Goal: Task Accomplishment & Management: Manage account settings

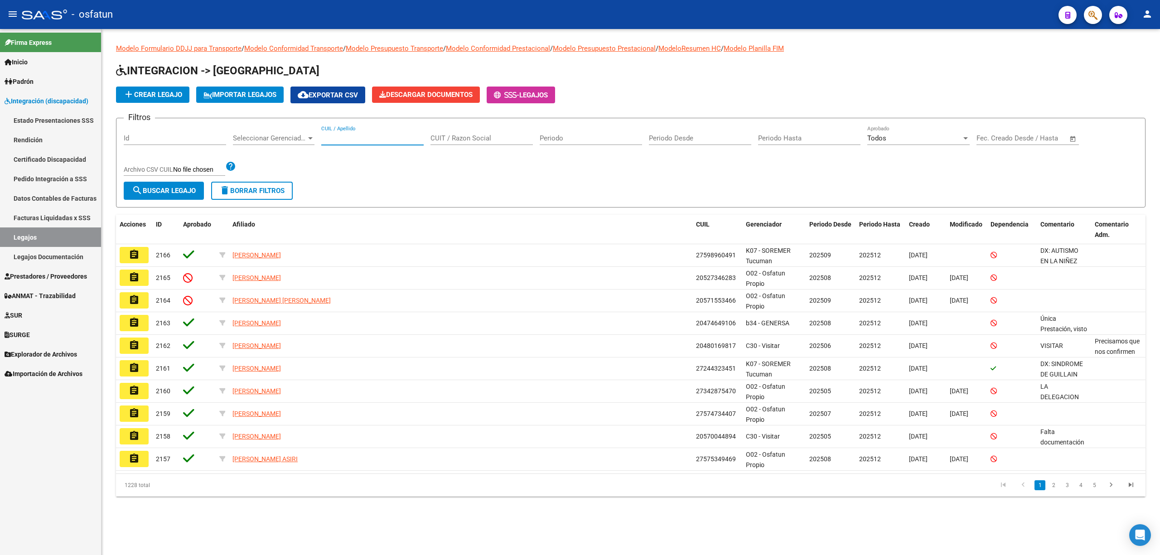
click at [352, 138] on input "CUIL / Apellido" at bounding box center [372, 138] width 102 height 8
paste input "55.312.255"
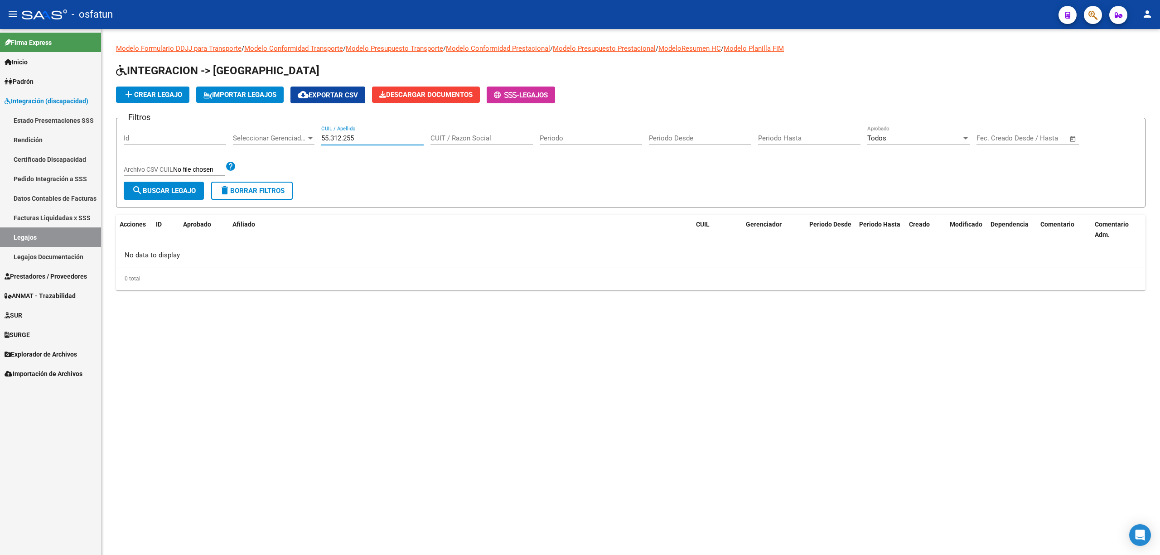
click at [333, 138] on input "55.312.255" at bounding box center [372, 138] width 102 height 8
drag, startPoint x: 332, startPoint y: 130, endPoint x: 334, endPoint y: 135, distance: 5.7
click at [333, 133] on div "55.312.255 CUIL / Apellido" at bounding box center [372, 135] width 102 height 19
click at [334, 136] on input "55.312.255" at bounding box center [372, 138] width 102 height 8
click at [331, 136] on input "55.312.255" at bounding box center [372, 138] width 102 height 8
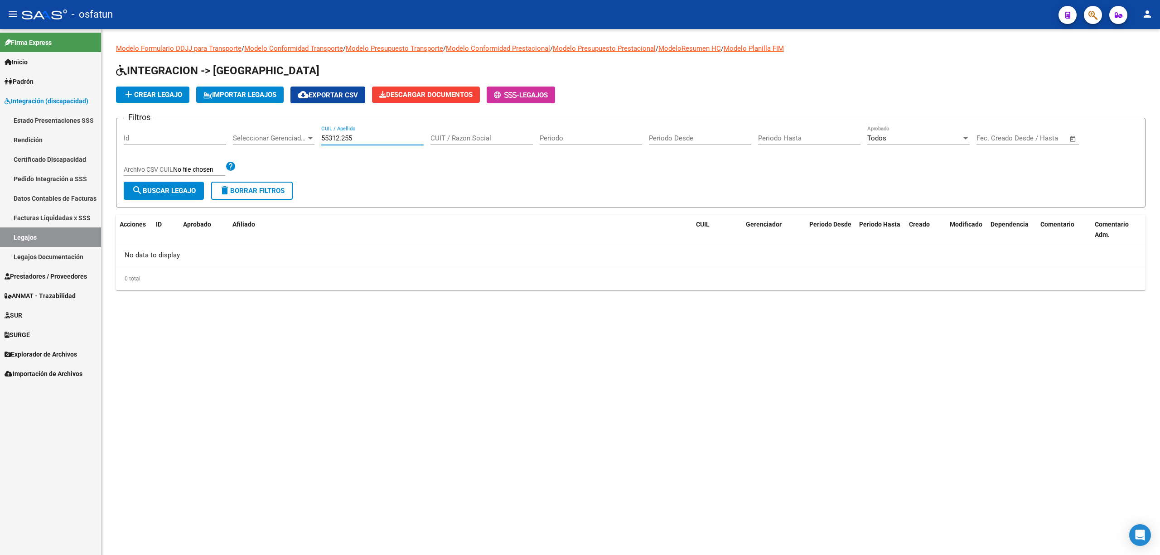
click at [341, 138] on input "55312.255" at bounding box center [372, 138] width 102 height 8
click at [343, 138] on input "55312.255" at bounding box center [372, 138] width 102 height 8
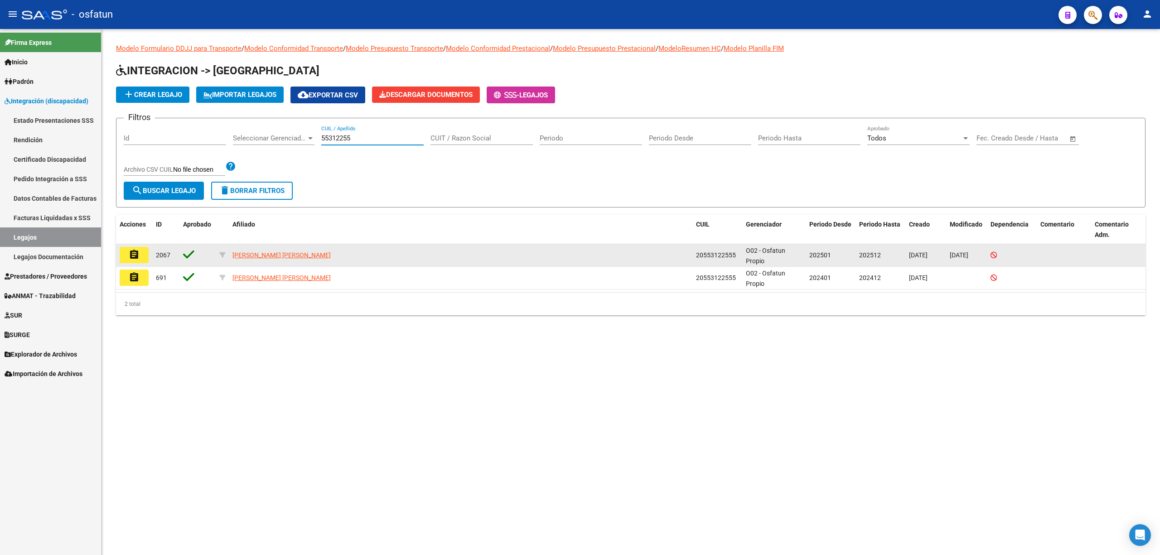
type input "55312255"
click at [144, 247] on datatable-body-cell "assignment" at bounding box center [134, 255] width 36 height 22
click at [144, 259] on button "assignment" at bounding box center [134, 255] width 29 height 16
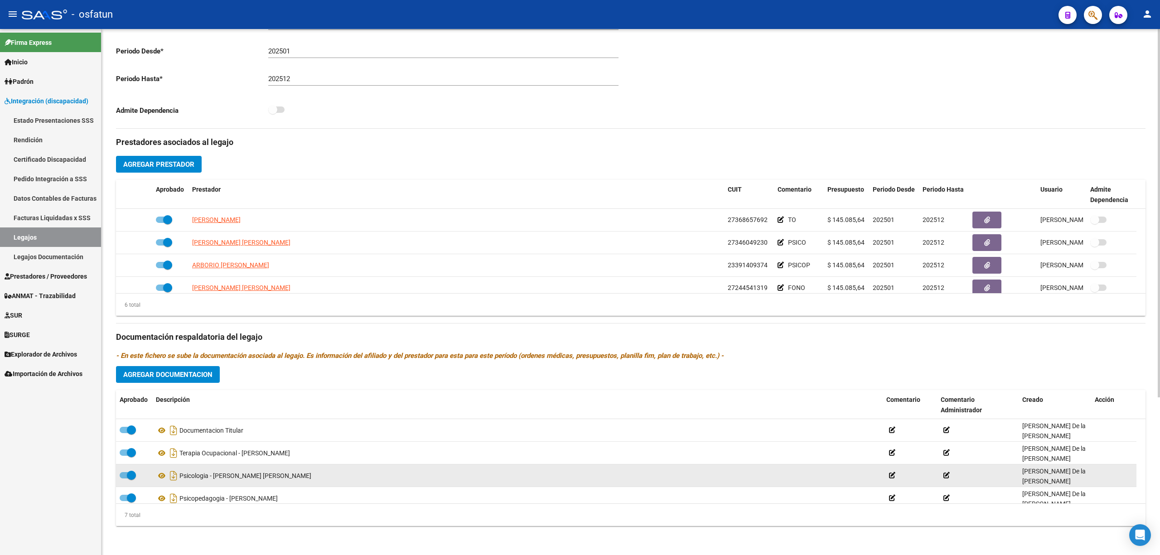
scroll to position [225, 0]
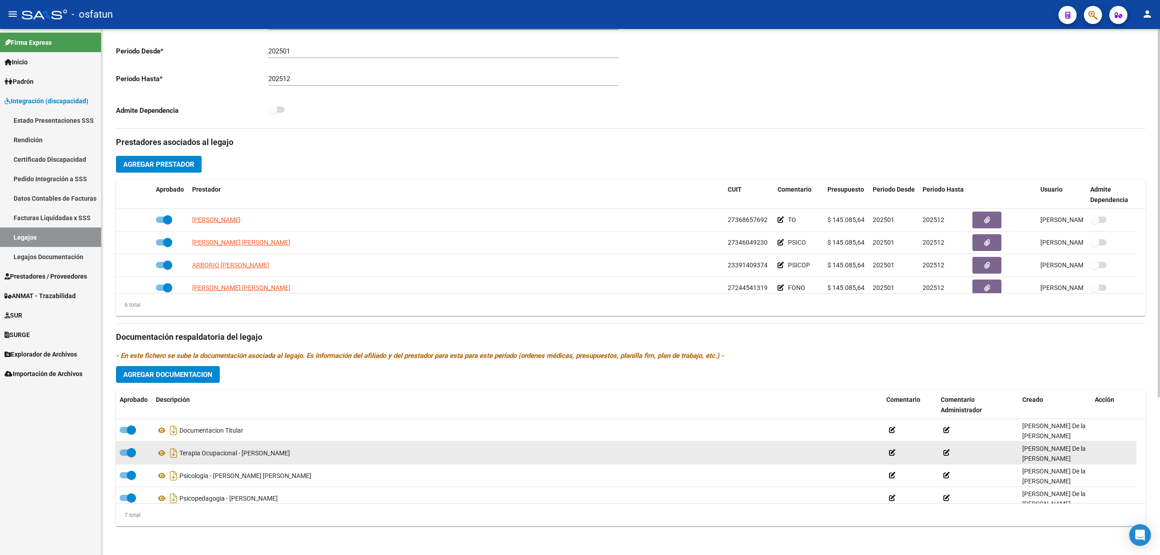
click at [533, 463] on datatable-body-cell "Terapia Ocupacional - Acosta Guadalupe" at bounding box center [517, 453] width 730 height 22
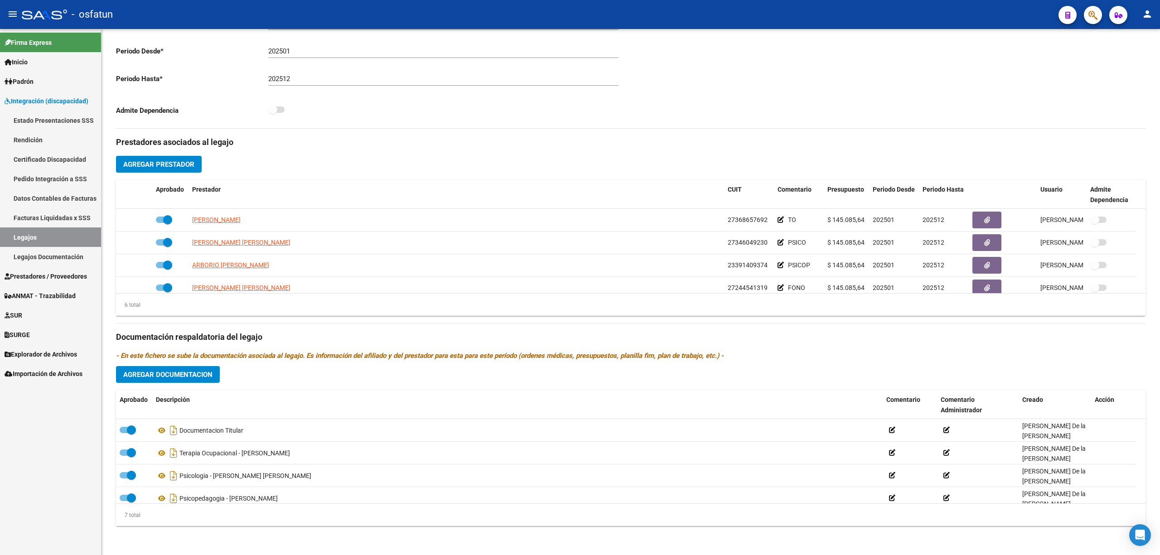
click at [30, 275] on span "Prestadores / Proveedores" at bounding box center [46, 276] width 82 height 10
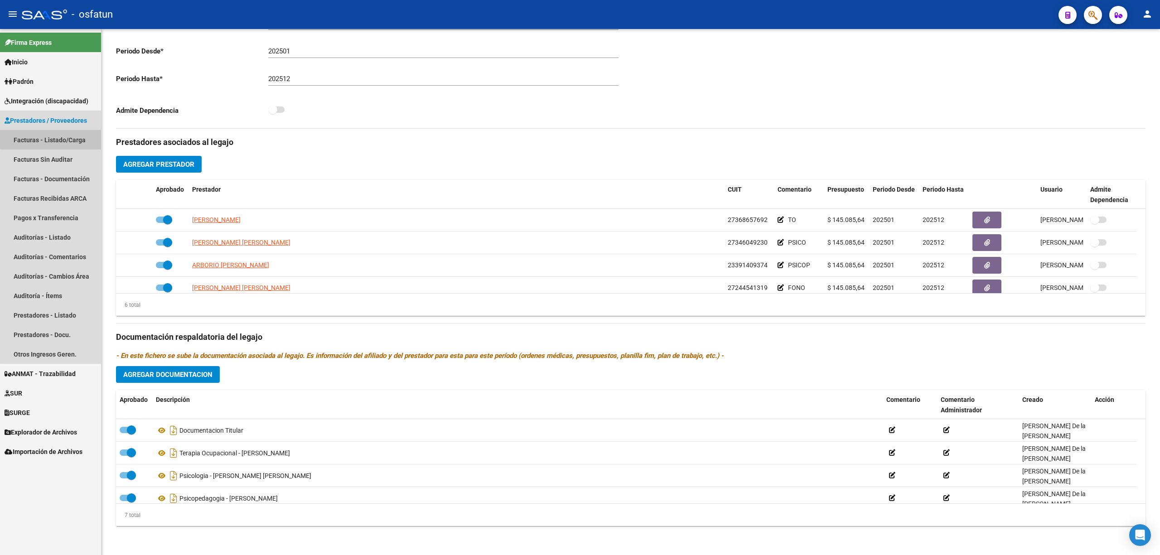
click at [58, 138] on link "Facturas - Listado/Carga" at bounding box center [50, 139] width 101 height 19
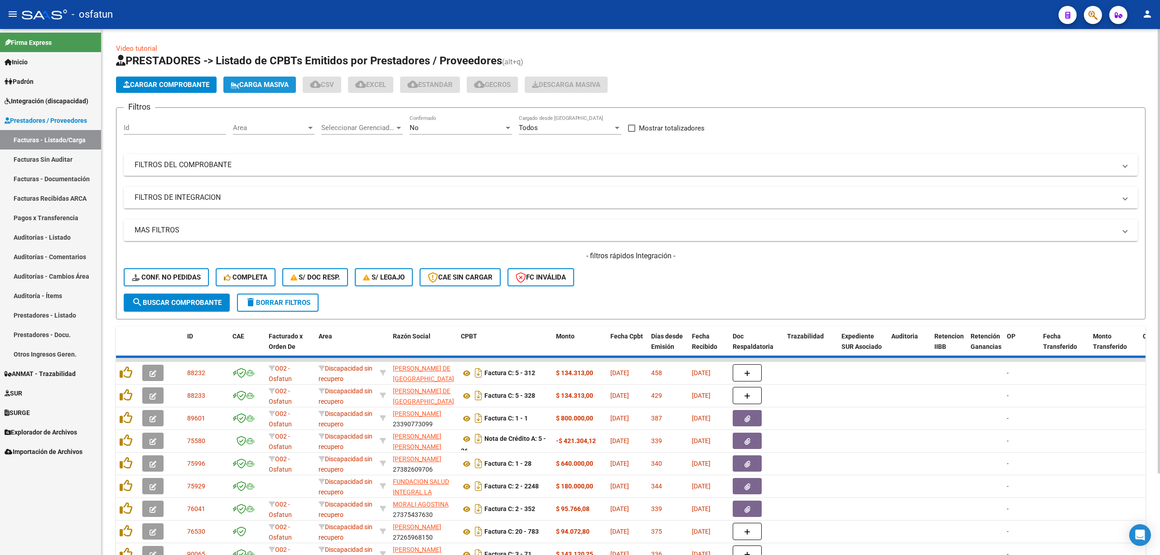
click at [247, 78] on button "Carga Masiva" at bounding box center [259, 85] width 73 height 16
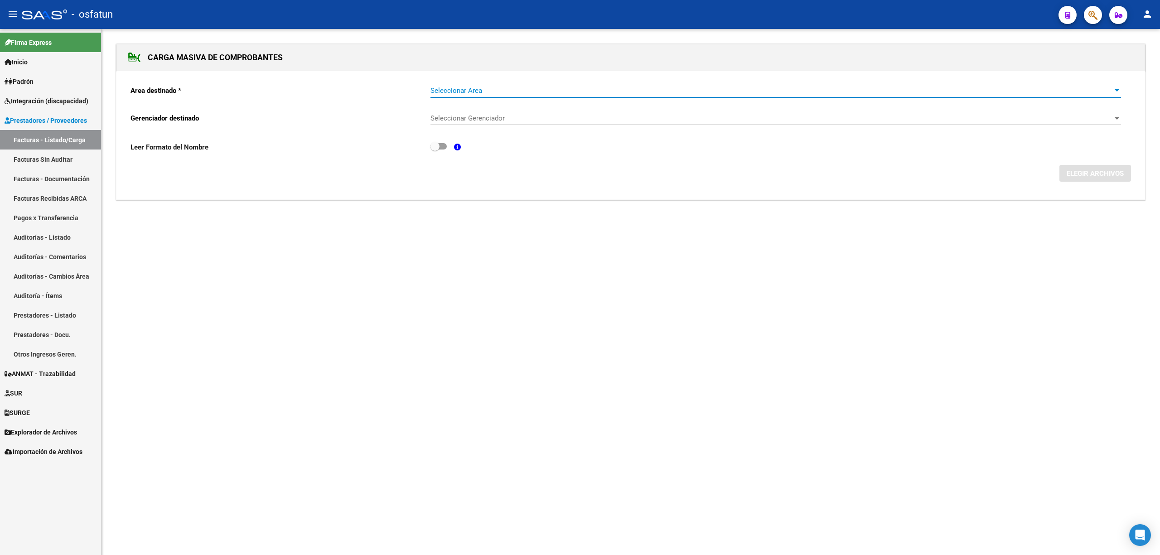
click at [547, 89] on span "Seleccionar Area" at bounding box center [771, 91] width 682 height 8
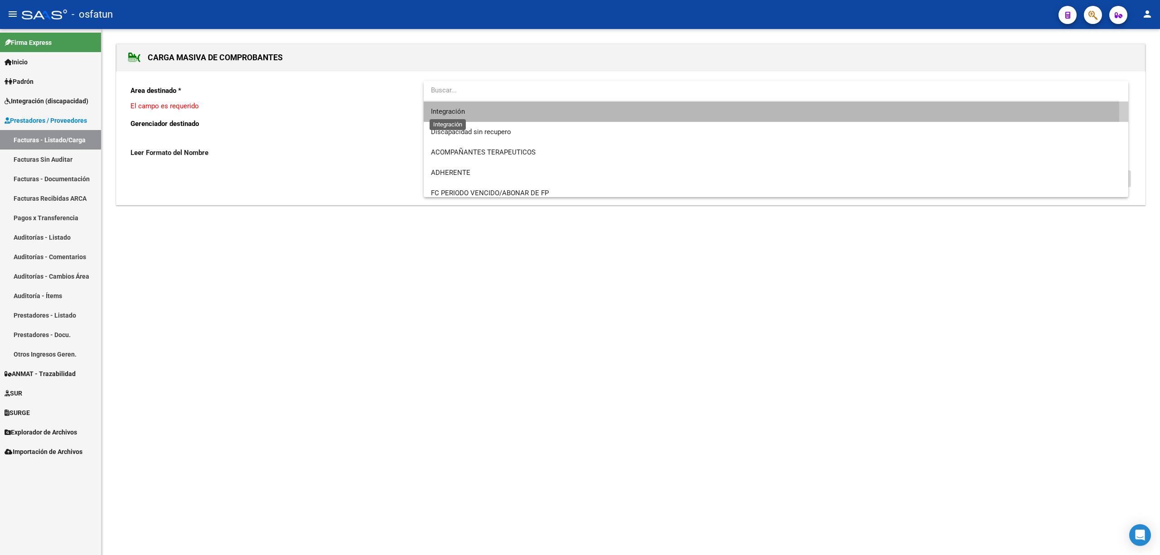
click at [464, 110] on span "Integración" at bounding box center [448, 111] width 34 height 8
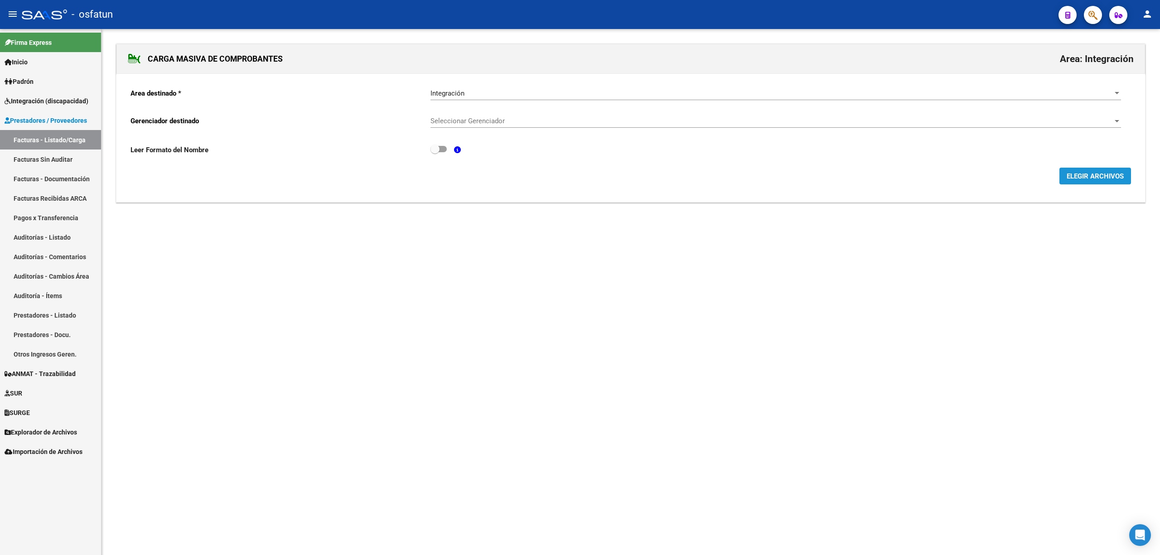
click at [1060, 184] on button "ELEGIR ARCHIVOS" at bounding box center [1095, 176] width 72 height 17
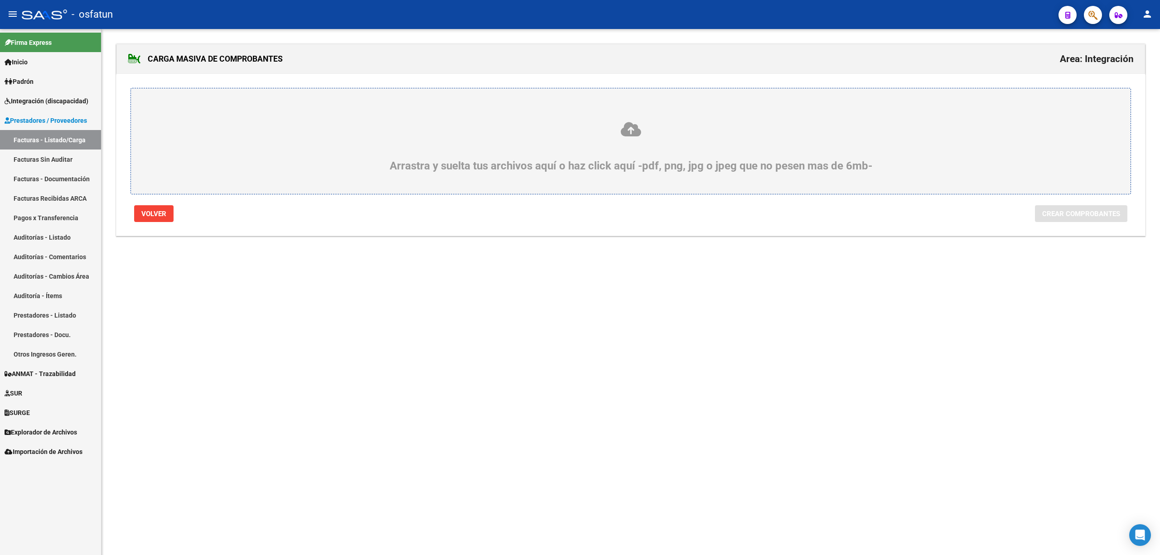
click at [642, 140] on div "Arrastra y suelta tus archivos aquí o haz click aquí -pdf, png, jpg o jpeg que …" at bounding box center [631, 146] width 956 height 51
click at [0, 0] on input "Arrastra y suelta tus archivos aquí o haz click aquí -pdf, png, jpg o jpeg que …" at bounding box center [0, 0] width 0 height 0
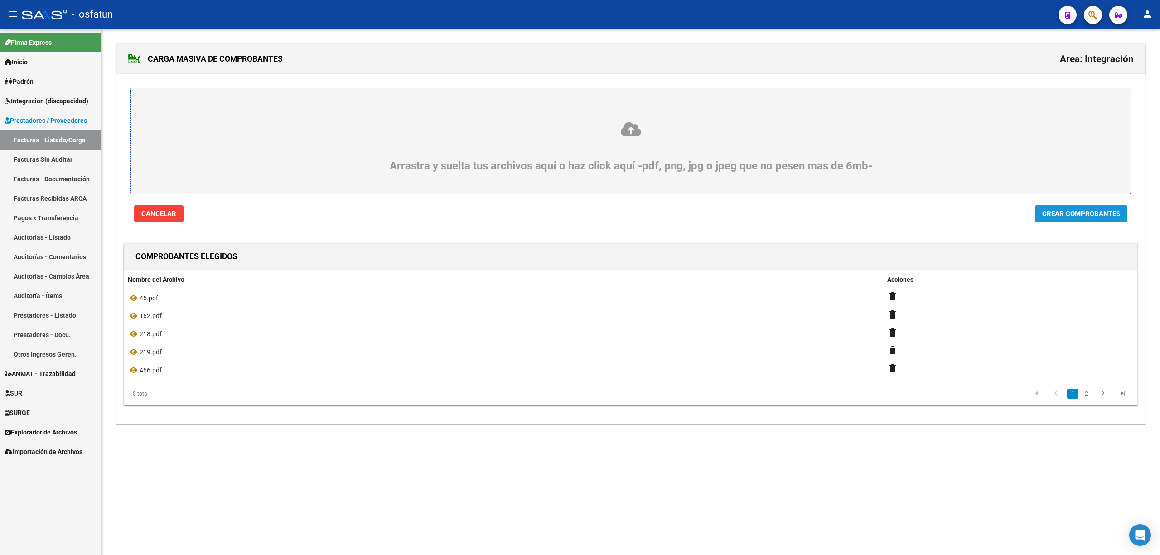
click at [1110, 213] on span "Crear Comprobantes" at bounding box center [1081, 214] width 78 height 8
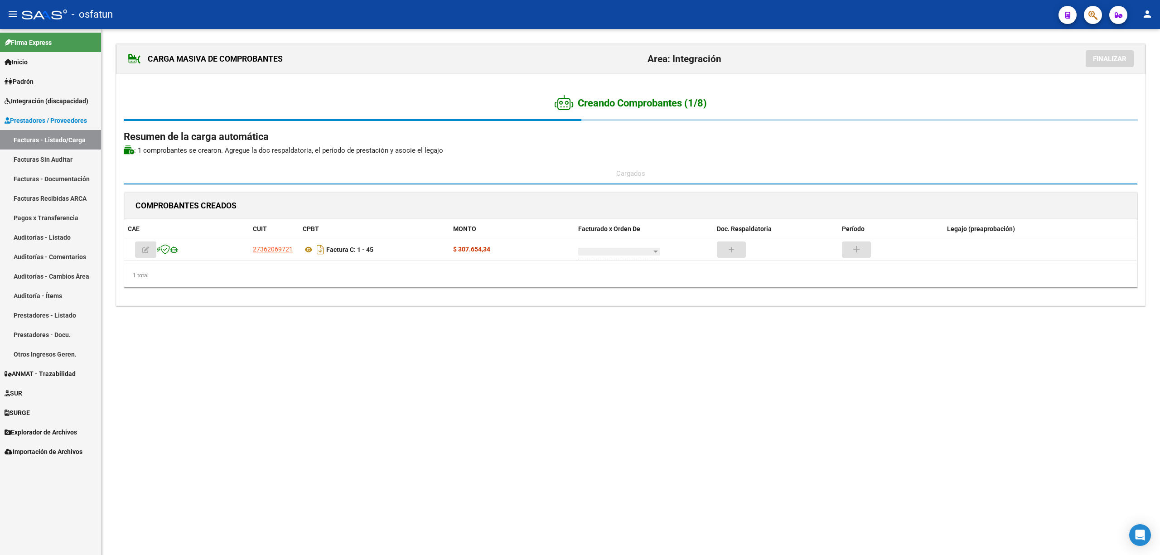
click at [390, 357] on mat-sidenav-content "CARGA MASIVA DE COMPROBANTES Area: Integración Finalizar Creando Comprobantes (…" at bounding box center [631, 292] width 1059 height 526
click at [1075, 302] on div at bounding box center [630, 298] width 1013 height 23
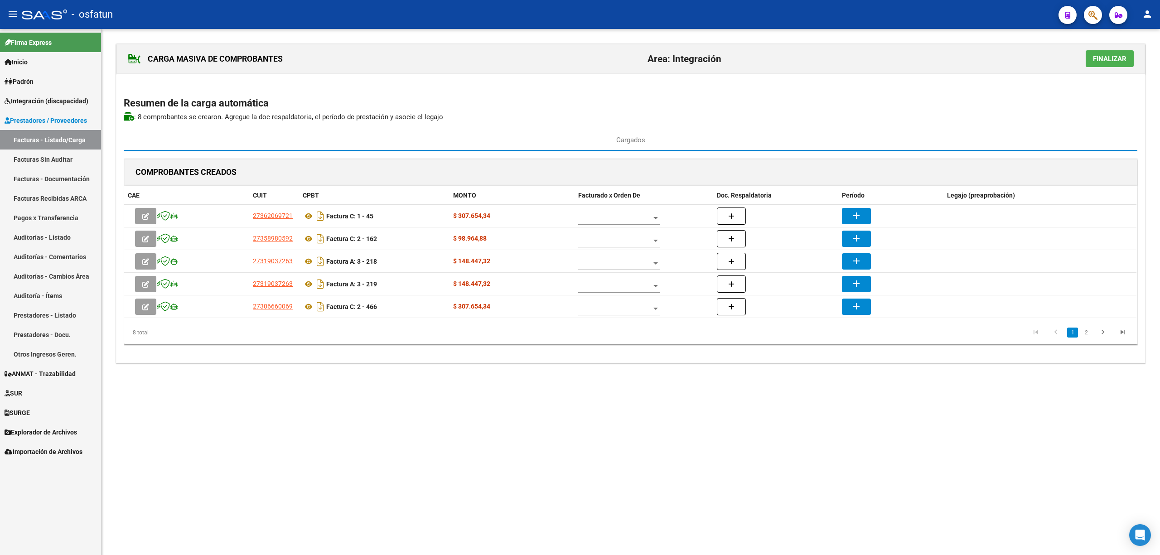
click at [373, 95] on h2 "Resumen de la carga automática" at bounding box center [631, 103] width 1014 height 17
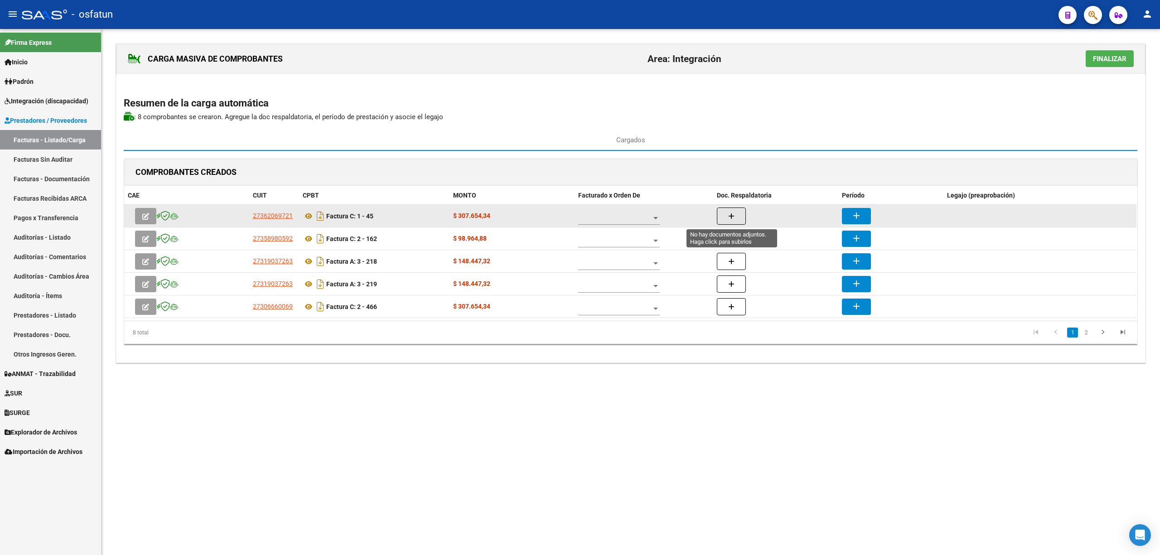
click at [720, 224] on button "button" at bounding box center [731, 216] width 29 height 17
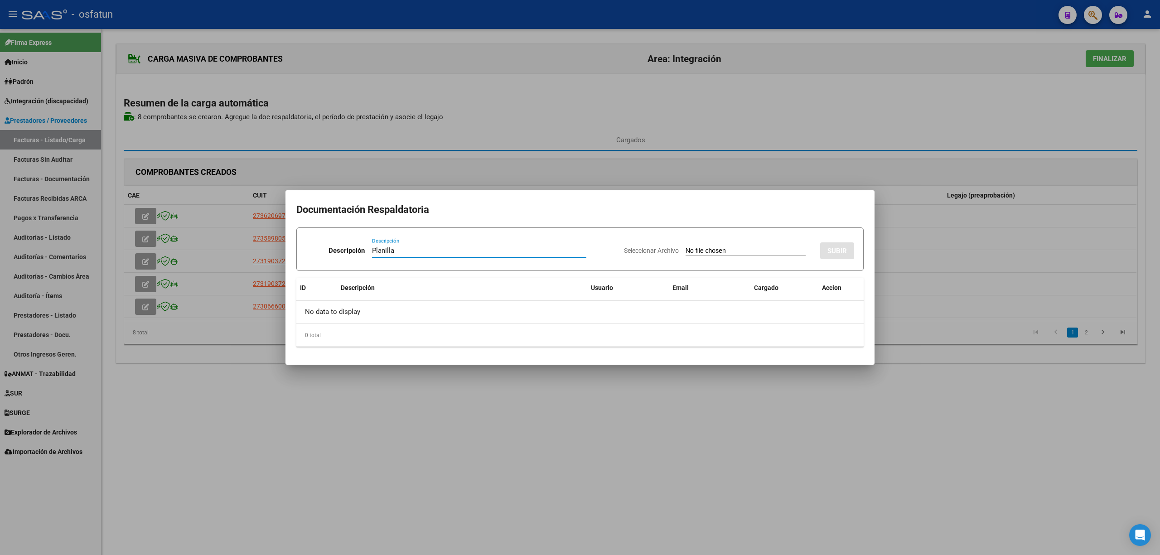
type input "Planilla"
click at [718, 247] on input "Seleccionar Archivo" at bounding box center [746, 251] width 120 height 9
type input "C:\fakepath\45 planilla.pdf"
click at [852, 254] on button "SUBIR" at bounding box center [837, 250] width 34 height 17
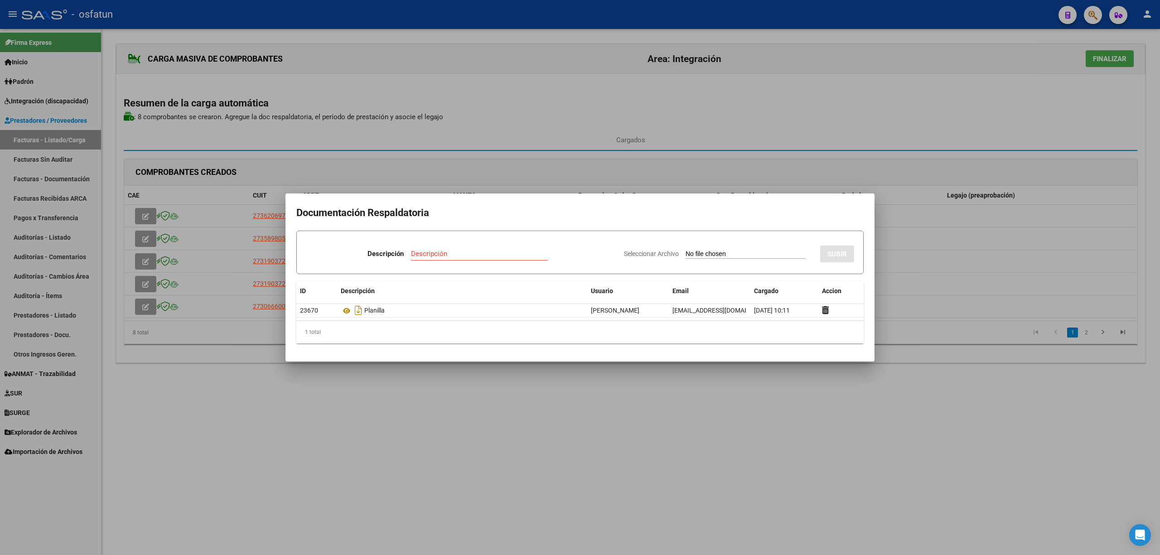
click at [881, 338] on div at bounding box center [580, 277] width 1160 height 555
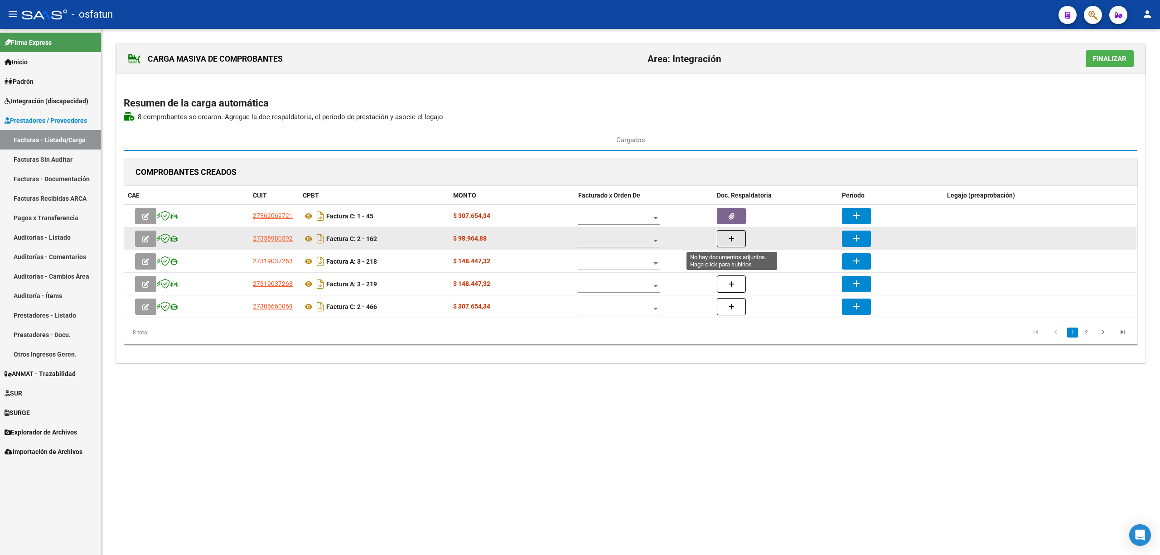
click at [724, 244] on button "button" at bounding box center [731, 238] width 29 height 17
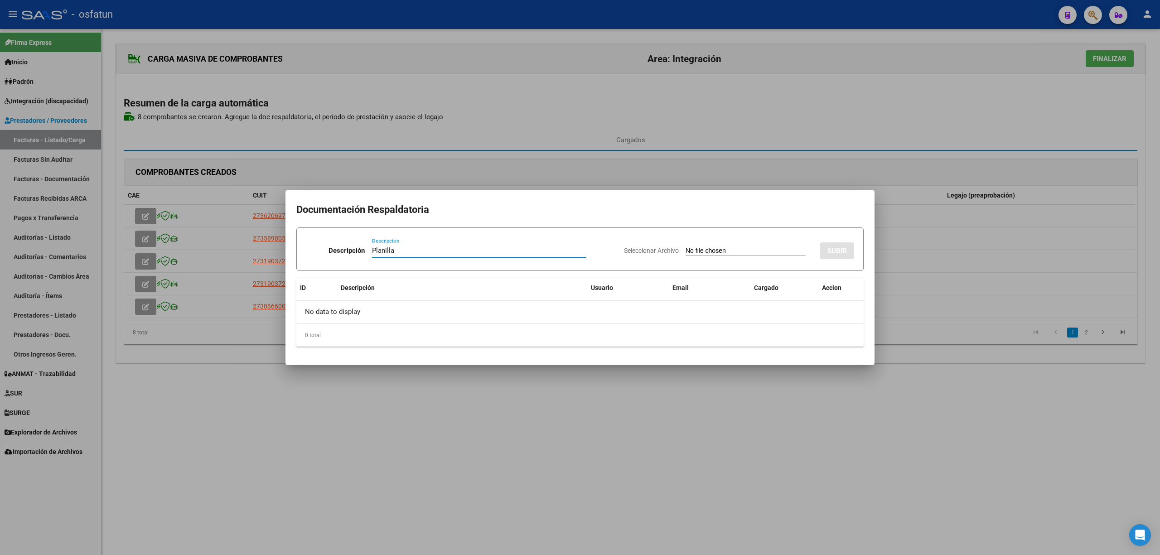
type input "Planilla"
click at [749, 247] on app-file-uploader "Seleccionar Archivo" at bounding box center [718, 251] width 189 height 8
click at [740, 255] on input "Seleccionar Archivo" at bounding box center [746, 251] width 120 height 9
type input "C:\fakepath\162 plani.pdf"
click at [833, 247] on span "SUBIR" at bounding box center [836, 251] width 19 height 8
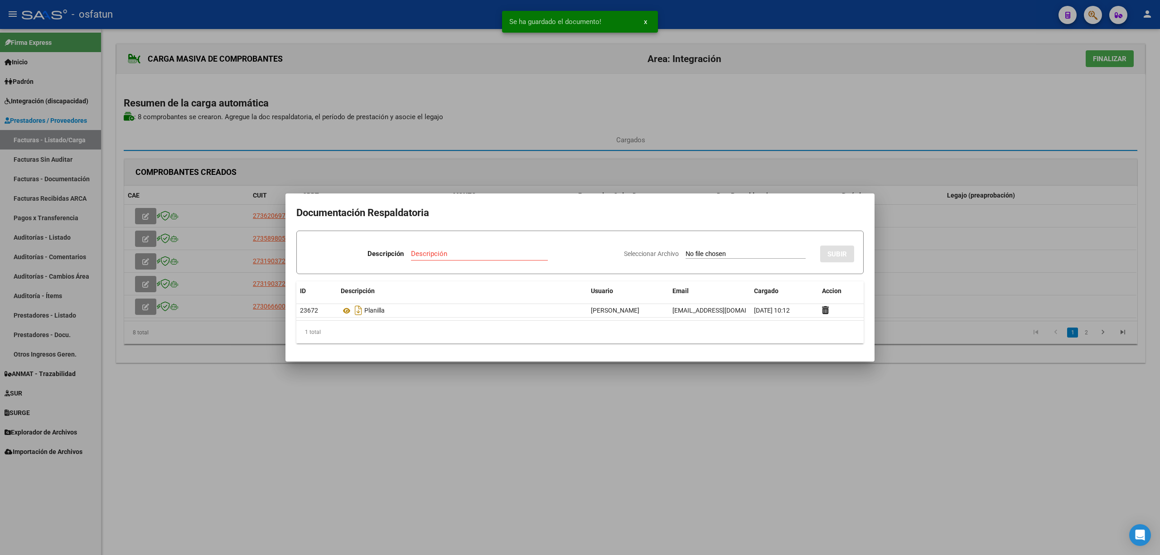
click at [655, 469] on div at bounding box center [580, 277] width 1160 height 555
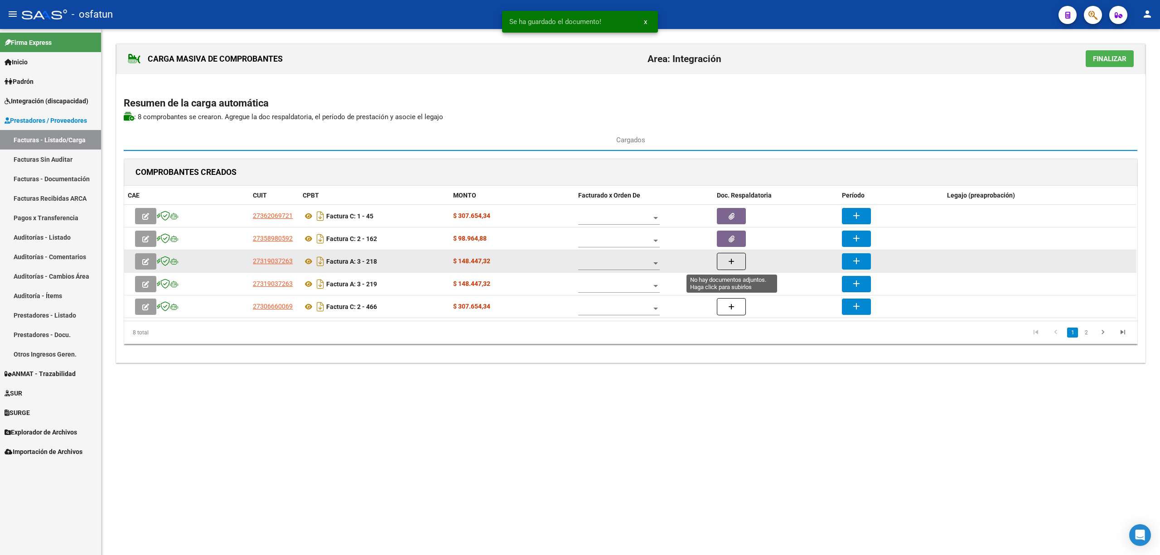
click at [731, 258] on span "button" at bounding box center [731, 261] width 6 height 8
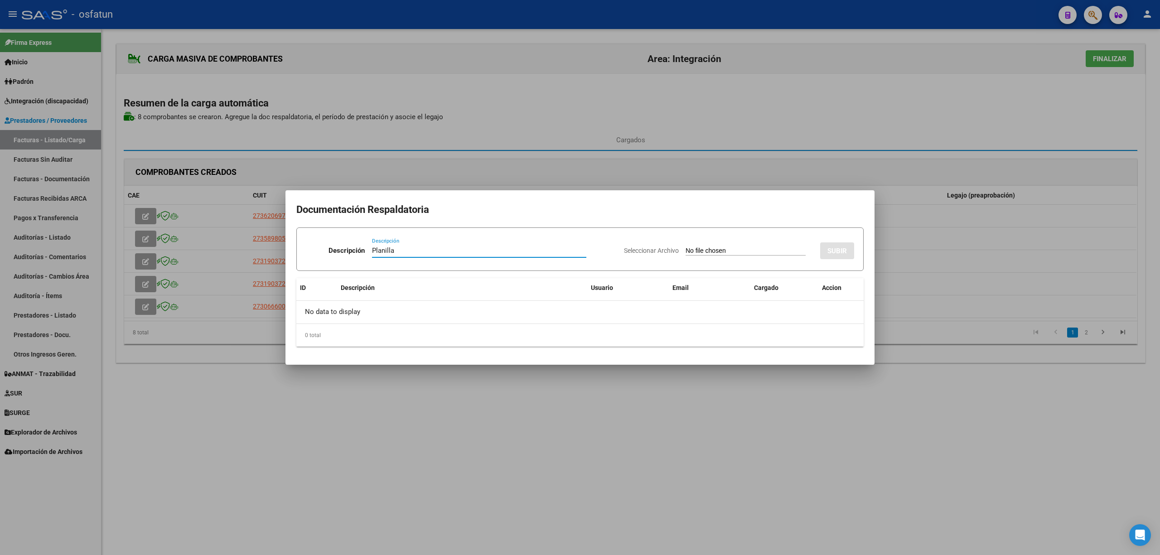
type input "Planilla"
click at [720, 247] on input "Seleccionar Archivo" at bounding box center [746, 251] width 120 height 9
type input "C:\fakepath\218 planilla.pdf"
drag, startPoint x: 843, startPoint y: 247, endPoint x: 820, endPoint y: 276, distance: 37.0
click at [843, 247] on span "SUBIR" at bounding box center [836, 251] width 19 height 8
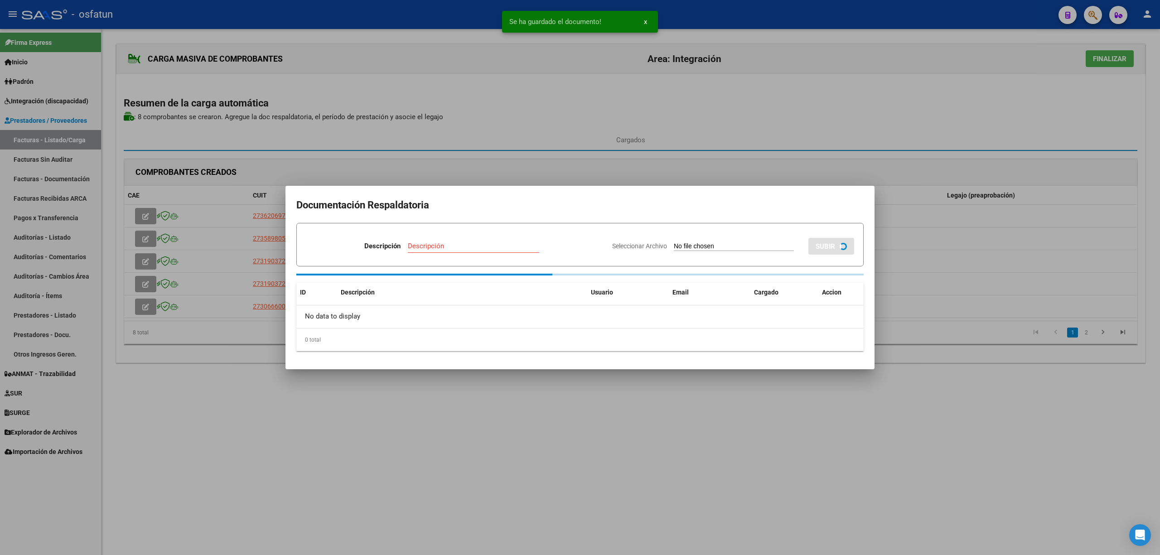
click at [716, 412] on div at bounding box center [580, 277] width 1160 height 555
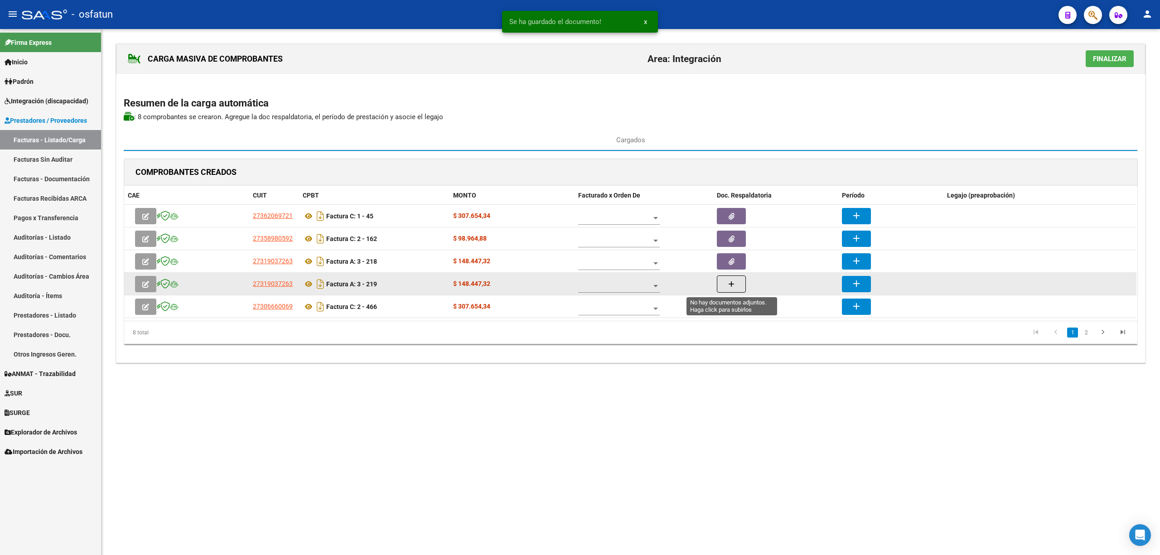
click at [729, 285] on icon "button" at bounding box center [731, 284] width 6 height 7
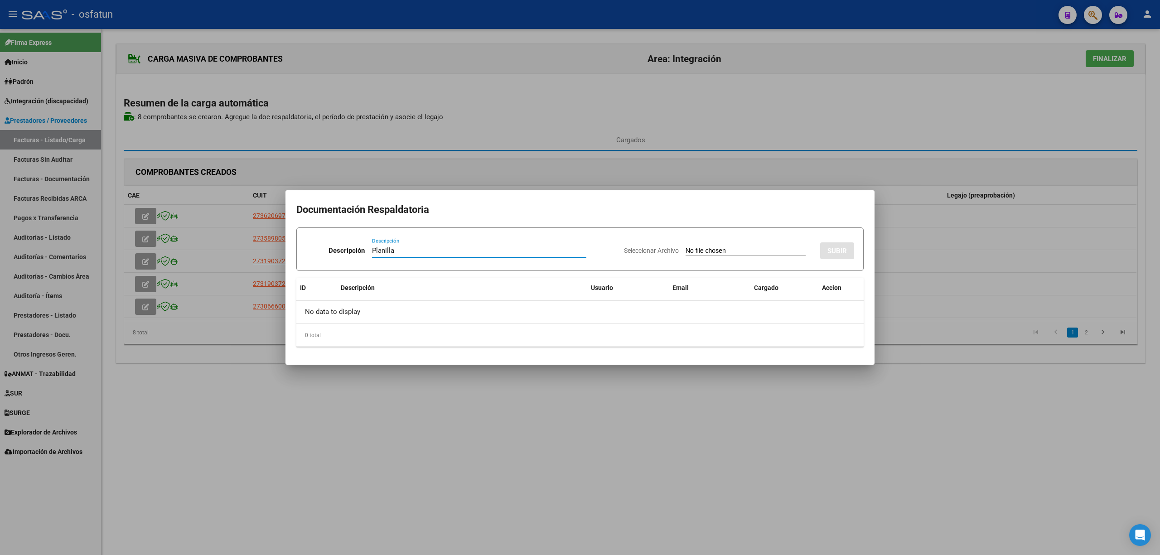
type input "Planilla"
click at [717, 252] on input "Seleccionar Archivo" at bounding box center [746, 251] width 120 height 9
type input "C:\fakepath\219 plani.pdf"
drag, startPoint x: 839, startPoint y: 247, endPoint x: 836, endPoint y: 255, distance: 8.6
click at [838, 251] on span "SUBIR" at bounding box center [836, 251] width 19 height 8
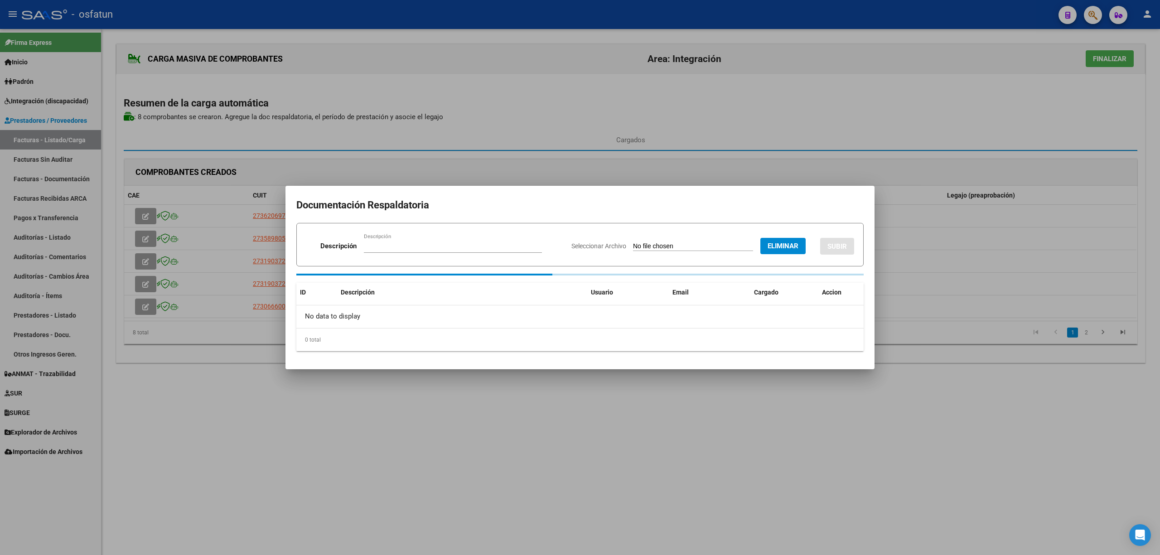
click at [823, 479] on div at bounding box center [580, 277] width 1160 height 555
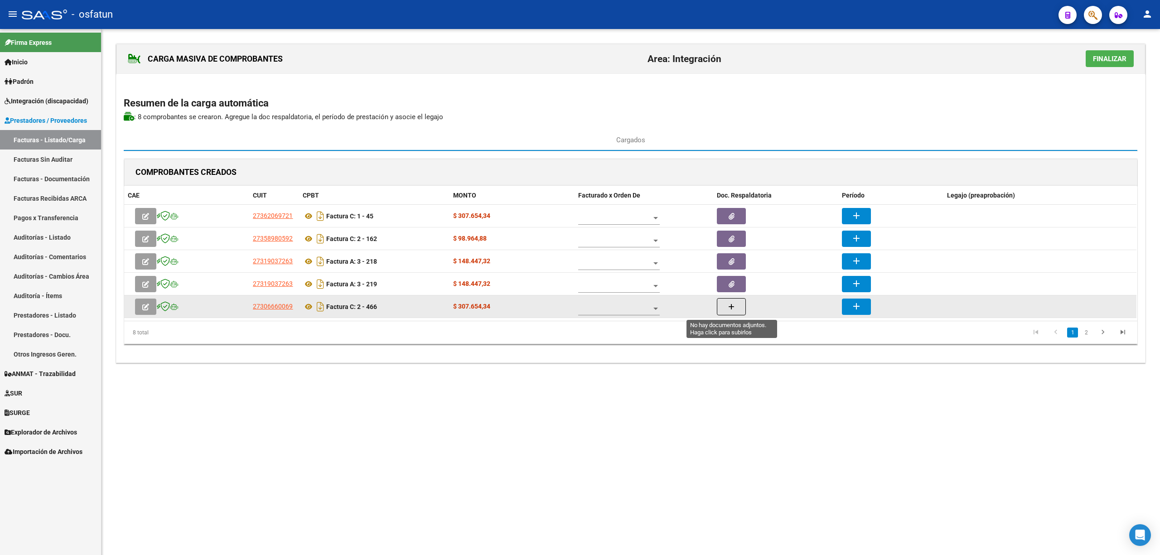
click at [739, 312] on button "button" at bounding box center [731, 306] width 29 height 17
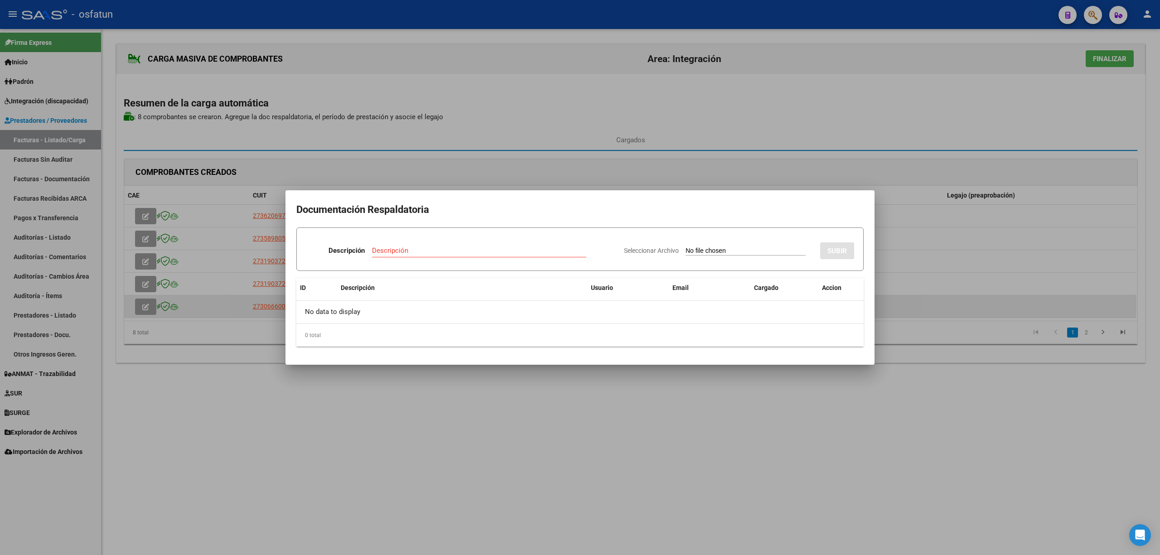
drag, startPoint x: 512, startPoint y: 450, endPoint x: 544, endPoint y: 312, distance: 141.9
click at [512, 439] on div at bounding box center [580, 277] width 1160 height 555
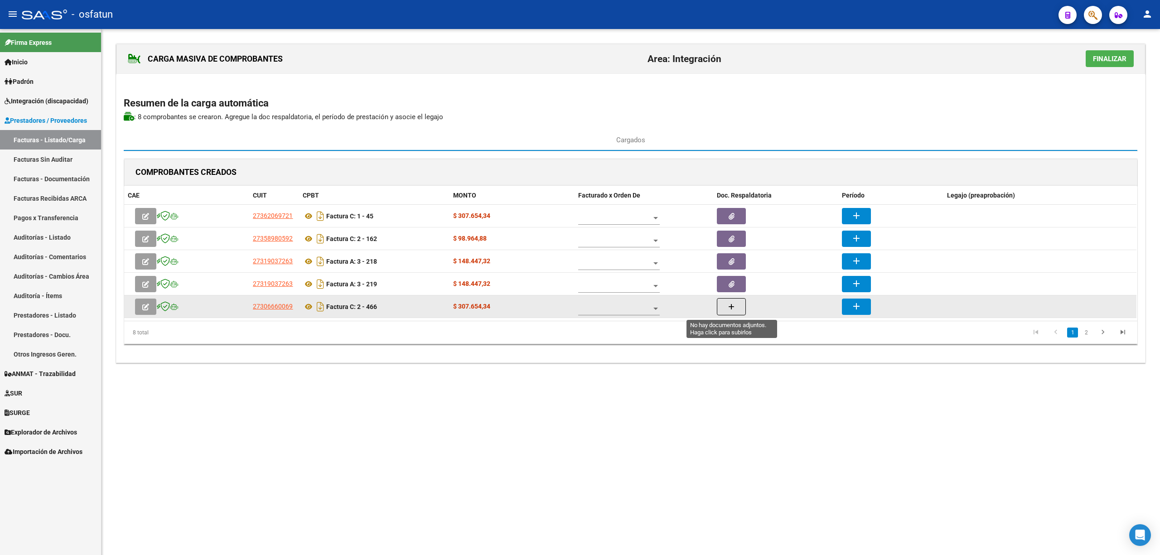
click at [722, 314] on button "button" at bounding box center [731, 306] width 29 height 17
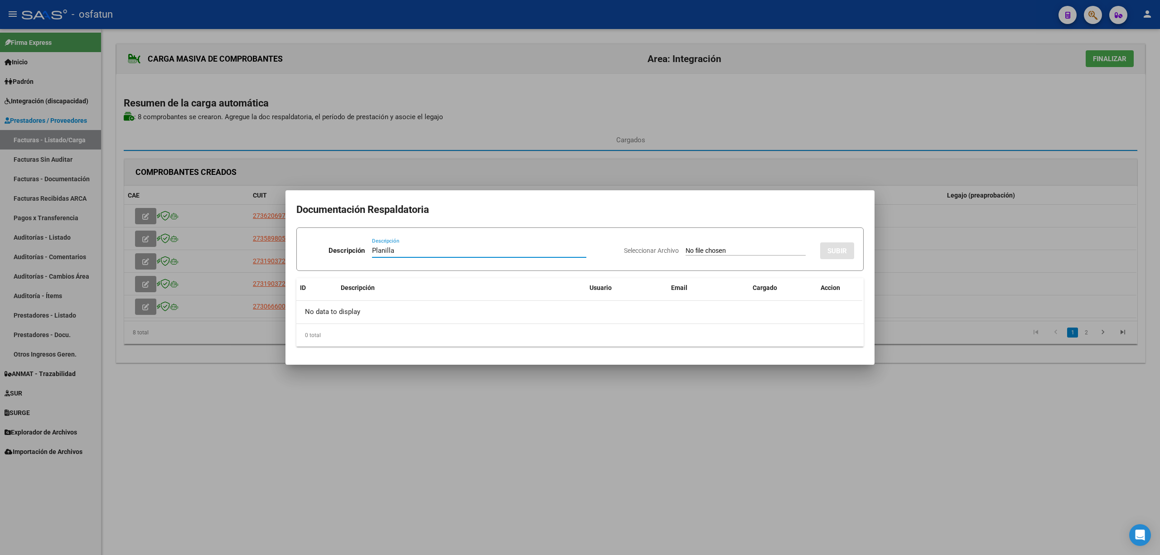
type input "Planilla"
click at [756, 256] on div "Seleccionar Archivo SUBIR" at bounding box center [739, 249] width 230 height 28
click at [750, 252] on input "Seleccionar Archivo" at bounding box center [746, 251] width 120 height 9
drag, startPoint x: 673, startPoint y: 85, endPoint x: 666, endPoint y: 116, distance: 31.7
click at [672, 87] on div at bounding box center [580, 277] width 1160 height 555
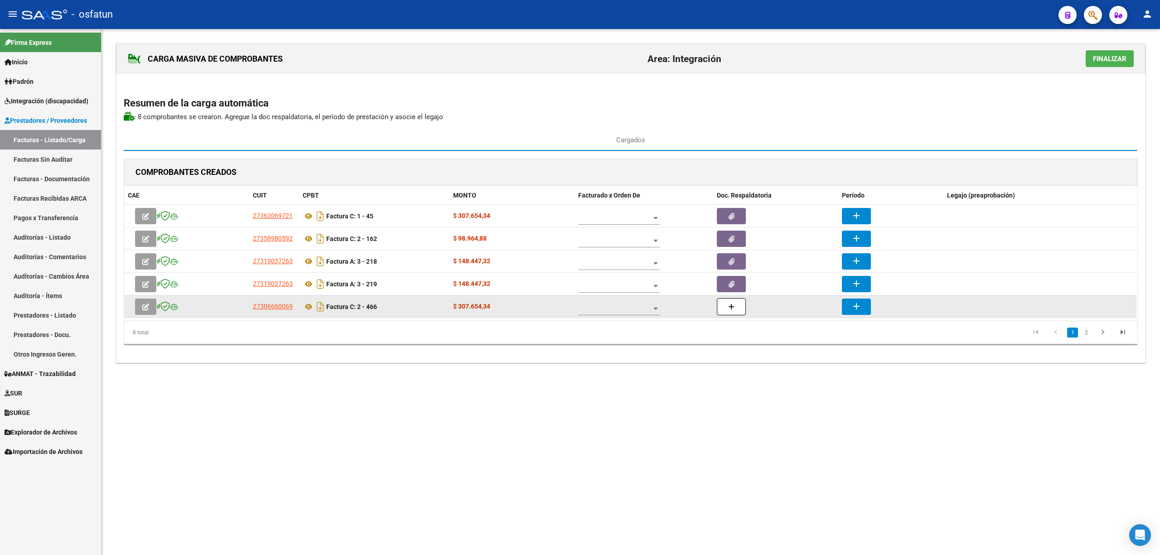
drag, startPoint x: 861, startPoint y: 310, endPoint x: 733, endPoint y: 309, distance: 128.2
click at [733, 310] on div "27306660069 Factura C: 2 - 466 $ 307.654,34 add" at bounding box center [630, 306] width 1012 height 23
click at [733, 309] on icon "button" at bounding box center [731, 307] width 6 height 7
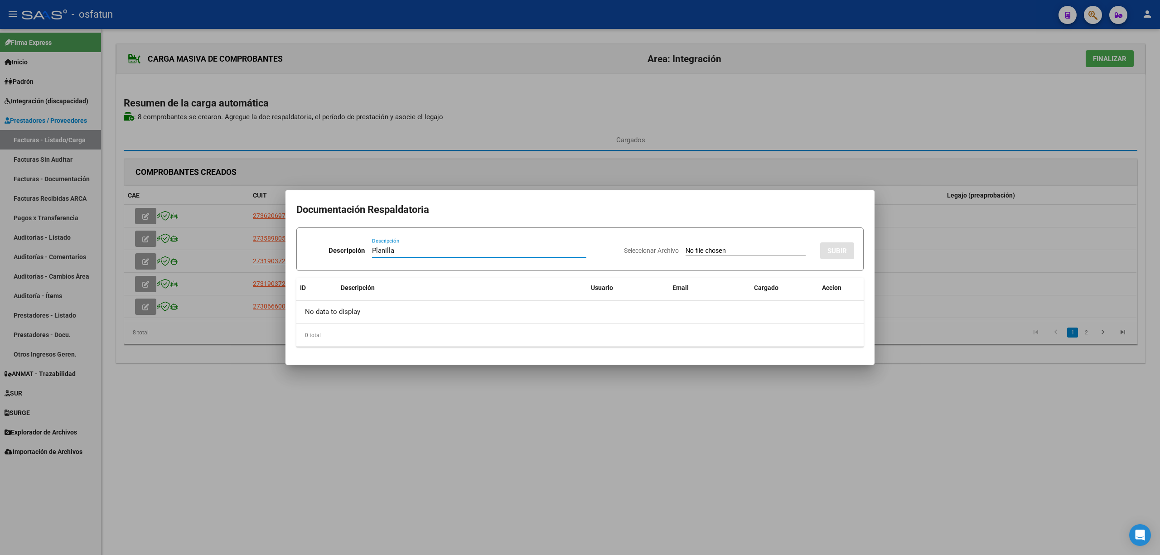
type input "Planilla"
click at [693, 254] on input "Seleccionar Archivo" at bounding box center [746, 251] width 120 height 9
type input "C:\fakepath\466 plani.pdf"
click at [936, 503] on div at bounding box center [580, 277] width 1160 height 555
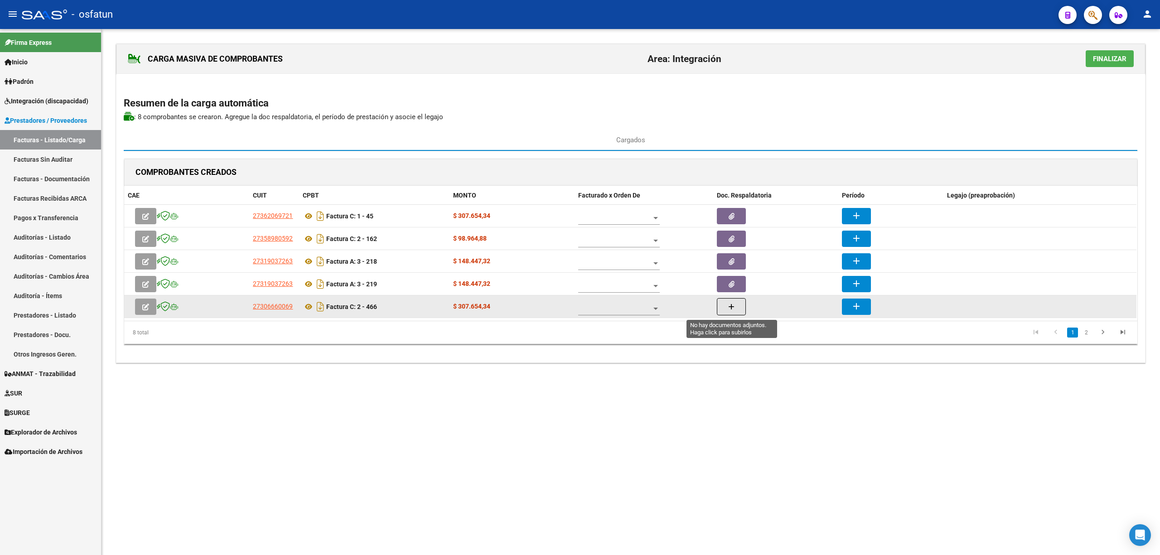
click at [727, 310] on button "button" at bounding box center [731, 306] width 29 height 17
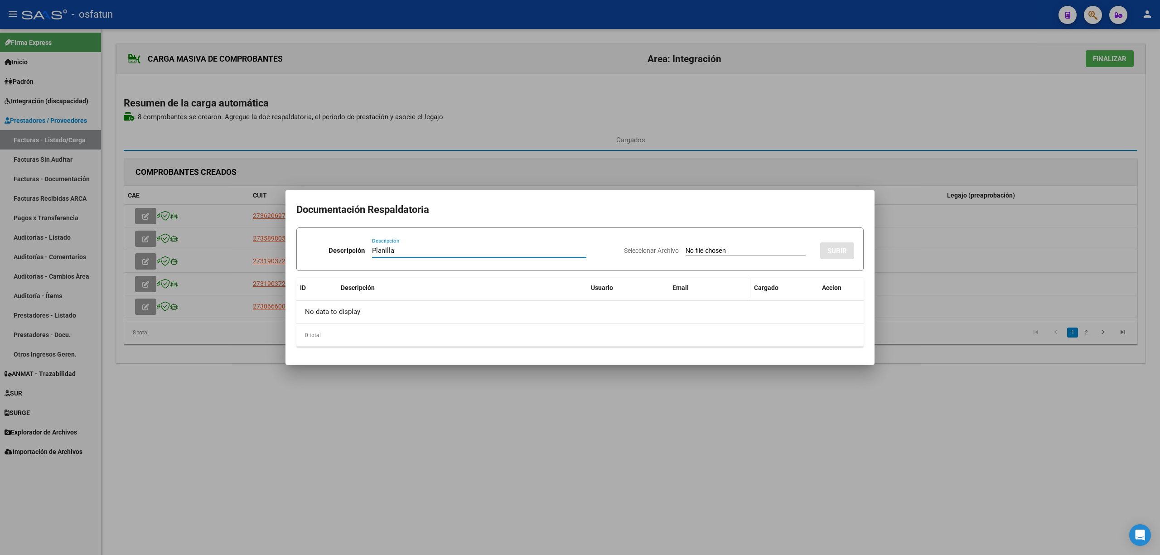
type input "Planilla"
click at [734, 254] on input "Seleccionar Archivo" at bounding box center [746, 251] width 120 height 9
type input "C:\fakepath\466 plani.pdf"
click at [839, 256] on button "SUBIR" at bounding box center [837, 250] width 34 height 17
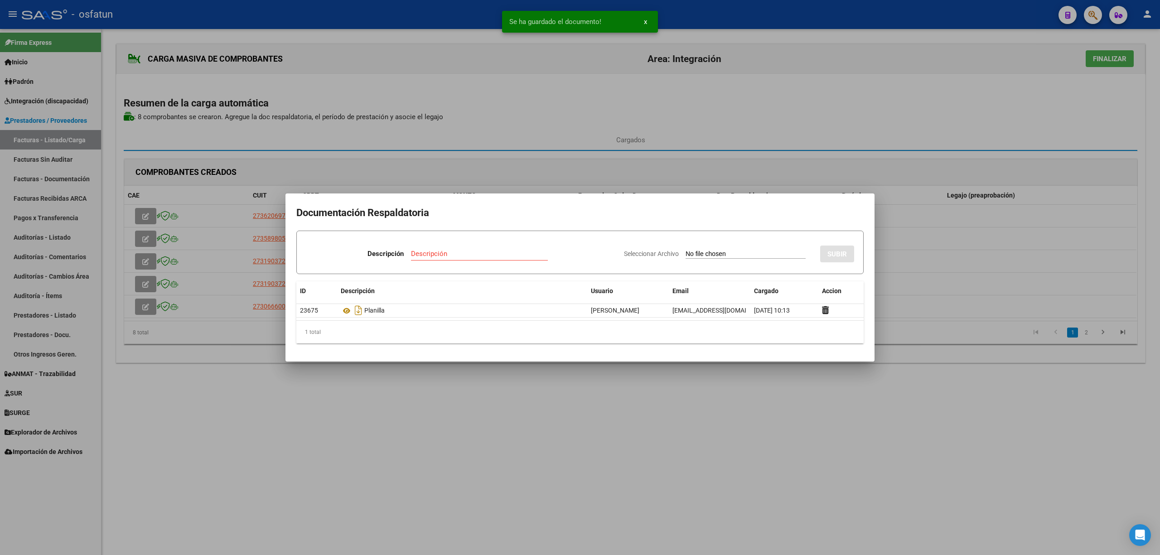
click at [1001, 401] on div at bounding box center [580, 277] width 1160 height 555
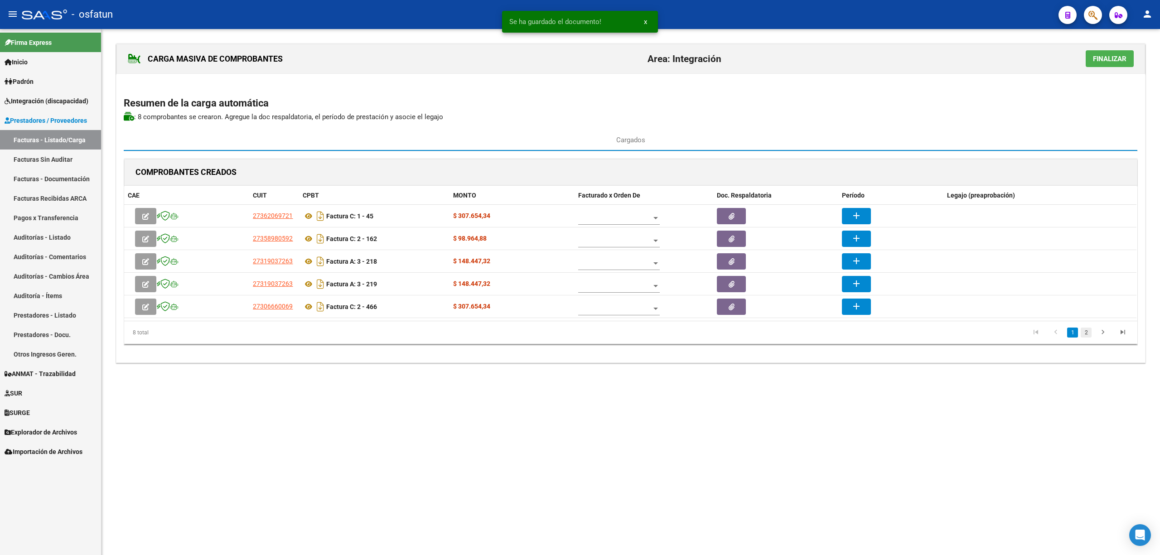
click at [1086, 336] on link "2" at bounding box center [1086, 333] width 11 height 10
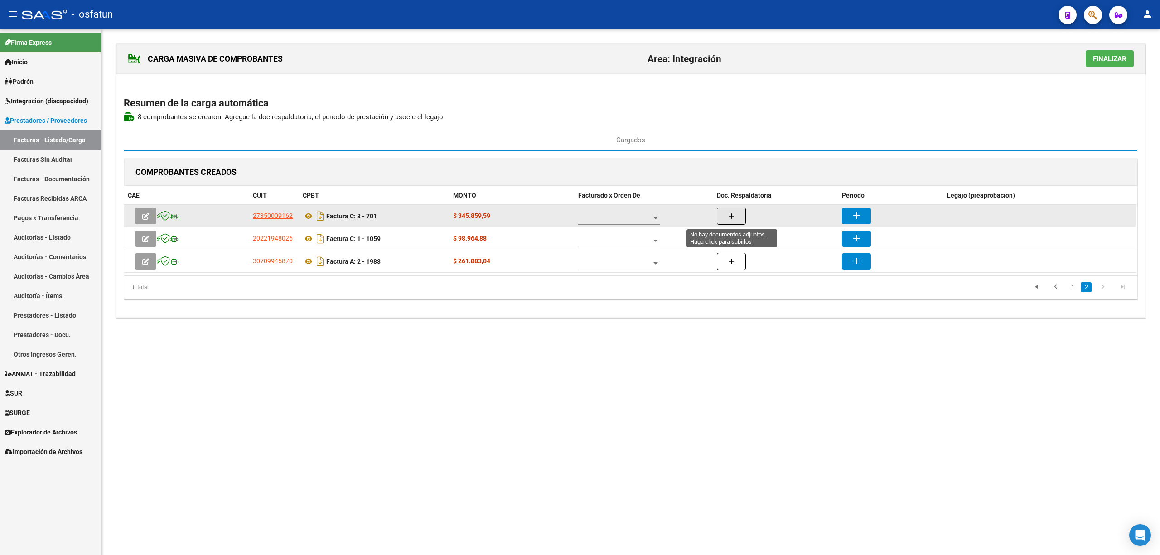
click at [733, 210] on button "button" at bounding box center [731, 216] width 29 height 17
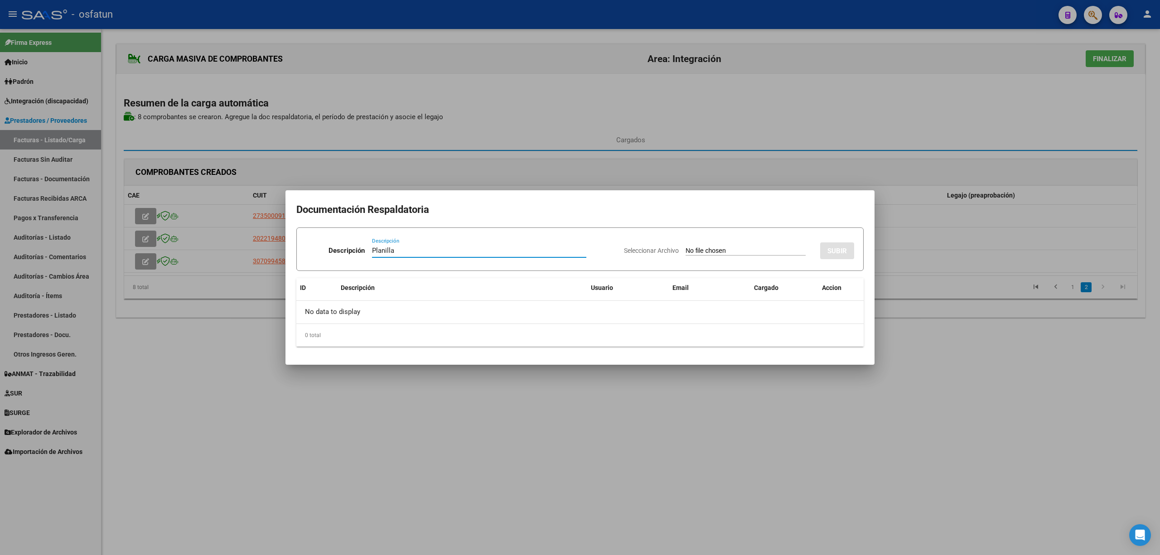
type input "Planilla"
click at [771, 249] on input "Seleccionar Archivo" at bounding box center [746, 251] width 120 height 9
type input "C:\fakepath\701 plani.pdf"
click at [841, 249] on span "SUBIR" at bounding box center [836, 251] width 19 height 8
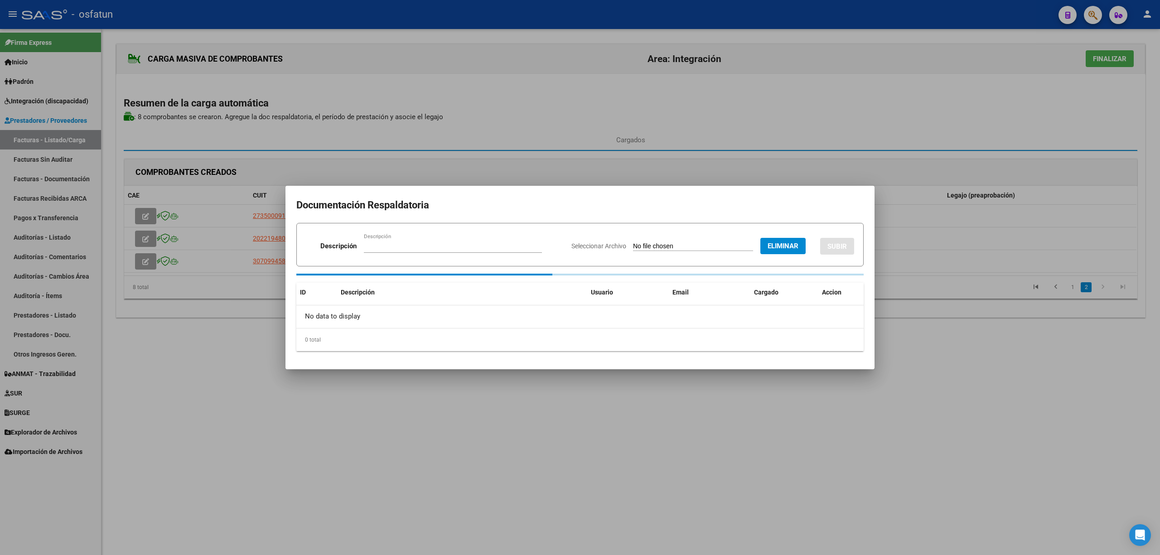
click at [774, 425] on div at bounding box center [580, 277] width 1160 height 555
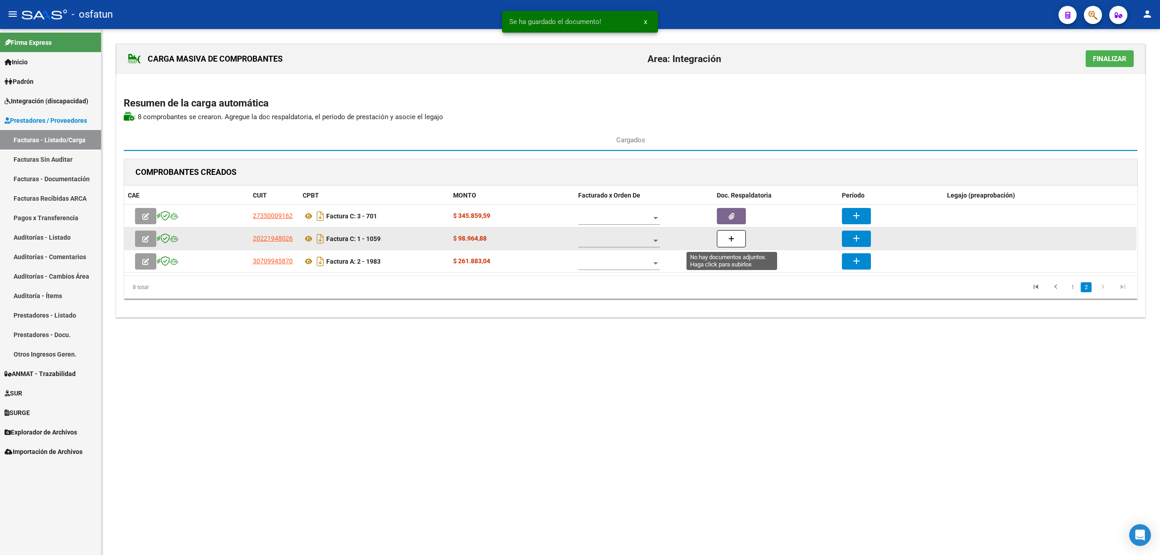
click at [726, 245] on button "button" at bounding box center [731, 238] width 29 height 17
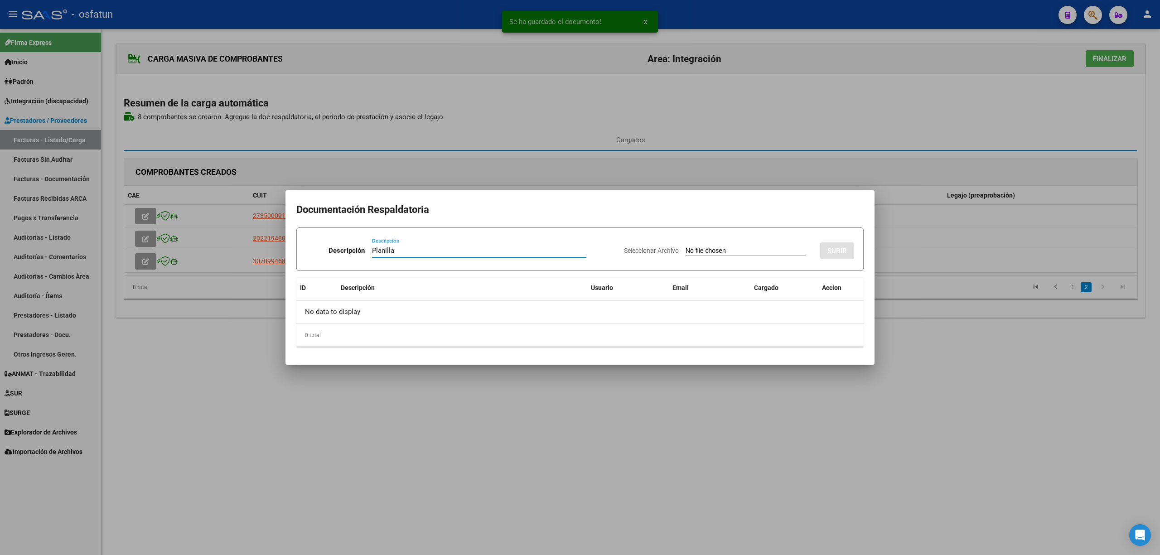
type input "Planilla"
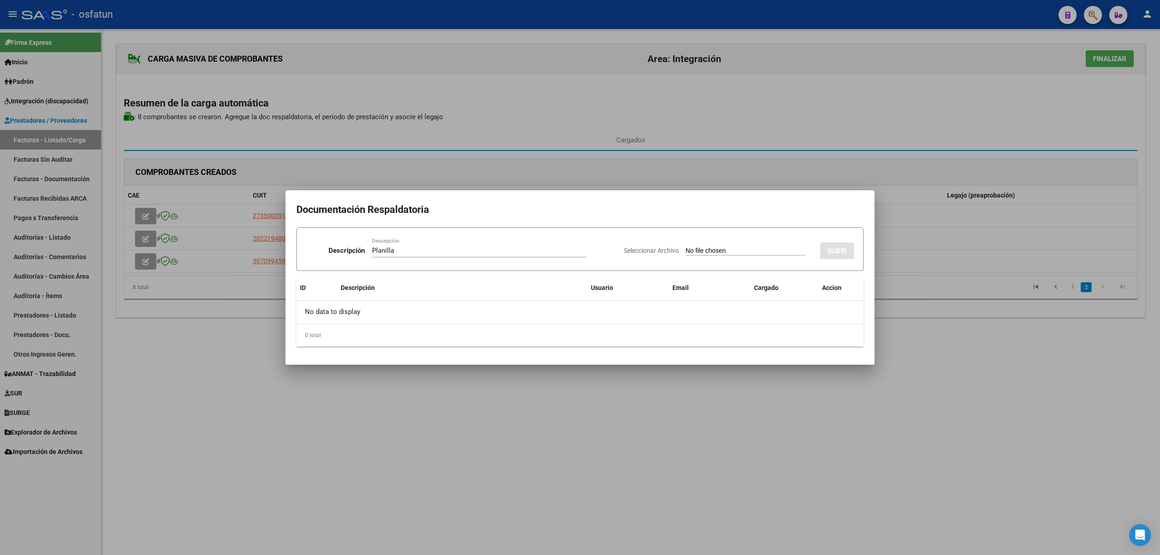
click at [709, 252] on input "Seleccionar Archivo" at bounding box center [746, 251] width 120 height 9
type input "C:\fakepath\1059 plani.pdf"
drag, startPoint x: 841, startPoint y: 249, endPoint x: 842, endPoint y: 263, distance: 14.1
click at [841, 256] on button "SUBIR" at bounding box center [837, 250] width 34 height 17
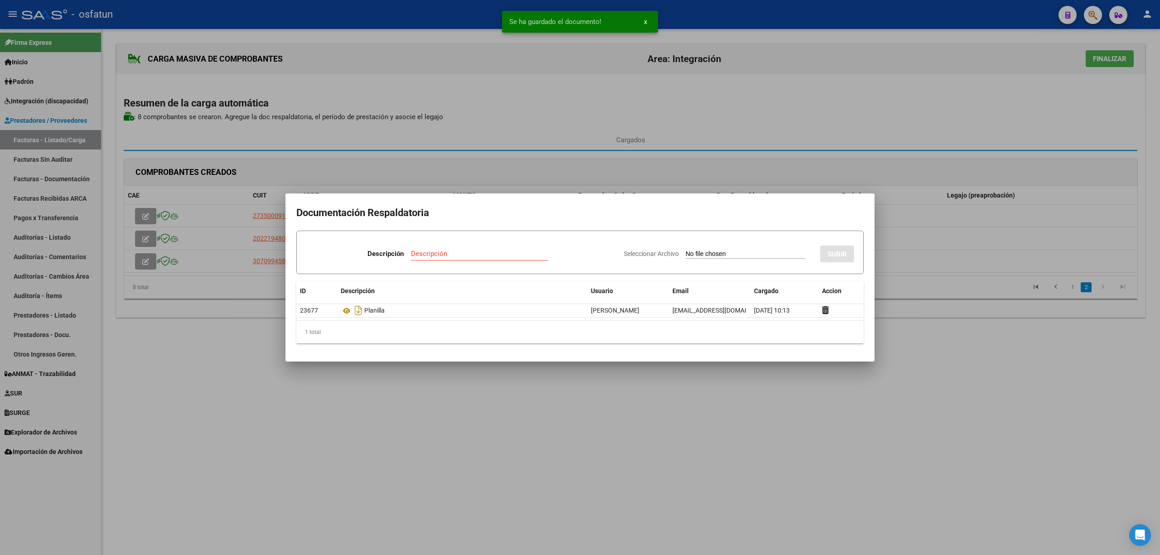
click at [876, 457] on div at bounding box center [580, 277] width 1160 height 555
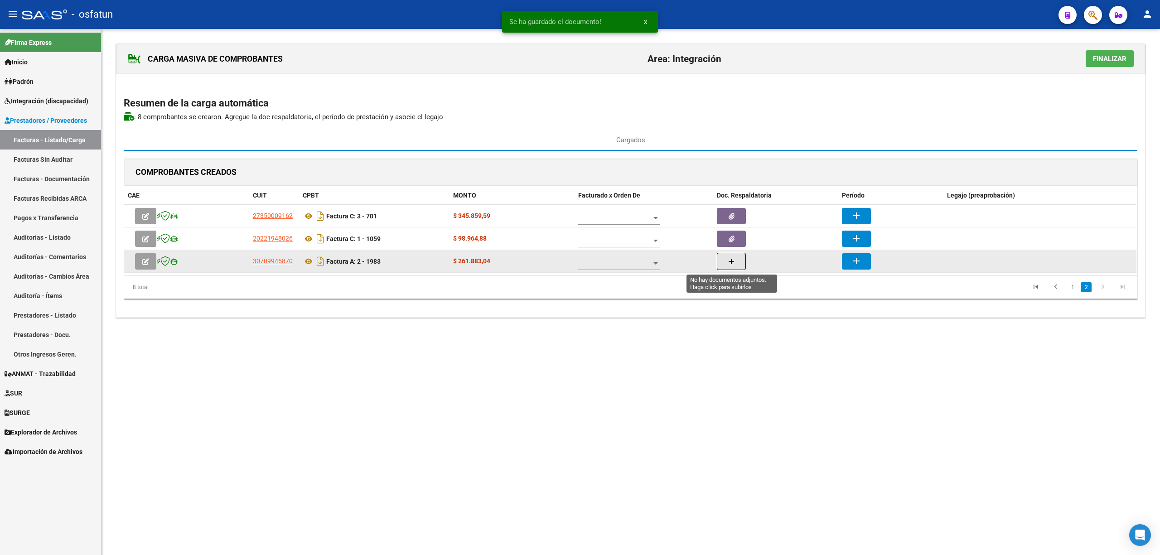
click at [727, 266] on button "button" at bounding box center [731, 261] width 29 height 17
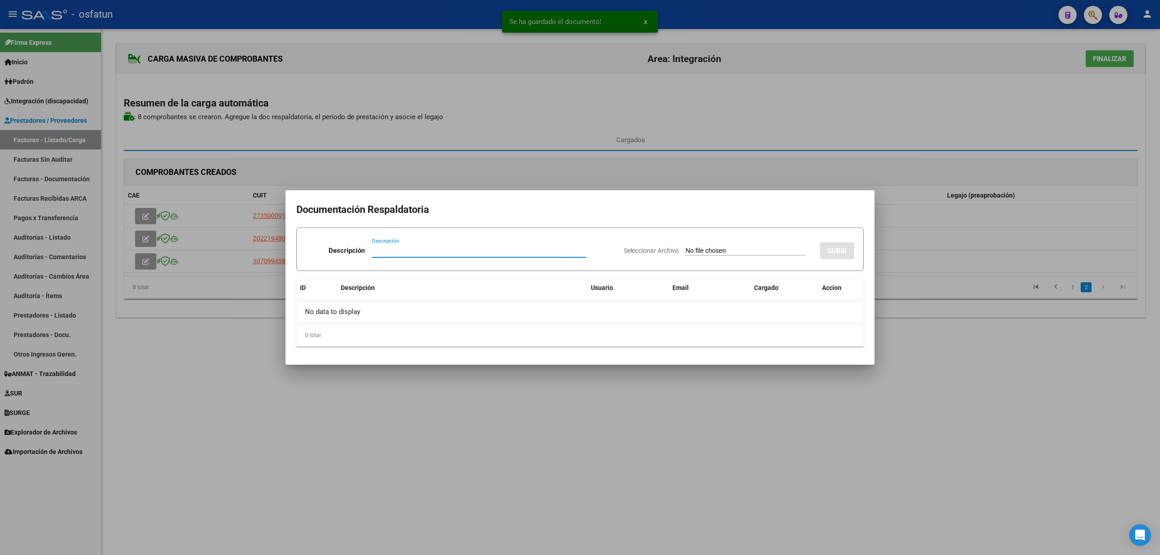
click at [701, 248] on input "Seleccionar Archivo" at bounding box center [746, 251] width 120 height 9
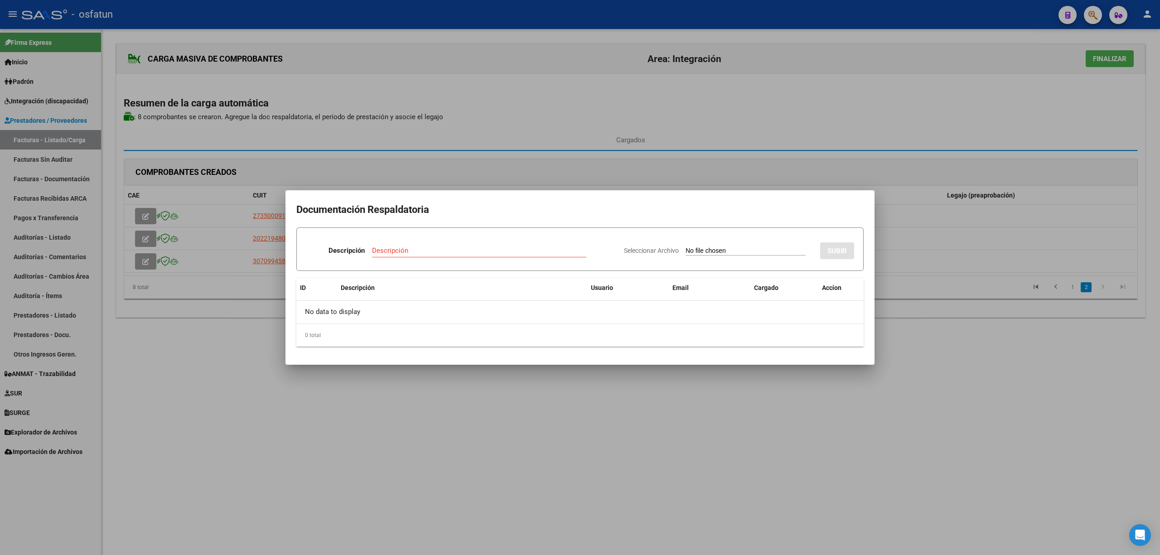
type input "C:\fakepath\1983 plani.pdf"
drag, startPoint x: 443, startPoint y: 227, endPoint x: 443, endPoint y: 238, distance: 10.4
click at [443, 236] on form "Descripción Descripción Seleccionar Archivo Eliminar SUBIR" at bounding box center [579, 249] width 567 height 44
click at [445, 239] on div "Descripción Descripción" at bounding box center [435, 252] width 258 height 27
click at [455, 247] on input "Descripción" at bounding box center [453, 251] width 178 height 8
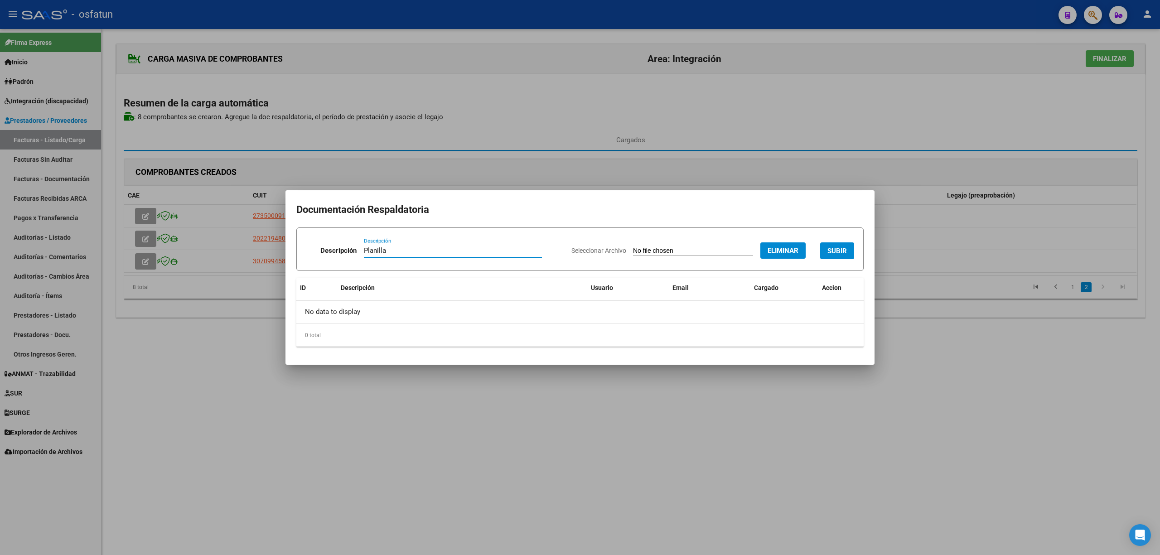
type input "Planilla"
click at [832, 247] on span "SUBIR" at bounding box center [836, 251] width 19 height 8
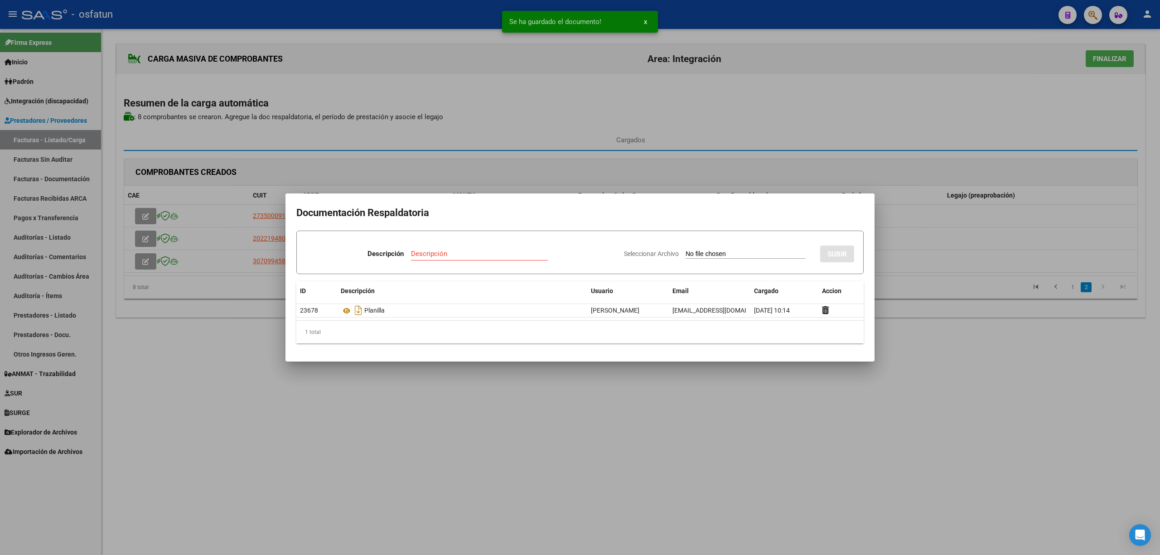
click at [961, 377] on div at bounding box center [580, 277] width 1160 height 555
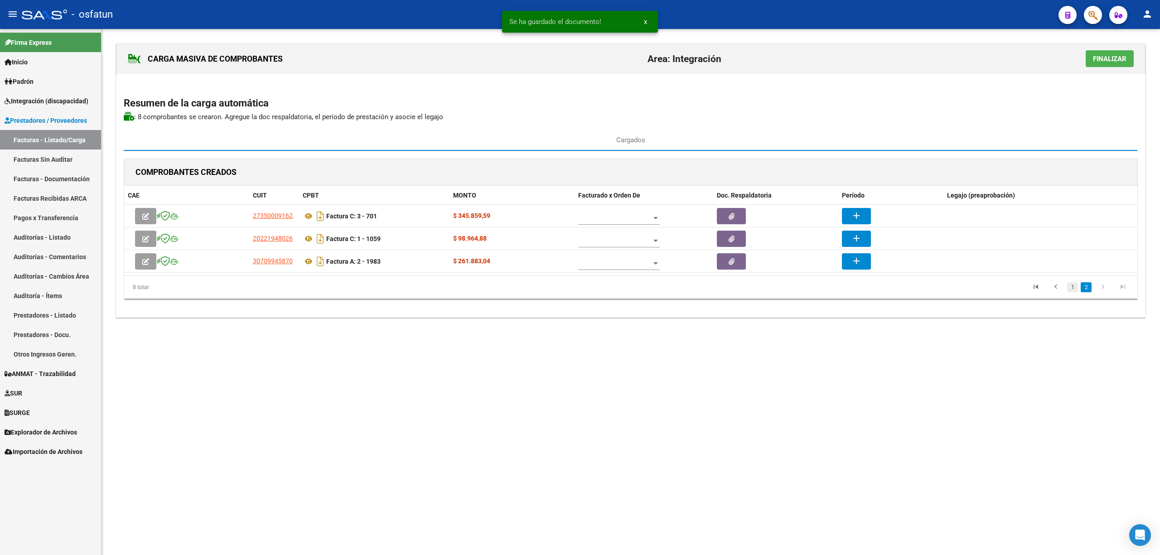
click at [1073, 292] on link "1" at bounding box center [1072, 287] width 11 height 10
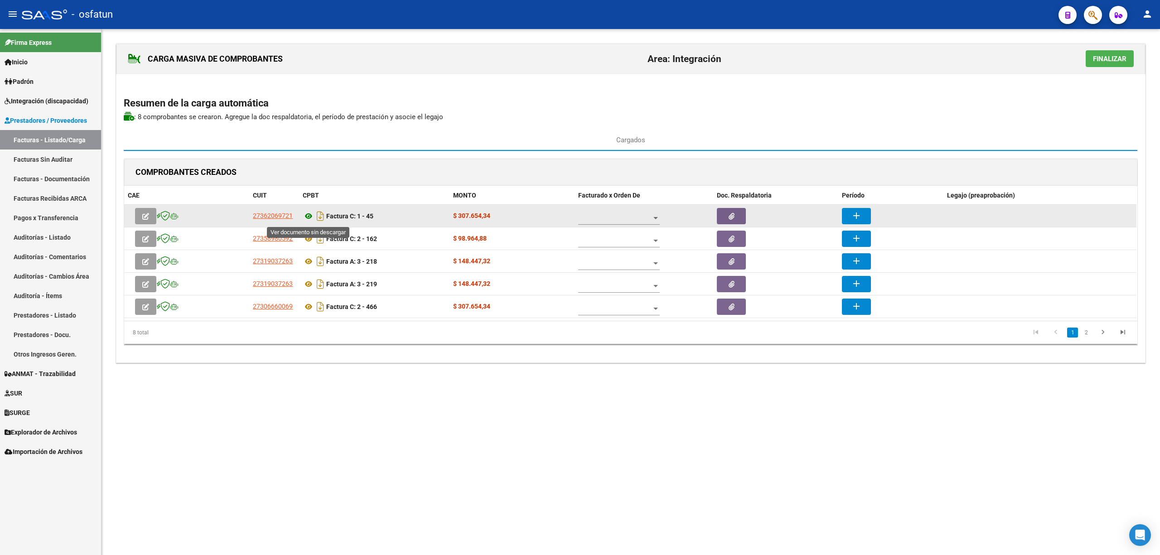
click at [310, 218] on icon at bounding box center [309, 216] width 12 height 11
click at [150, 214] on button "button" at bounding box center [145, 216] width 21 height 16
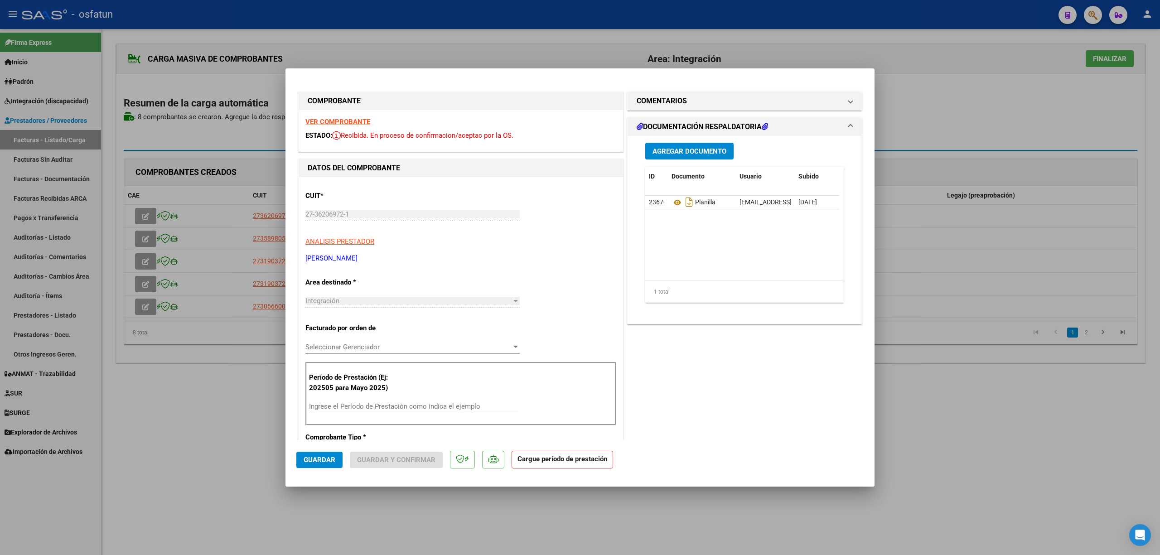
click at [332, 413] on div "Ingrese el Período de Prestación como indica el ejemplo" at bounding box center [413, 407] width 209 height 14
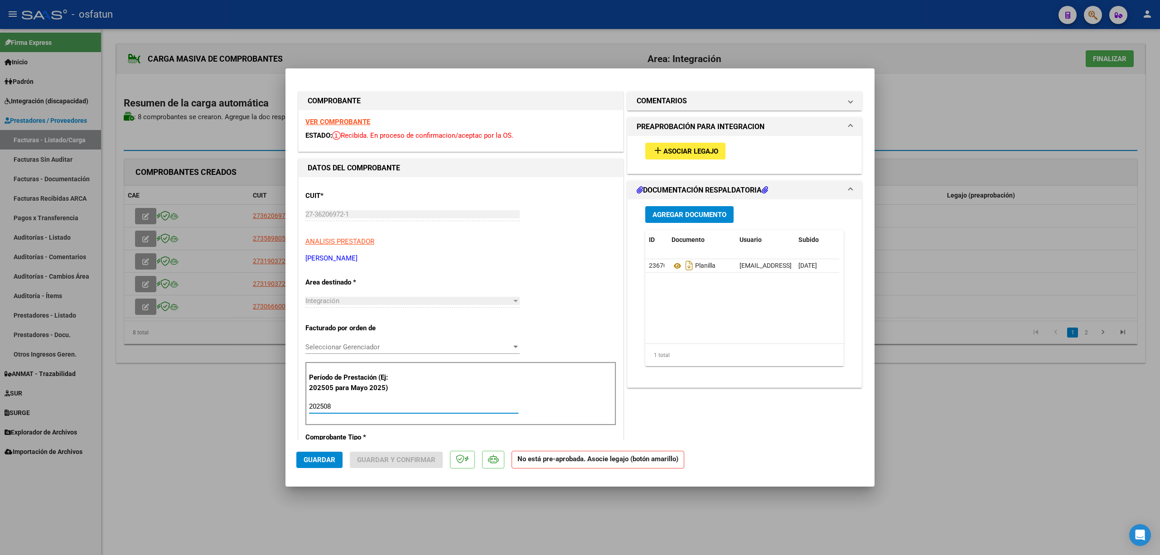
type input "202508"
click at [683, 162] on div "add Asociar Legajo" at bounding box center [744, 151] width 212 height 30
click at [686, 155] on span "Asociar Legajo" at bounding box center [690, 151] width 55 height 8
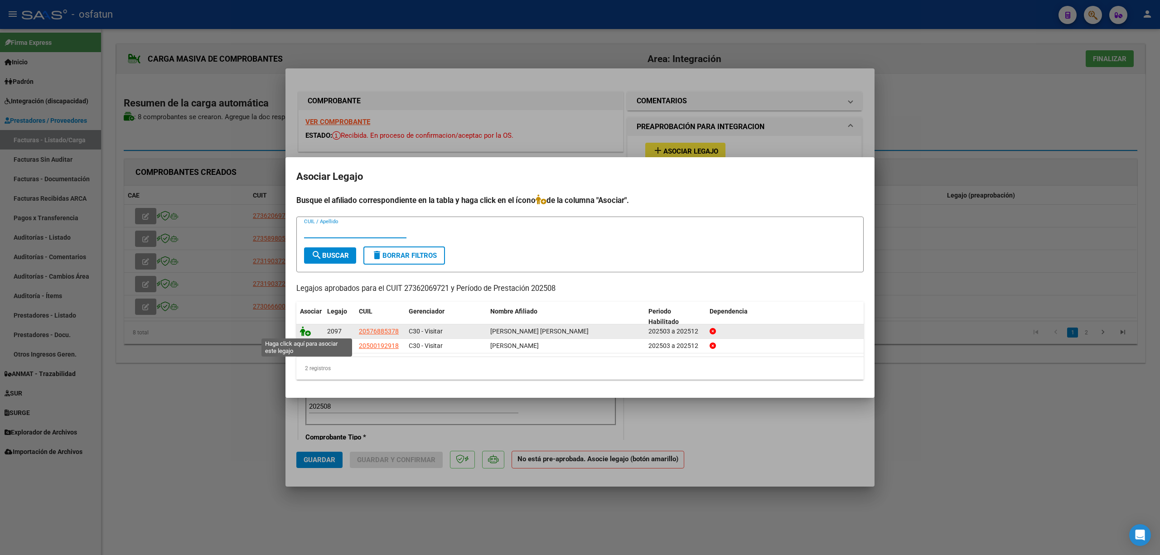
click at [305, 330] on icon at bounding box center [305, 331] width 11 height 10
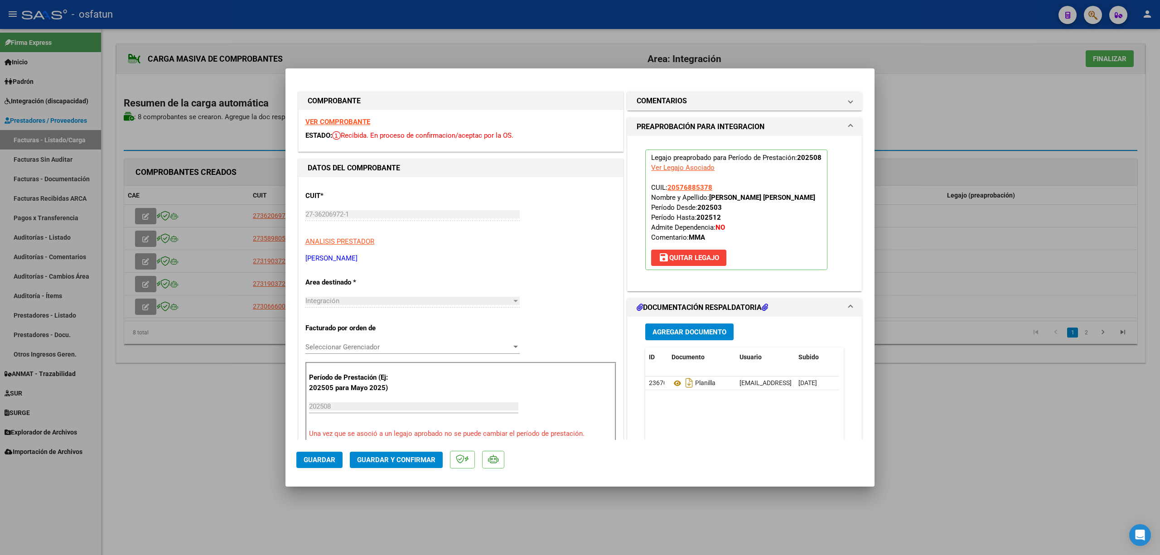
click at [319, 463] on span "Guardar" at bounding box center [320, 460] width 32 height 8
click at [980, 415] on div at bounding box center [580, 277] width 1160 height 555
type input "$ 0,00"
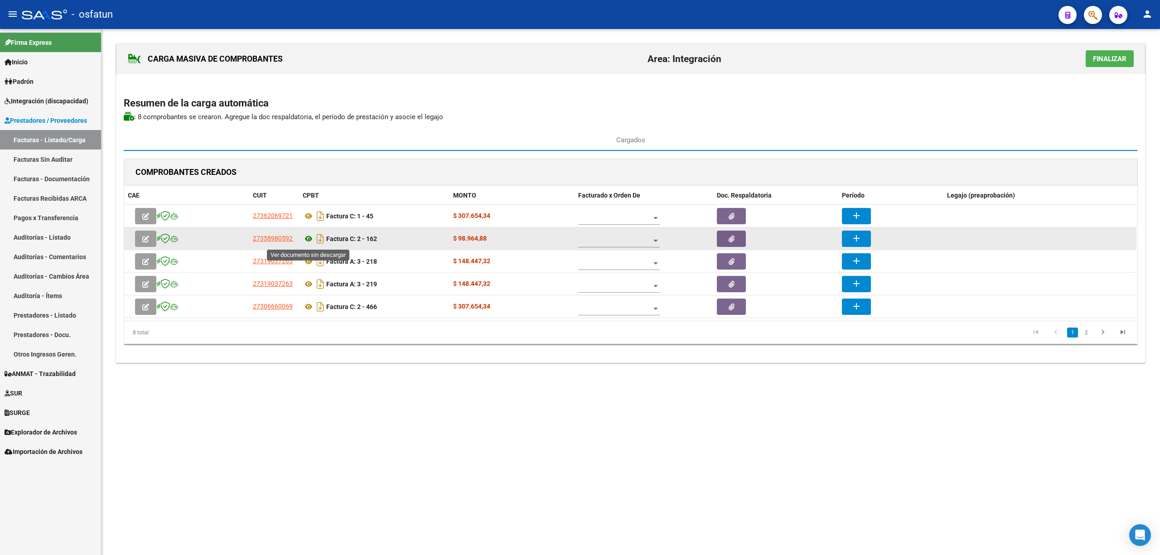
click at [309, 240] on icon at bounding box center [309, 238] width 12 height 11
click at [860, 242] on mat-icon "add" at bounding box center [856, 238] width 11 height 11
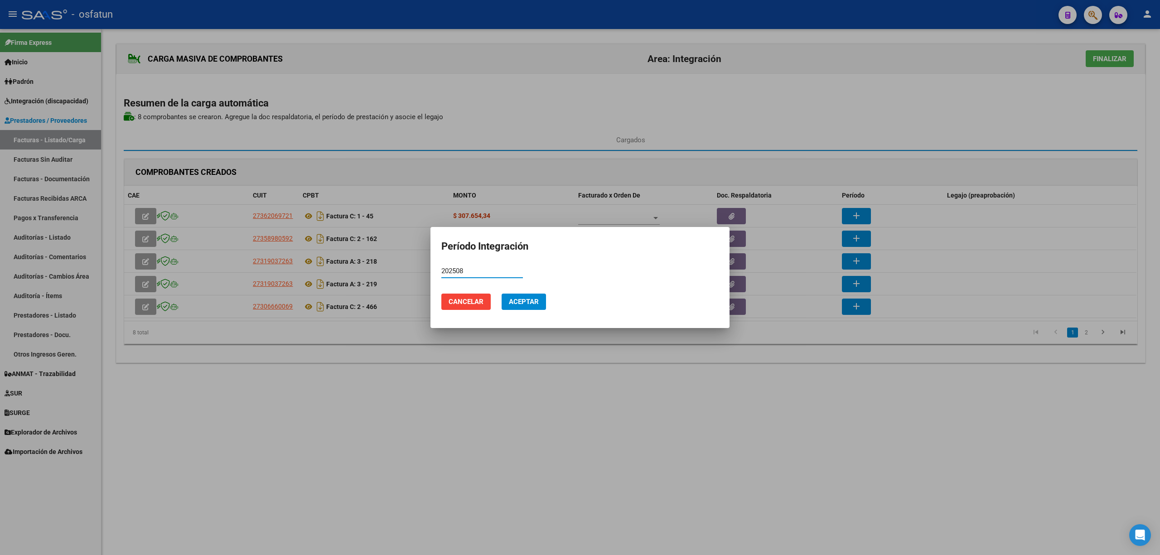
type input "202508"
click at [531, 303] on span "Aceptar" at bounding box center [524, 302] width 30 height 8
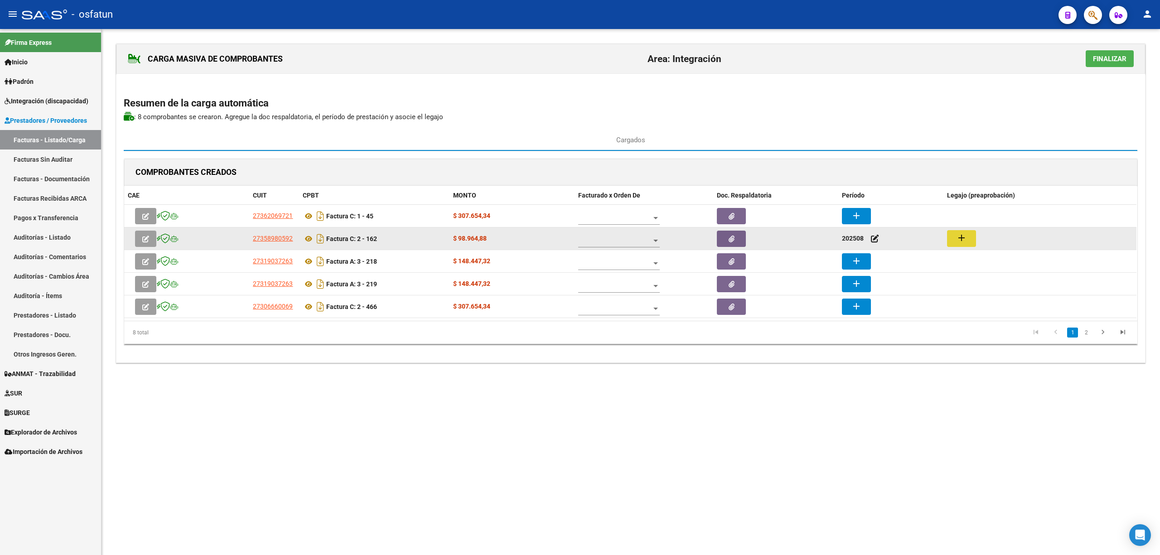
click at [975, 239] on button "add" at bounding box center [961, 238] width 29 height 17
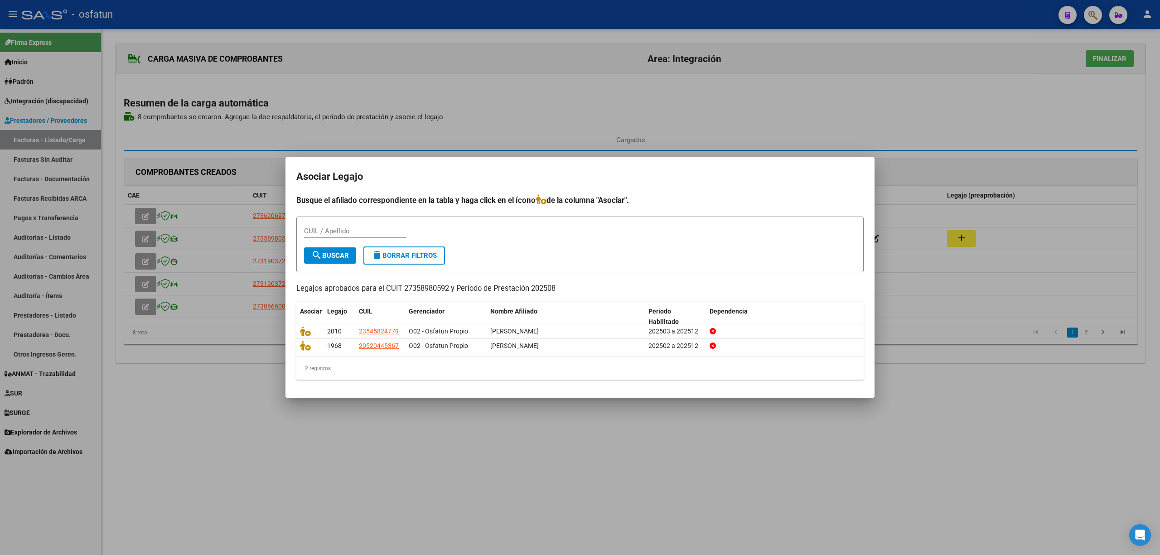
click at [475, 458] on div at bounding box center [580, 277] width 1160 height 555
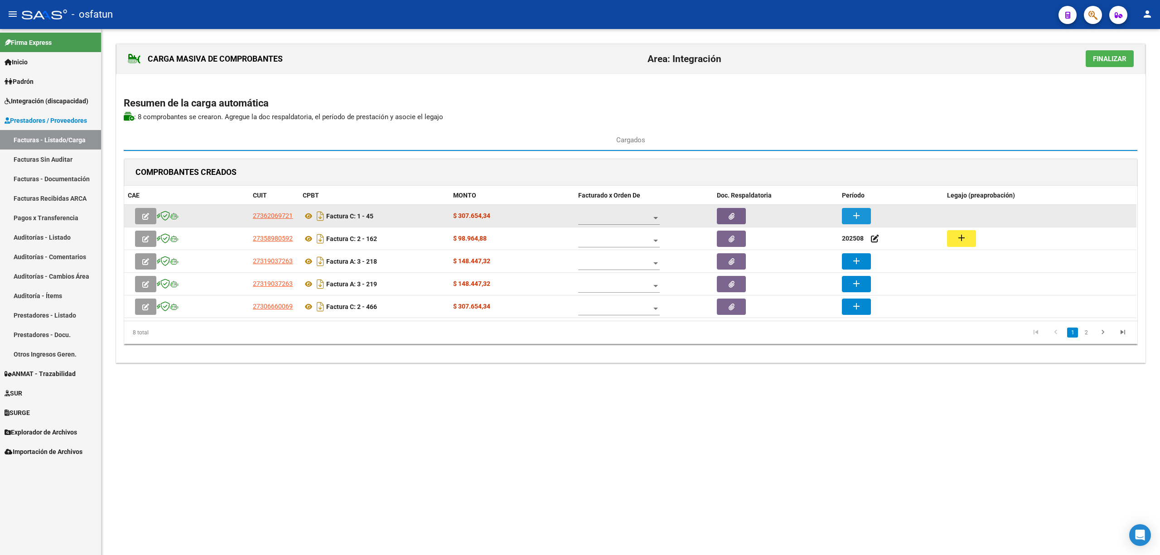
click at [851, 214] on button "add" at bounding box center [856, 216] width 29 height 16
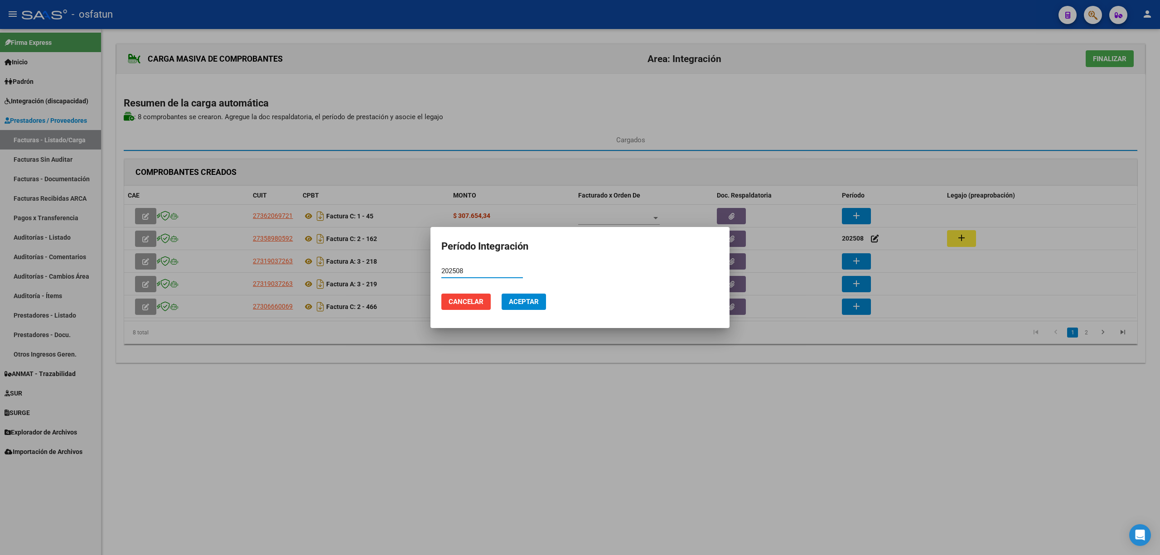
type input "202508"
drag, startPoint x: 537, startPoint y: 301, endPoint x: 500, endPoint y: 286, distance: 39.2
click at [535, 300] on span "Aceptar" at bounding box center [524, 302] width 30 height 8
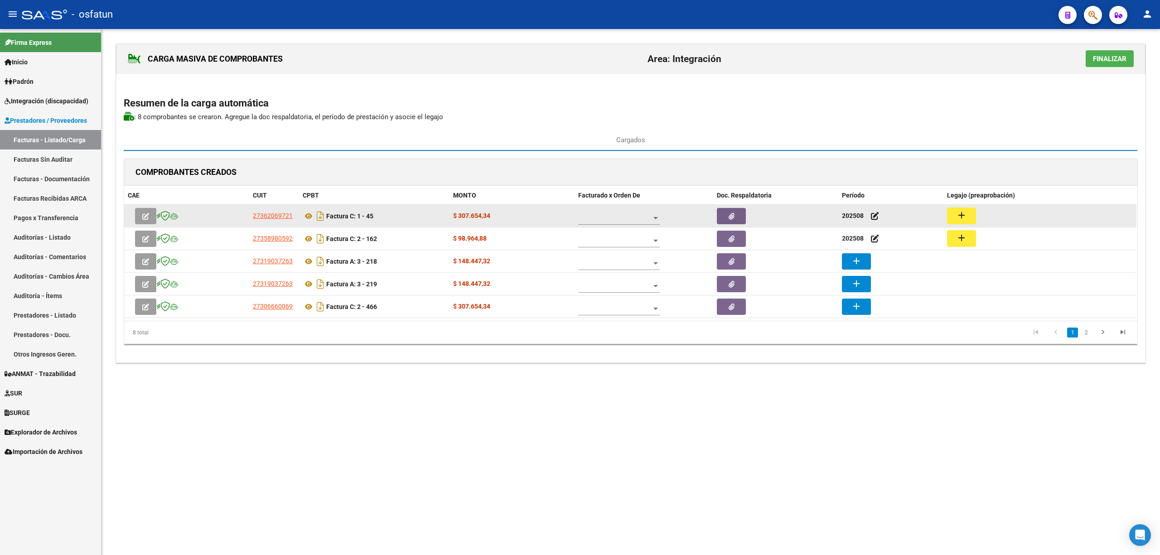
click at [967, 222] on button "add" at bounding box center [961, 216] width 29 height 17
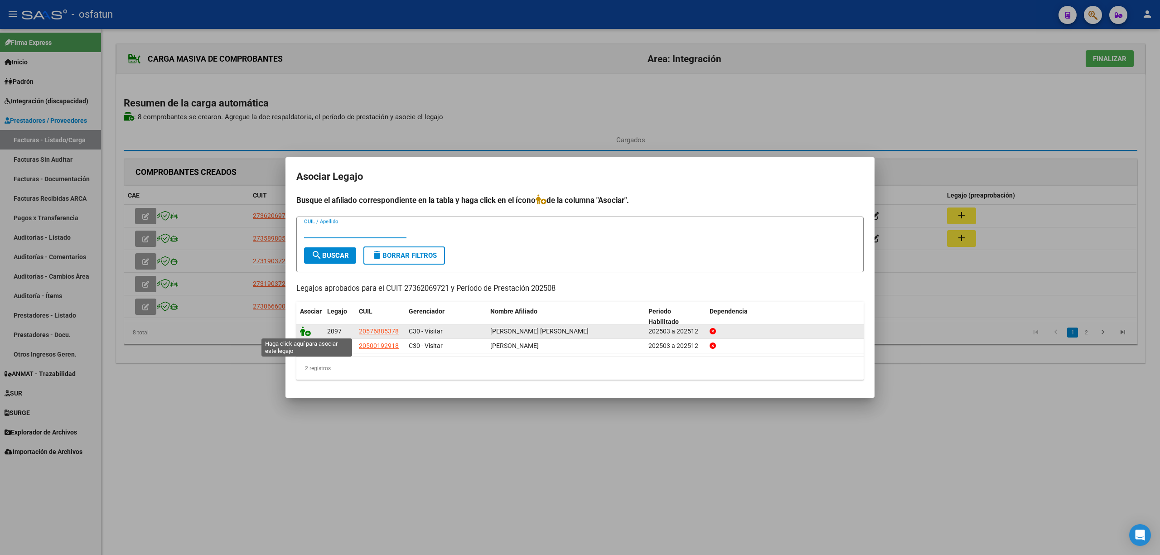
click at [301, 333] on icon at bounding box center [305, 331] width 11 height 10
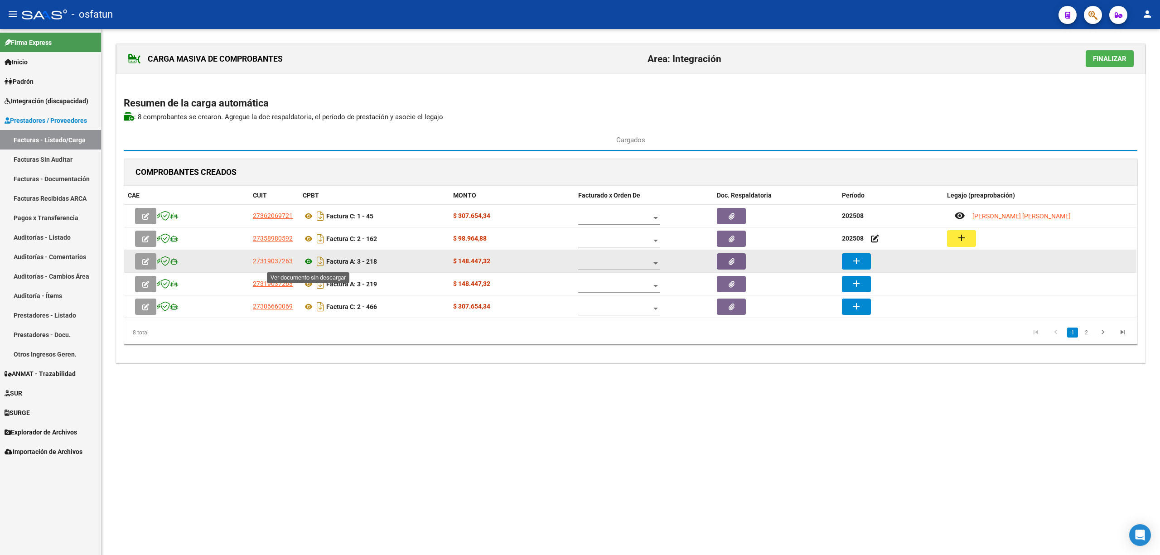
click at [309, 263] on icon at bounding box center [309, 261] width 12 height 11
click at [849, 258] on button "add" at bounding box center [856, 261] width 29 height 16
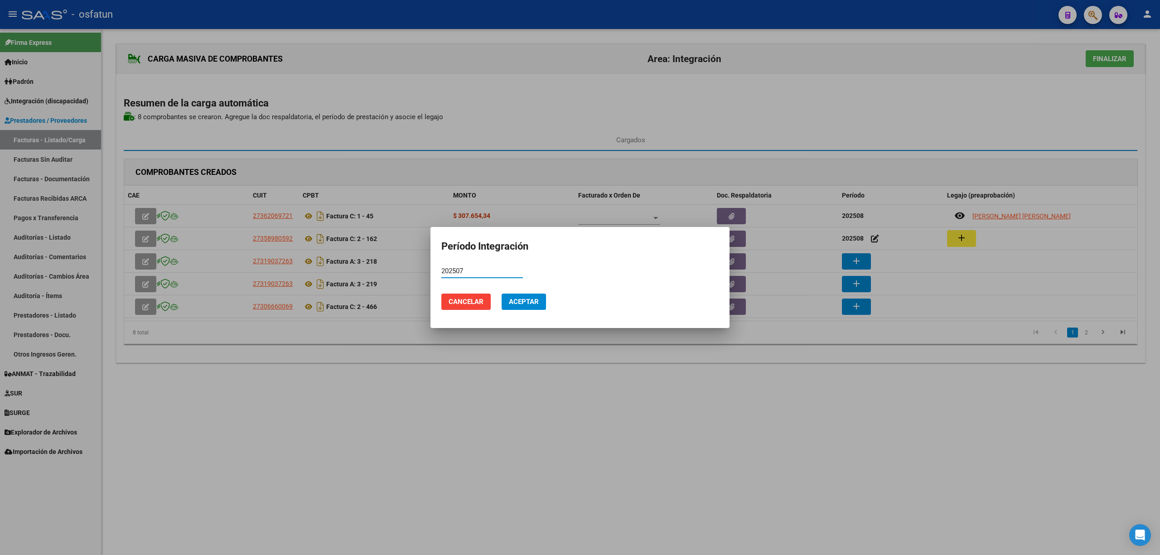
type input "202507"
click at [521, 299] on span "Aceptar" at bounding box center [524, 302] width 30 height 8
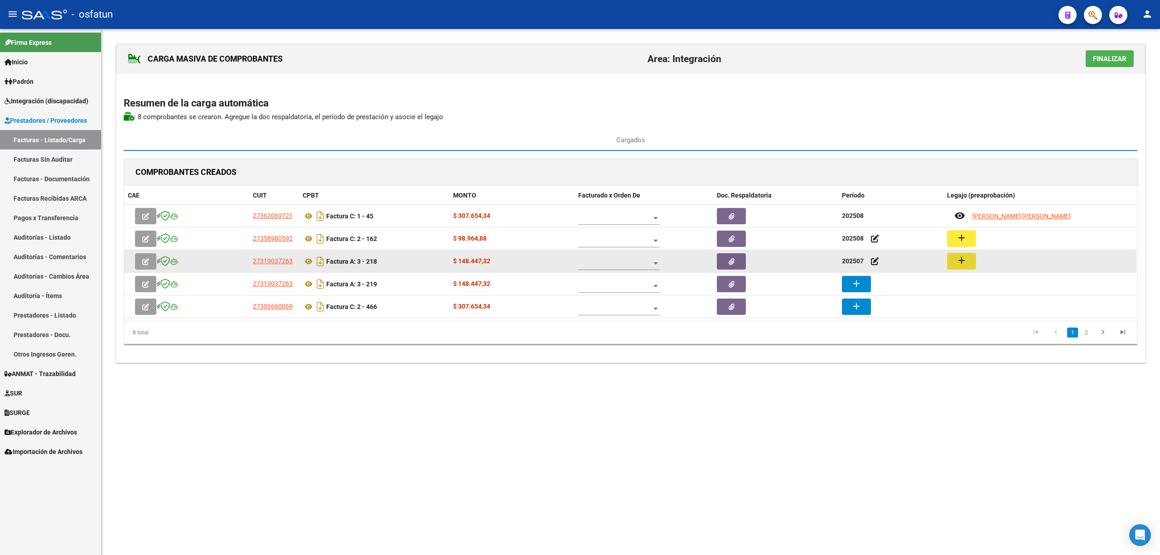
click at [970, 265] on button "add" at bounding box center [961, 261] width 29 height 17
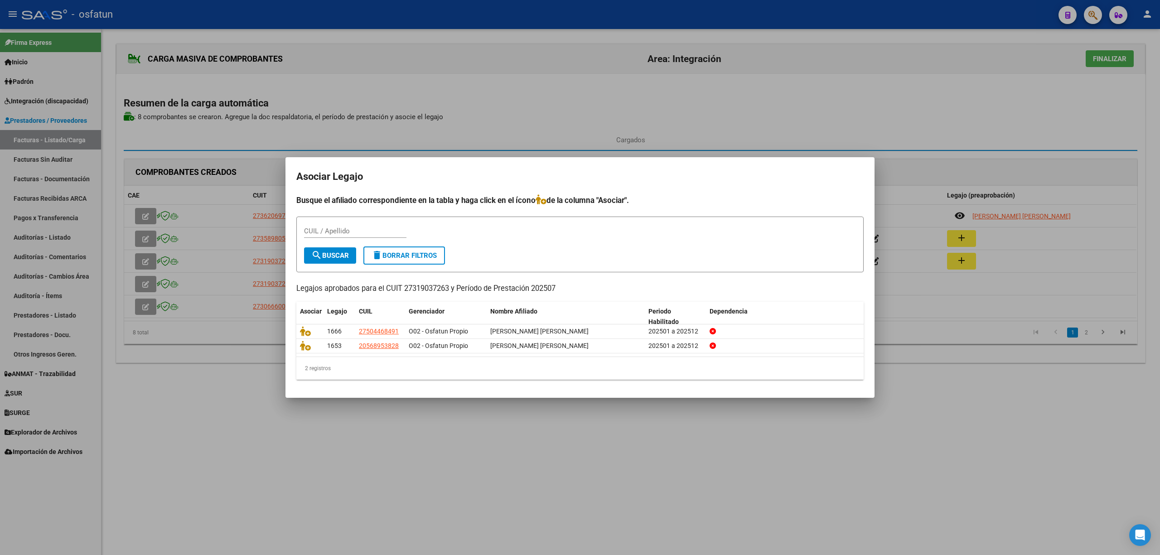
click at [579, 438] on div at bounding box center [580, 277] width 1160 height 555
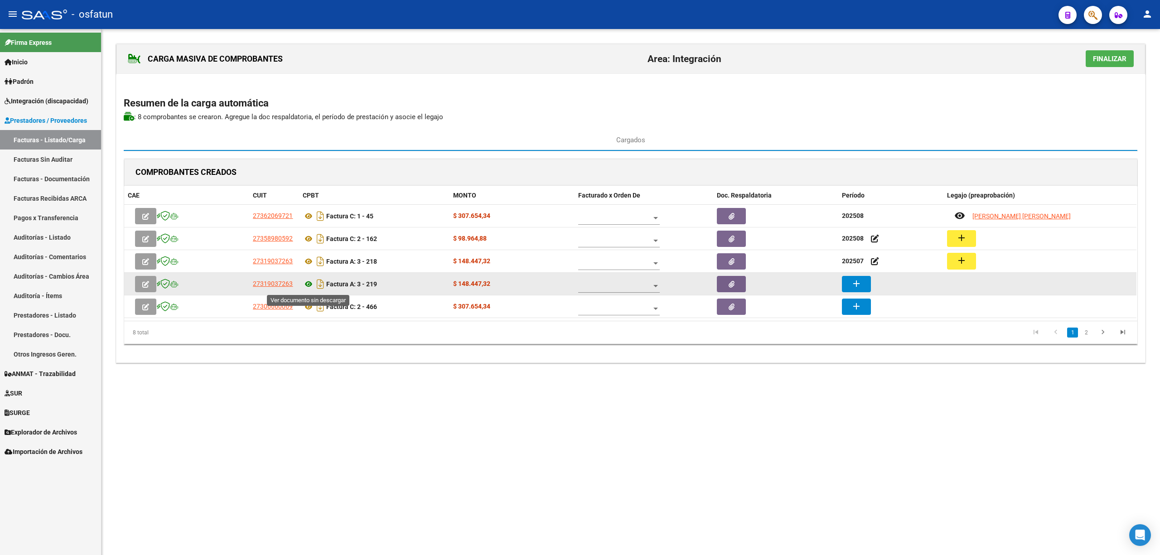
click at [310, 288] on icon at bounding box center [309, 284] width 12 height 11
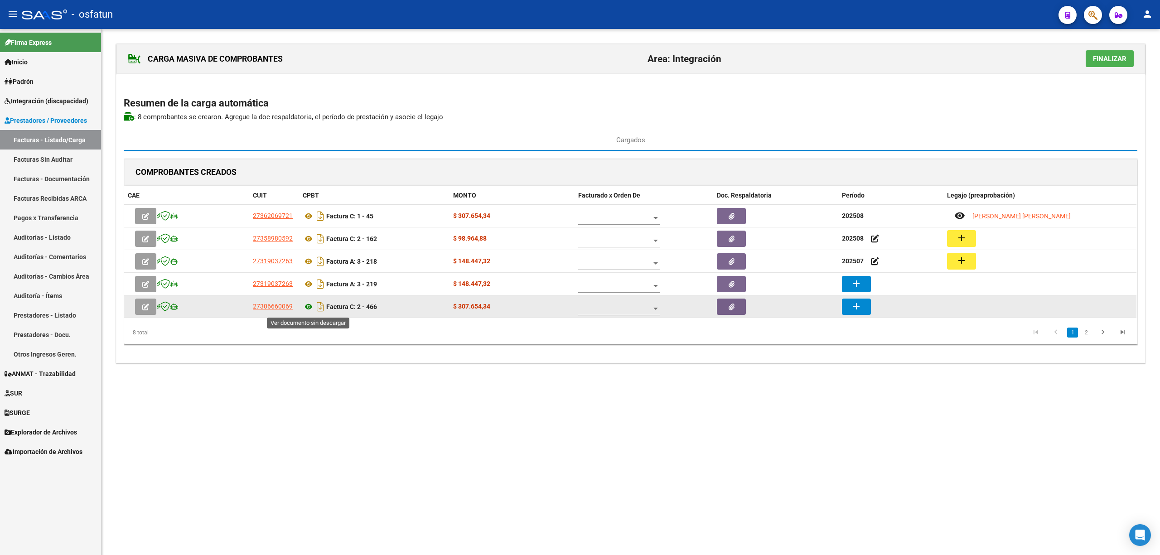
click at [303, 309] on icon at bounding box center [309, 306] width 12 height 11
click at [859, 312] on mat-icon "add" at bounding box center [856, 306] width 11 height 11
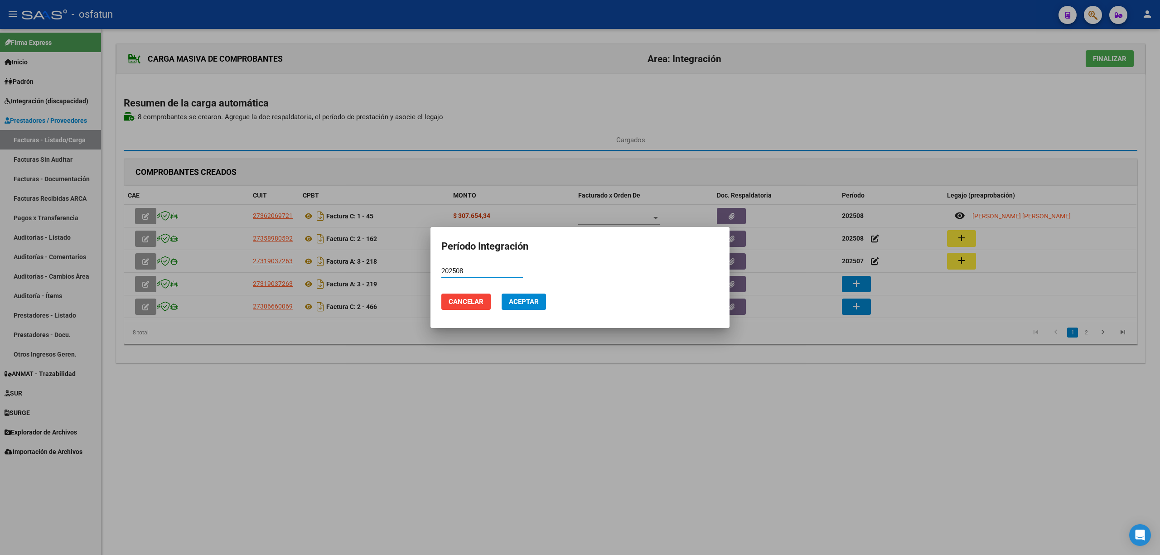
type input "202508"
click at [520, 305] on span "Aceptar" at bounding box center [524, 302] width 30 height 8
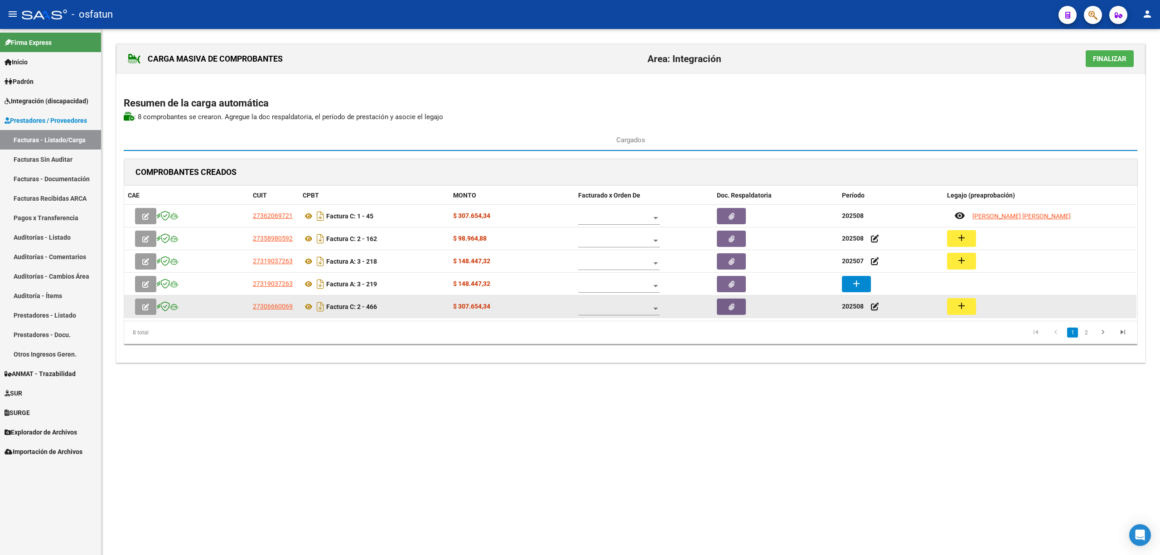
click at [968, 309] on button "add" at bounding box center [961, 306] width 29 height 17
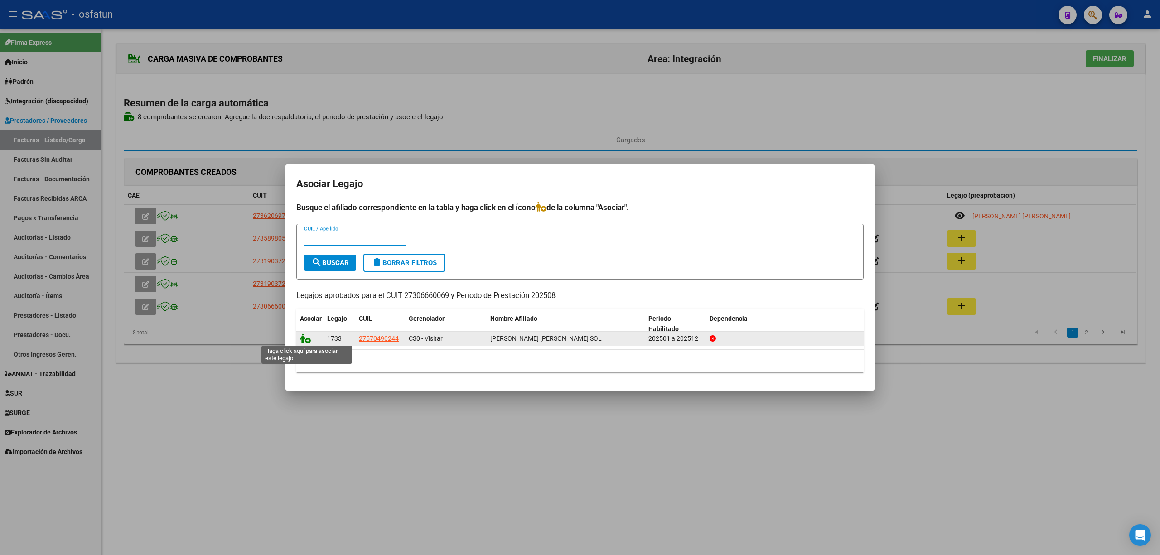
click at [309, 335] on icon at bounding box center [305, 339] width 11 height 10
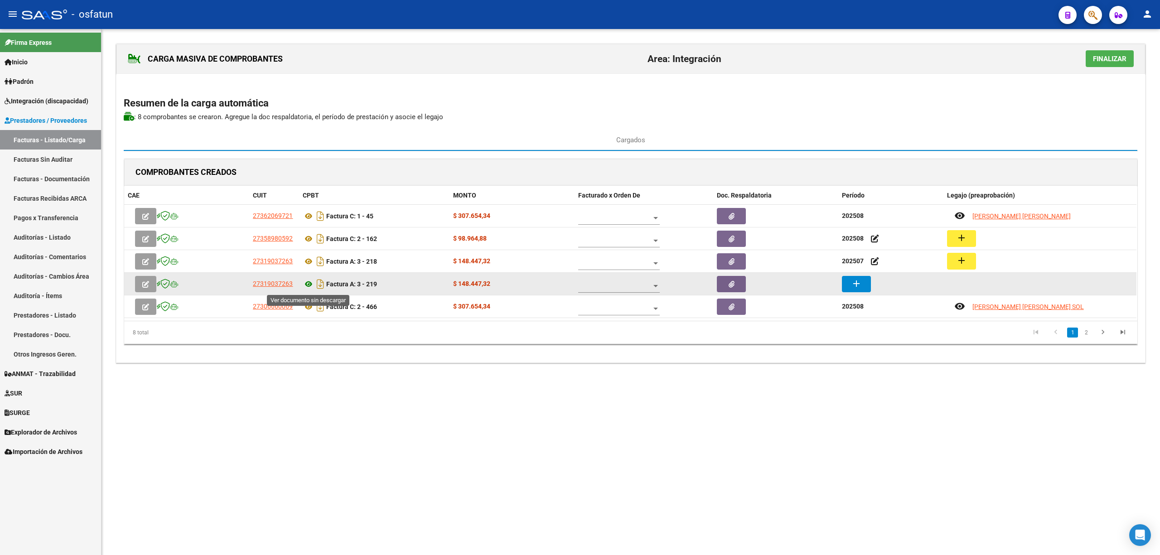
click at [309, 285] on icon at bounding box center [309, 284] width 12 height 11
click at [866, 285] on button "add" at bounding box center [856, 284] width 29 height 16
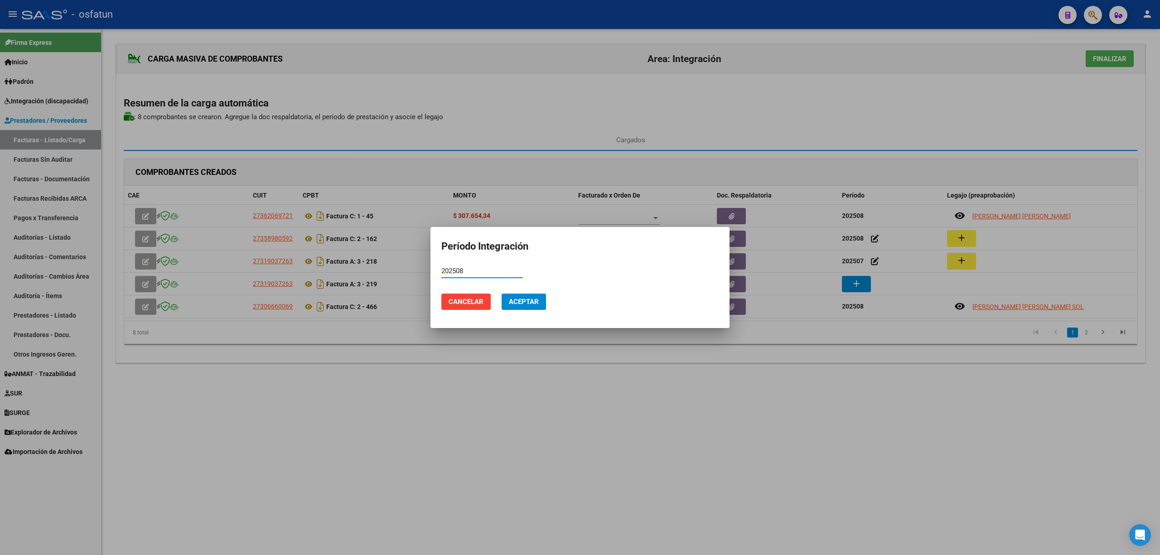
type input "202508"
click at [524, 296] on button "Aceptar" at bounding box center [524, 302] width 44 height 16
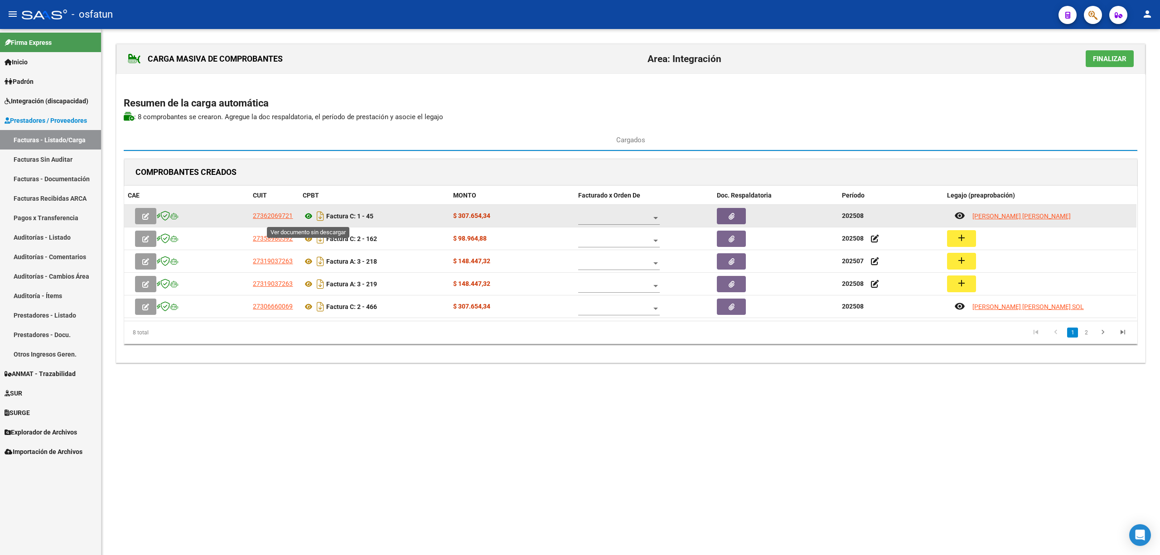
click at [310, 218] on icon at bounding box center [309, 216] width 12 height 11
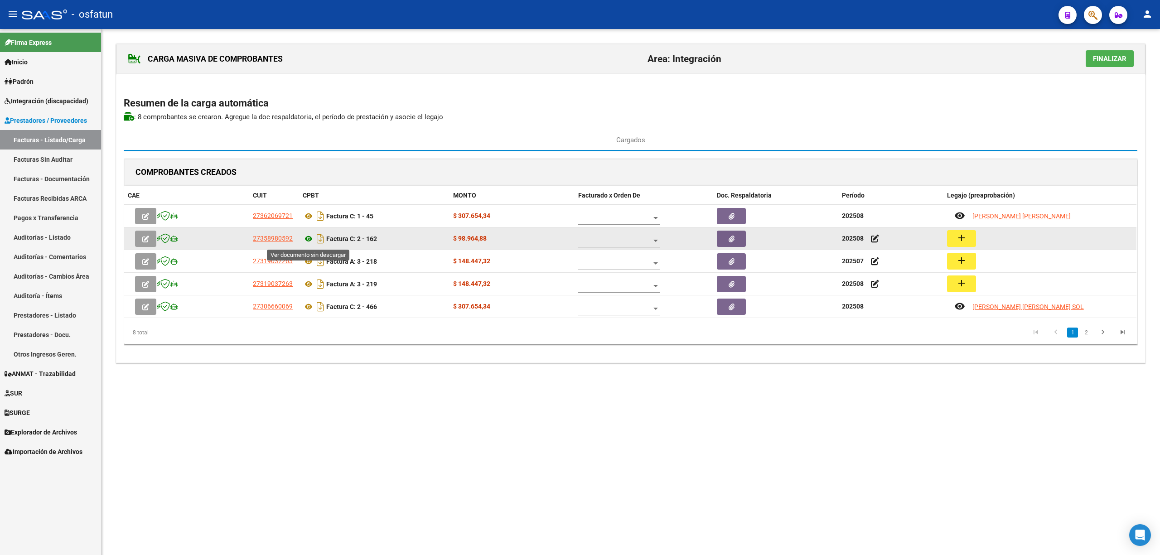
click at [307, 239] on icon at bounding box center [309, 238] width 12 height 11
click at [970, 236] on button "add" at bounding box center [961, 238] width 29 height 17
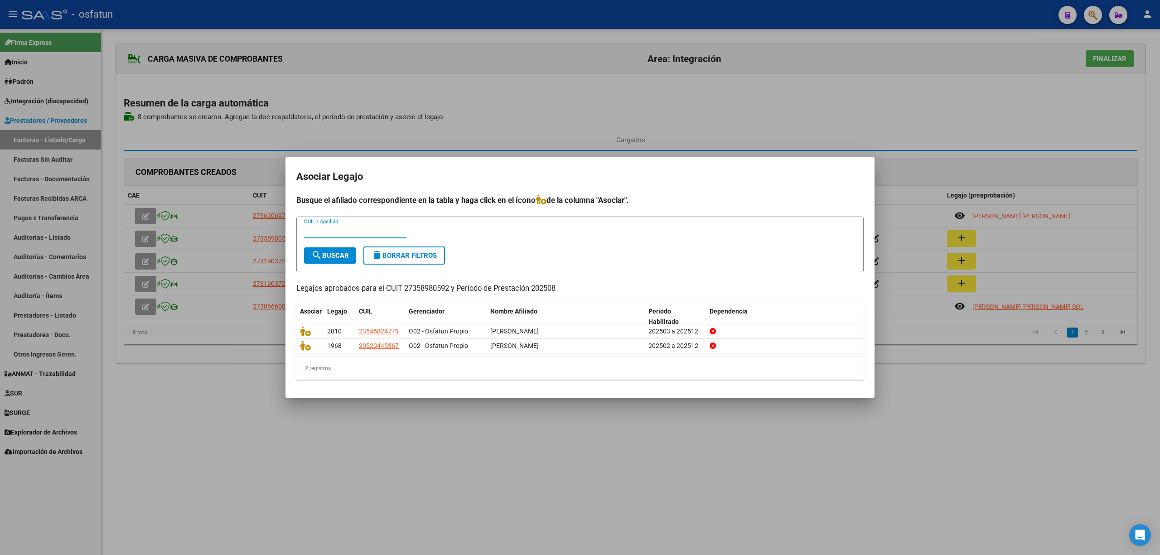
drag, startPoint x: 524, startPoint y: 421, endPoint x: 555, endPoint y: 420, distance: 30.4
click at [525, 421] on div at bounding box center [580, 277] width 1160 height 555
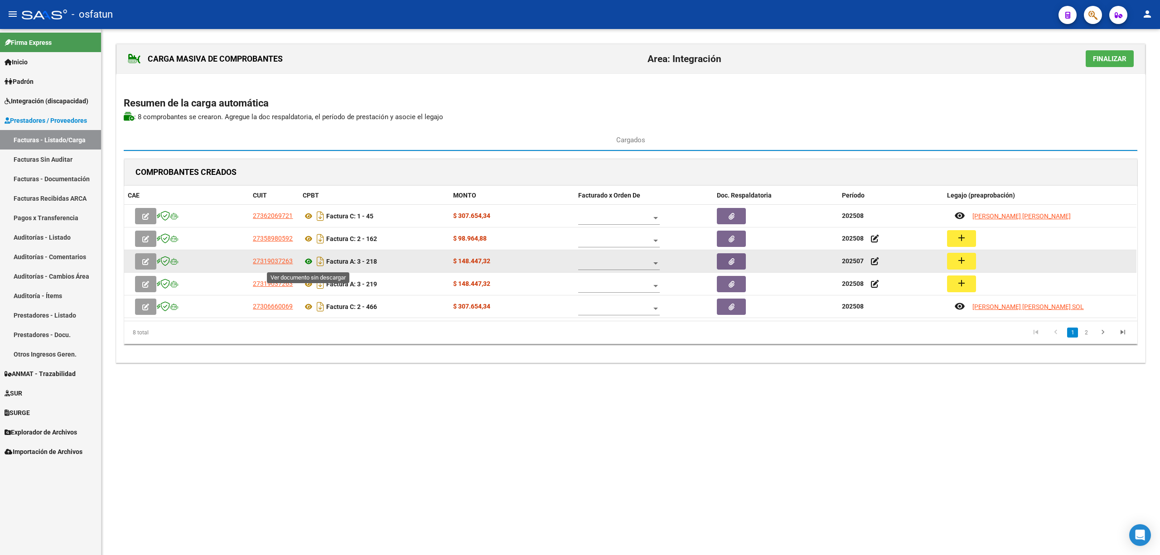
click at [309, 263] on icon at bounding box center [309, 261] width 12 height 11
click at [963, 266] on mat-icon "add" at bounding box center [961, 260] width 11 height 11
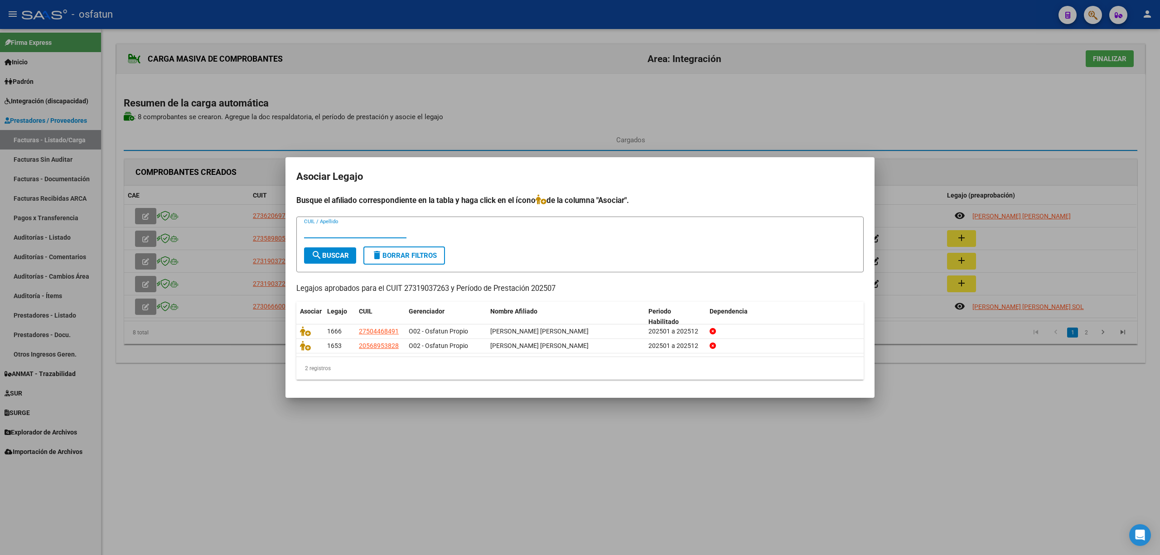
click at [624, 420] on div at bounding box center [580, 277] width 1160 height 555
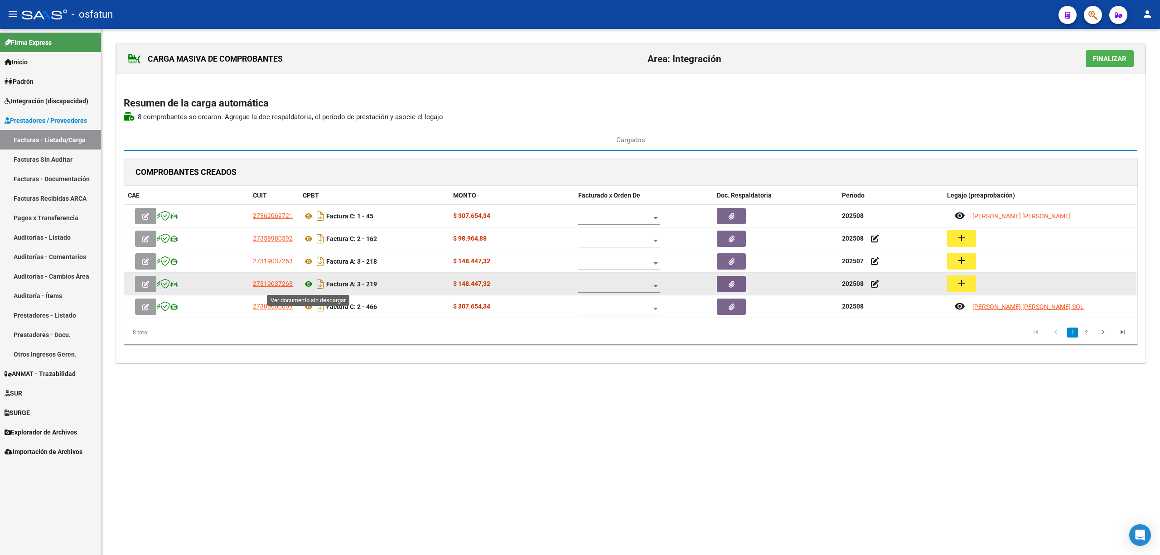
click at [304, 287] on icon at bounding box center [309, 284] width 12 height 11
click at [954, 283] on button "add" at bounding box center [961, 284] width 29 height 17
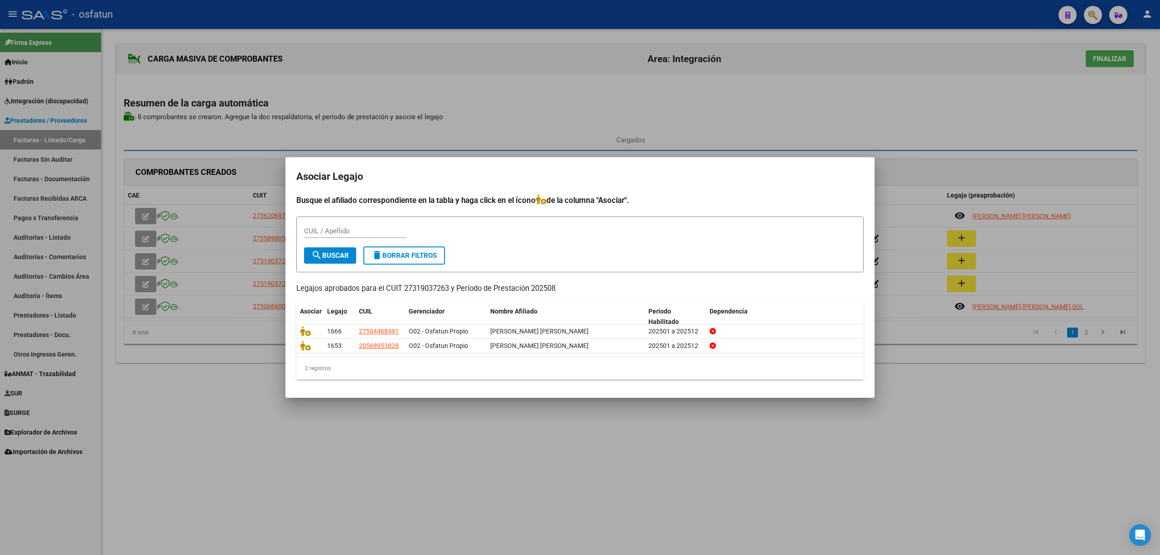
click at [660, 432] on div at bounding box center [580, 277] width 1160 height 555
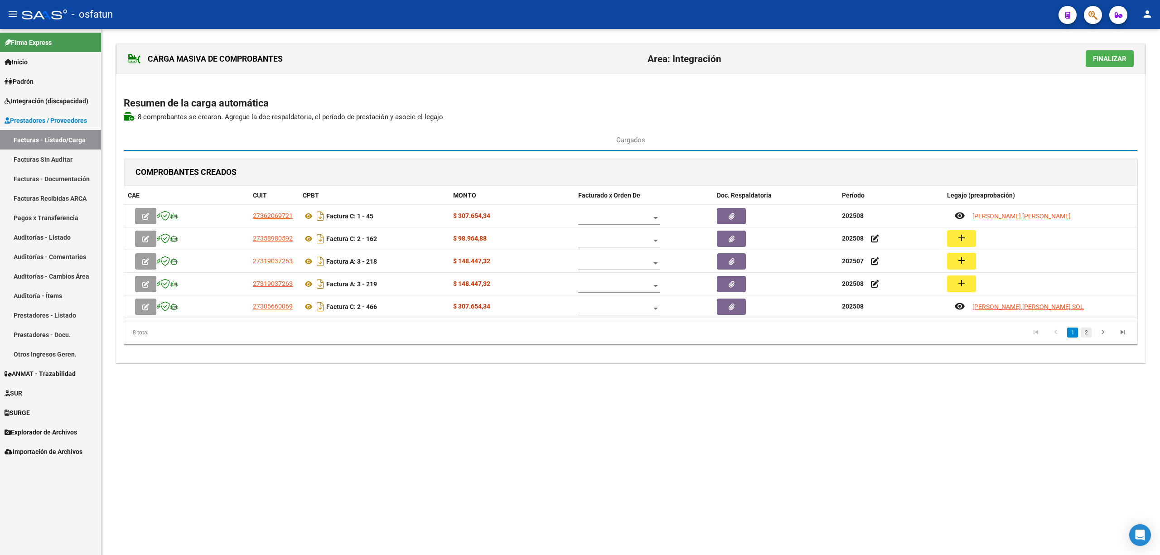
click at [1086, 329] on link "2" at bounding box center [1086, 333] width 11 height 10
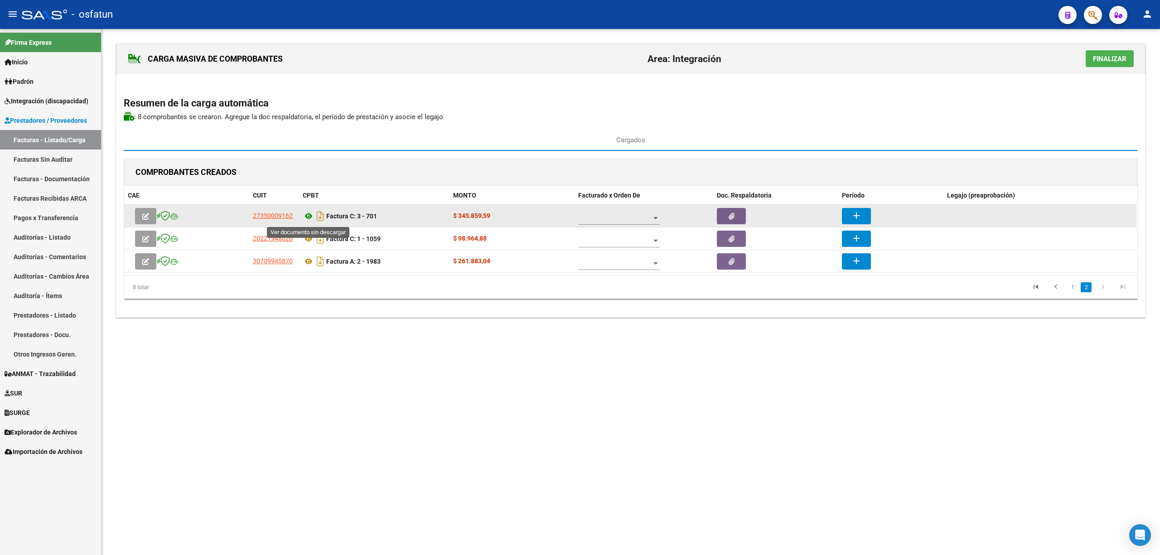
click at [312, 219] on icon at bounding box center [309, 216] width 12 height 11
drag, startPoint x: 726, startPoint y: 220, endPoint x: 872, endPoint y: 221, distance: 145.9
click at [872, 221] on div "27350009162 Factura C: 3 - 701 $ 345.859,59 add" at bounding box center [630, 216] width 1012 height 23
click at [863, 218] on button "add" at bounding box center [856, 216] width 29 height 16
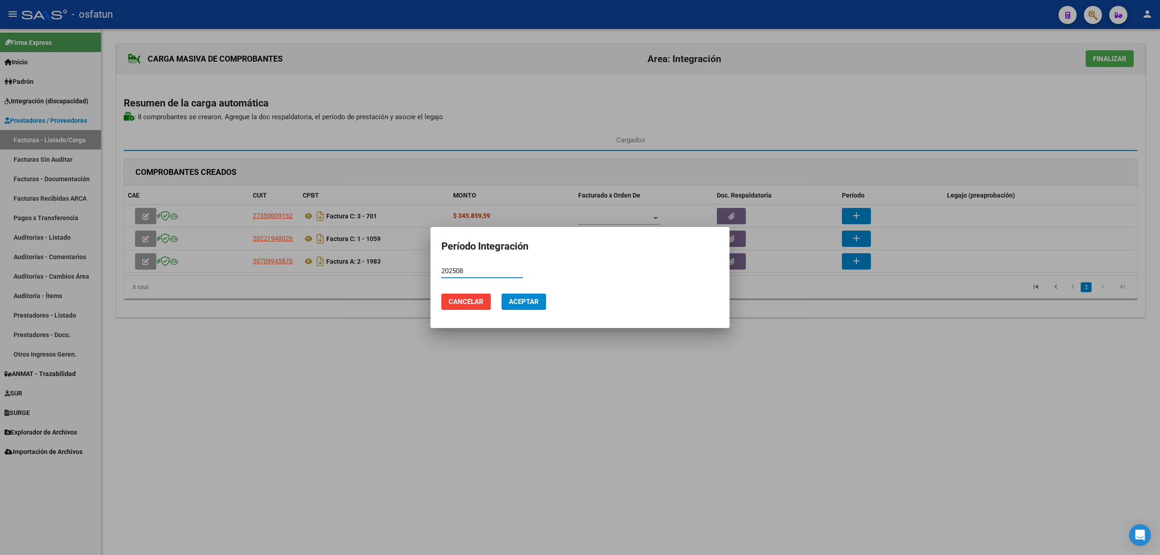
type input "202508"
click at [515, 294] on button "Aceptar" at bounding box center [524, 302] width 44 height 16
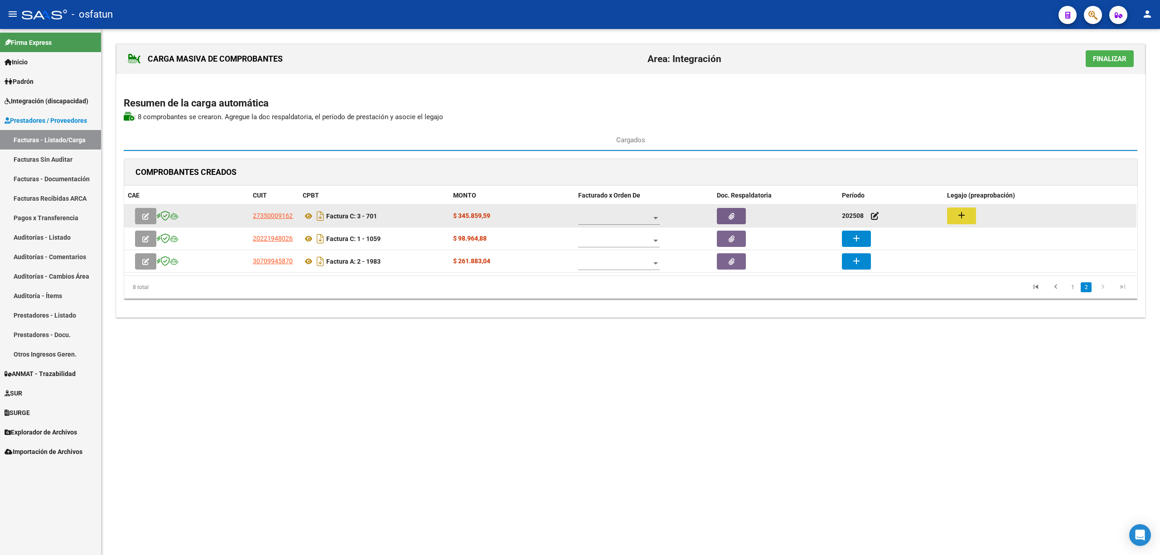
click at [954, 219] on button "add" at bounding box center [961, 216] width 29 height 17
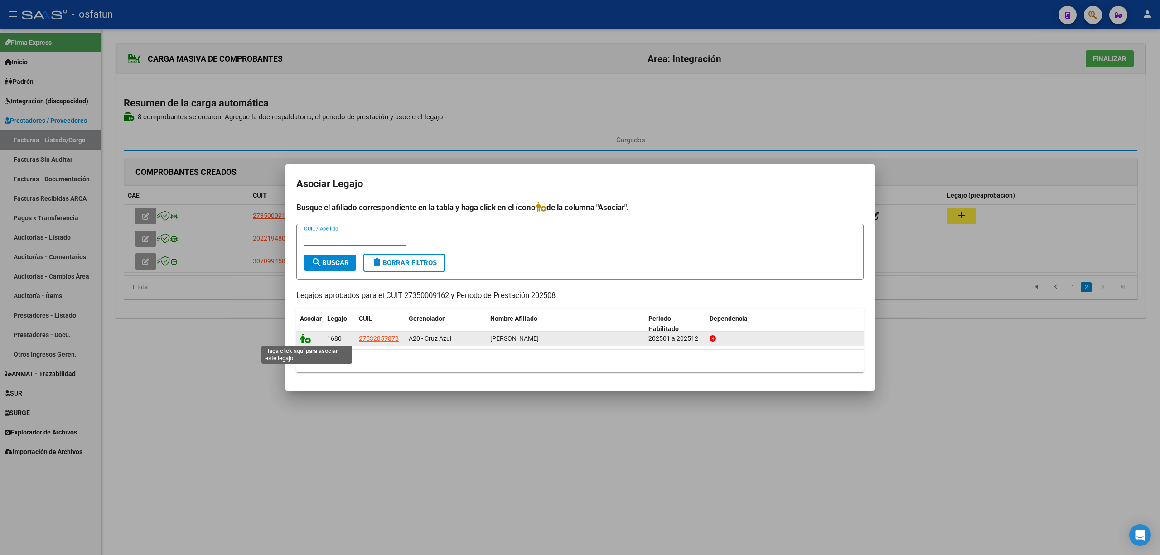
click at [305, 340] on icon at bounding box center [305, 339] width 11 height 10
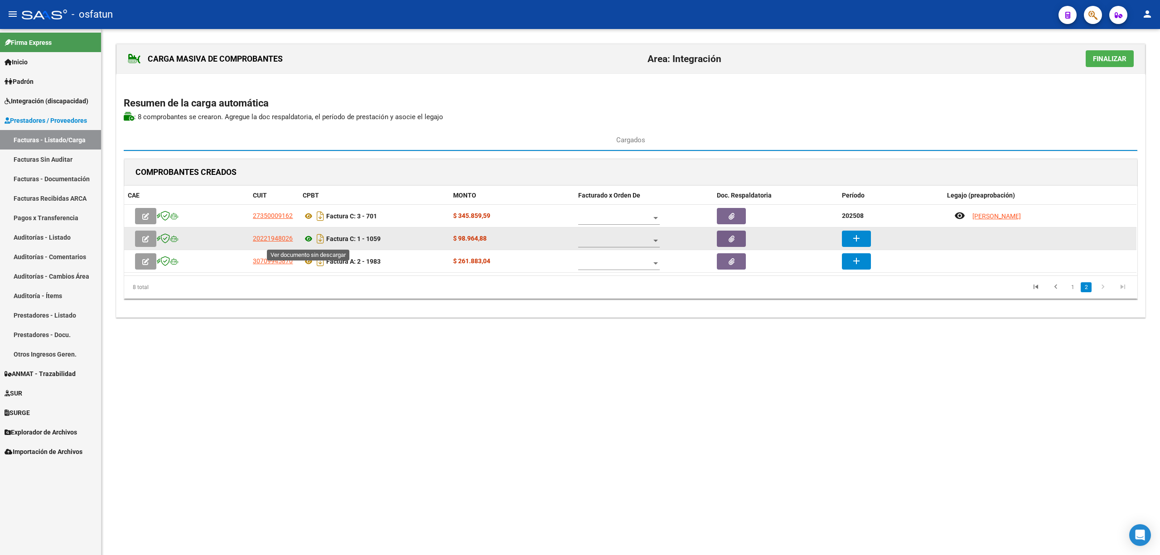
click at [309, 238] on icon at bounding box center [309, 238] width 12 height 11
click at [863, 238] on button "add" at bounding box center [856, 239] width 29 height 16
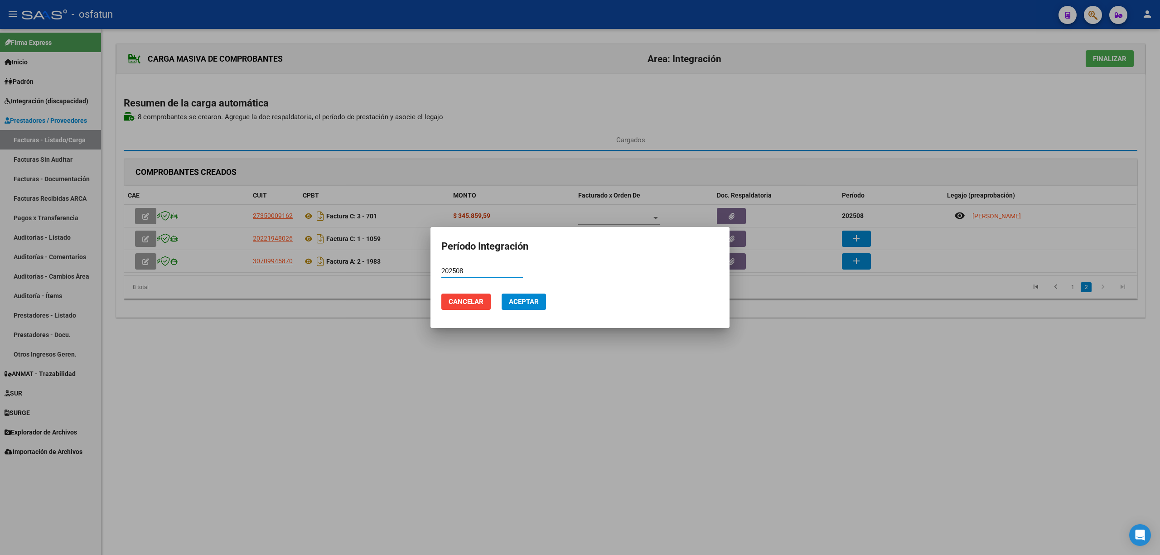
type input "202508"
click at [528, 301] on span "Aceptar" at bounding box center [524, 302] width 30 height 8
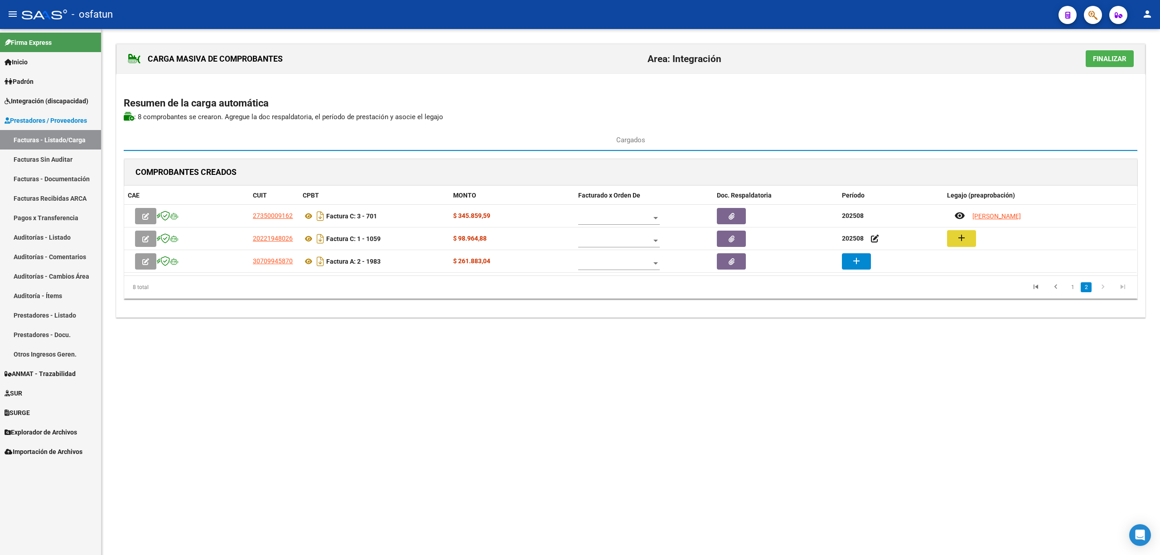
click at [965, 237] on mat-icon "add" at bounding box center [961, 237] width 11 height 11
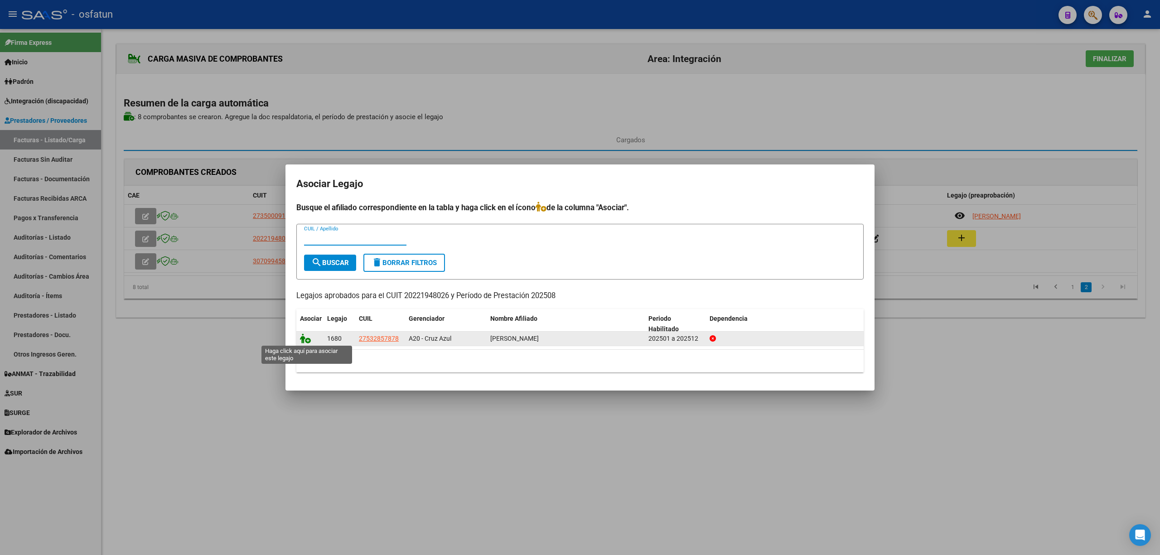
click at [307, 341] on icon at bounding box center [305, 339] width 11 height 10
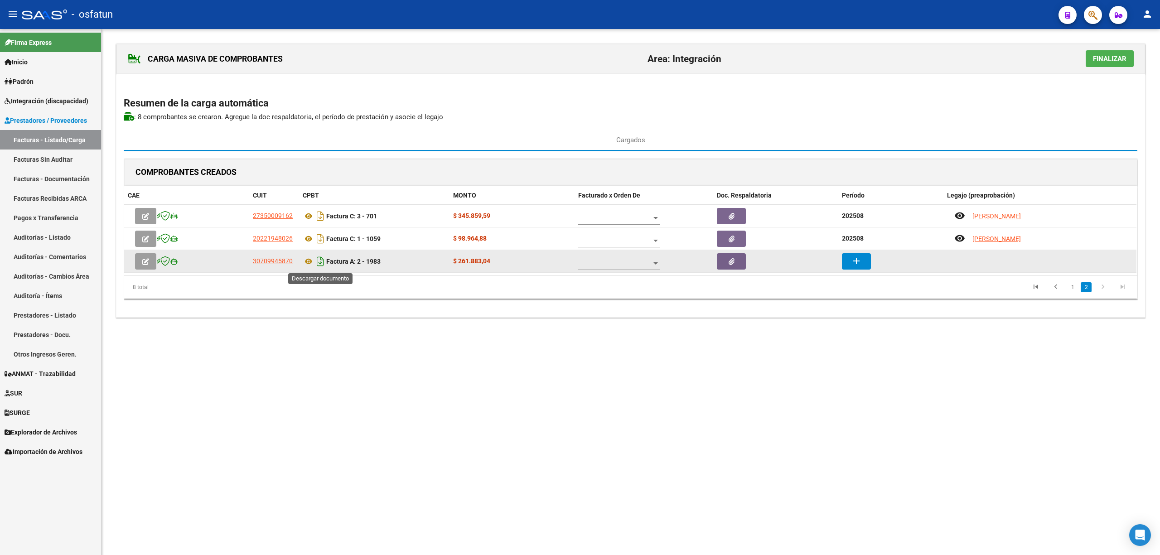
click at [316, 266] on icon "Descargar documento" at bounding box center [320, 261] width 12 height 15
drag, startPoint x: 316, startPoint y: 266, endPoint x: 308, endPoint y: 272, distance: 10.3
click at [308, 275] on datatable-selection "27350009162 Factura C: 3 - 701 $ 345.859,59 202508 remove_red_eye LECUNA PALOMA…" at bounding box center [630, 270] width 1012 height 8
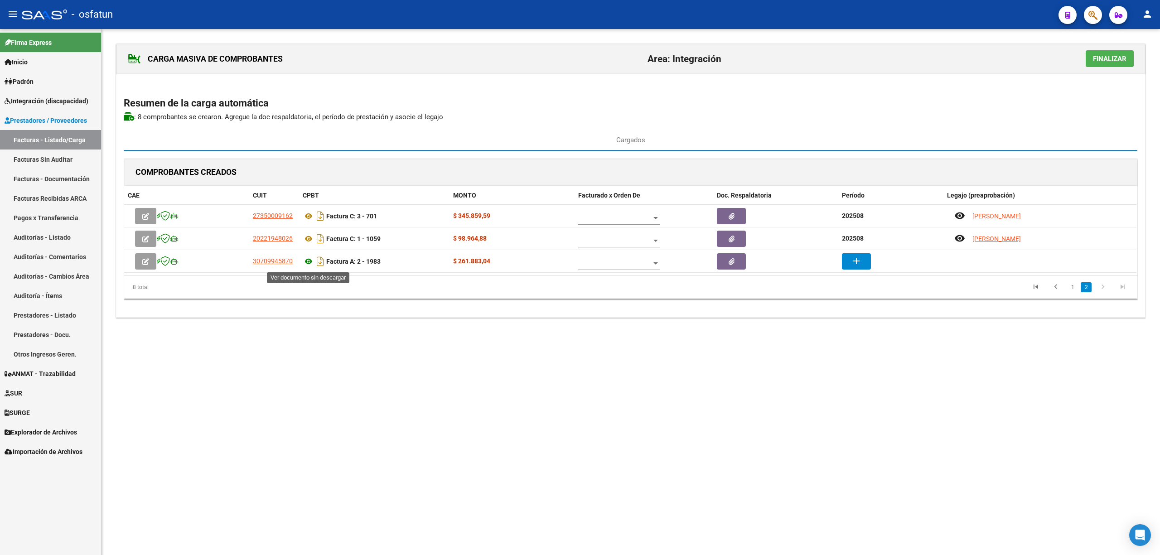
click at [308, 263] on icon at bounding box center [309, 261] width 12 height 11
click at [859, 259] on mat-icon "add" at bounding box center [856, 261] width 11 height 11
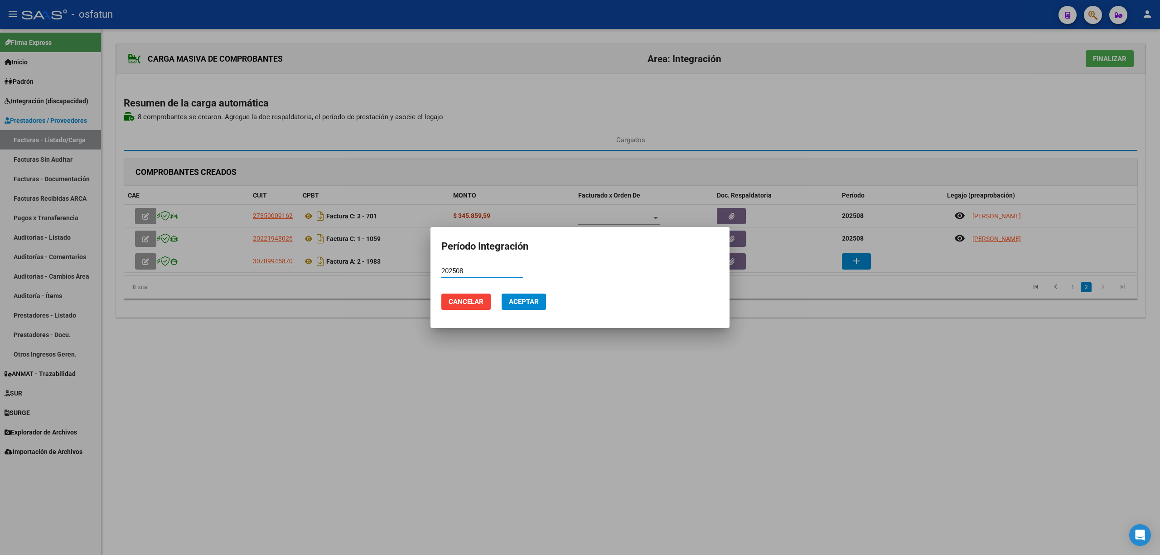
type input "202508"
click at [537, 301] on span "Aceptar" at bounding box center [524, 302] width 30 height 8
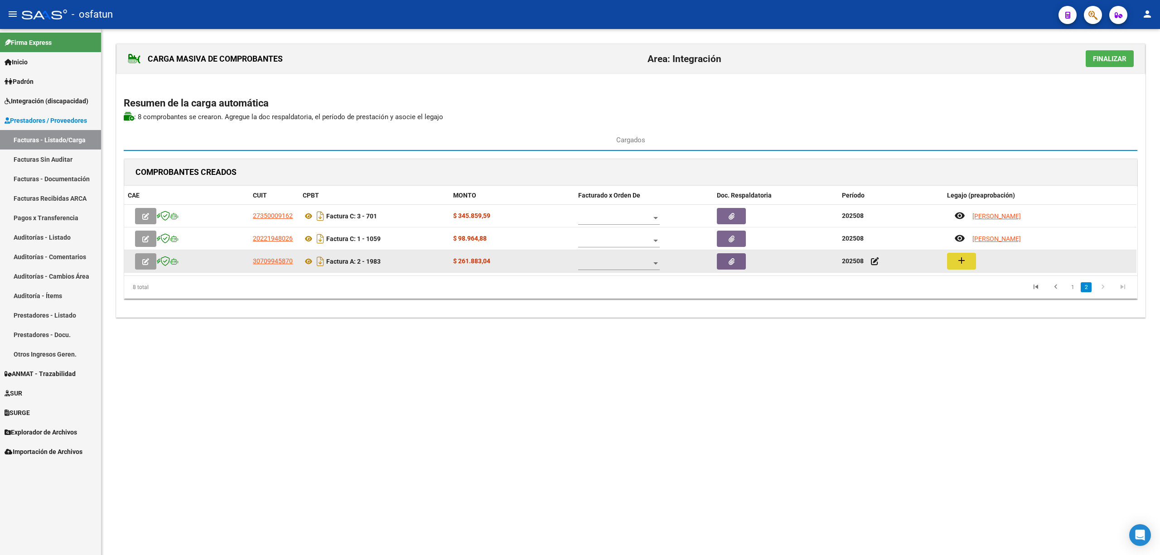
click at [963, 263] on mat-icon "add" at bounding box center [961, 260] width 11 height 11
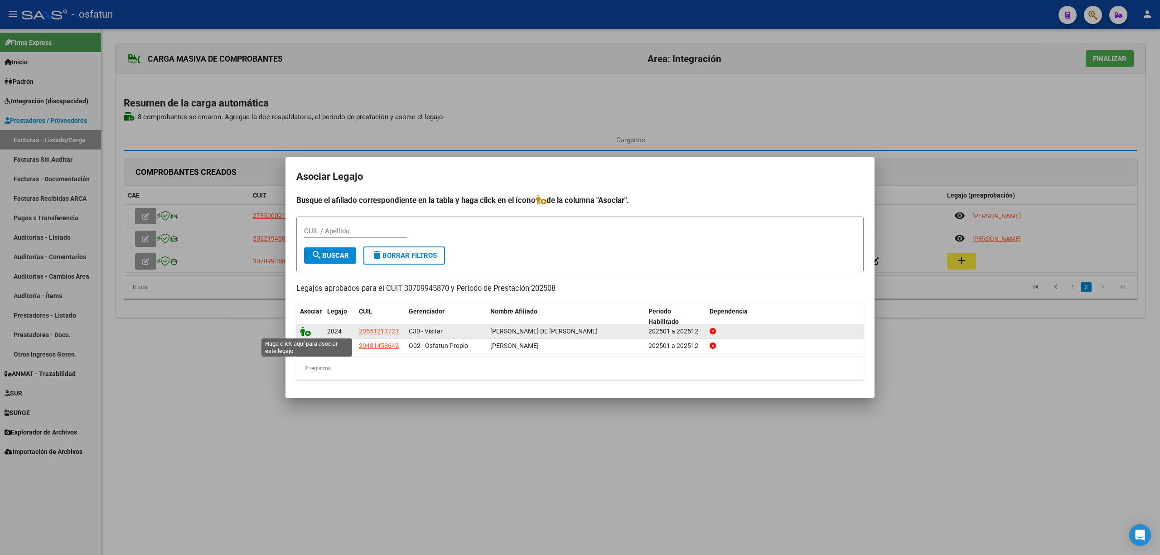
click at [306, 333] on icon at bounding box center [305, 331] width 11 height 10
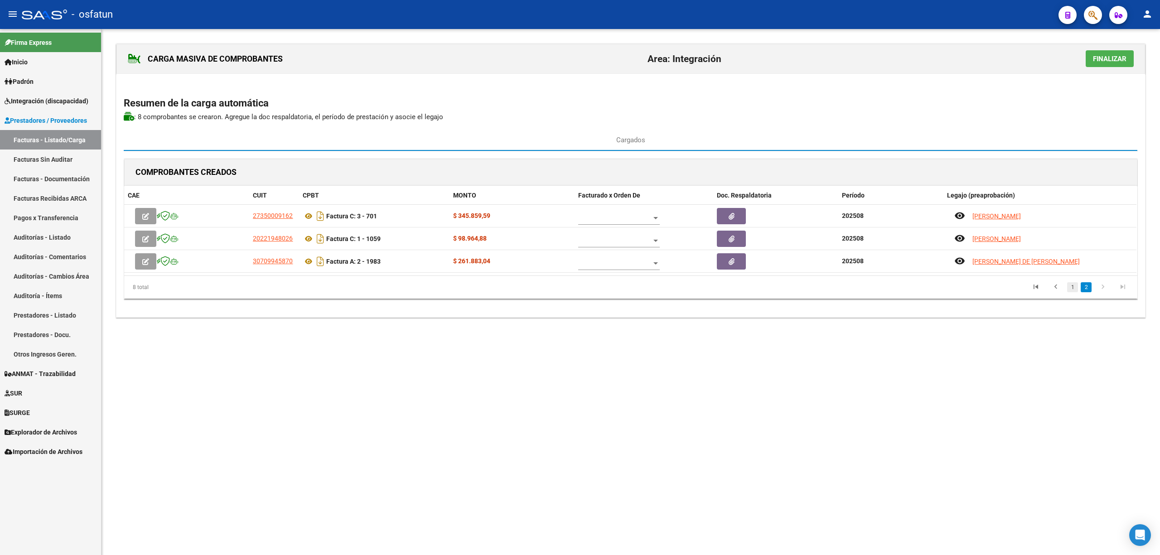
click at [1071, 287] on link "1" at bounding box center [1072, 287] width 11 height 10
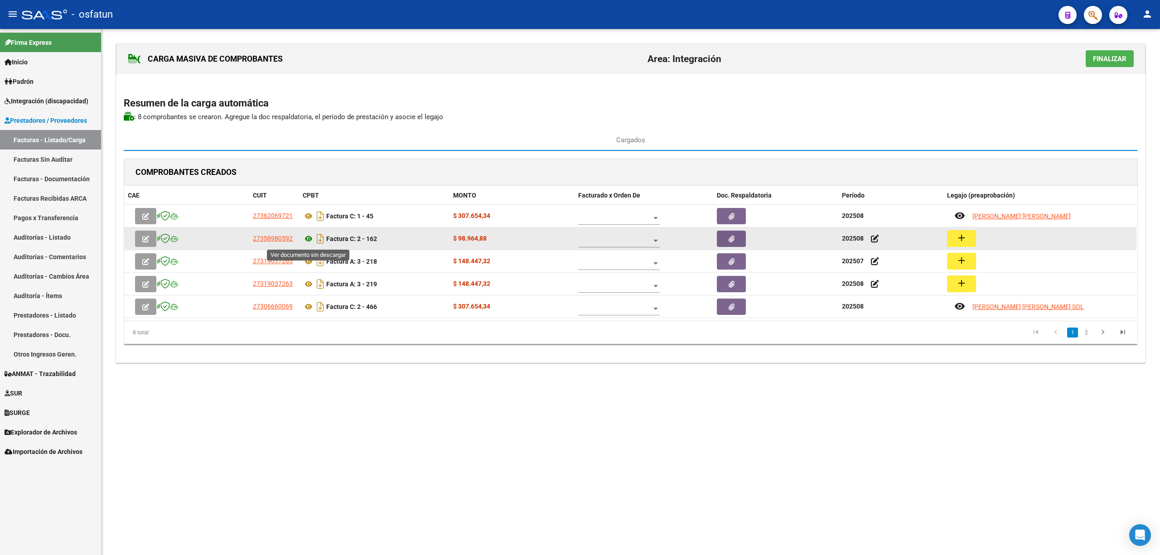
click at [309, 240] on icon at bounding box center [309, 238] width 12 height 11
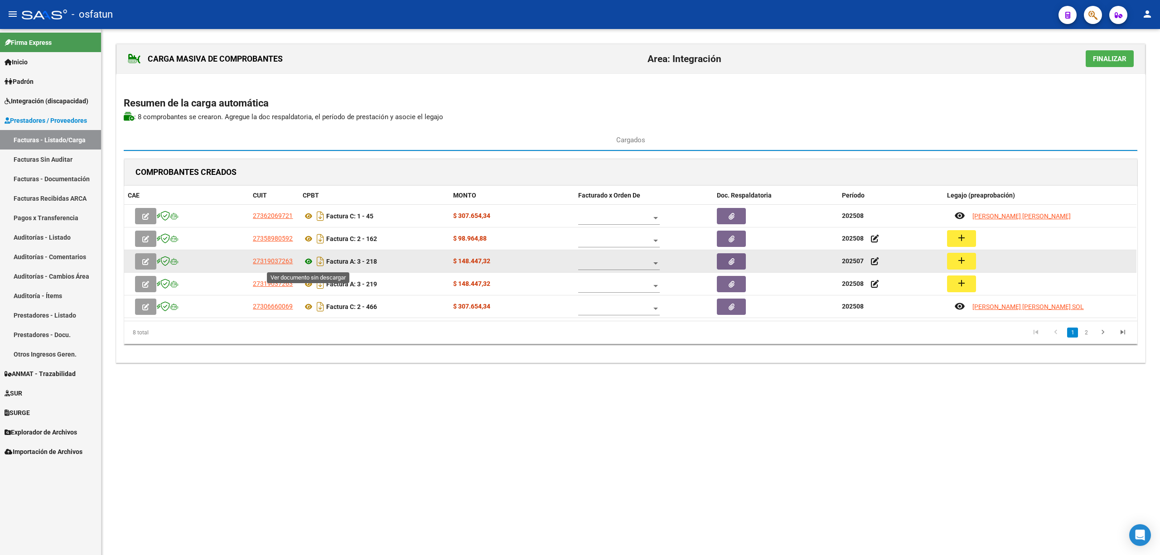
click at [309, 261] on icon at bounding box center [309, 261] width 12 height 11
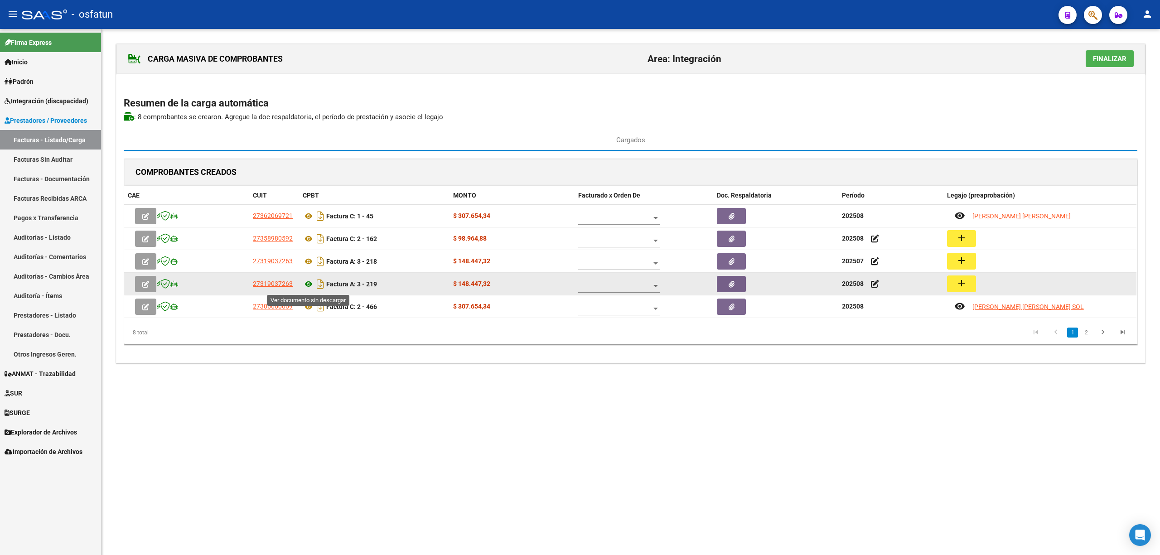
click at [306, 287] on icon at bounding box center [309, 284] width 12 height 11
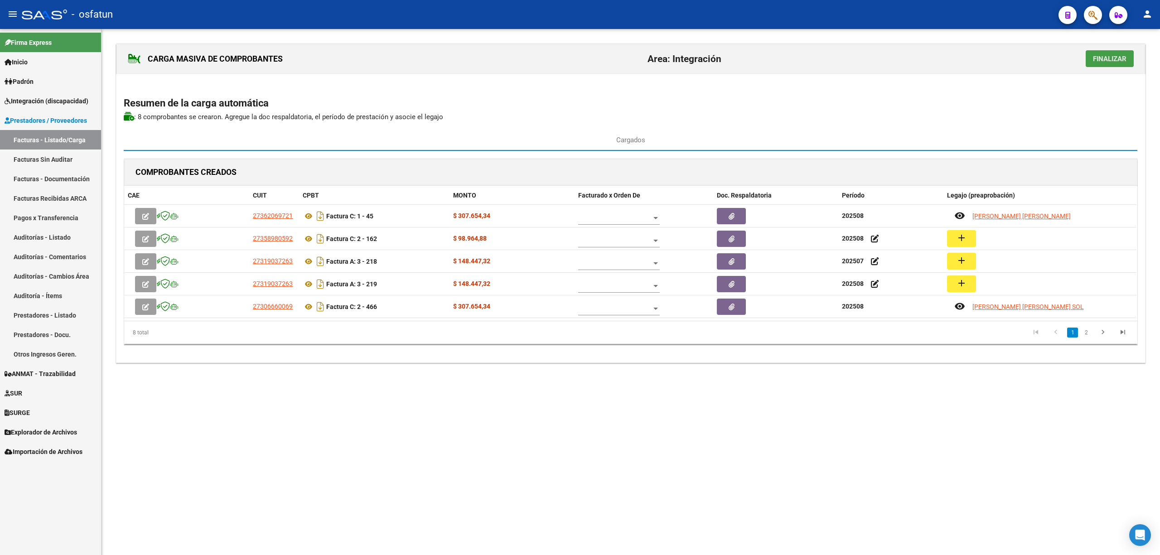
click at [1104, 58] on span "Finalizar" at bounding box center [1110, 59] width 34 height 8
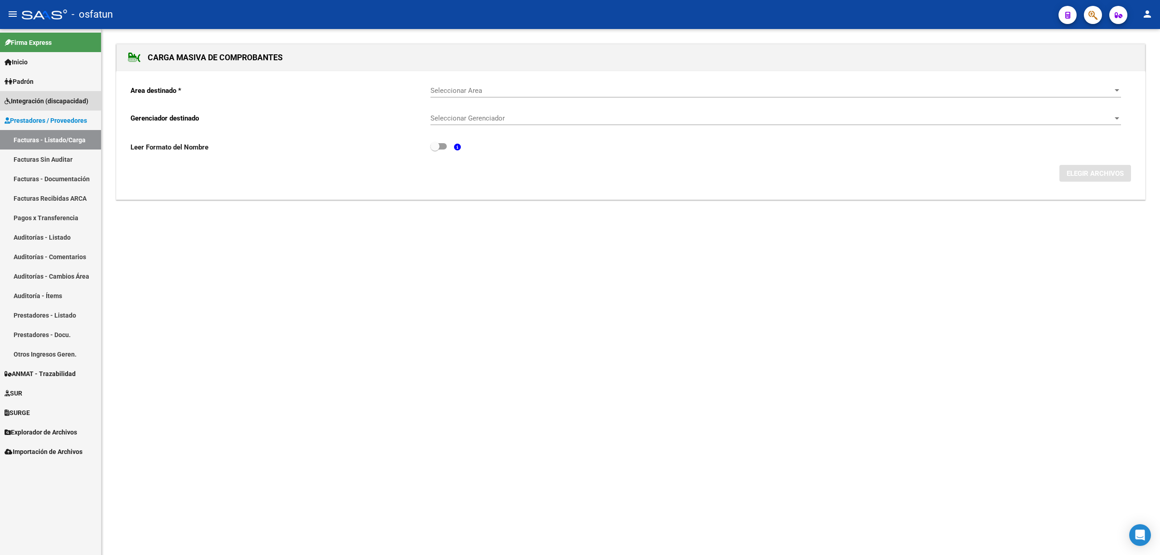
click at [50, 98] on span "Integración (discapacidad)" at bounding box center [47, 101] width 84 height 10
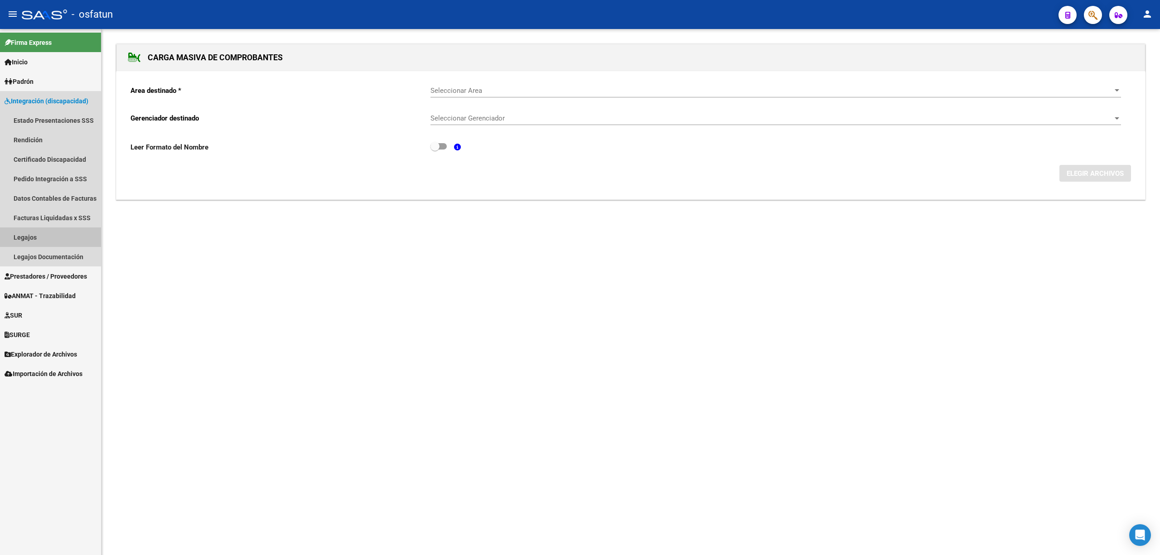
click at [33, 238] on link "Legajos" at bounding box center [50, 236] width 101 height 19
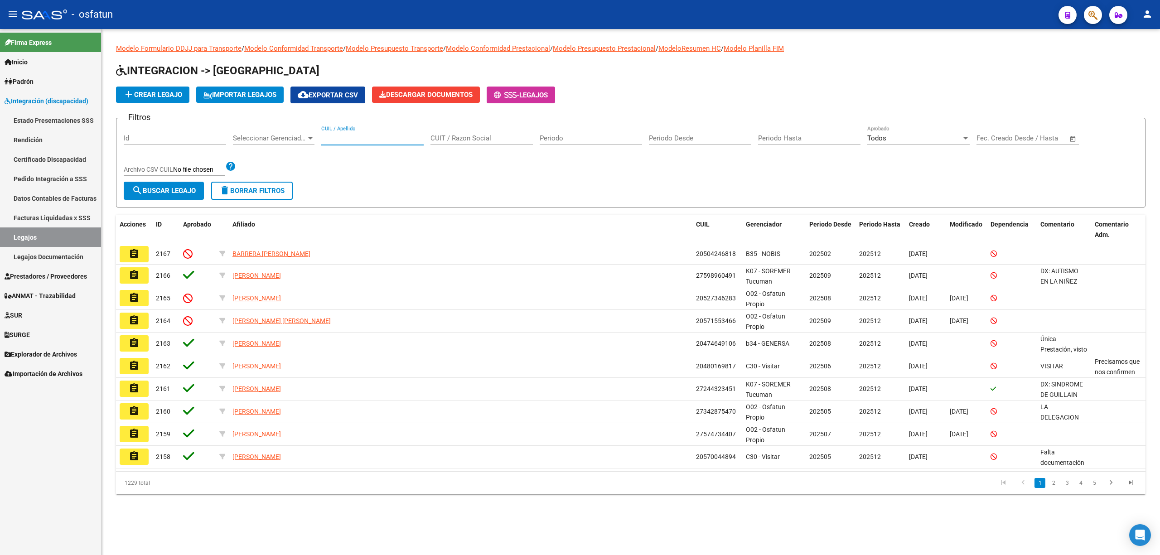
click at [358, 138] on input "CUIL / Apellido" at bounding box center [372, 138] width 102 height 8
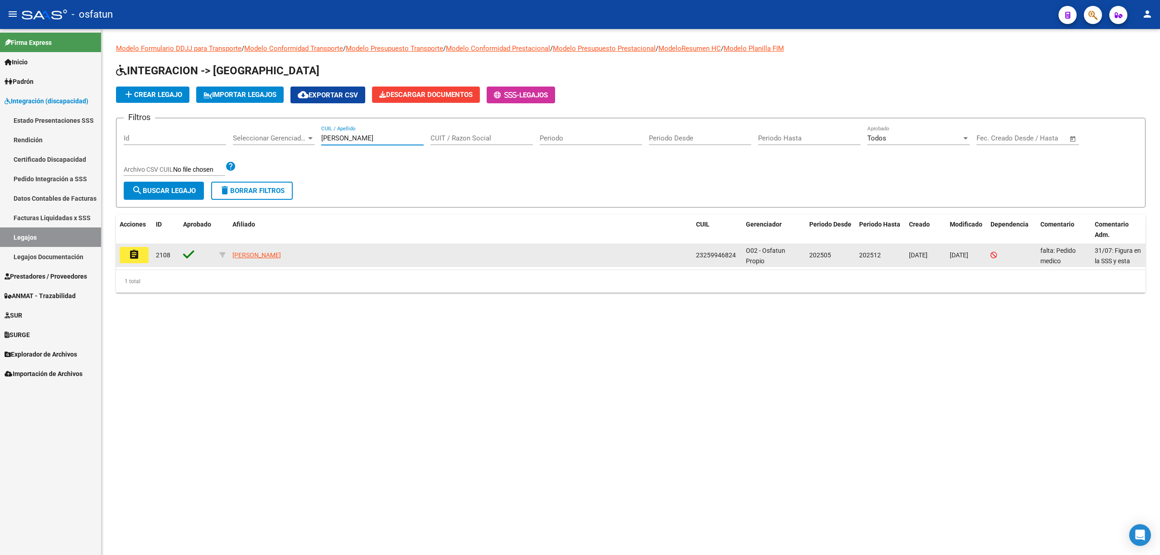
type input "rossomando"
click at [133, 251] on mat-icon "assignment" at bounding box center [134, 254] width 11 height 11
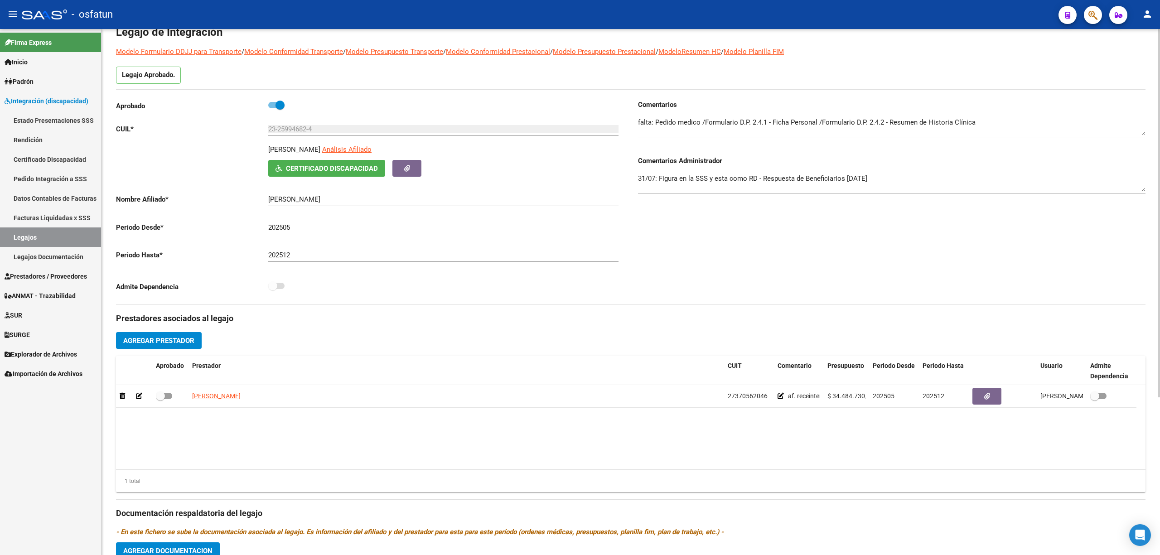
scroll to position [225, 0]
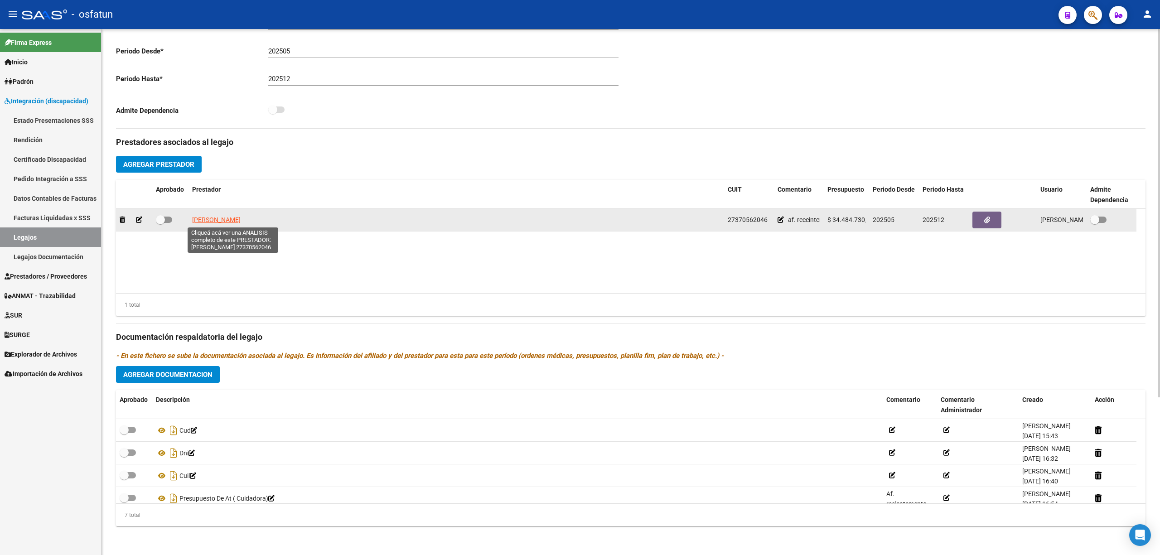
click at [241, 221] on span "CARRILLO LUISA NAZARENA" at bounding box center [216, 219] width 48 height 7
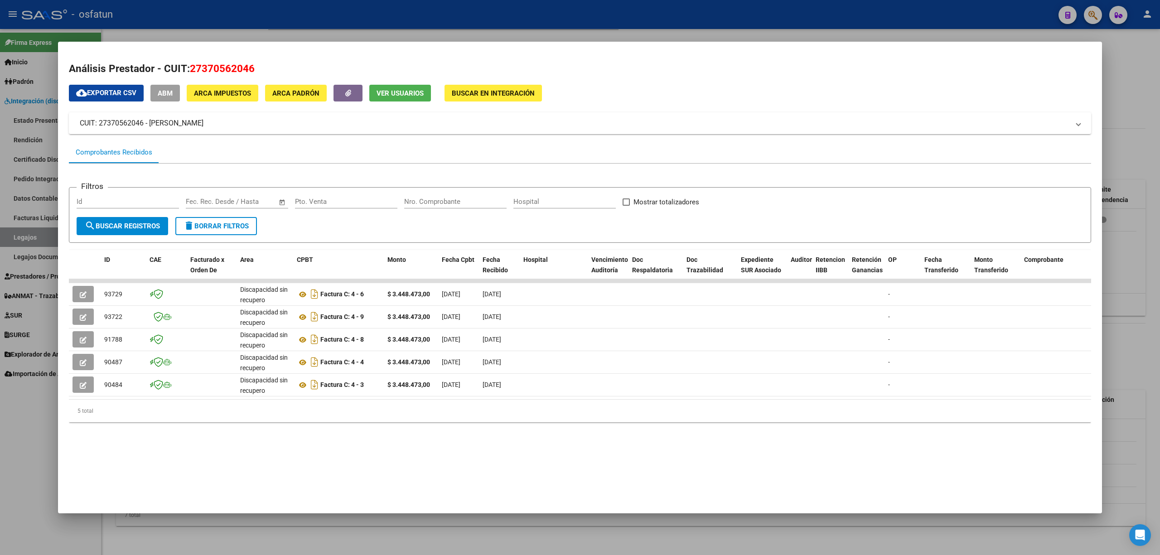
click at [29, 504] on div at bounding box center [580, 277] width 1160 height 555
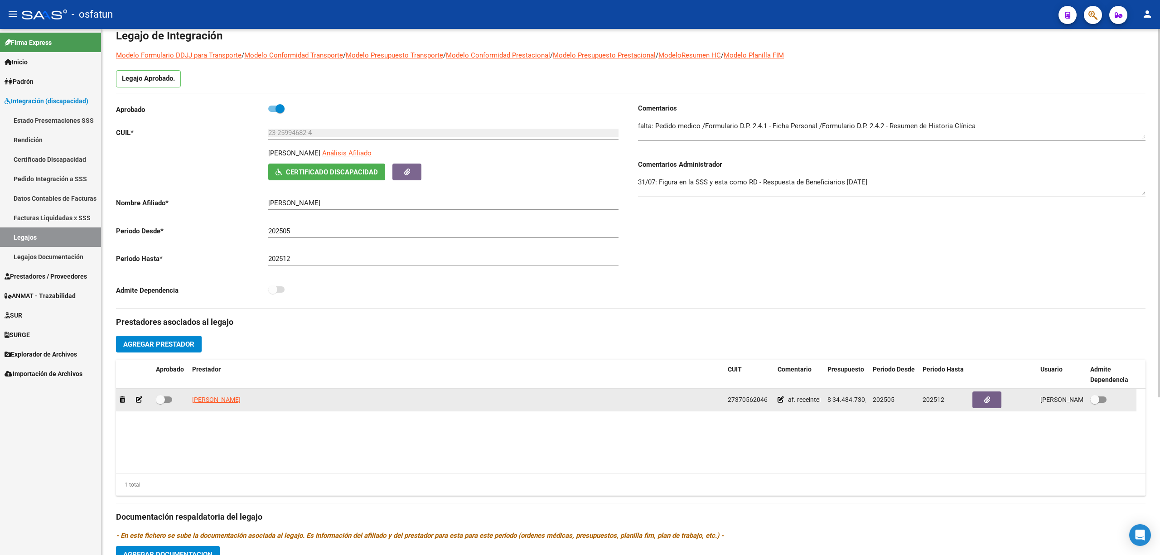
scroll to position [44, 0]
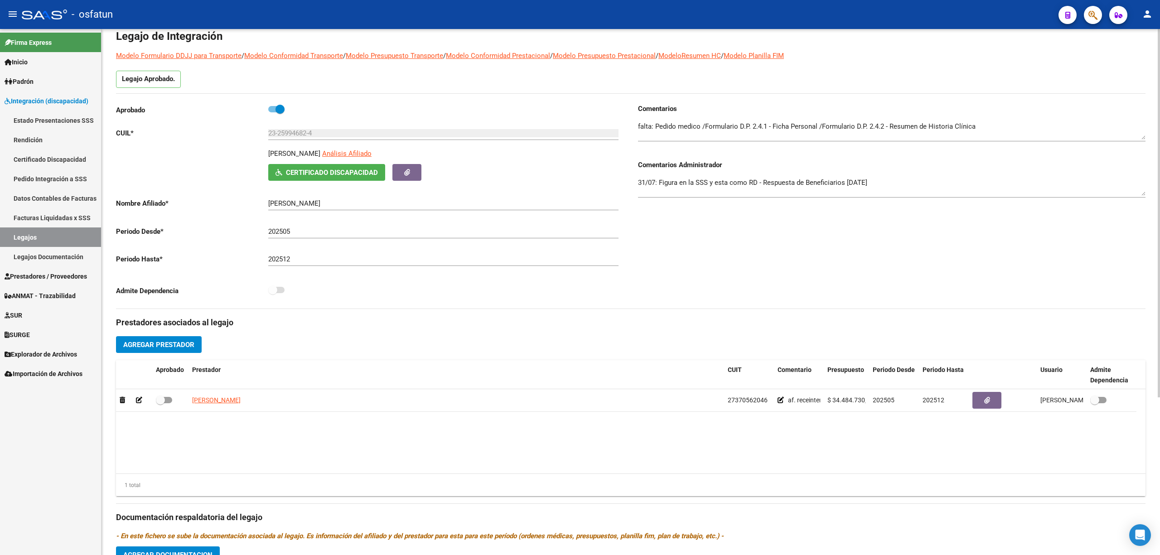
click at [290, 157] on p "ROSSOMANDO ARACELLI" at bounding box center [294, 154] width 52 height 10
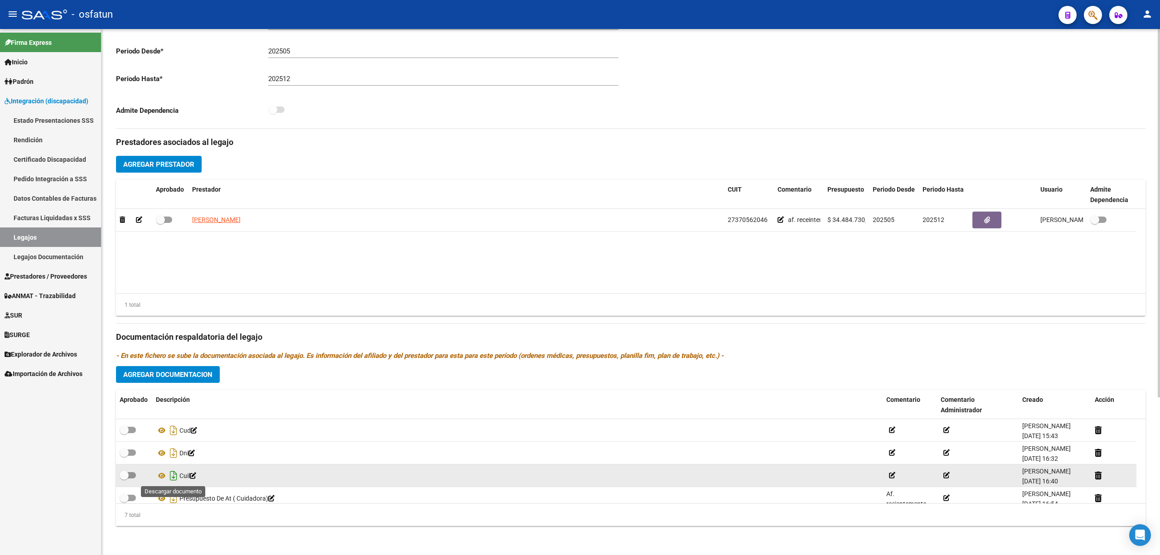
scroll to position [60, 0]
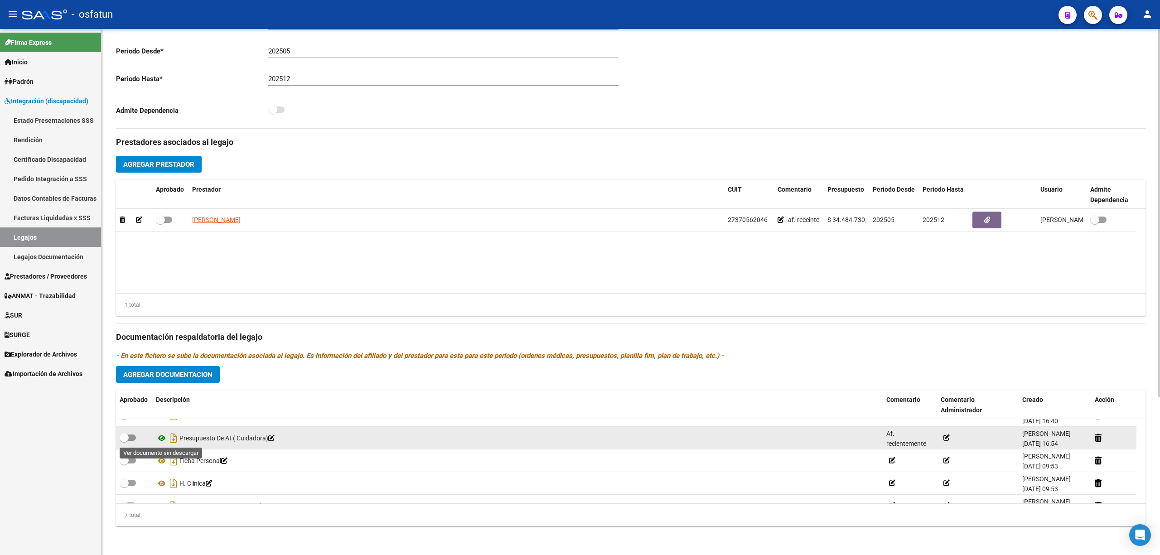
click at [160, 438] on icon at bounding box center [162, 438] width 12 height 11
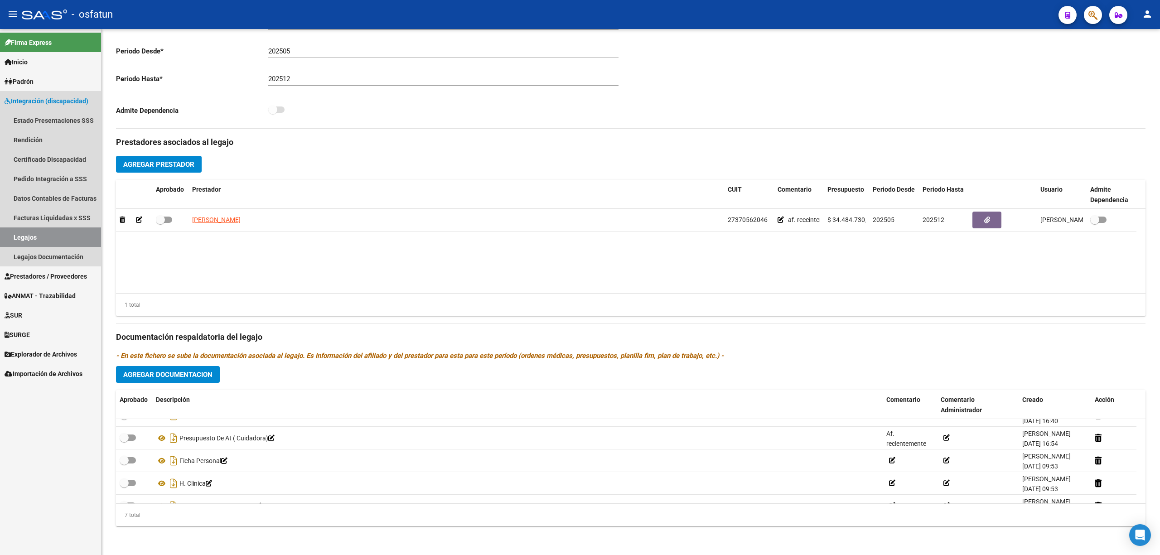
click at [45, 236] on link "Legajos" at bounding box center [50, 236] width 101 height 19
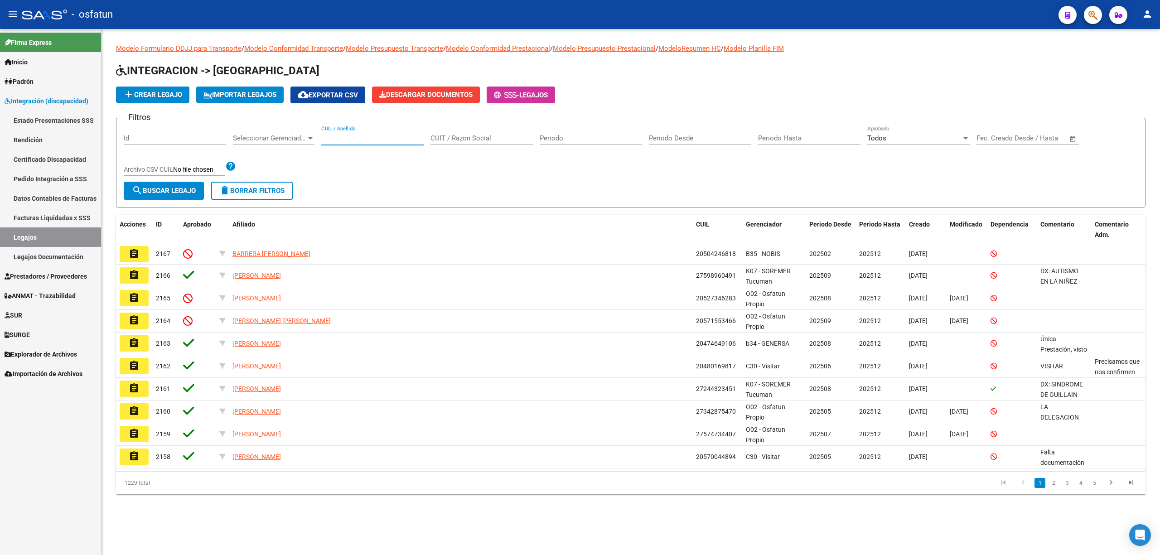
click at [348, 136] on input "CUIL / Apellido" at bounding box center [372, 138] width 102 height 8
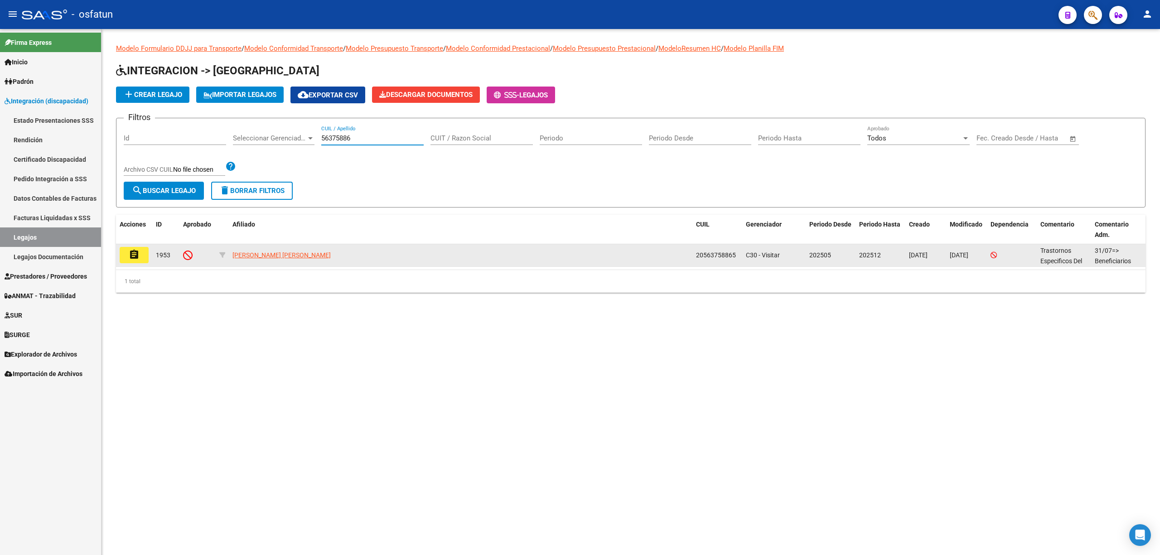
type input "56375886"
click at [142, 260] on button "assignment" at bounding box center [134, 255] width 29 height 16
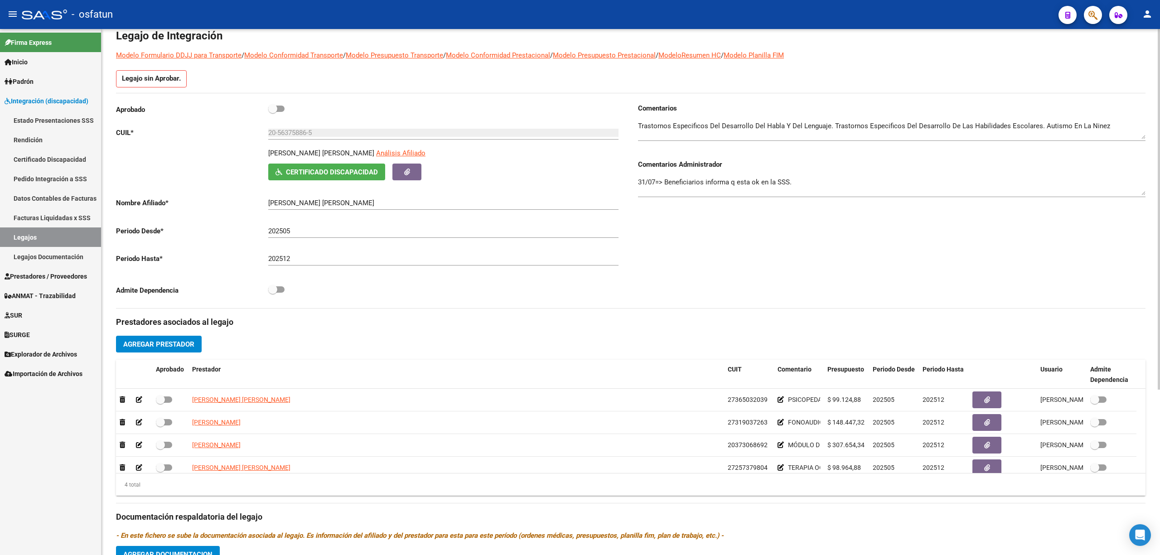
click at [286, 136] on input "20-56375886-5" at bounding box center [443, 133] width 350 height 8
click at [291, 137] on input "20-56375886-5" at bounding box center [443, 133] width 350 height 8
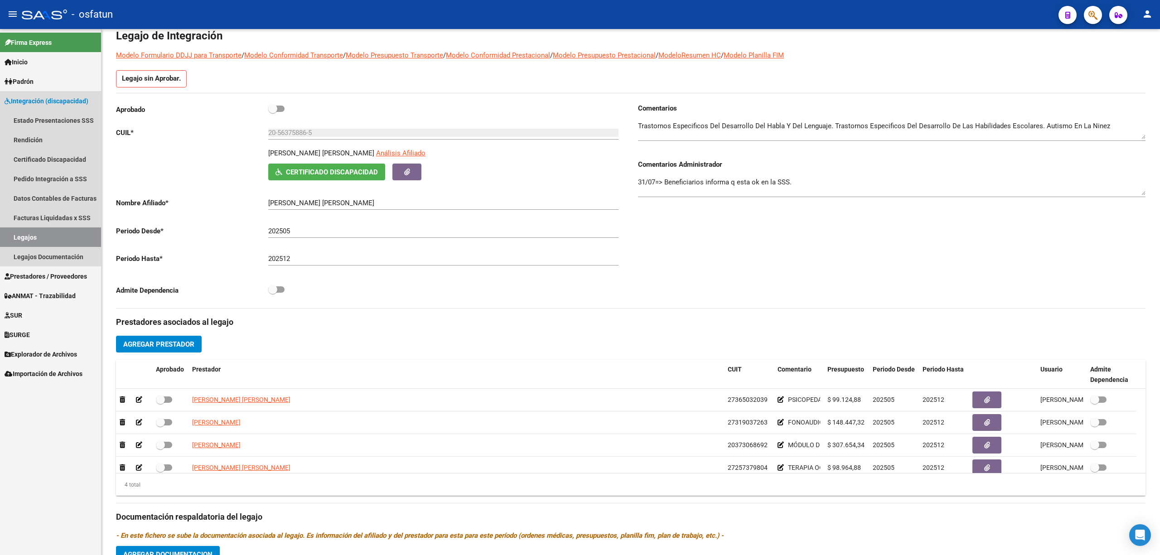
click at [57, 234] on link "Legajos" at bounding box center [50, 236] width 101 height 19
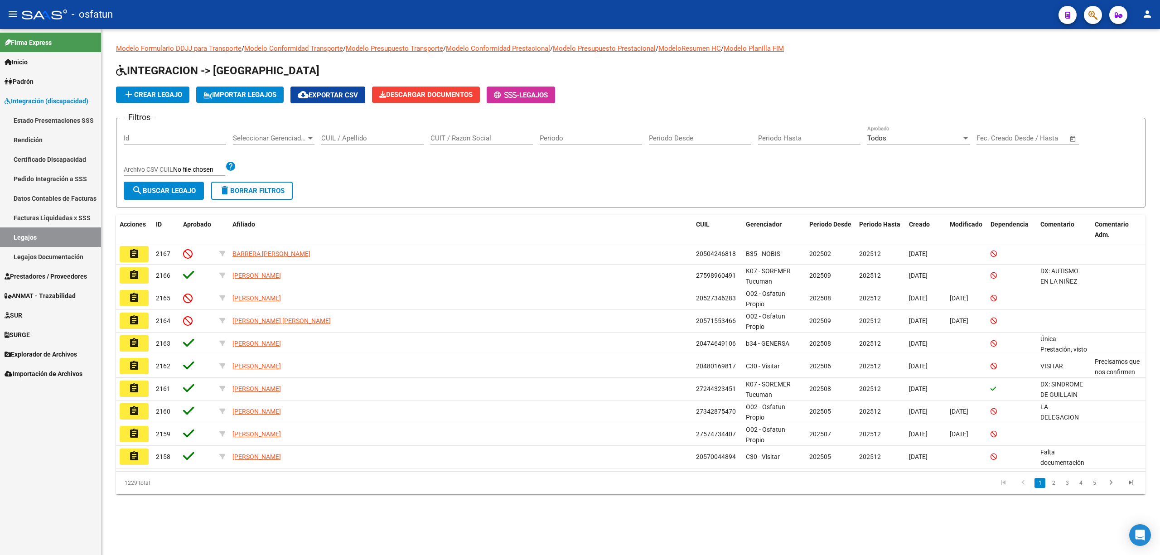
click at [361, 144] on div "CUIL / Apellido" at bounding box center [372, 135] width 102 height 19
click at [372, 136] on input "CUIL / Apellido" at bounding box center [372, 138] width 102 height 8
paste input "56375886"
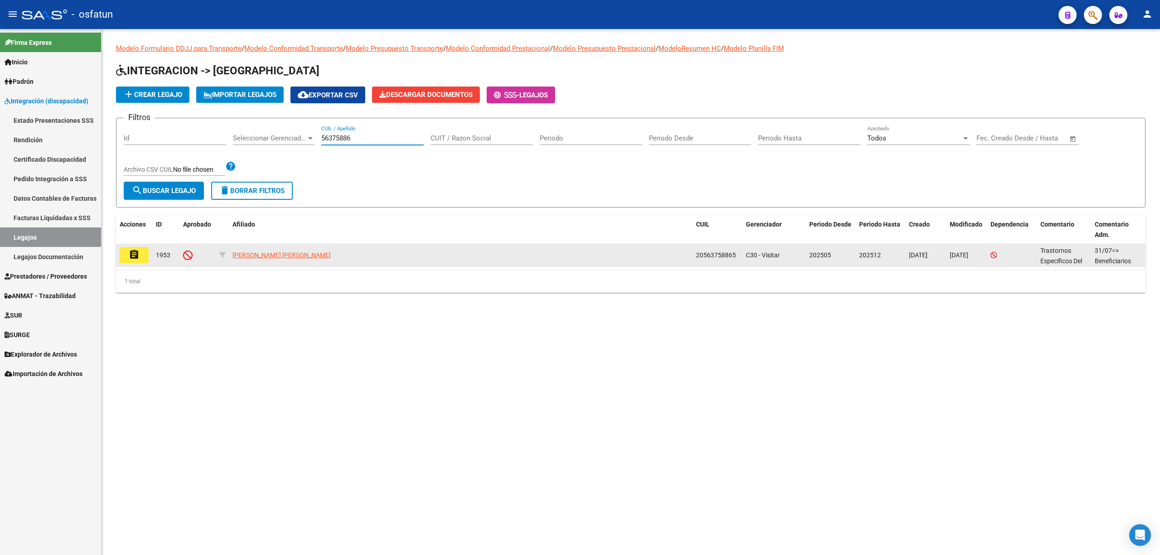
type input "56375886"
click at [134, 258] on mat-icon "assignment" at bounding box center [134, 254] width 11 height 11
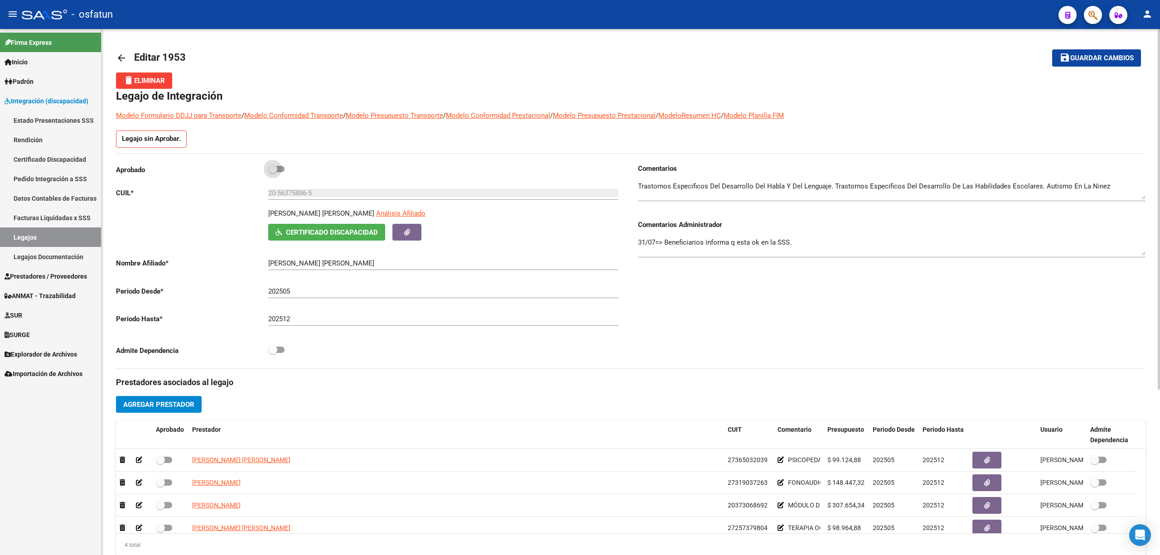
click at [281, 168] on span at bounding box center [276, 169] width 16 height 6
click at [273, 172] on input "checkbox" at bounding box center [272, 172] width 0 height 0
checkbox input "true"
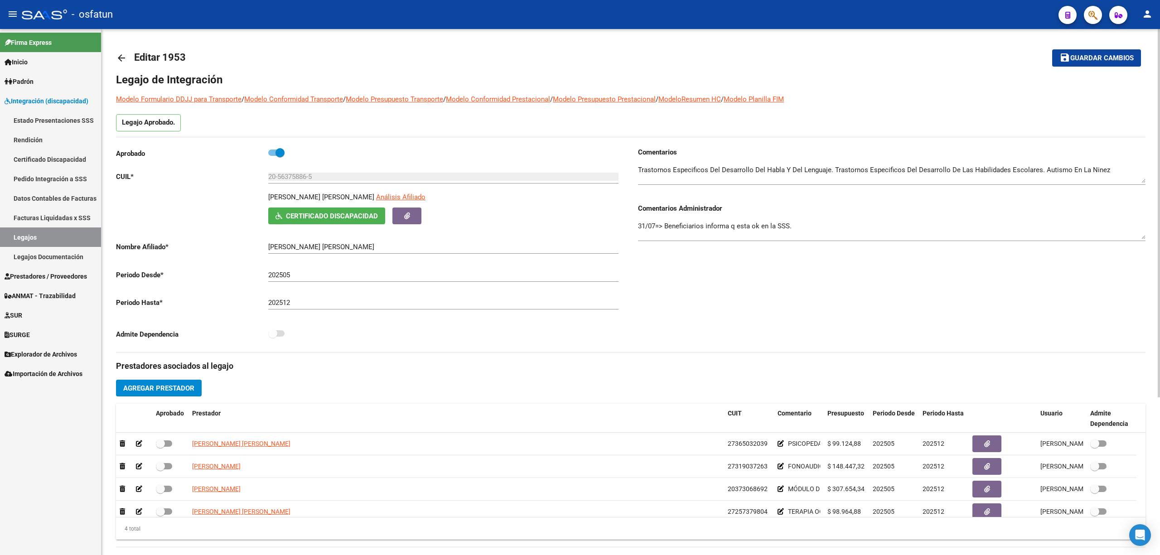
click at [1066, 53] on mat-icon "save" at bounding box center [1064, 57] width 11 height 11
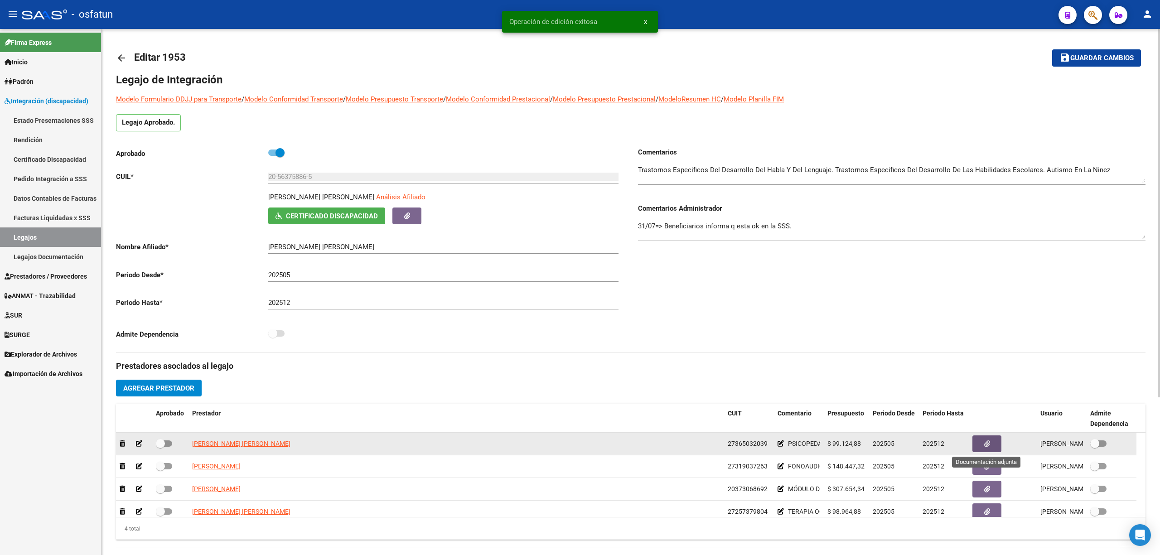
click at [978, 440] on button "button" at bounding box center [986, 443] width 29 height 17
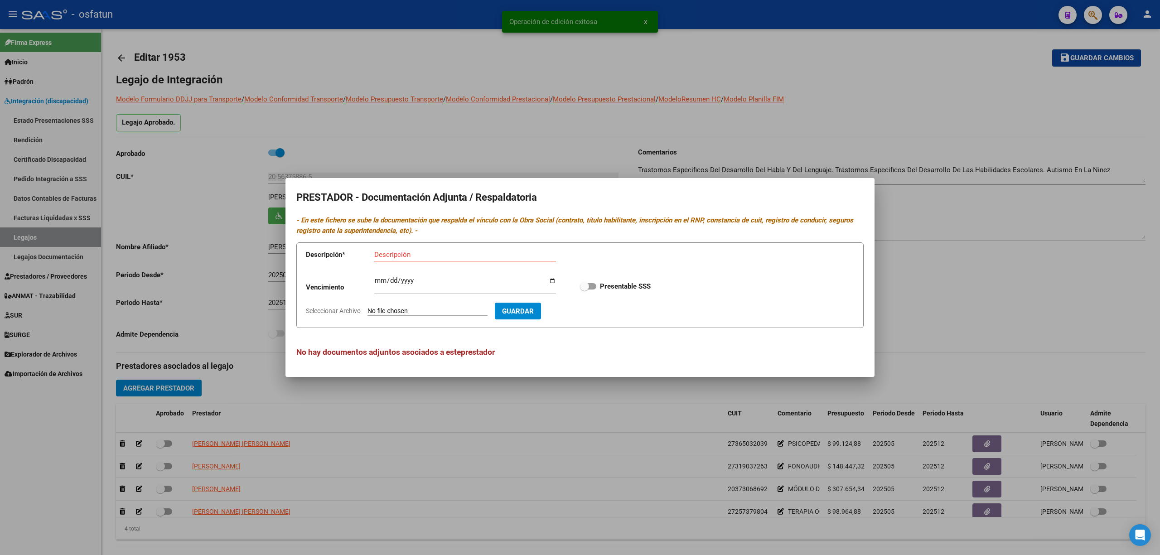
click at [468, 419] on div at bounding box center [580, 277] width 1160 height 555
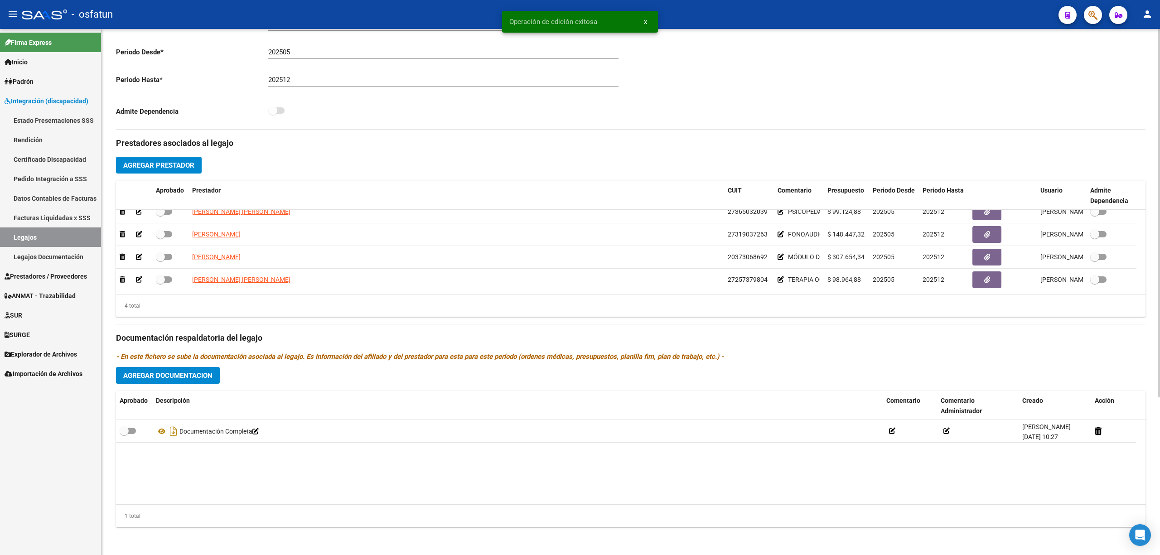
scroll to position [225, 0]
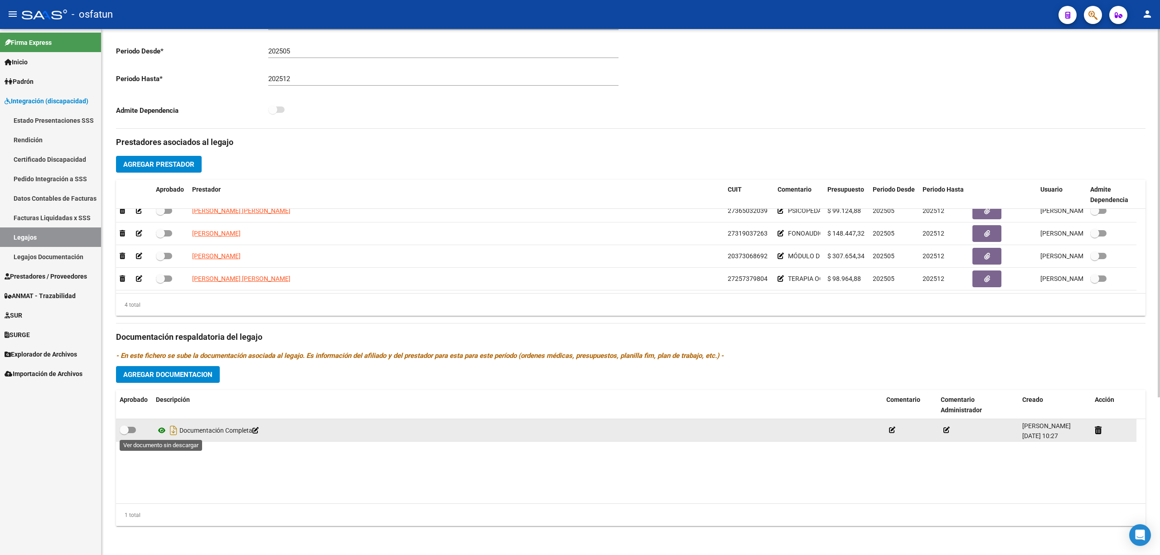
click at [163, 432] on icon at bounding box center [162, 430] width 12 height 11
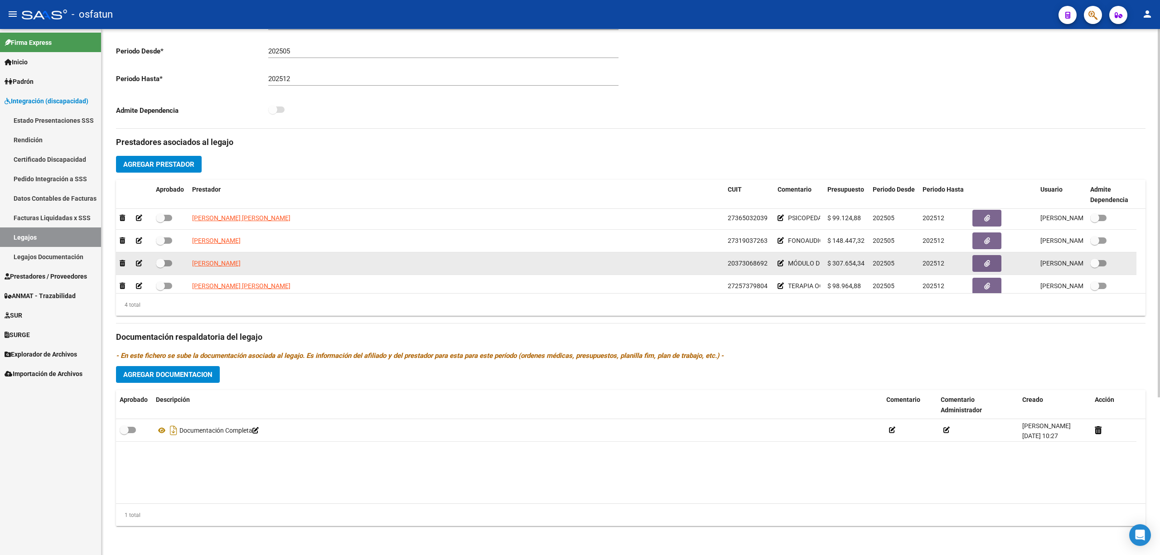
scroll to position [0, 0]
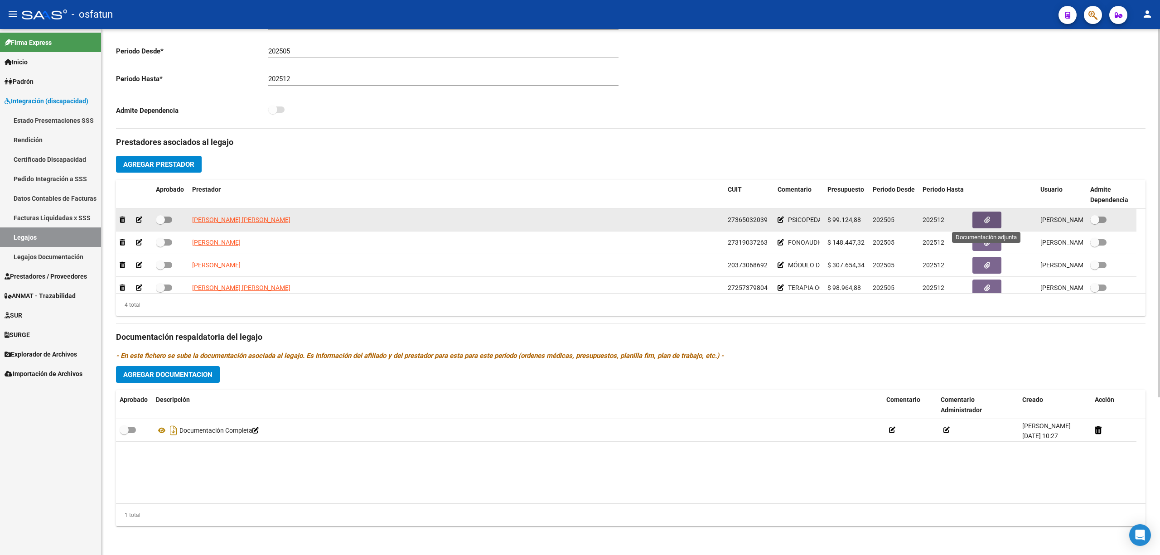
click at [991, 221] on button "button" at bounding box center [986, 220] width 29 height 17
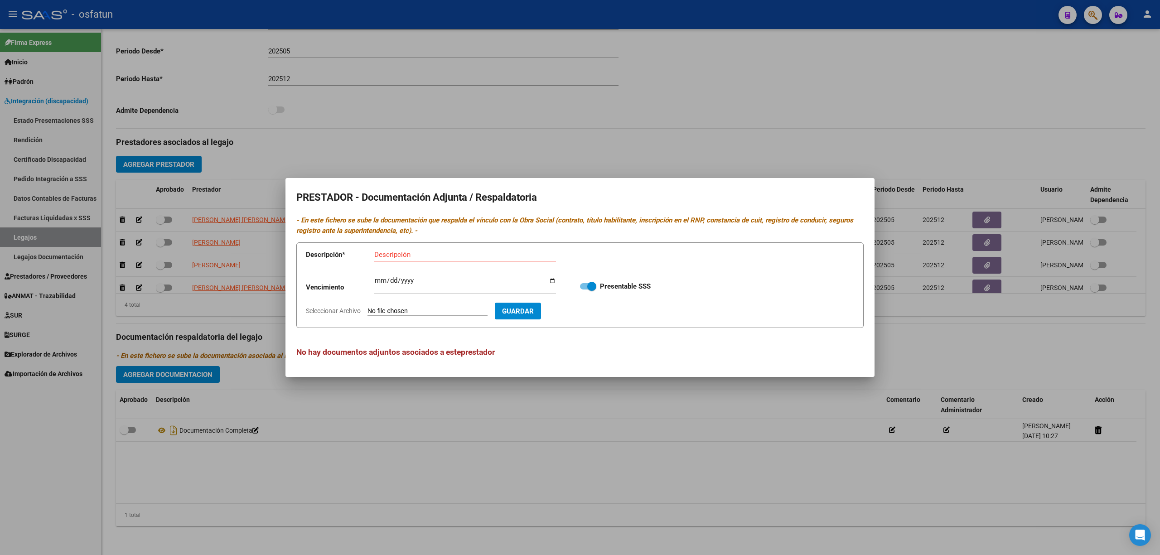
click at [600, 433] on div at bounding box center [580, 277] width 1160 height 555
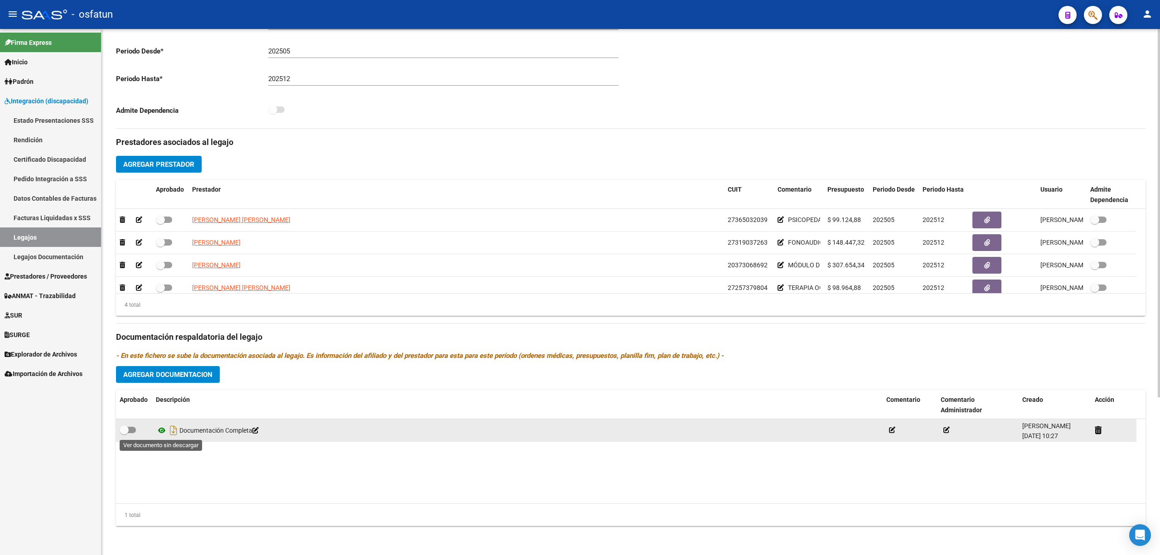
click at [158, 430] on icon at bounding box center [162, 430] width 12 height 11
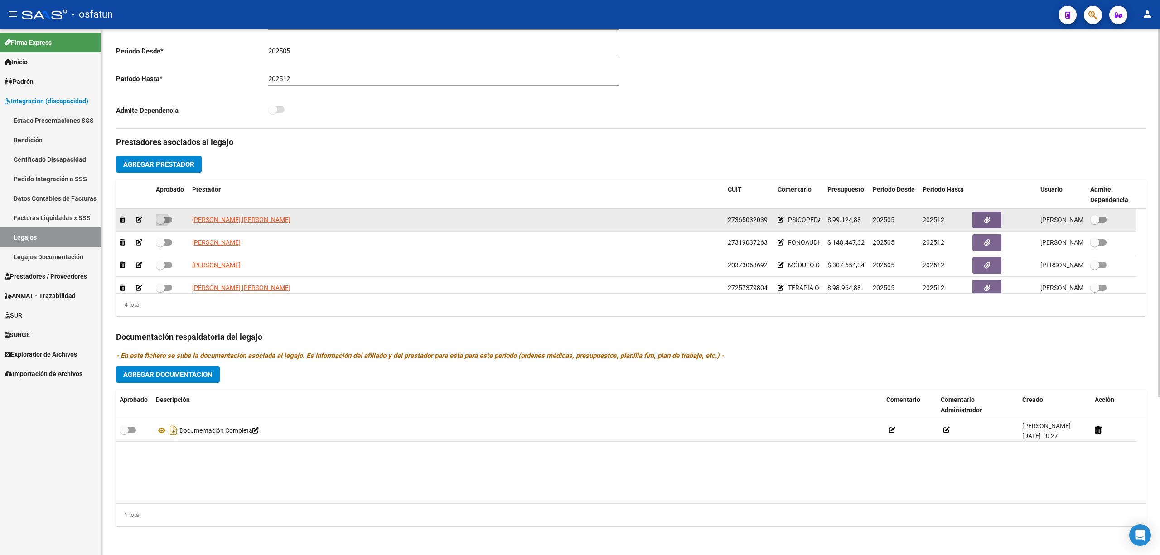
click at [169, 219] on span at bounding box center [164, 220] width 16 height 6
click at [160, 223] on input "checkbox" at bounding box center [160, 223] width 0 height 0
checkbox input "true"
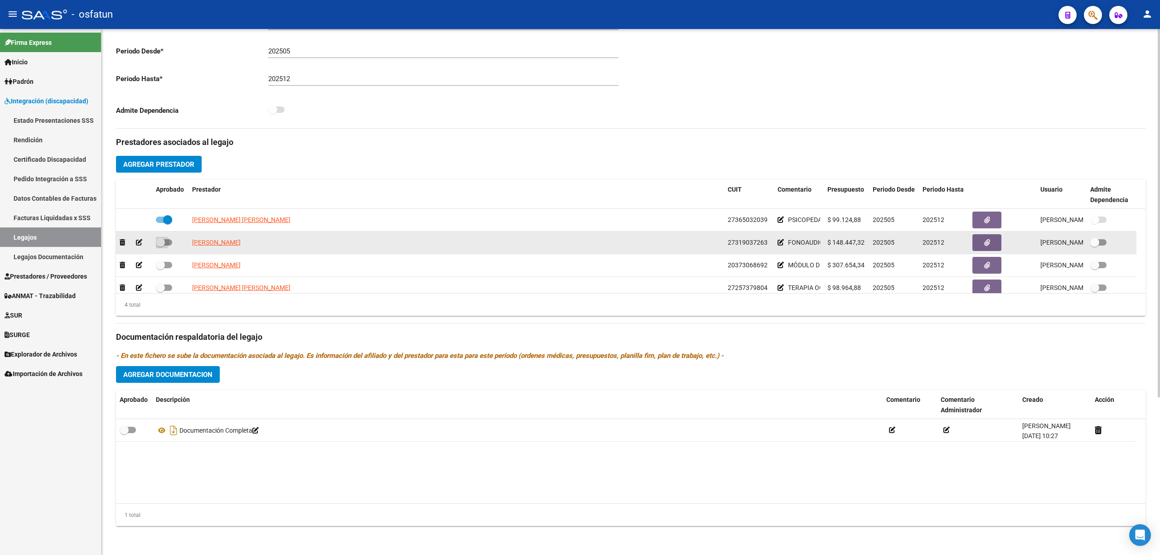
click at [165, 243] on span at bounding box center [164, 242] width 16 height 6
click at [160, 246] on input "checkbox" at bounding box center [160, 246] width 0 height 0
checkbox input "true"
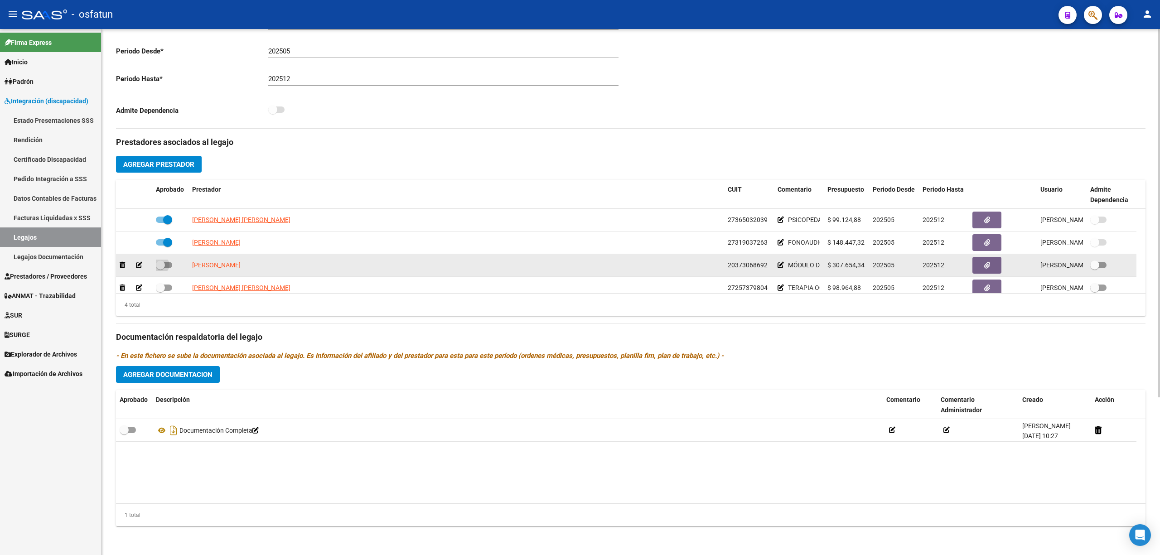
click at [170, 263] on span at bounding box center [164, 265] width 16 height 6
click at [160, 268] on input "checkbox" at bounding box center [160, 268] width 0 height 0
checkbox input "true"
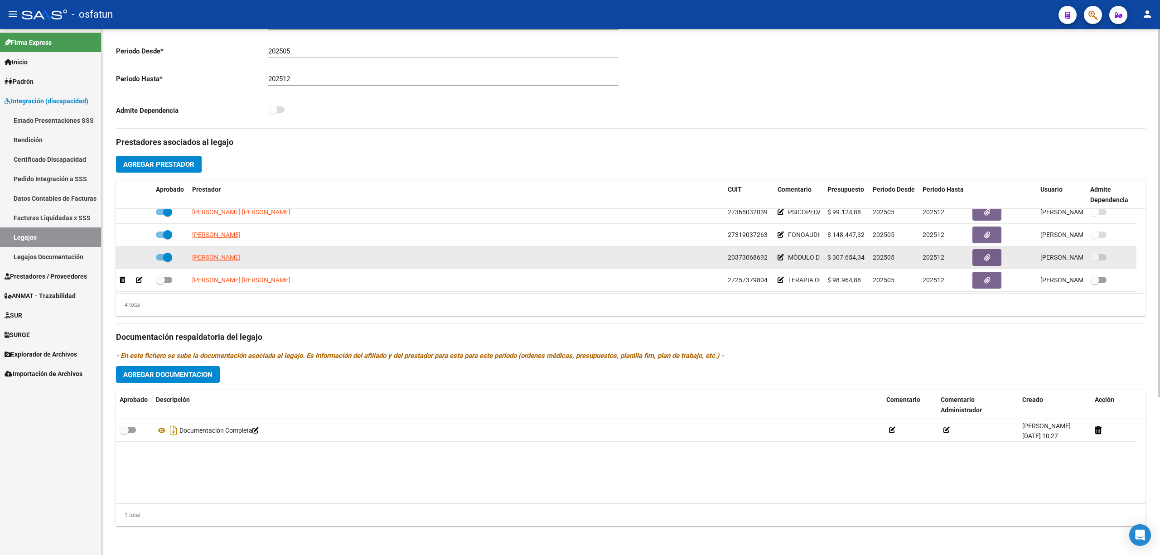
scroll to position [9, 0]
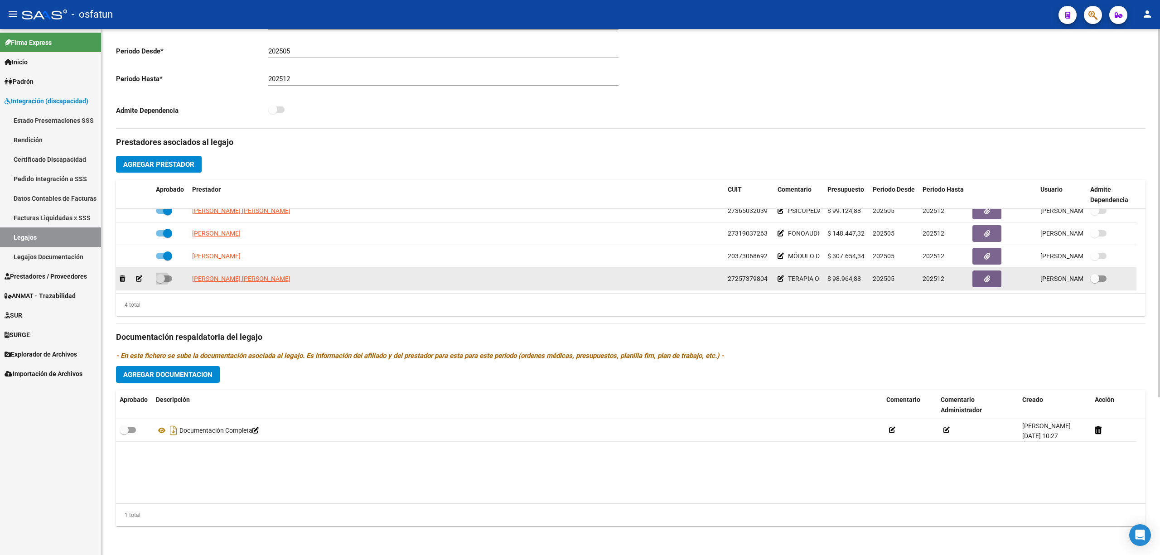
click at [171, 279] on span at bounding box center [164, 279] width 16 height 6
click at [160, 282] on input "checkbox" at bounding box center [160, 282] width 0 height 0
checkbox input "true"
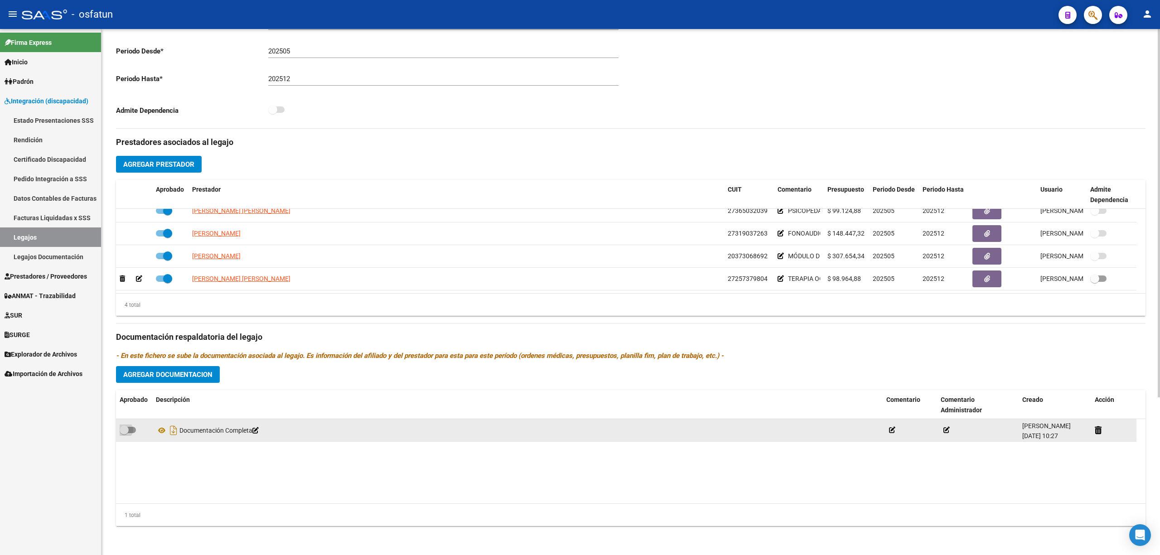
click at [127, 432] on span at bounding box center [124, 429] width 9 height 9
click at [124, 433] on input "checkbox" at bounding box center [124, 433] width 0 height 0
checkbox input "true"
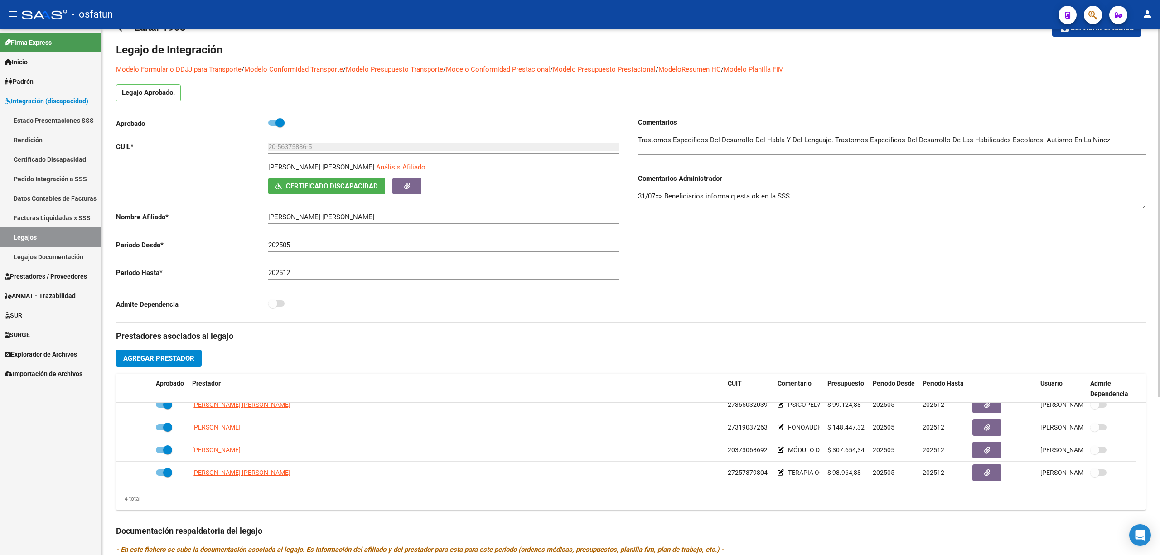
scroll to position [0, 0]
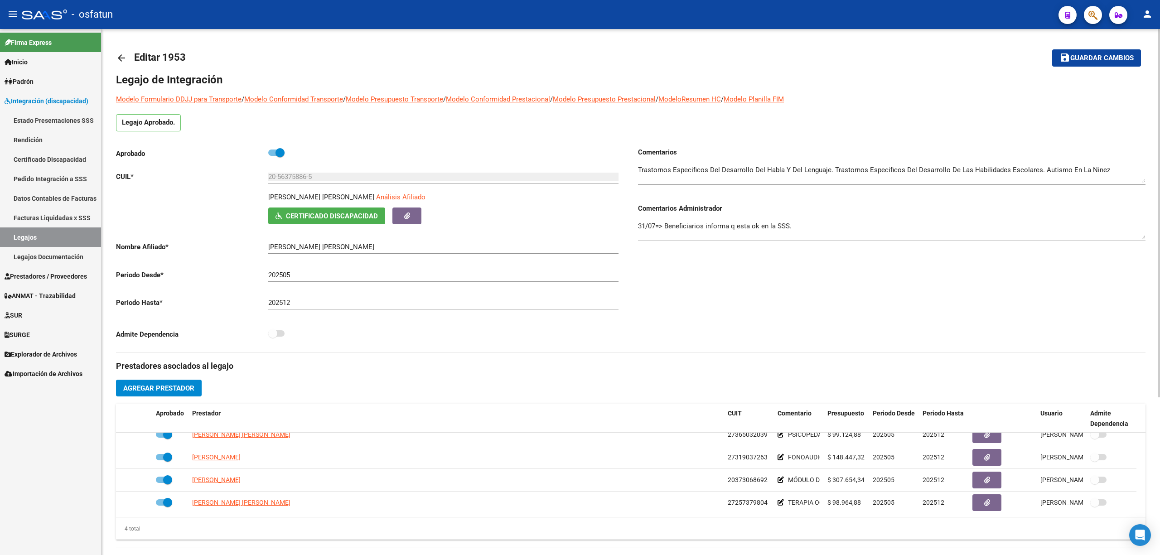
click at [1073, 57] on span "Guardar cambios" at bounding box center [1101, 58] width 63 height 8
click at [1066, 57] on span "save Guardar cambios" at bounding box center [1096, 57] width 74 height 8
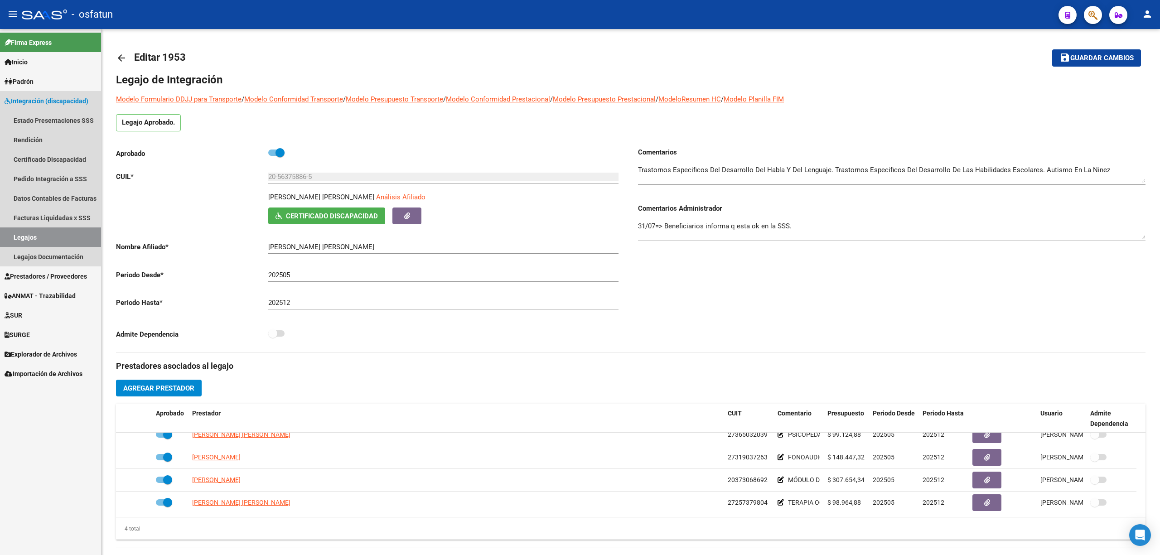
click at [43, 235] on link "Legajos" at bounding box center [50, 236] width 101 height 19
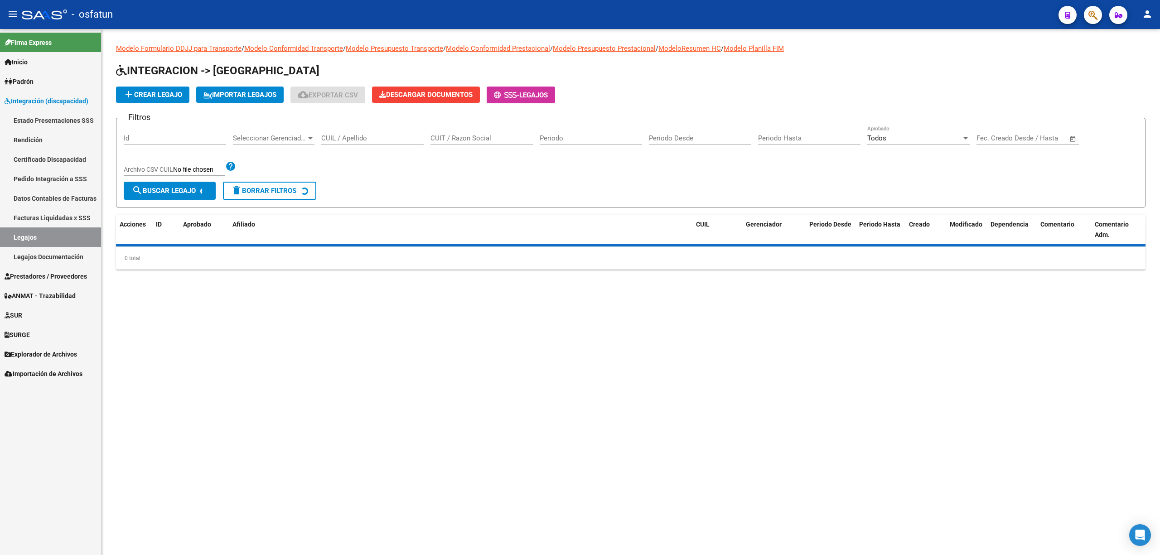
click at [336, 140] on input "CUIL / Apellido" at bounding box center [372, 138] width 102 height 8
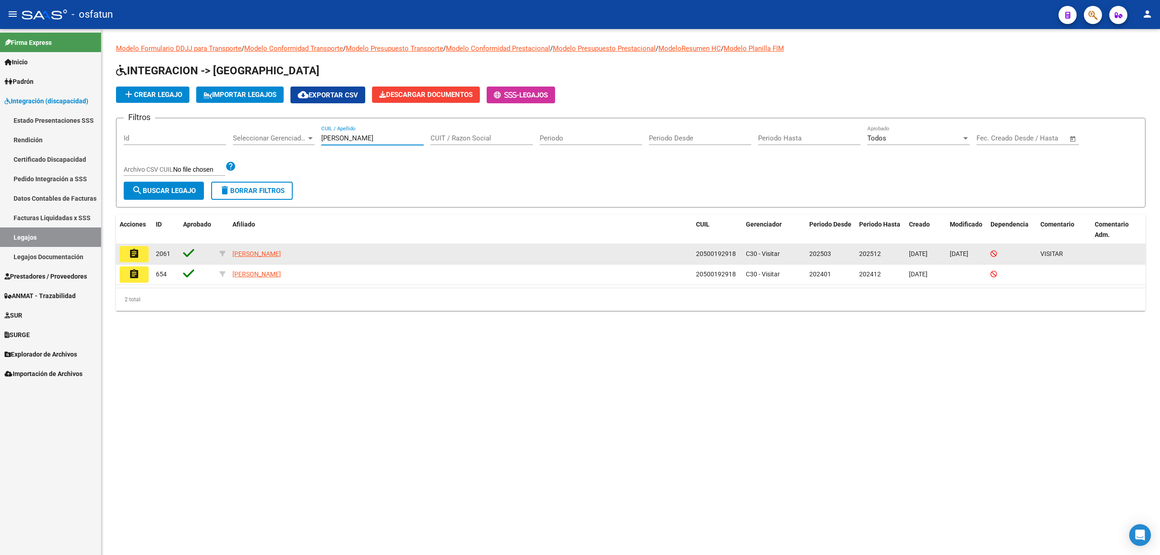
type input "rolon"
click at [140, 258] on button "assignment" at bounding box center [134, 254] width 29 height 16
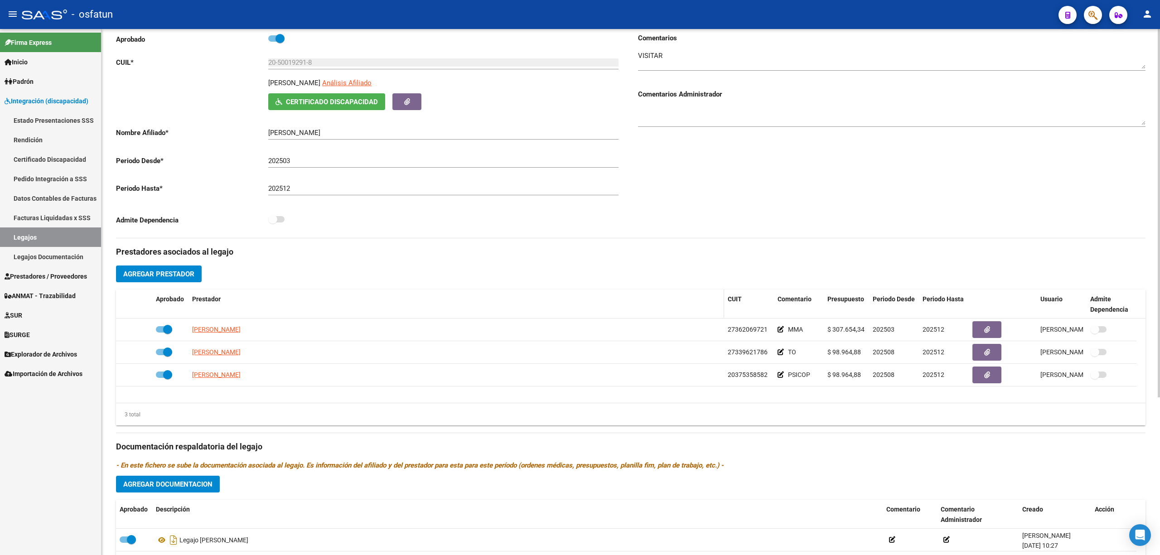
scroll to position [121, 0]
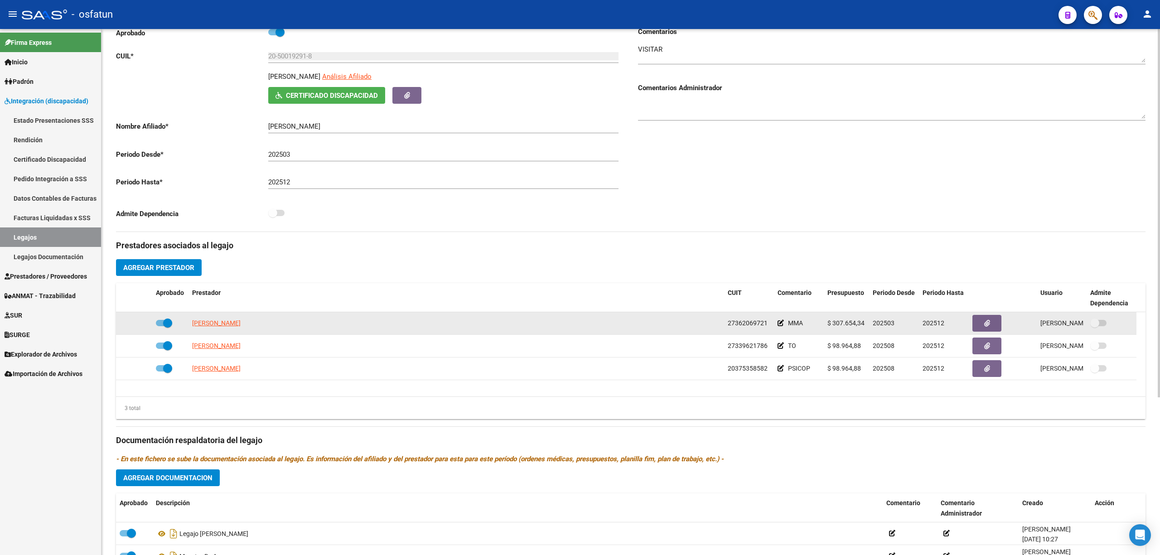
drag, startPoint x: 157, startPoint y: 272, endPoint x: 641, endPoint y: 329, distance: 487.3
click at [633, 330] on div "Prestadores asociados al legajo Agregar Prestador Aprobado Prestador CUIT Comen…" at bounding box center [631, 434] width 1030 height 405
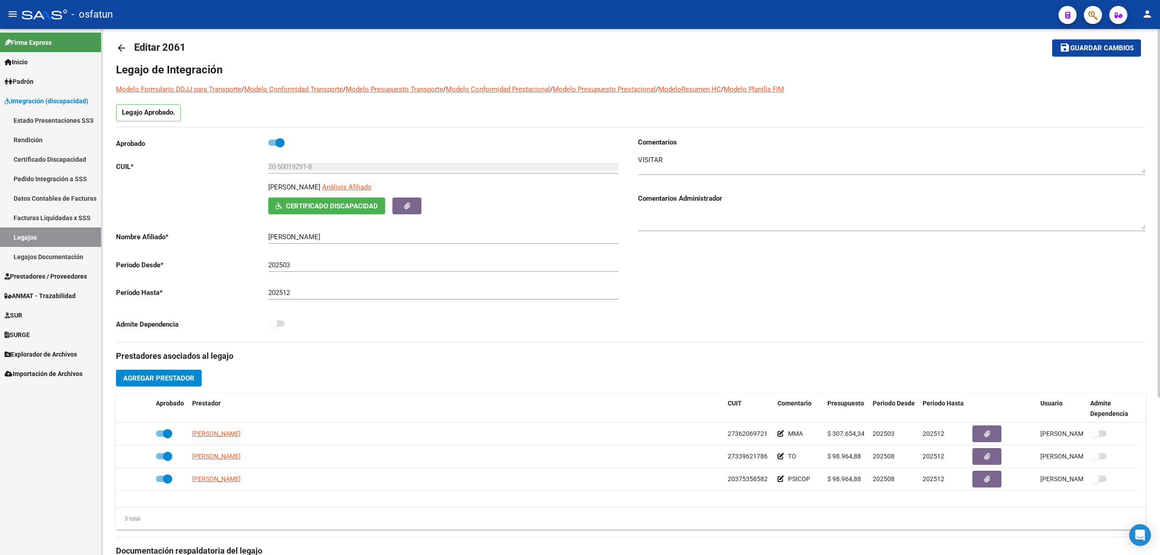
scroll to position [0, 0]
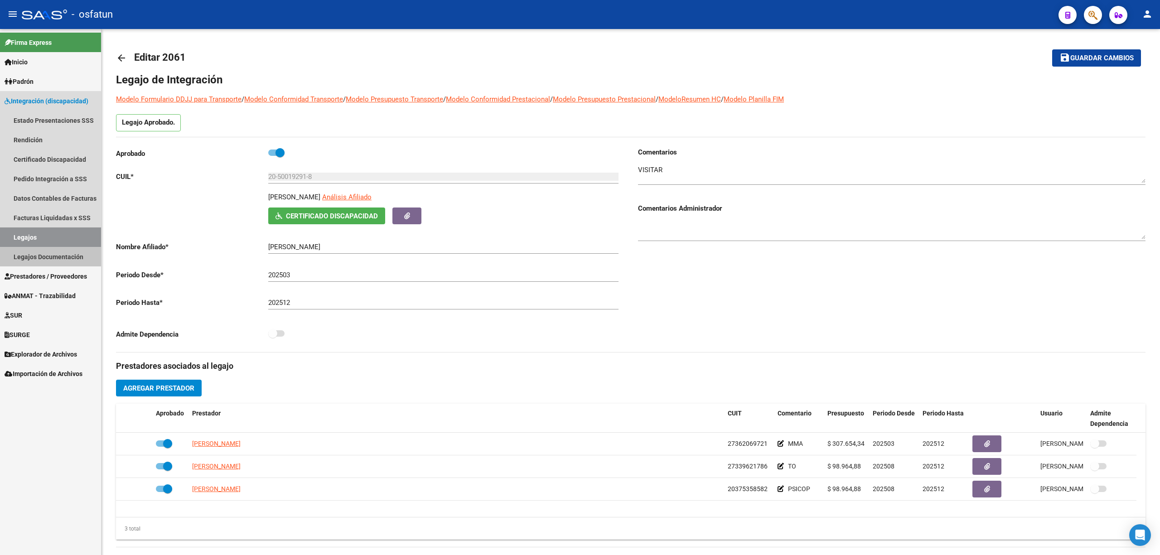
click at [46, 250] on link "Legajos Documentación" at bounding box center [50, 256] width 101 height 19
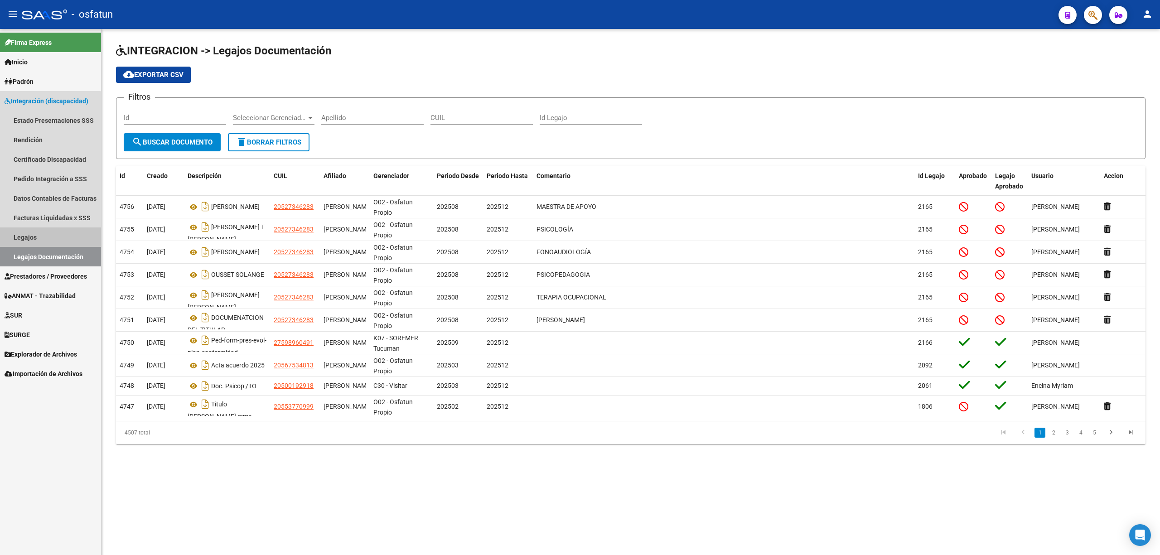
click at [46, 236] on link "Legajos" at bounding box center [50, 236] width 101 height 19
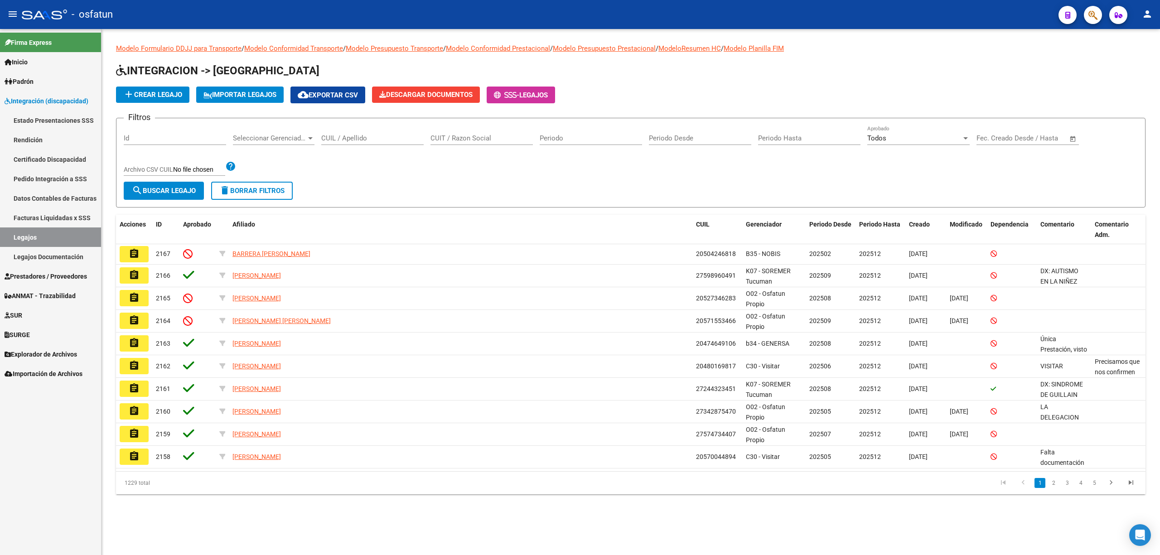
click at [364, 139] on input "CUIL / Apellido" at bounding box center [372, 138] width 102 height 8
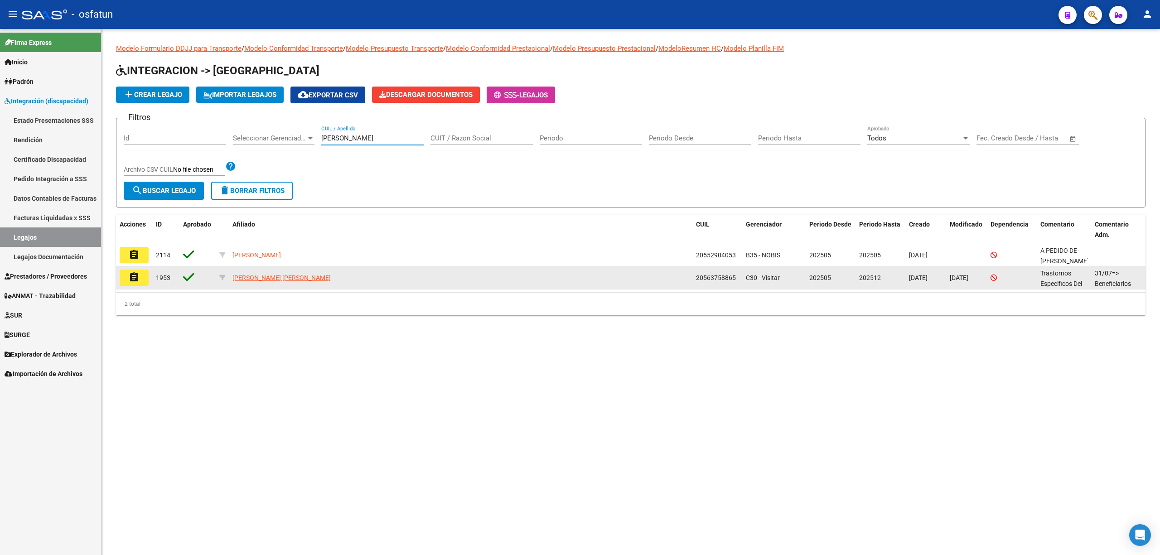
type input "costa"
click at [724, 287] on datatable-body-cell "20563758865" at bounding box center [717, 278] width 50 height 22
click at [716, 282] on div "20563758865" at bounding box center [717, 278] width 43 height 10
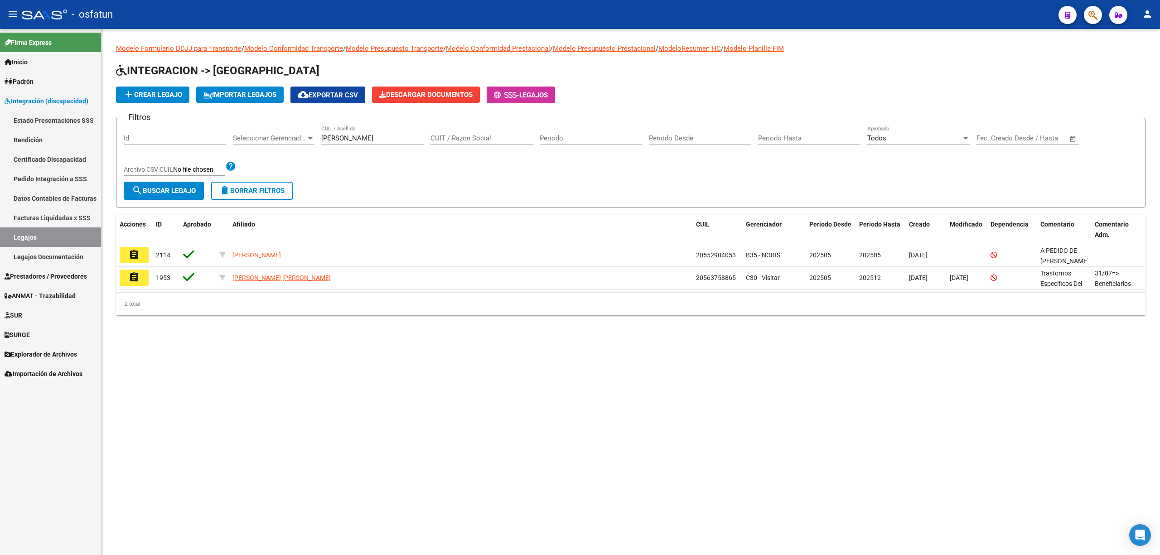
copy span "20563758865"
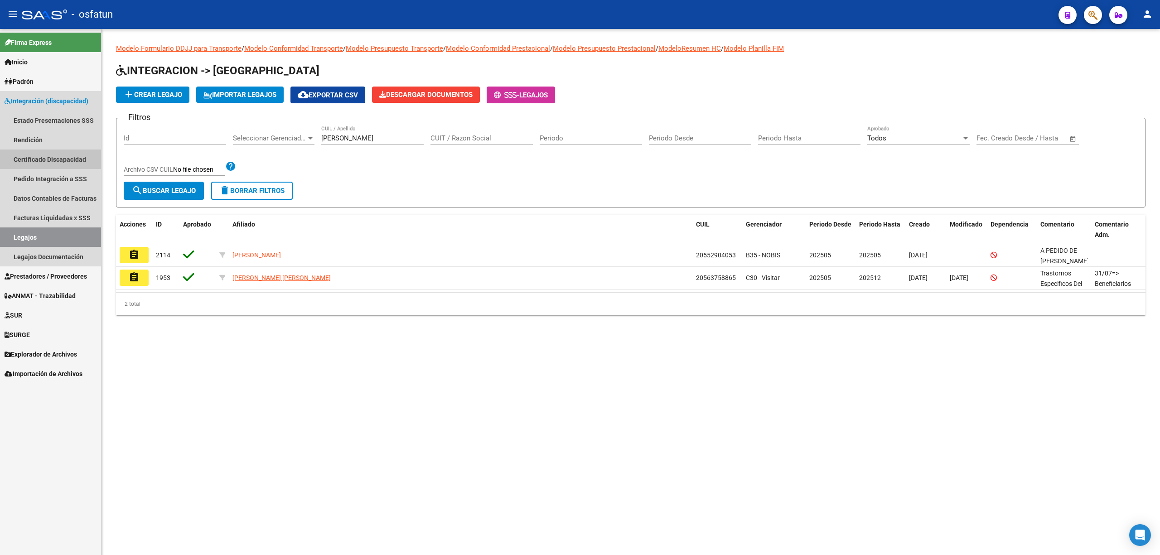
click at [56, 157] on link "Certificado Discapacidad" at bounding box center [50, 159] width 101 height 19
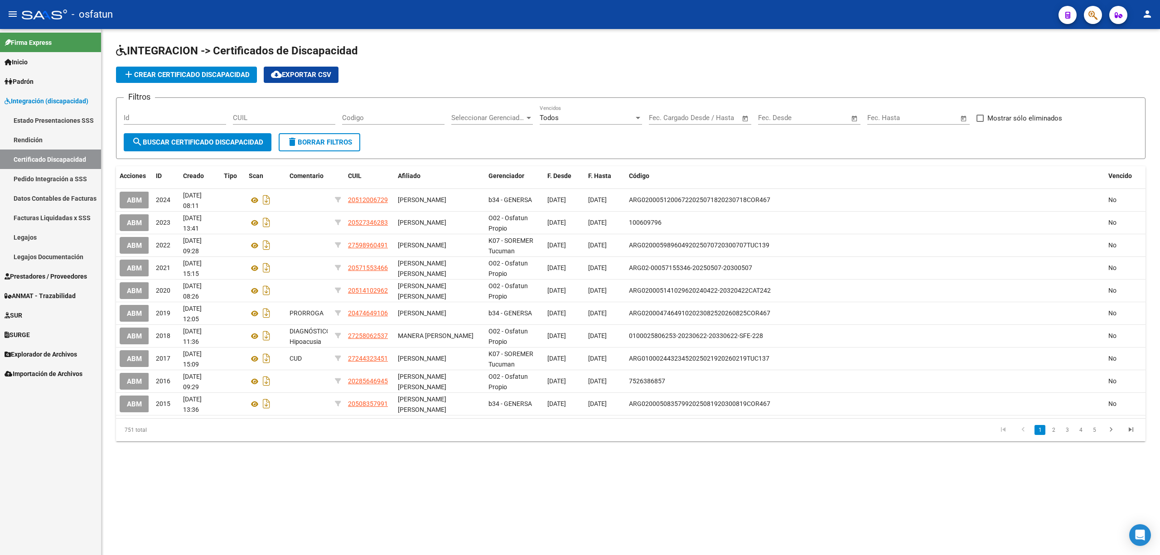
click at [290, 126] on div "CUIL" at bounding box center [284, 119] width 102 height 28
click at [245, 120] on input "CUIL" at bounding box center [284, 118] width 102 height 8
paste input "20-56375886-5"
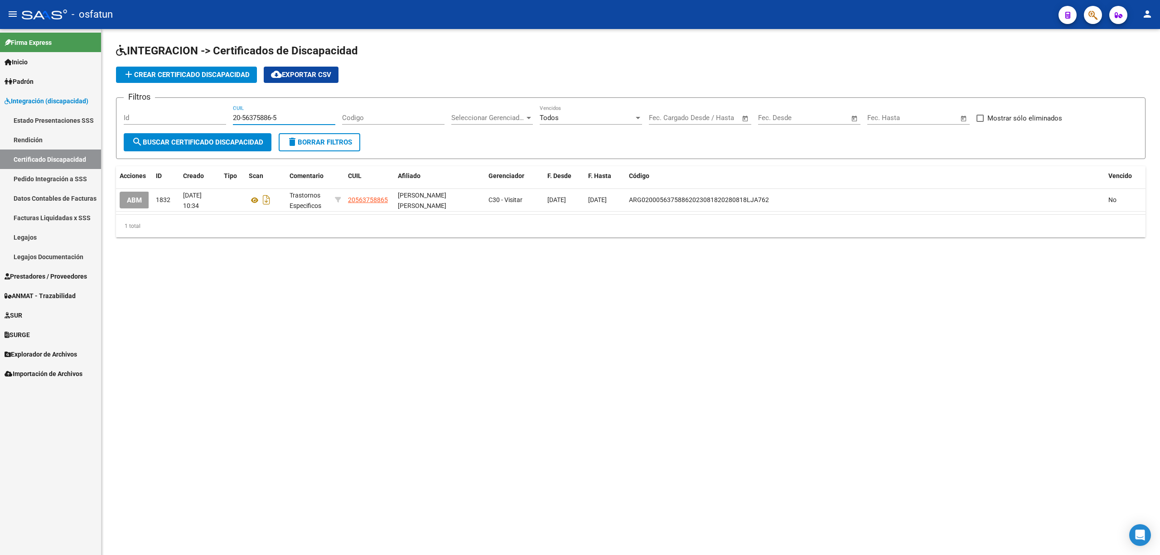
type input "20-56375886-5"
click at [48, 237] on link "Legajos" at bounding box center [50, 236] width 101 height 19
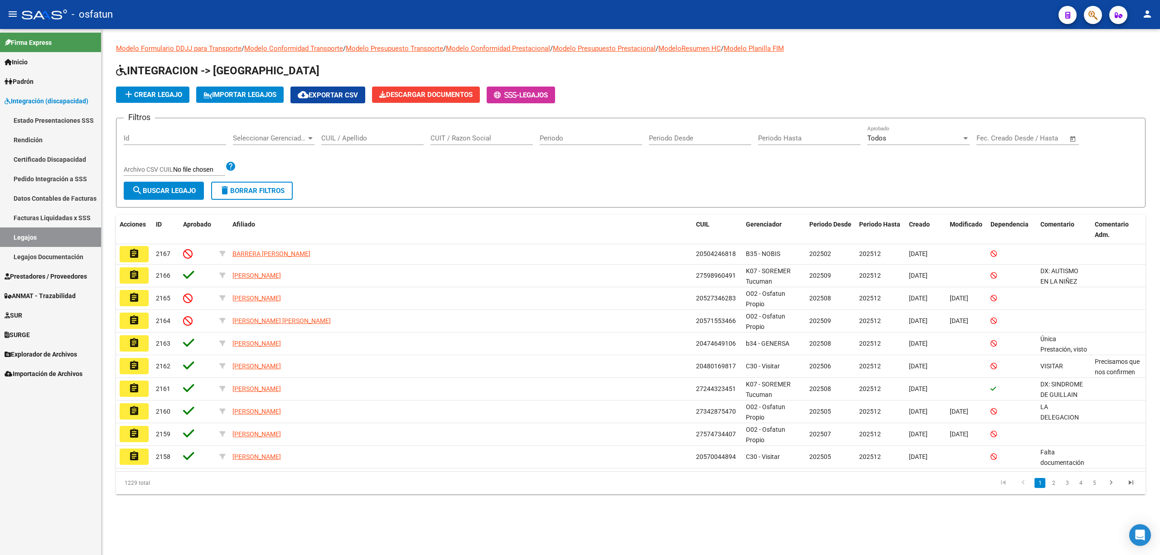
click at [42, 278] on span "Prestadores / Proveedores" at bounding box center [46, 276] width 82 height 10
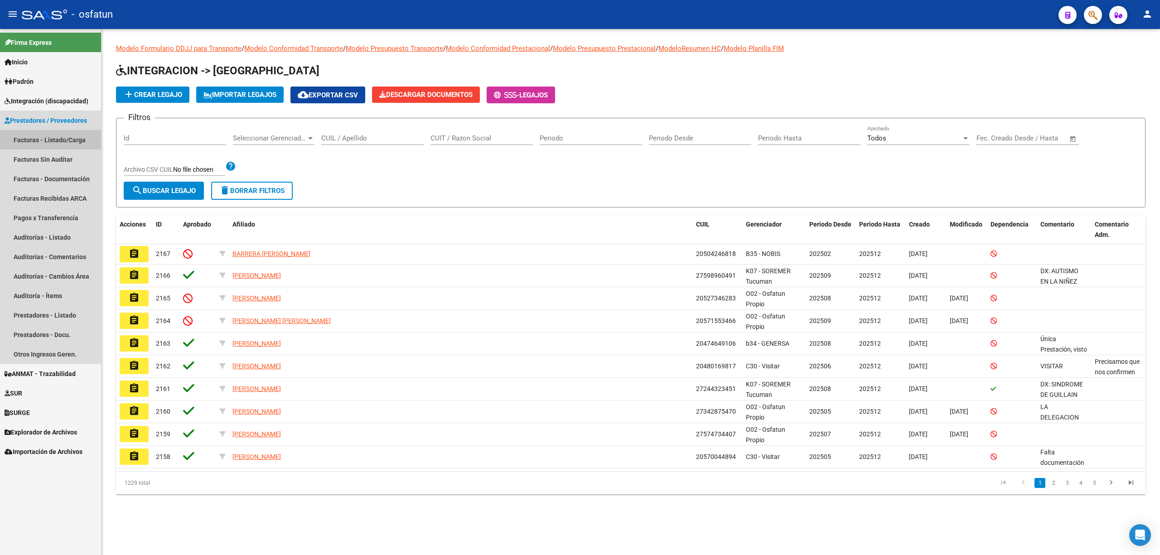
click at [40, 140] on link "Facturas - Listado/Carga" at bounding box center [50, 139] width 101 height 19
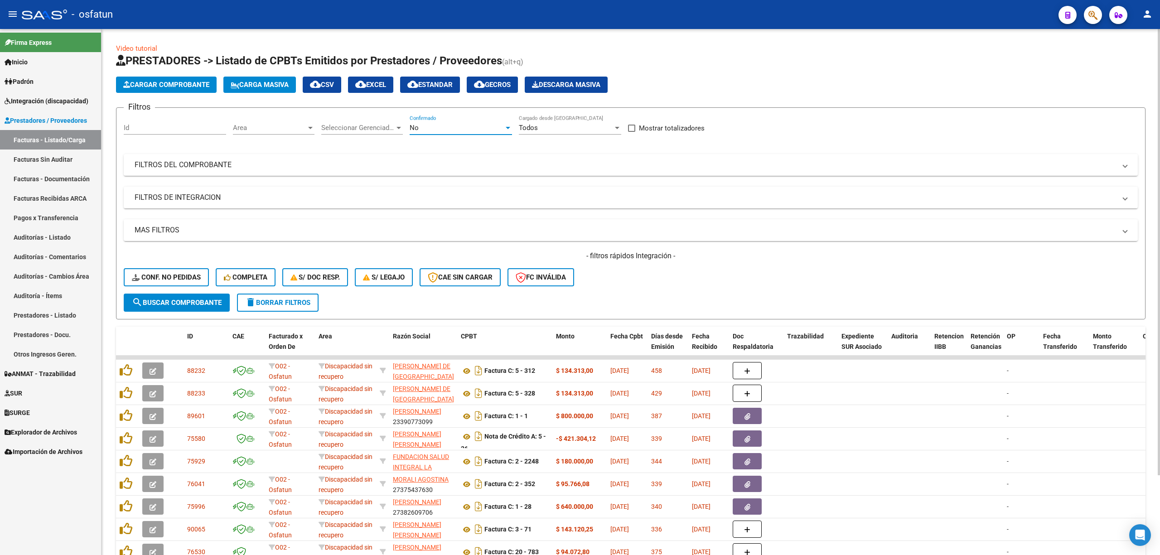
drag, startPoint x: 419, startPoint y: 126, endPoint x: 424, endPoint y: 126, distance: 5.5
click at [424, 126] on div "No" at bounding box center [457, 128] width 94 height 8
click at [404, 87] on mat-option "Todos" at bounding box center [460, 87] width 117 height 20
click at [245, 158] on mat-expansion-panel-header "FILTROS DEL COMPROBANTE" at bounding box center [631, 165] width 1014 height 22
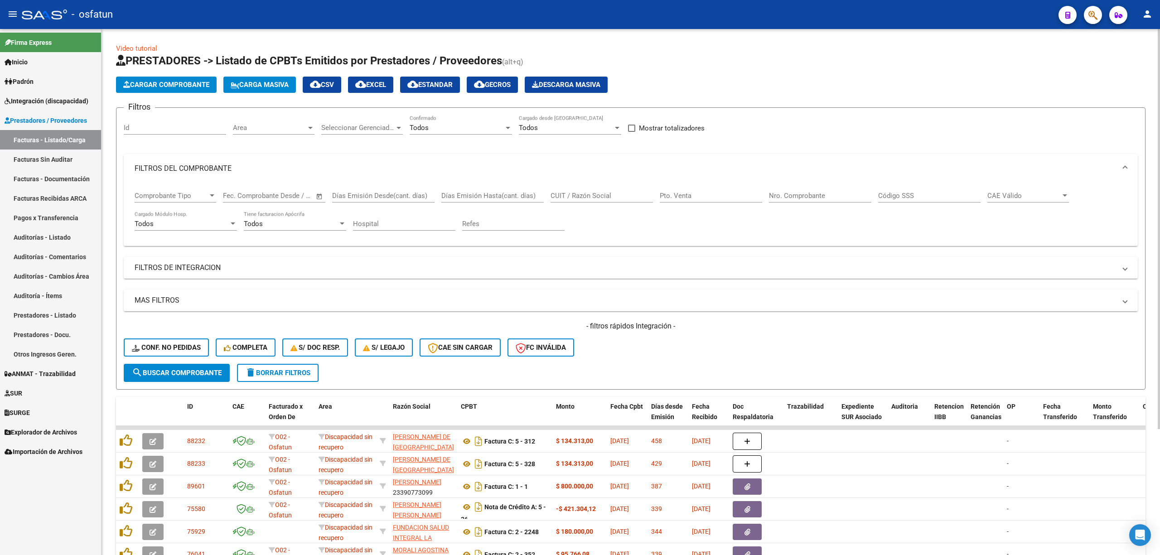
click at [814, 200] on div "Nro. Comprobante" at bounding box center [820, 192] width 102 height 19
click at [812, 198] on input "Nro. Comprobante" at bounding box center [820, 196] width 102 height 8
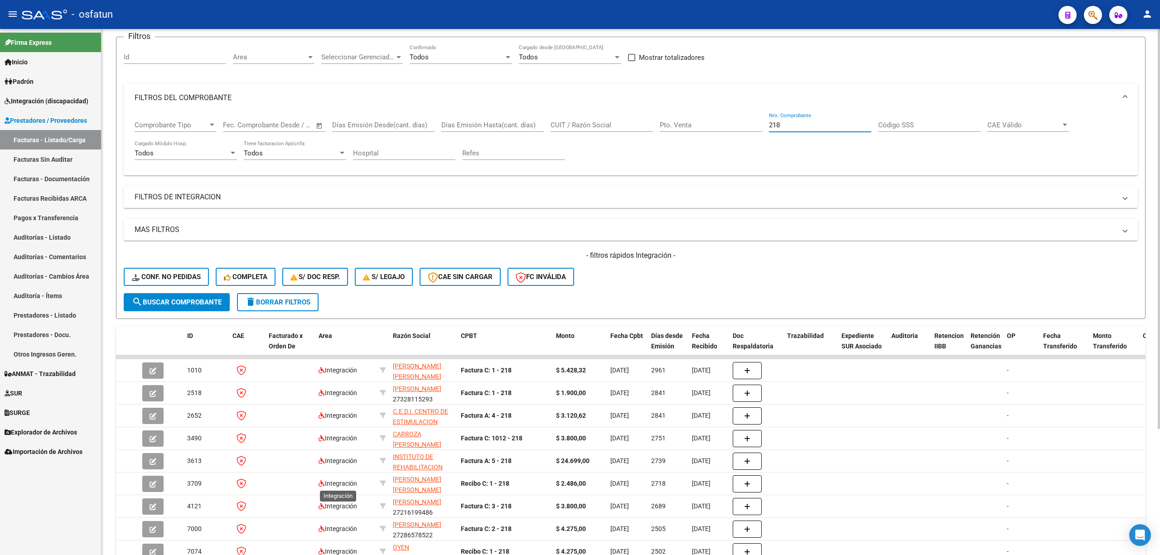
scroll to position [165, 0]
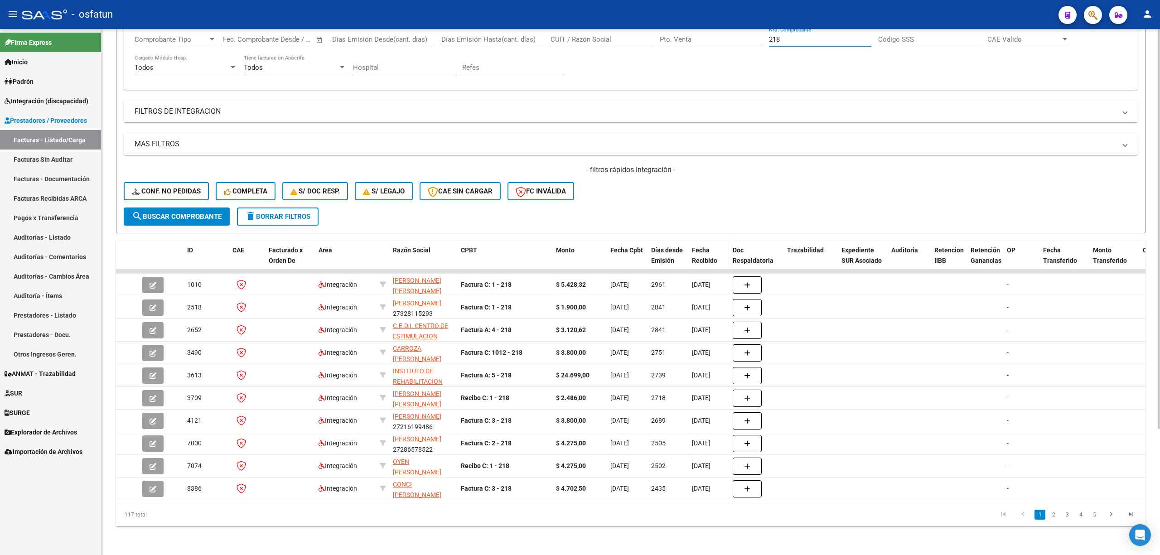
type input "218"
click at [712, 247] on span "Fecha Recibido" at bounding box center [704, 256] width 25 height 18
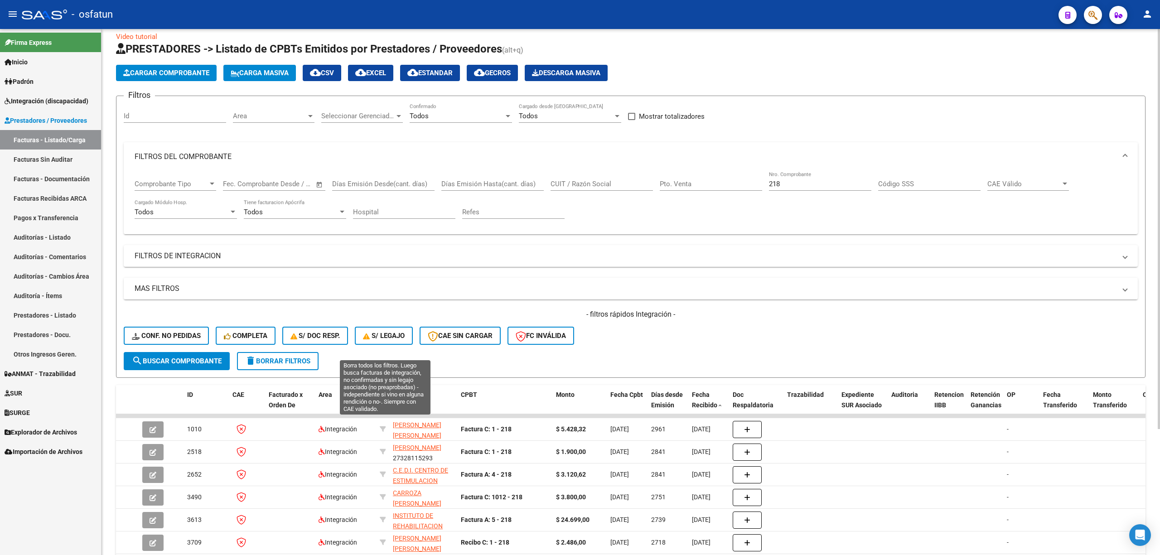
scroll to position [0, 0]
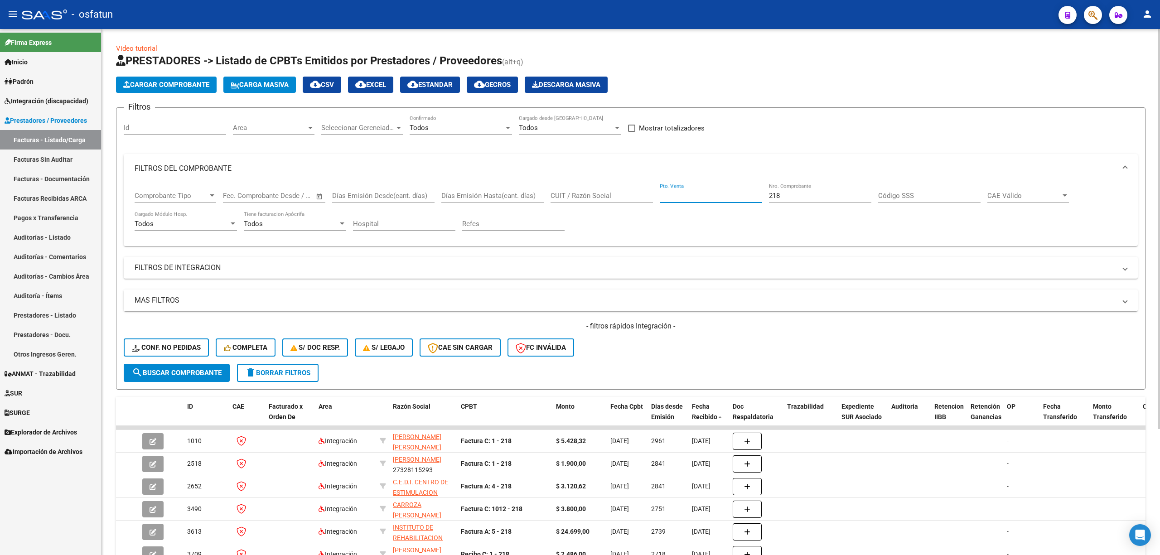
click at [716, 192] on input "Pto. Venta" at bounding box center [711, 196] width 102 height 8
type input "3"
click at [576, 192] on input "CUIT / Razón Social" at bounding box center [602, 196] width 102 height 8
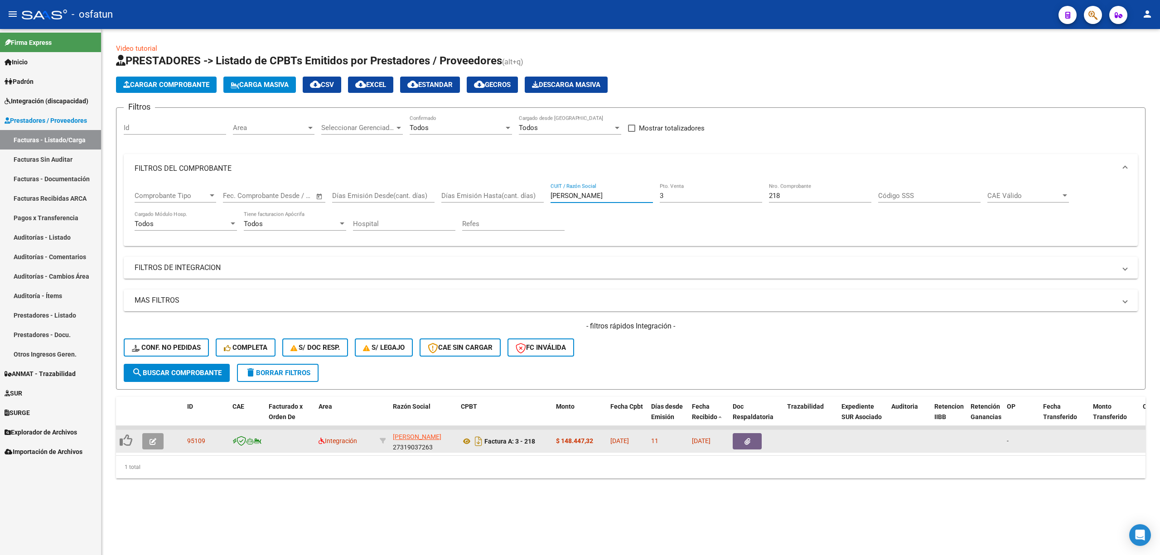
type input "silva fatima"
click at [158, 441] on button "button" at bounding box center [152, 441] width 21 height 16
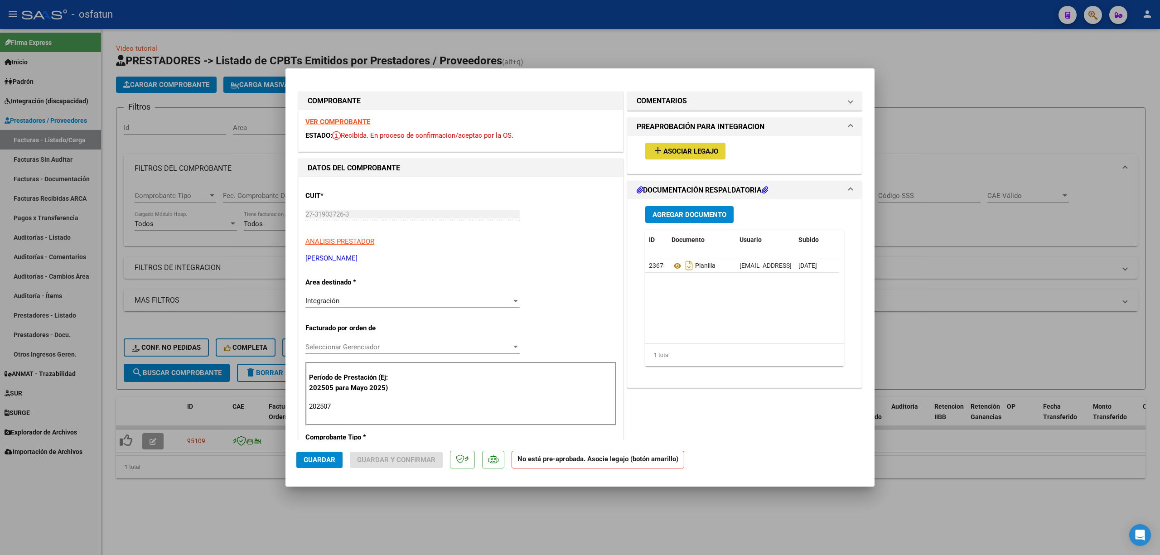
click at [670, 145] on button "add Asociar Legajo" at bounding box center [685, 151] width 80 height 17
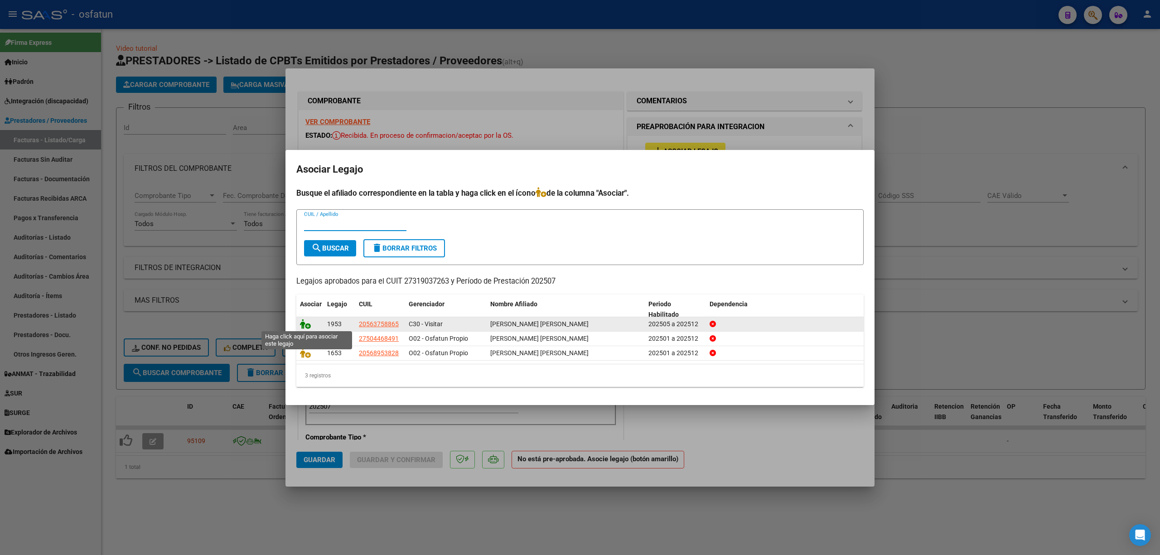
click at [307, 327] on icon at bounding box center [305, 324] width 11 height 10
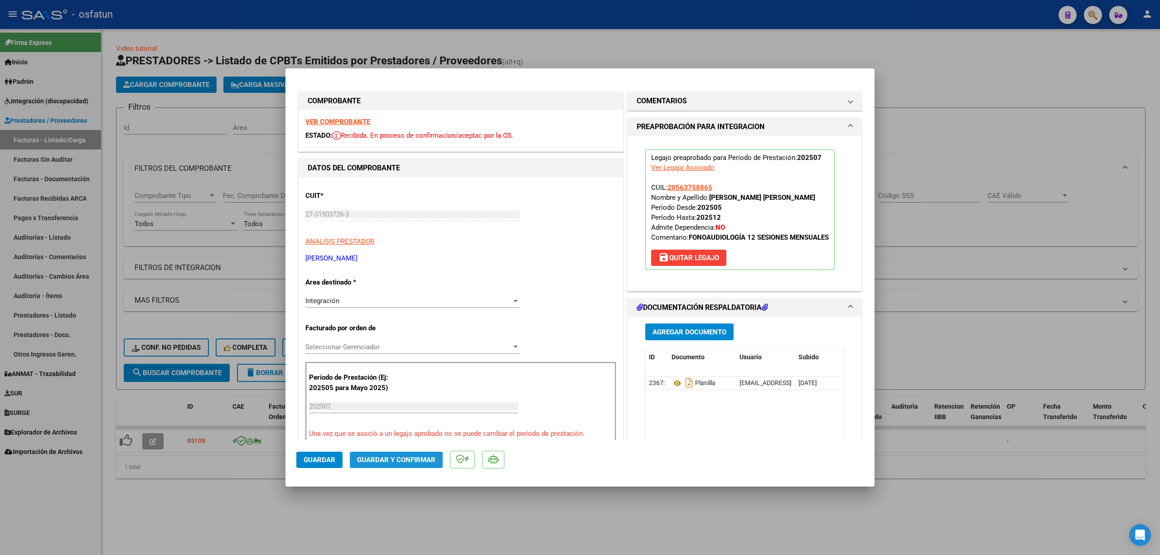
click at [390, 464] on button "Guardar y Confirmar" at bounding box center [396, 460] width 93 height 16
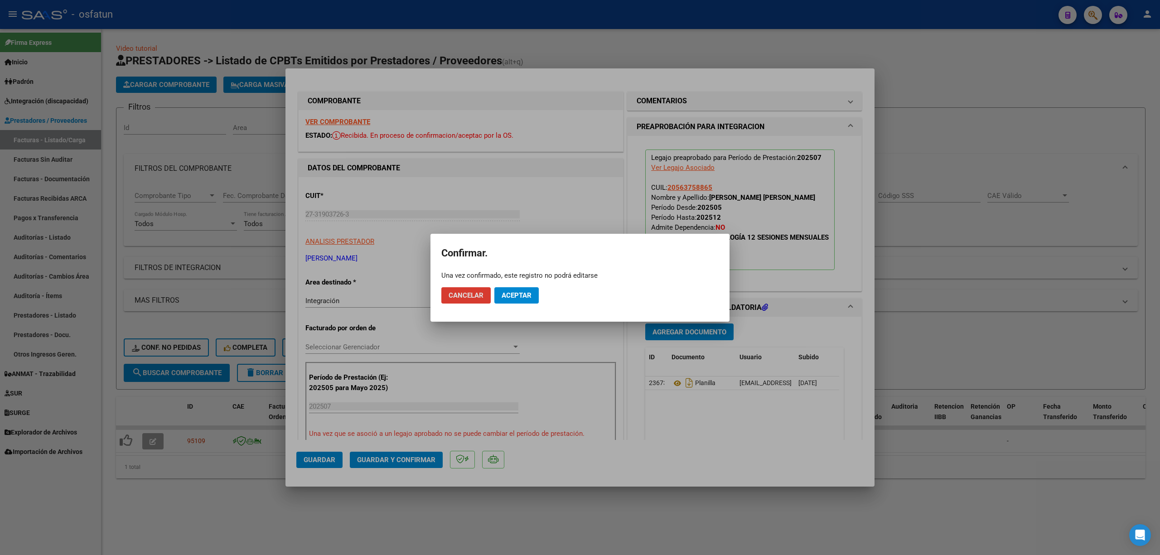
click at [524, 297] on span "Aceptar" at bounding box center [517, 295] width 30 height 8
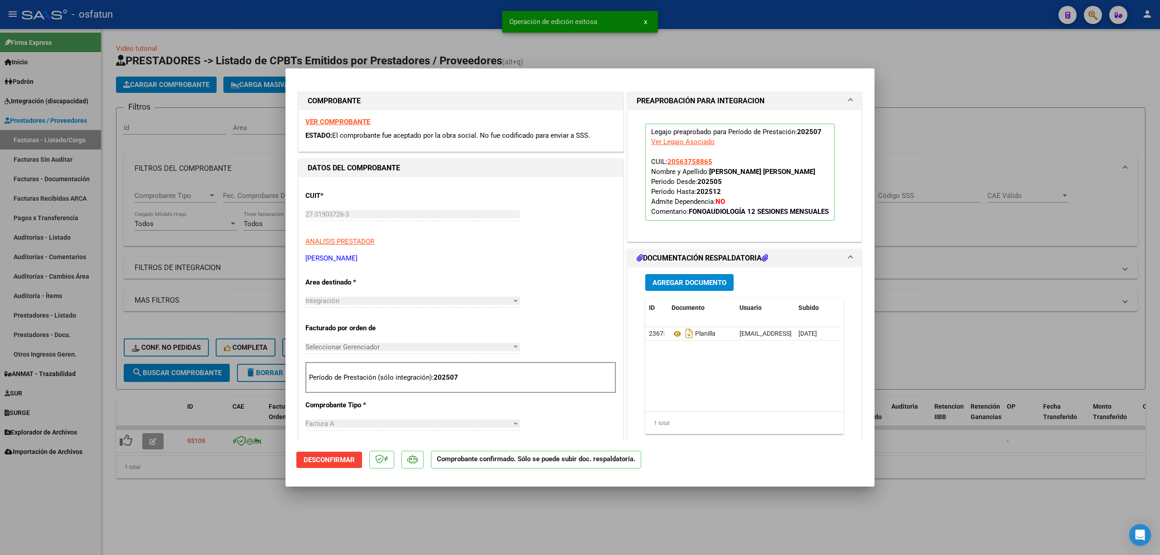
click at [150, 500] on div at bounding box center [580, 277] width 1160 height 555
type input "$ 0,00"
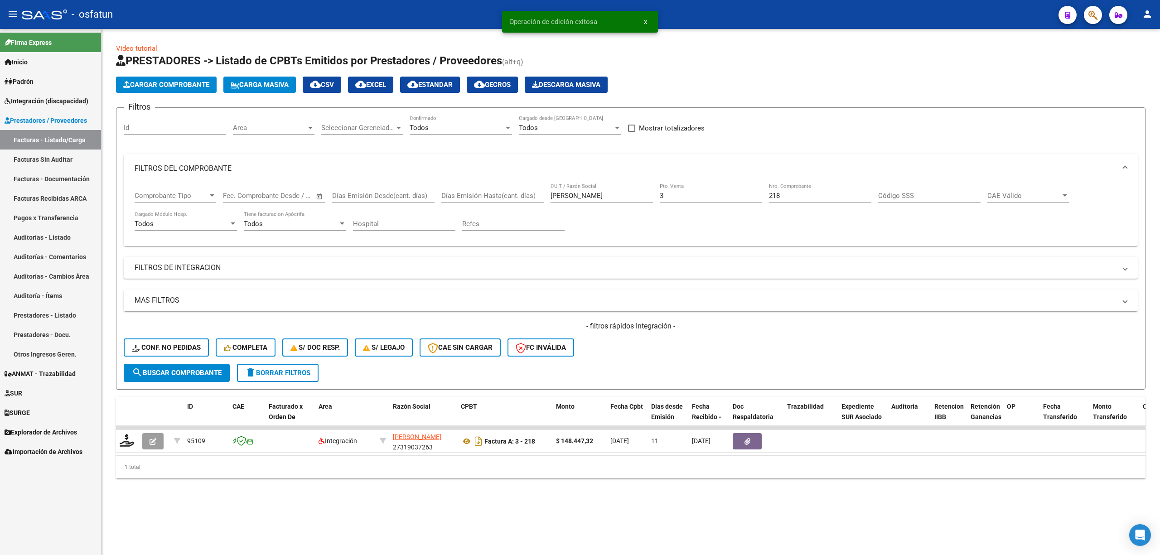
click at [807, 209] on div "218 Nro. Comprobante" at bounding box center [820, 197] width 102 height 28
drag, startPoint x: 807, startPoint y: 203, endPoint x: 807, endPoint y: 196, distance: 7.3
click at [807, 199] on div "218 Nro. Comprobante" at bounding box center [820, 197] width 102 height 28
click at [800, 196] on input "218" at bounding box center [820, 196] width 102 height 8
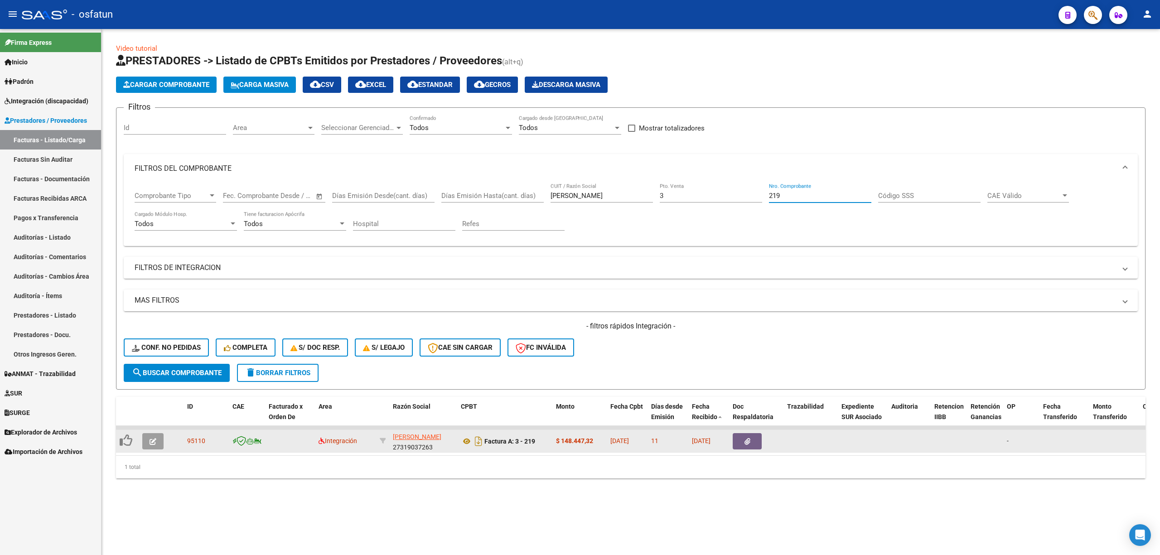
type input "219"
click at [160, 445] on button "button" at bounding box center [152, 441] width 21 height 16
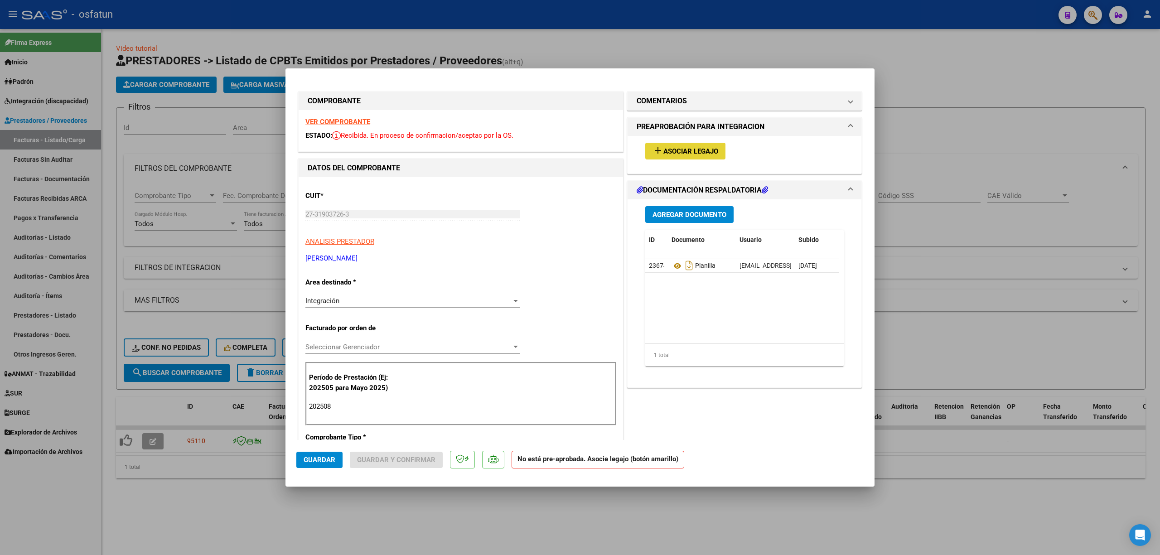
click at [700, 150] on span "Asociar Legajo" at bounding box center [690, 151] width 55 height 8
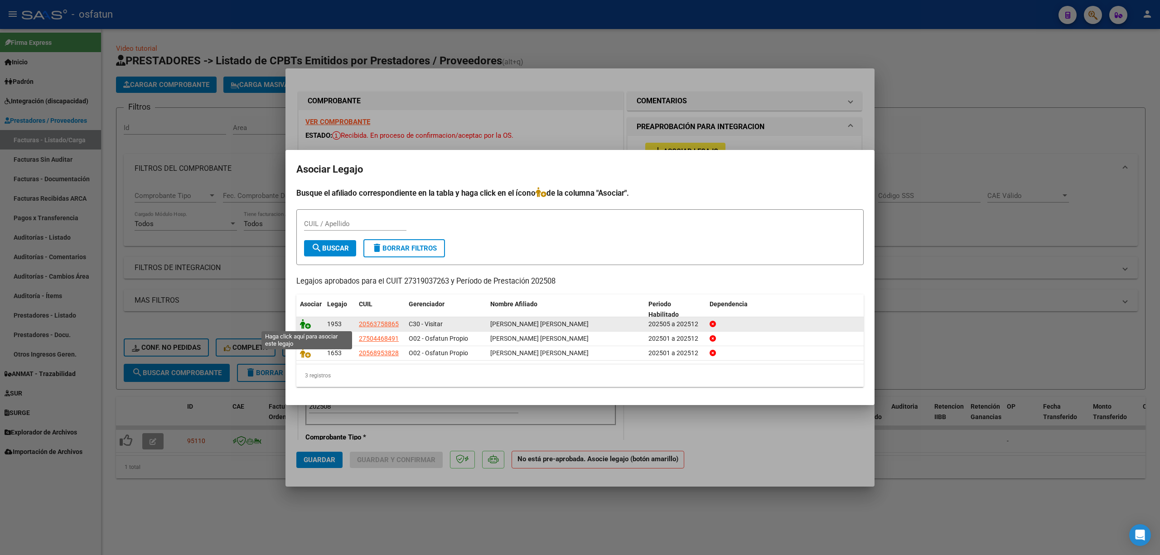
click at [306, 327] on icon at bounding box center [305, 324] width 11 height 10
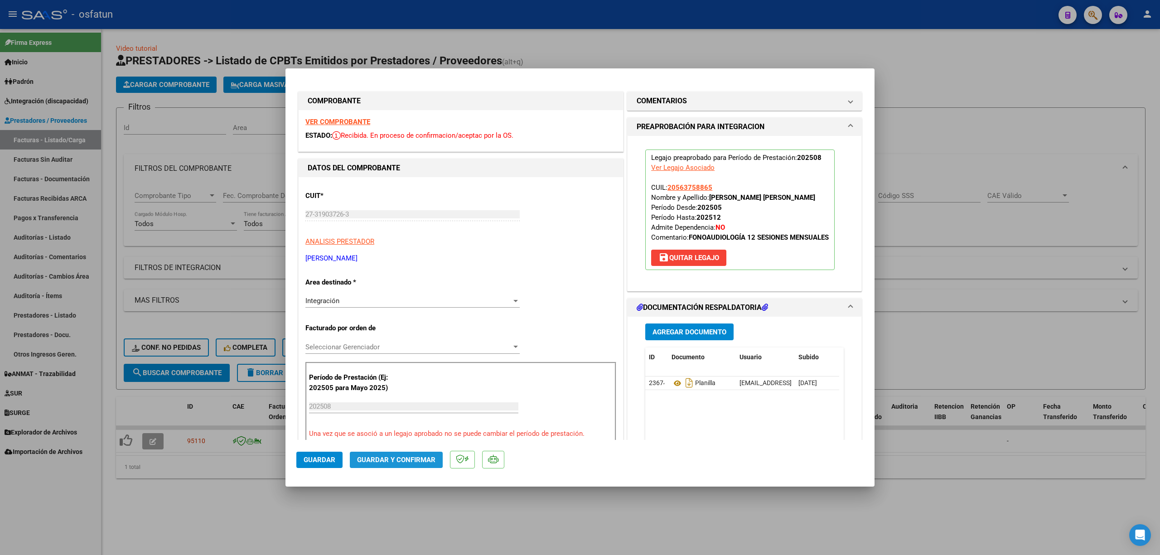
click at [393, 453] on button "Guardar y Confirmar" at bounding box center [396, 460] width 93 height 16
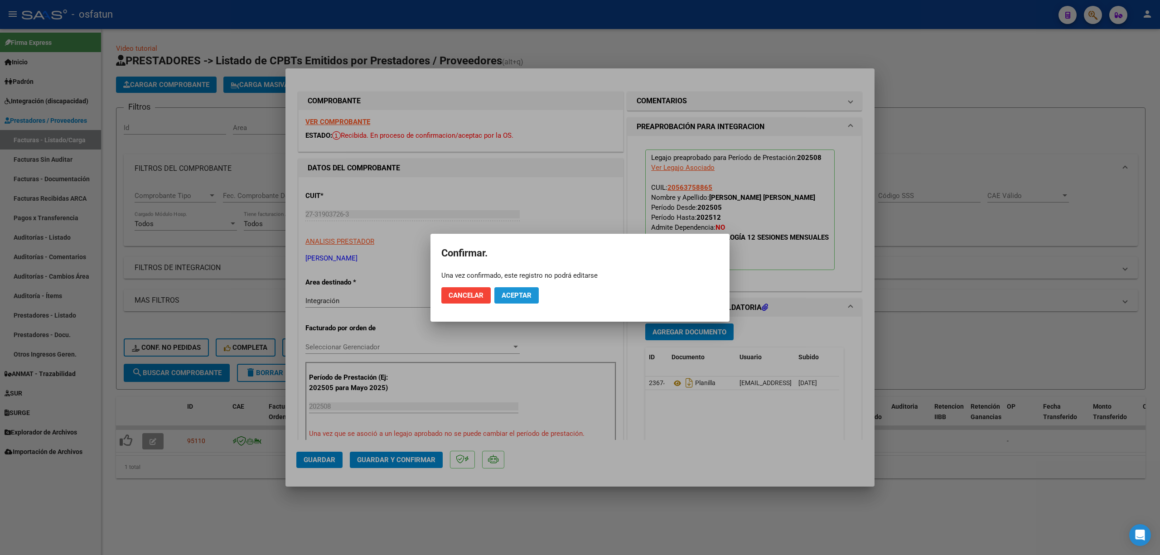
click at [522, 294] on span "Aceptar" at bounding box center [517, 295] width 30 height 8
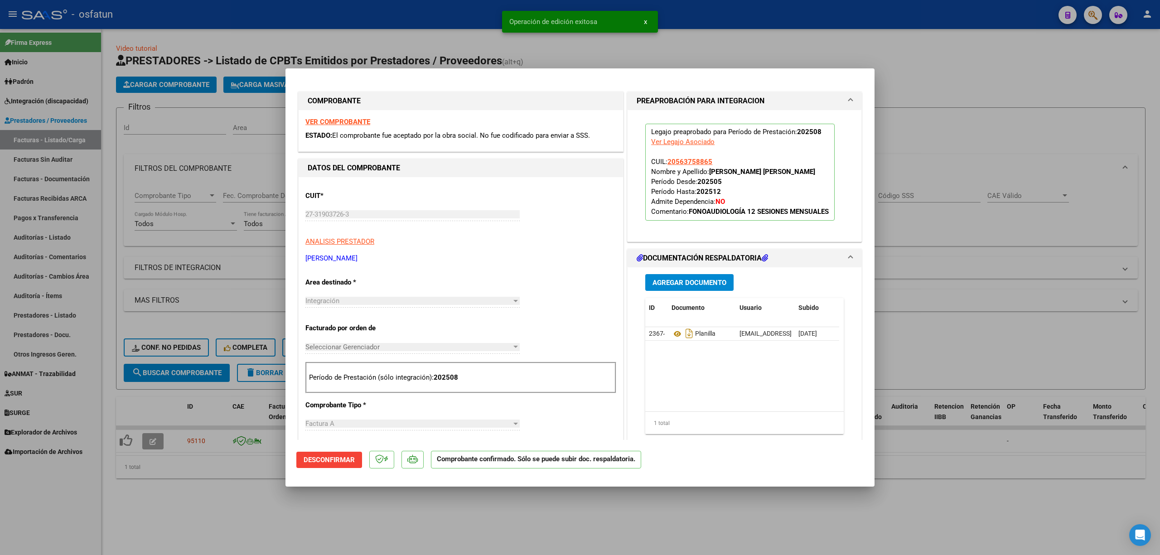
click at [962, 256] on div at bounding box center [580, 277] width 1160 height 555
type input "$ 0,00"
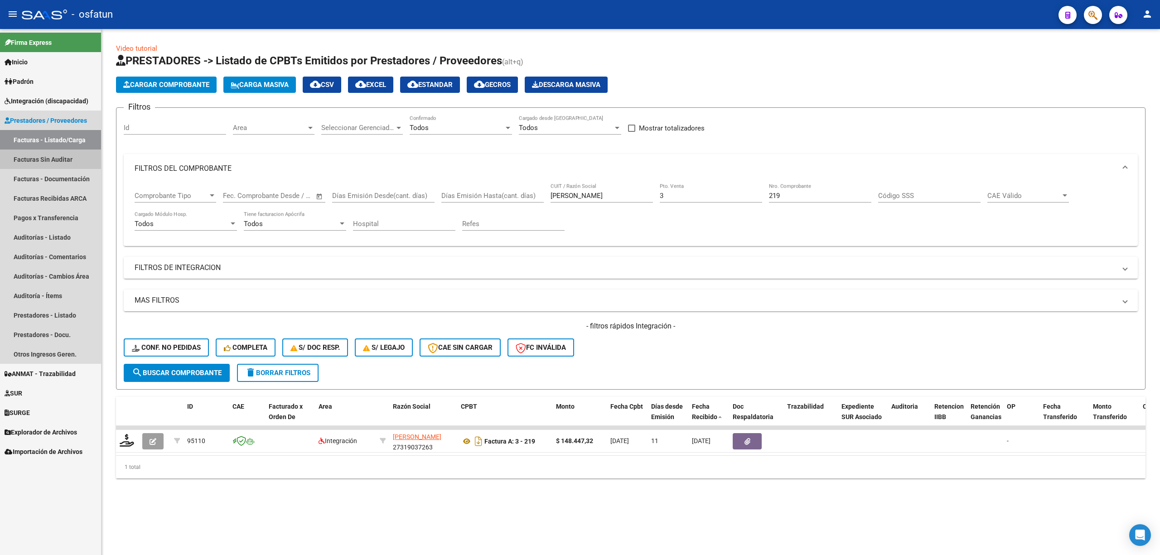
click at [64, 156] on link "Facturas Sin Auditar" at bounding box center [50, 159] width 101 height 19
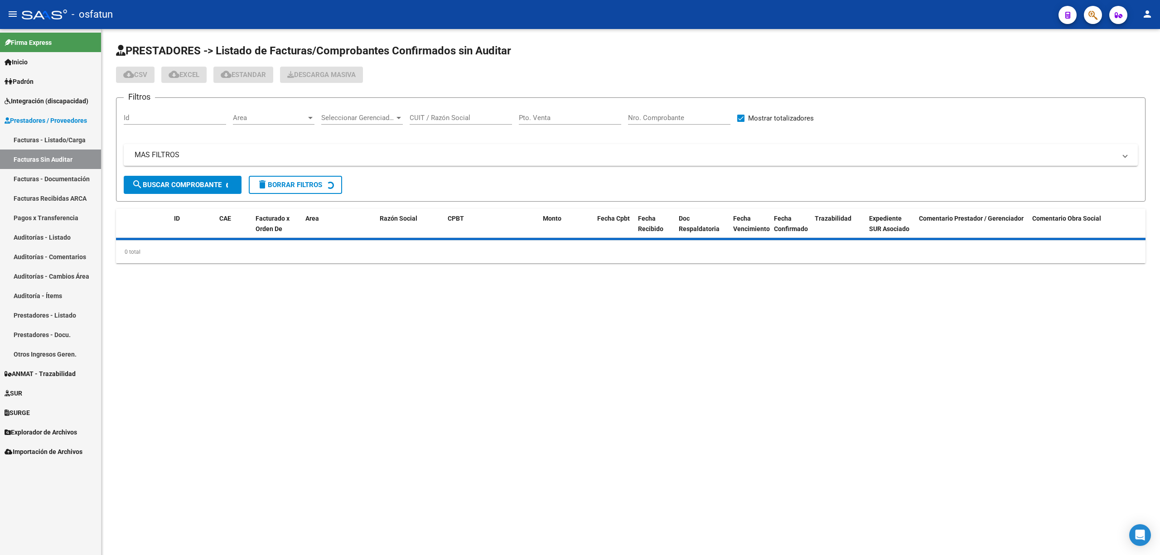
click at [69, 140] on link "Facturas - Listado/Carga" at bounding box center [50, 139] width 101 height 19
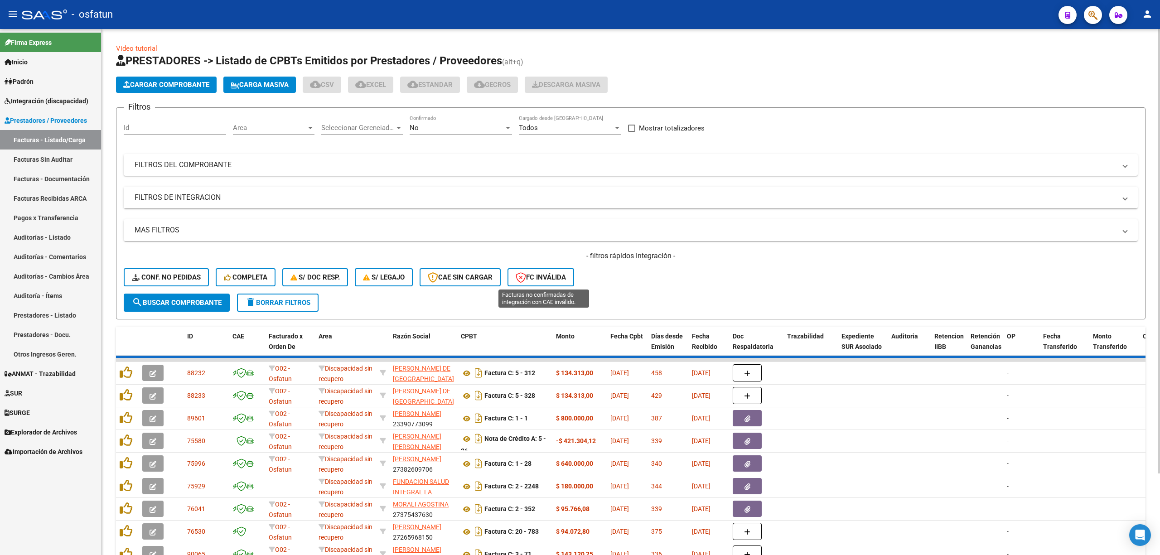
click at [546, 275] on span "FC Inválida" at bounding box center [541, 277] width 50 height 8
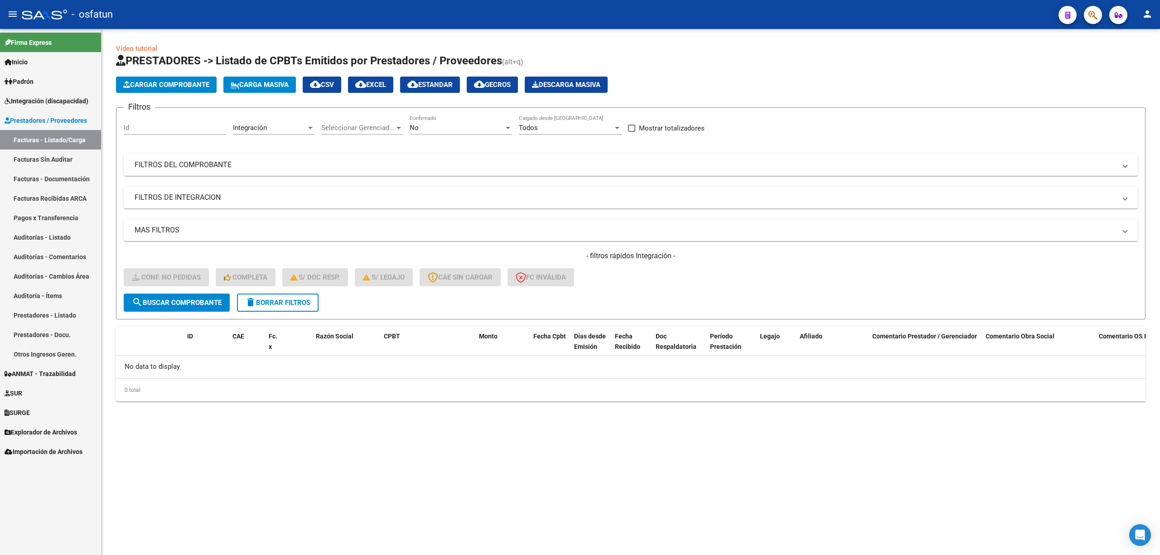
click at [57, 161] on link "Facturas Sin Auditar" at bounding box center [50, 159] width 101 height 19
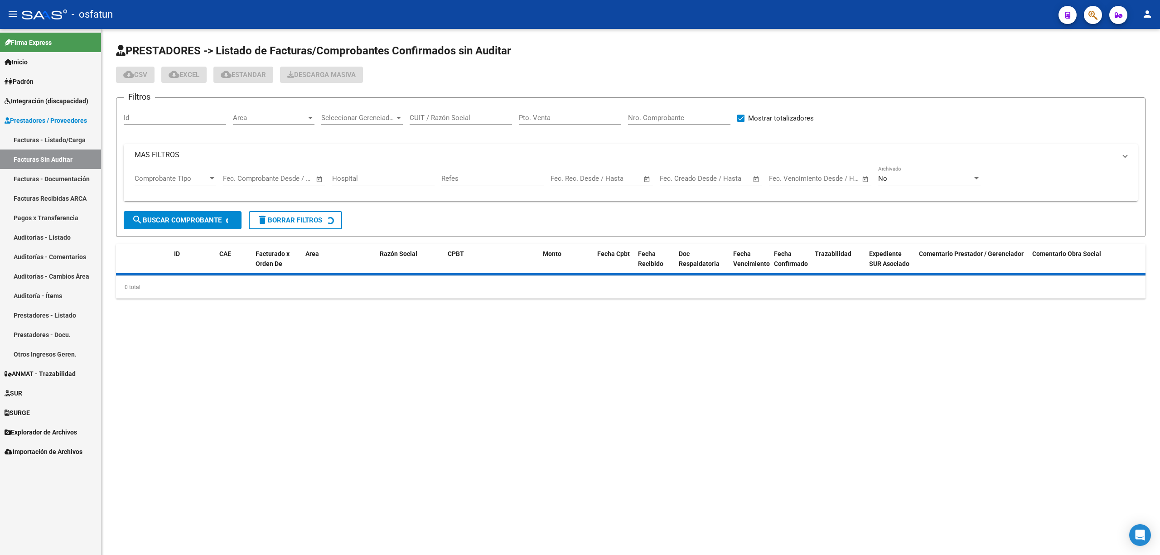
click at [57, 135] on link "Facturas - Listado/Carga" at bounding box center [50, 139] width 101 height 19
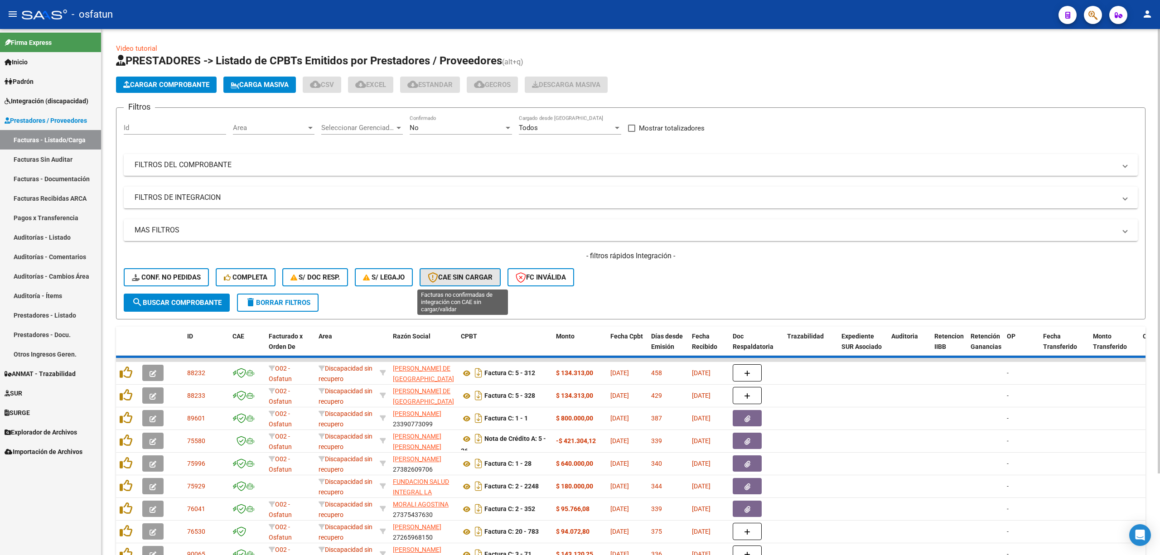
click at [464, 274] on span "CAE SIN CARGAR" at bounding box center [460, 277] width 65 height 8
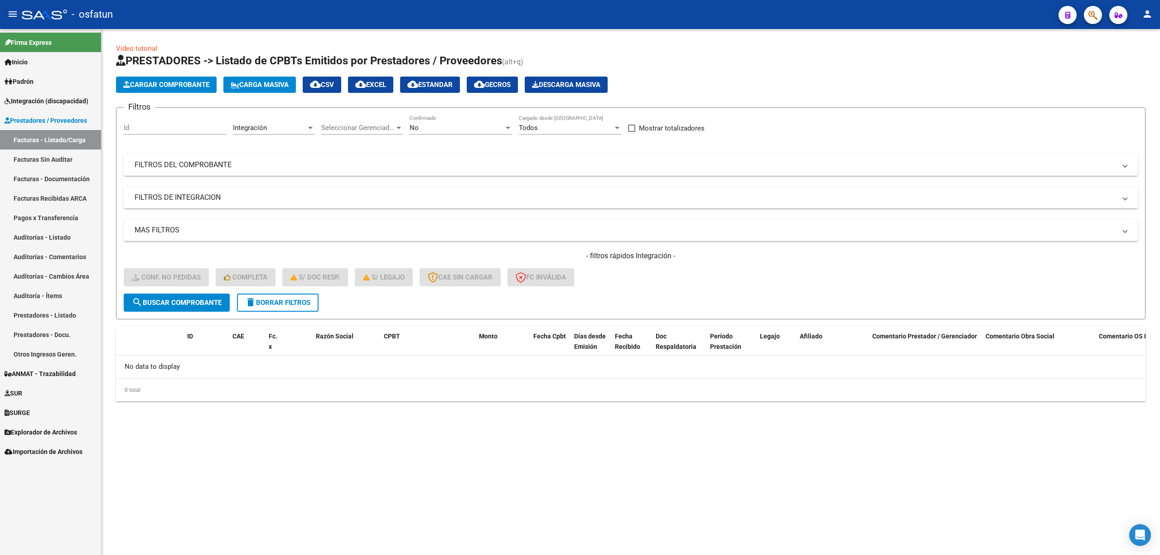
click at [68, 112] on link "Prestadores / Proveedores" at bounding box center [50, 120] width 101 height 19
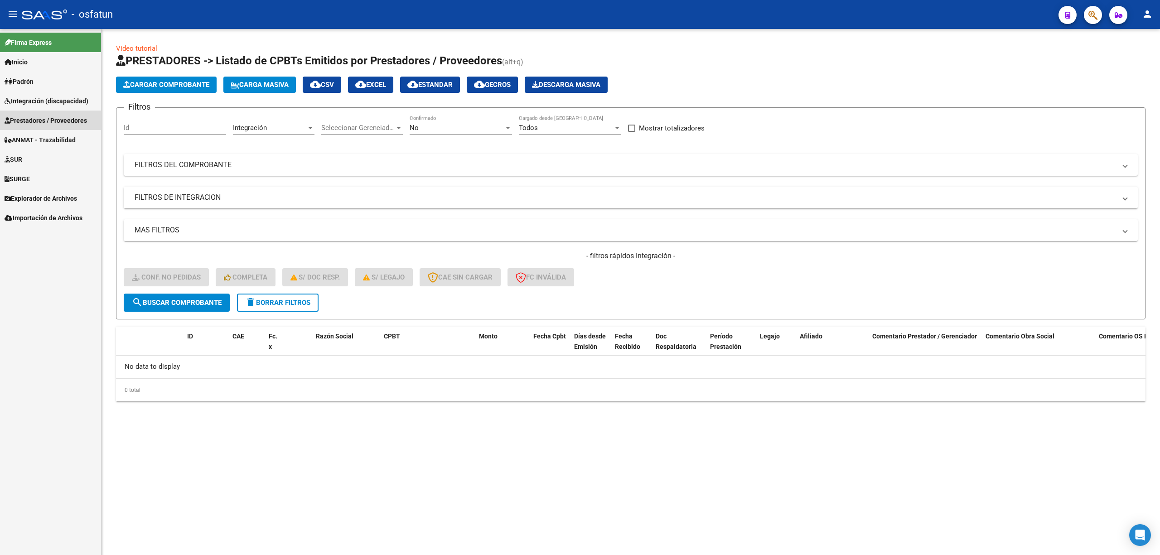
click at [57, 116] on span "Prestadores / Proveedores" at bounding box center [46, 121] width 82 height 10
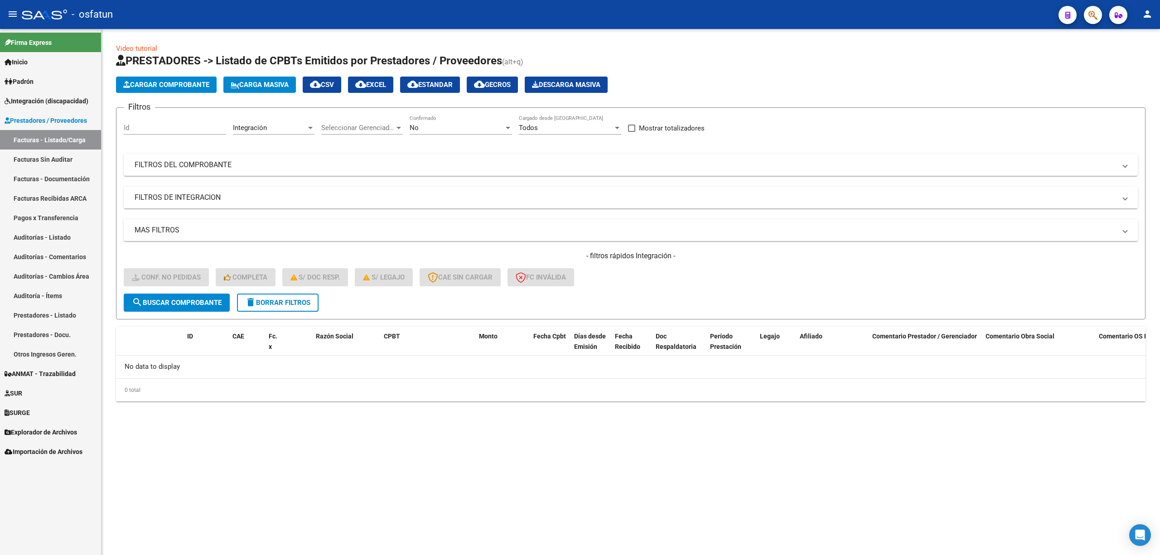
click at [68, 165] on link "Facturas Sin Auditar" at bounding box center [50, 159] width 101 height 19
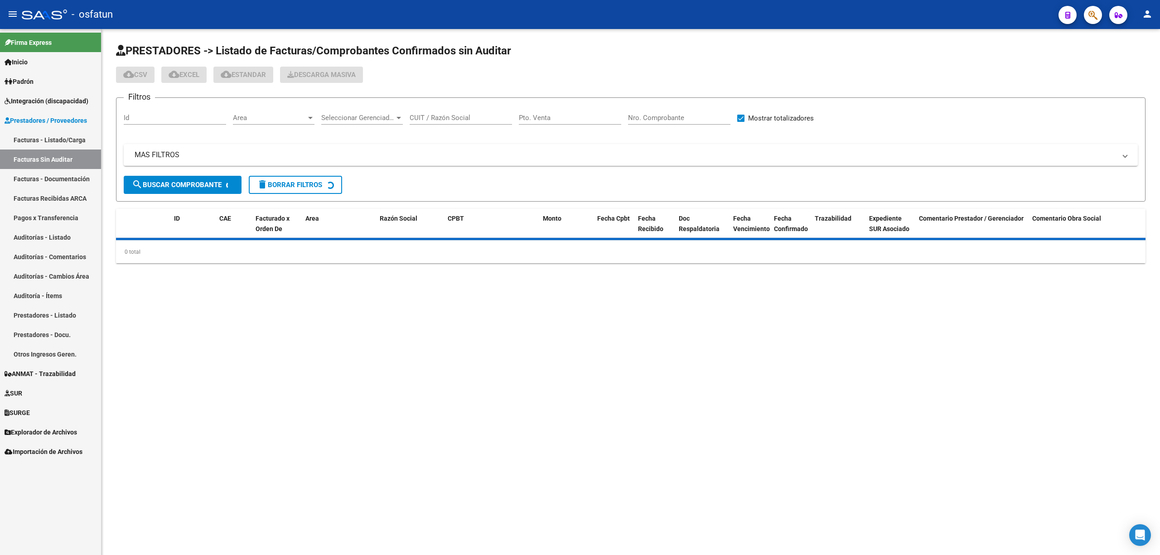
click at [55, 142] on link "Facturas - Listado/Carga" at bounding box center [50, 139] width 101 height 19
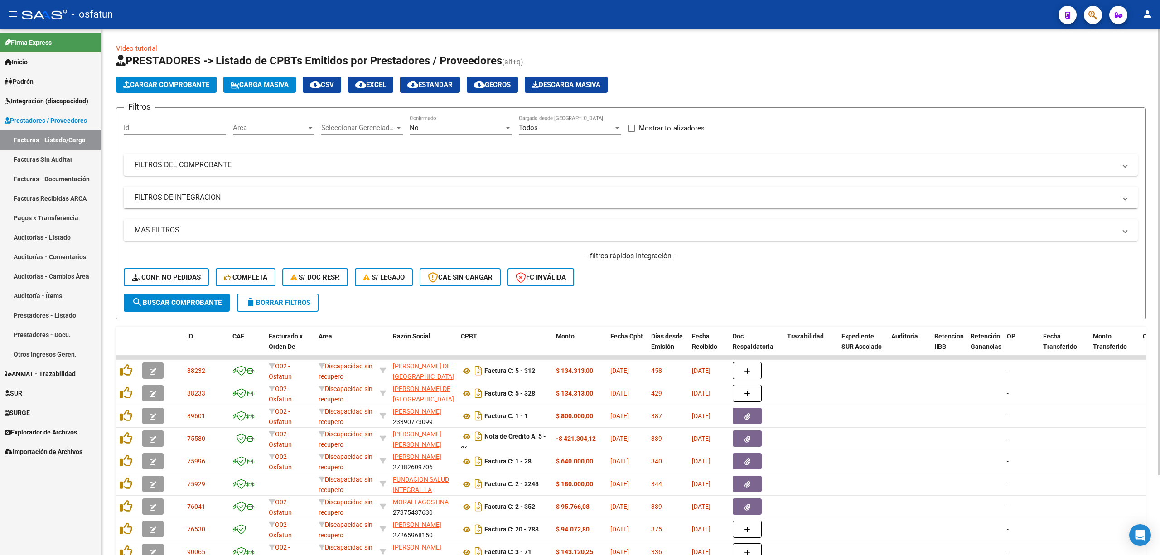
click at [180, 169] on mat-panel-title "FILTROS DEL COMPROBANTE" at bounding box center [625, 165] width 981 height 10
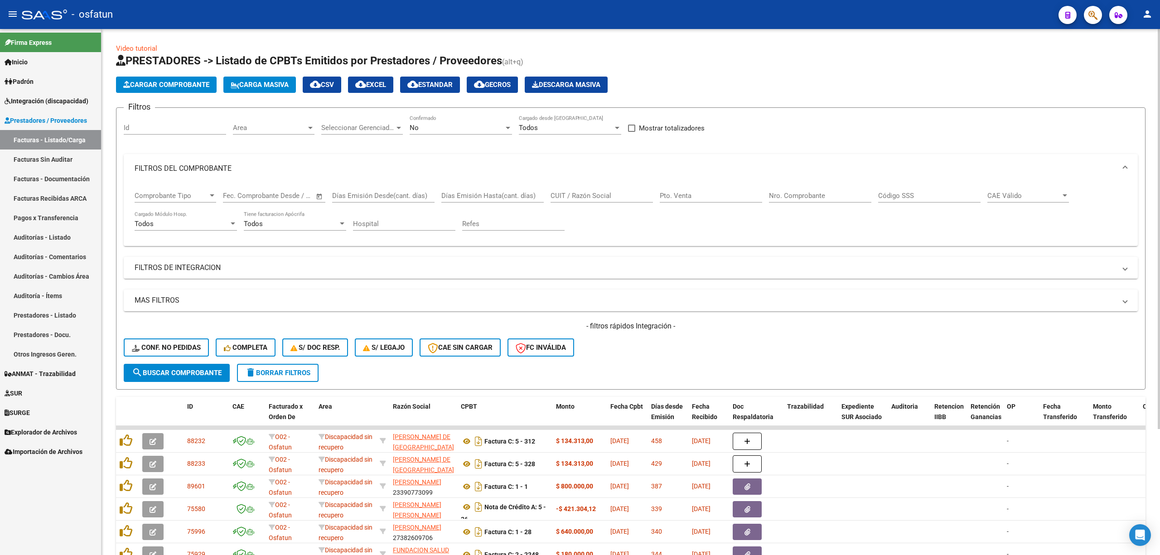
click at [584, 198] on input "CUIT / Razón Social" at bounding box center [602, 196] width 102 height 8
click at [63, 160] on link "Facturas Sin Auditar" at bounding box center [50, 159] width 101 height 19
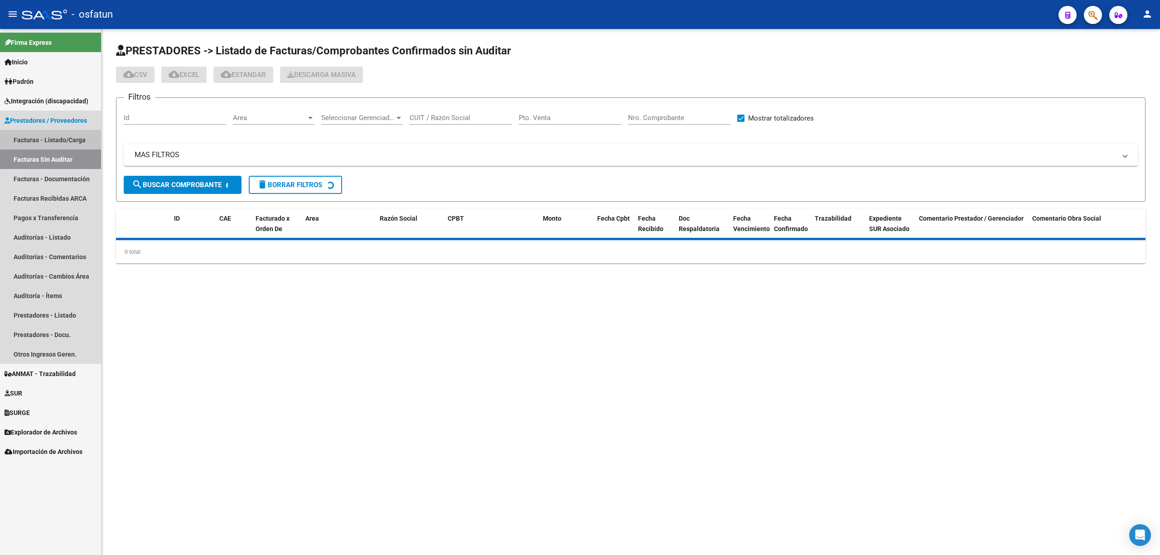
click at [63, 138] on link "Facturas - Listado/Carga" at bounding box center [50, 139] width 101 height 19
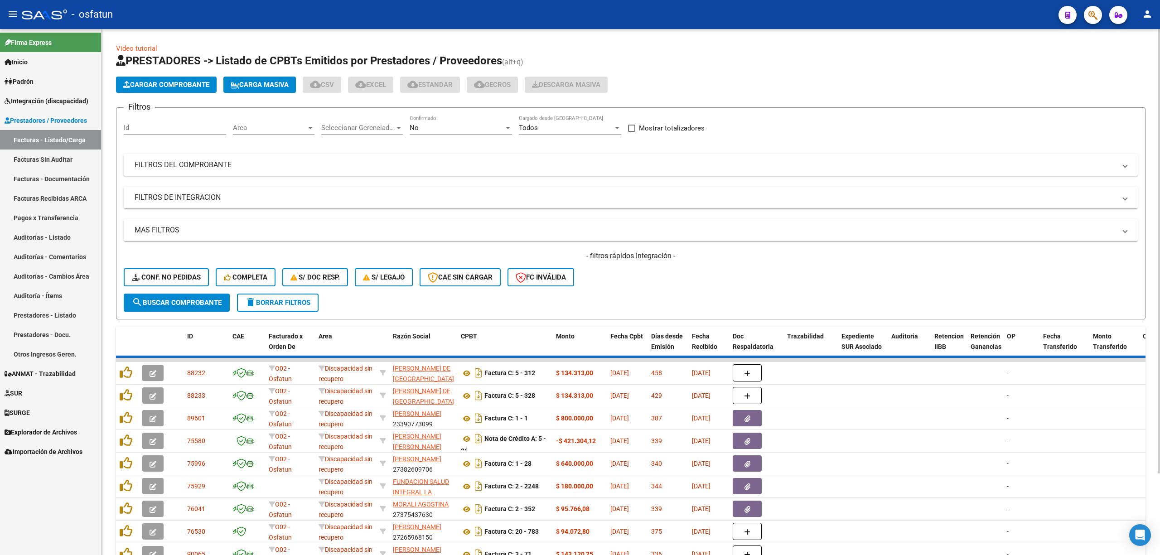
click at [223, 168] on mat-panel-title "FILTROS DEL COMPROBANTE" at bounding box center [625, 165] width 981 height 10
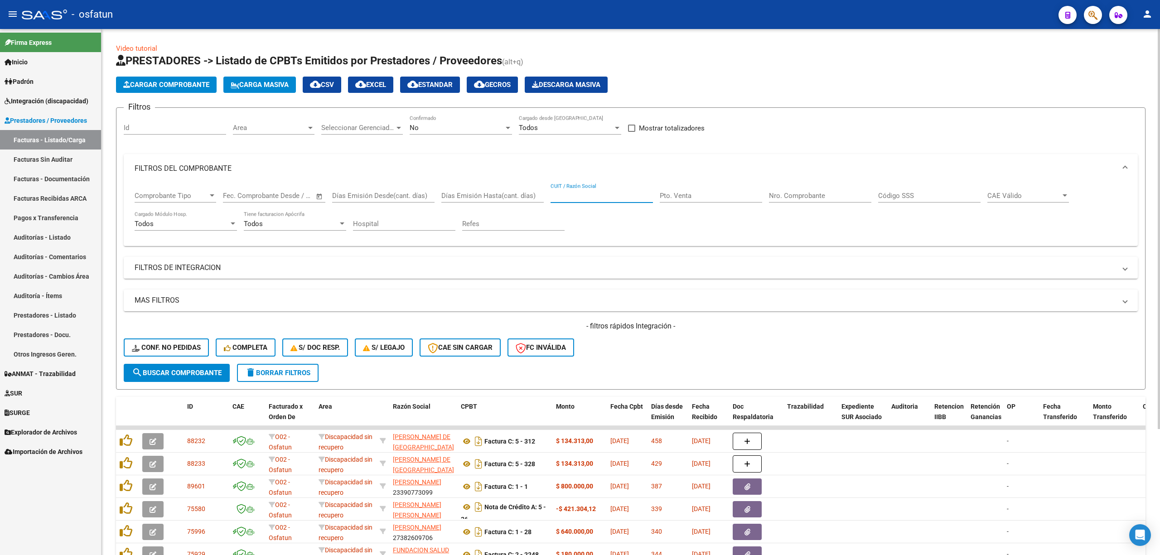
click at [595, 196] on input "CUIT / Razón Social" at bounding box center [602, 196] width 102 height 8
type input "v"
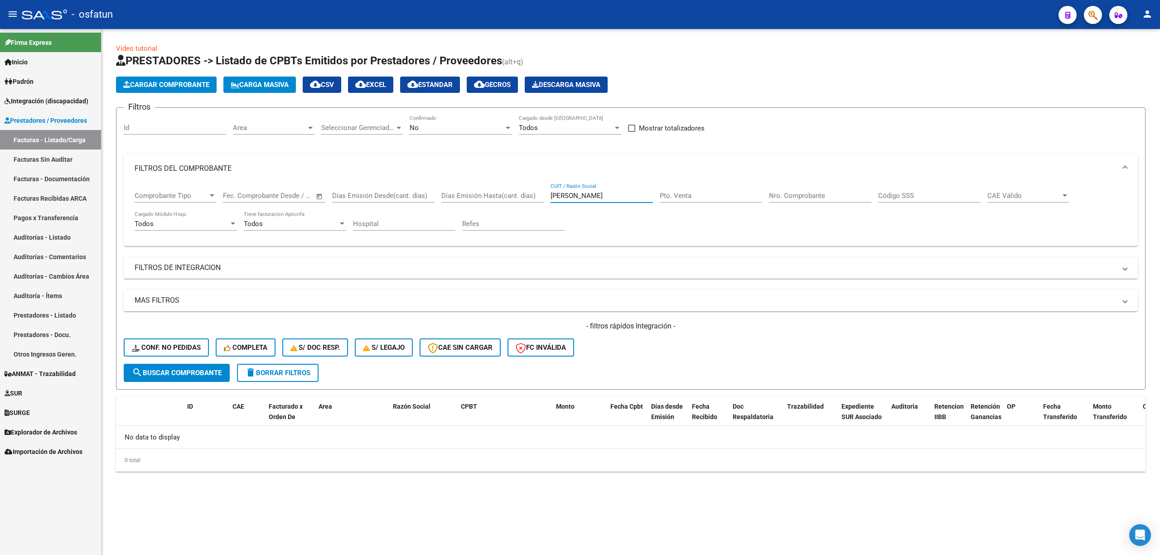
type input "lovera"
click at [550, 193] on div "Comprobante Tipo Comprobante Tipo Fecha inicio – Fecha fin Fec. Comprobante Des…" at bounding box center [631, 211] width 992 height 56
click at [555, 198] on input "lovera" at bounding box center [602, 196] width 102 height 8
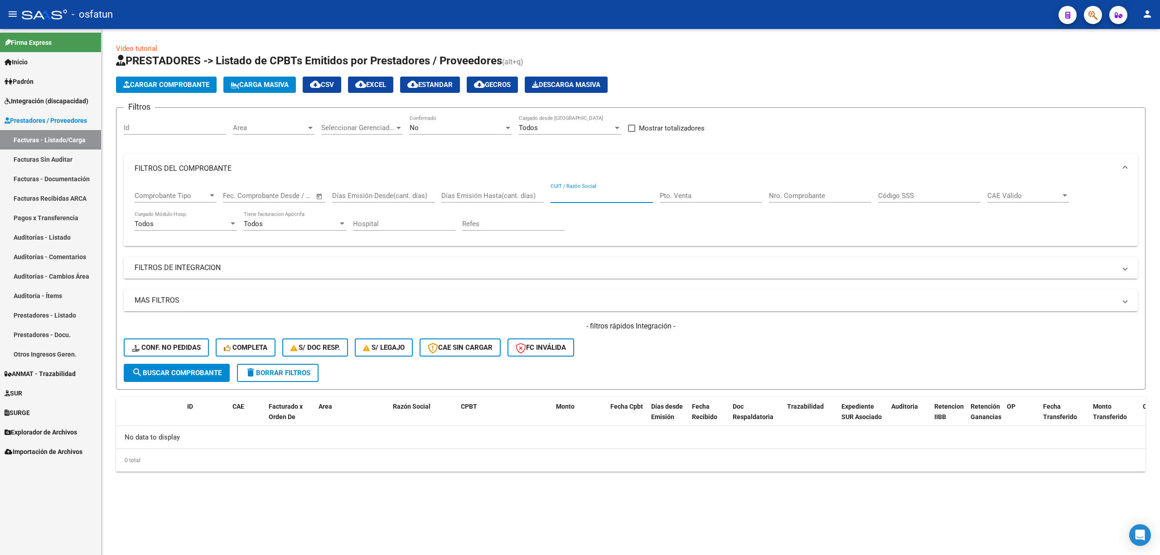
click at [57, 98] on span "Integración (discapacidad)" at bounding box center [47, 101] width 84 height 10
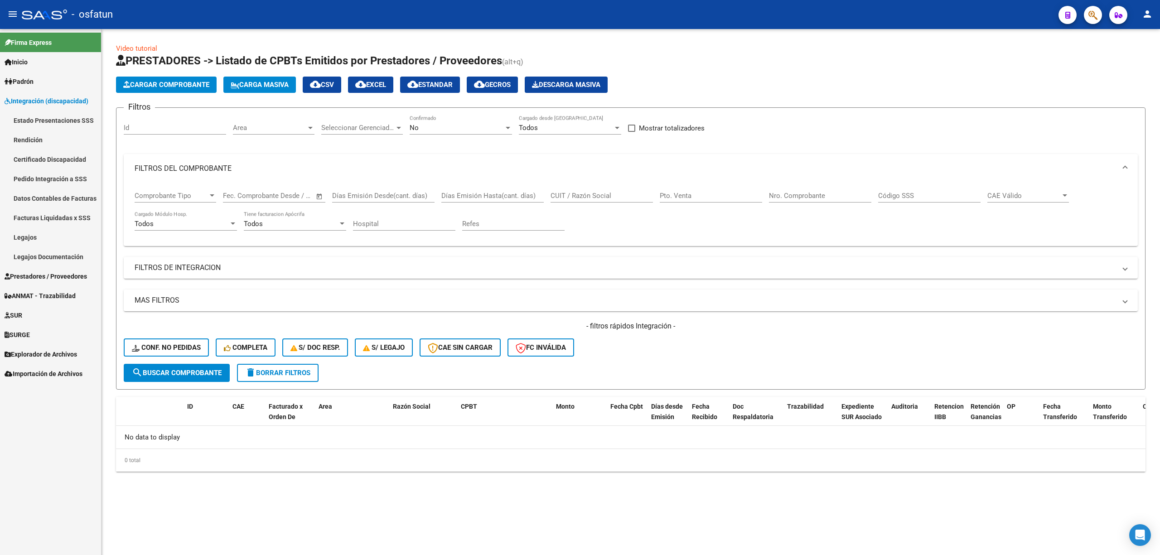
click at [40, 238] on link "Legajos" at bounding box center [50, 236] width 101 height 19
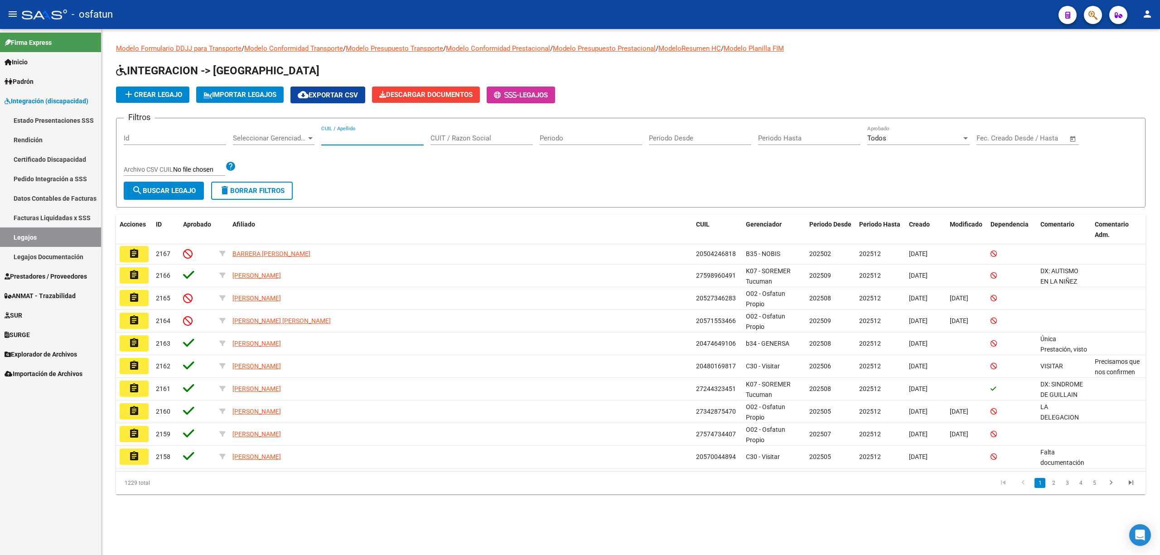
click at [384, 137] on input "CUIL / Apellido" at bounding box center [372, 138] width 102 height 8
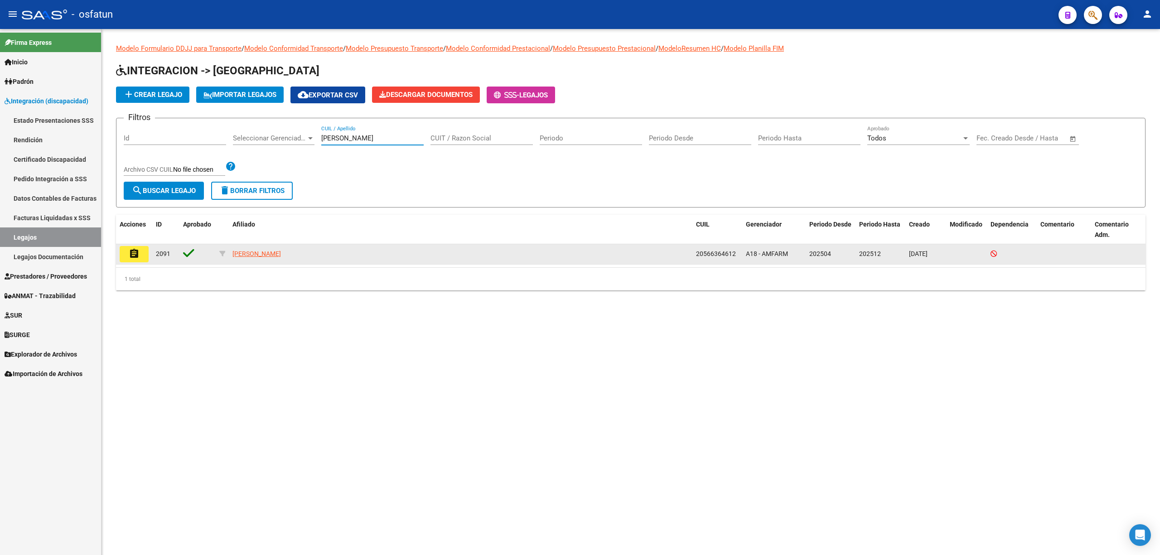
type input "lovera"
click at [133, 257] on mat-icon "assignment" at bounding box center [134, 253] width 11 height 11
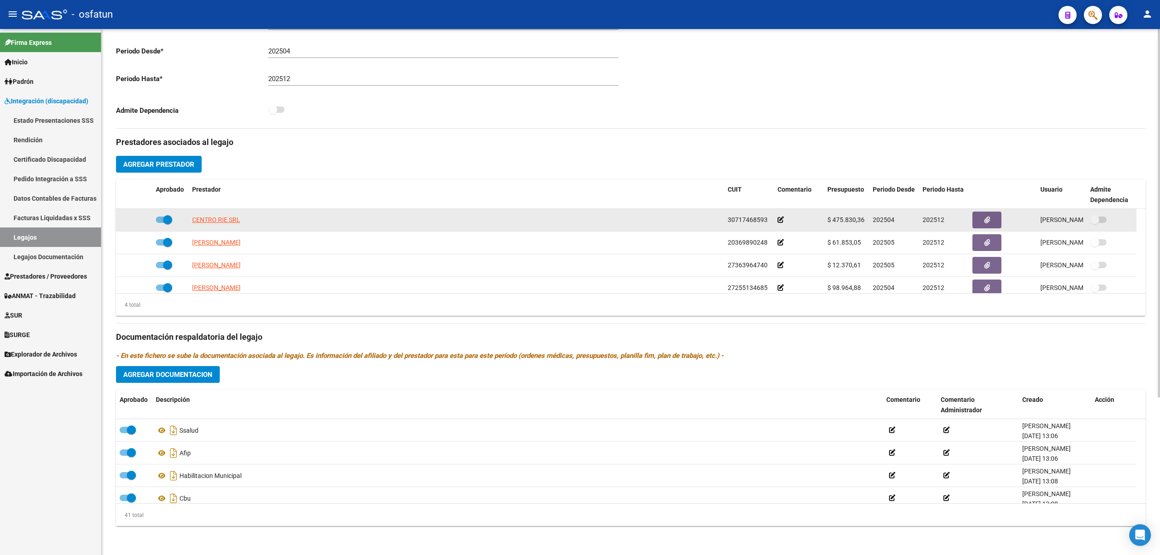
click at [782, 220] on icon at bounding box center [781, 220] width 6 height 6
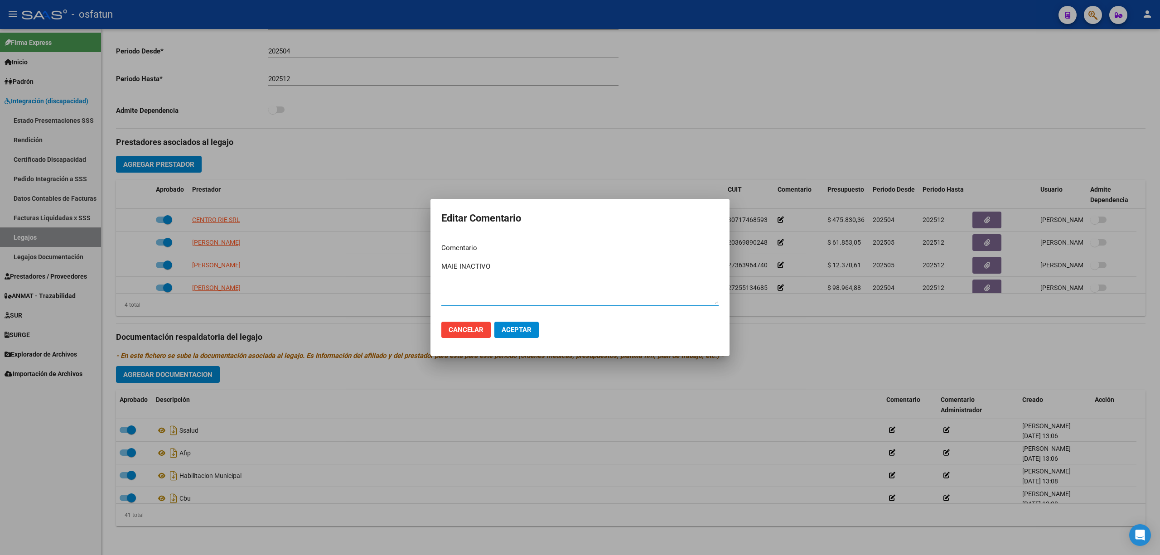
type textarea "MAIE INACTIVO"
click at [527, 332] on span "Aceptar" at bounding box center [517, 330] width 30 height 8
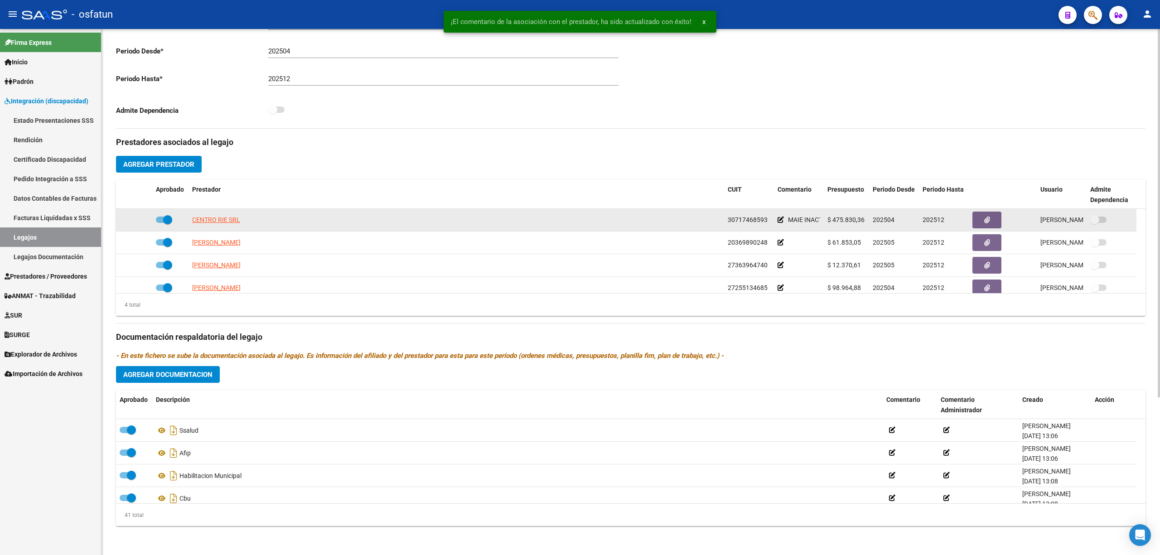
scroll to position [164, 0]
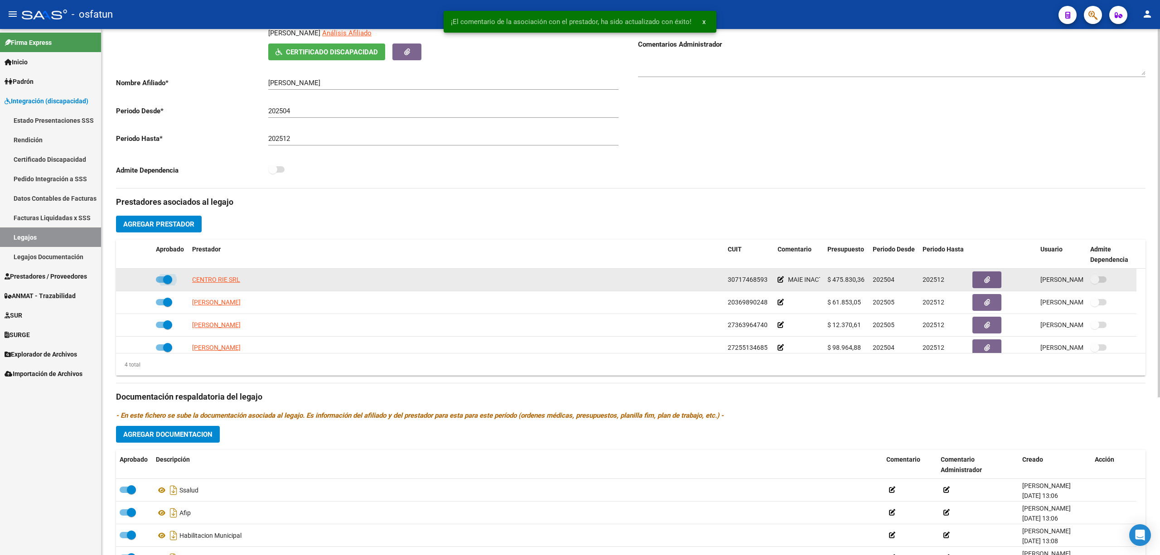
click at [161, 281] on span at bounding box center [164, 279] width 16 height 6
click at [160, 283] on input "checkbox" at bounding box center [160, 283] width 0 height 0
checkbox input "false"
click at [144, 279] on div at bounding box center [134, 280] width 29 height 10
click at [142, 279] on div at bounding box center [134, 280] width 29 height 10
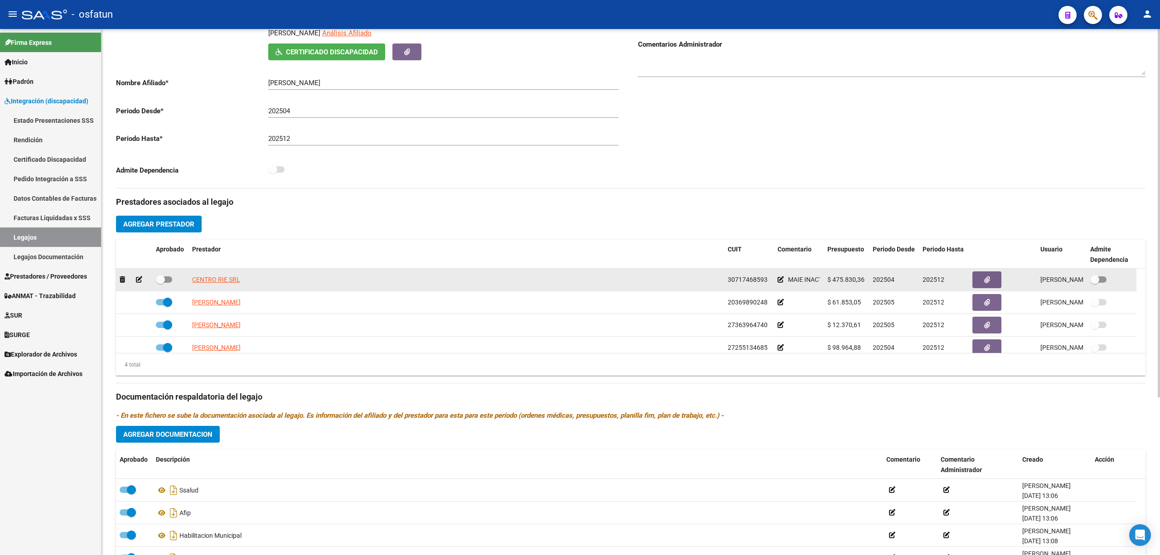
click at [139, 276] on icon at bounding box center [139, 279] width 6 height 6
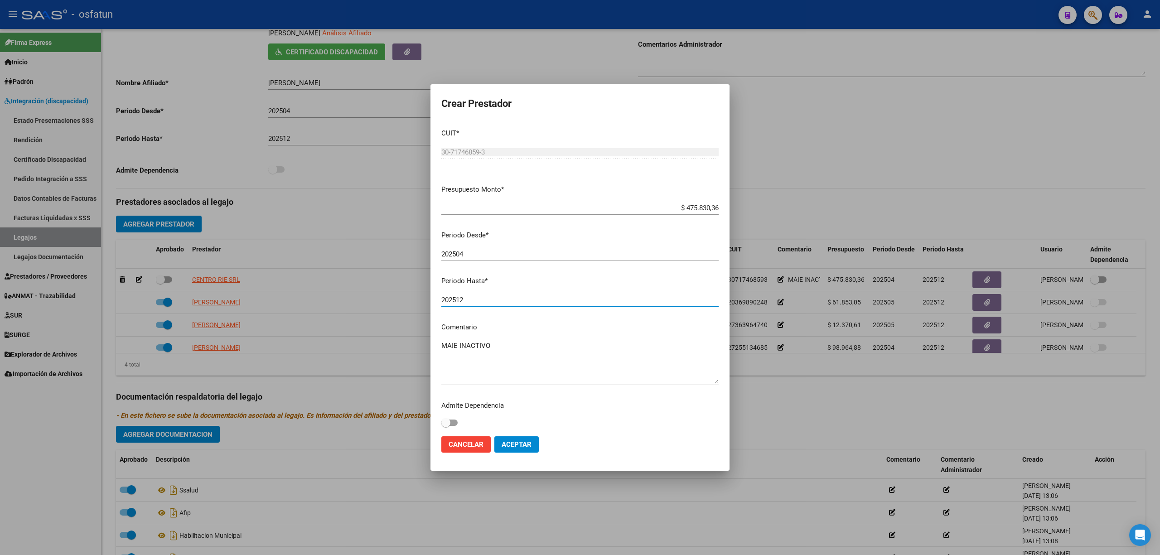
click at [488, 303] on input "202512" at bounding box center [579, 300] width 277 height 8
type input "202508"
click at [504, 445] on span "Aceptar" at bounding box center [517, 444] width 30 height 8
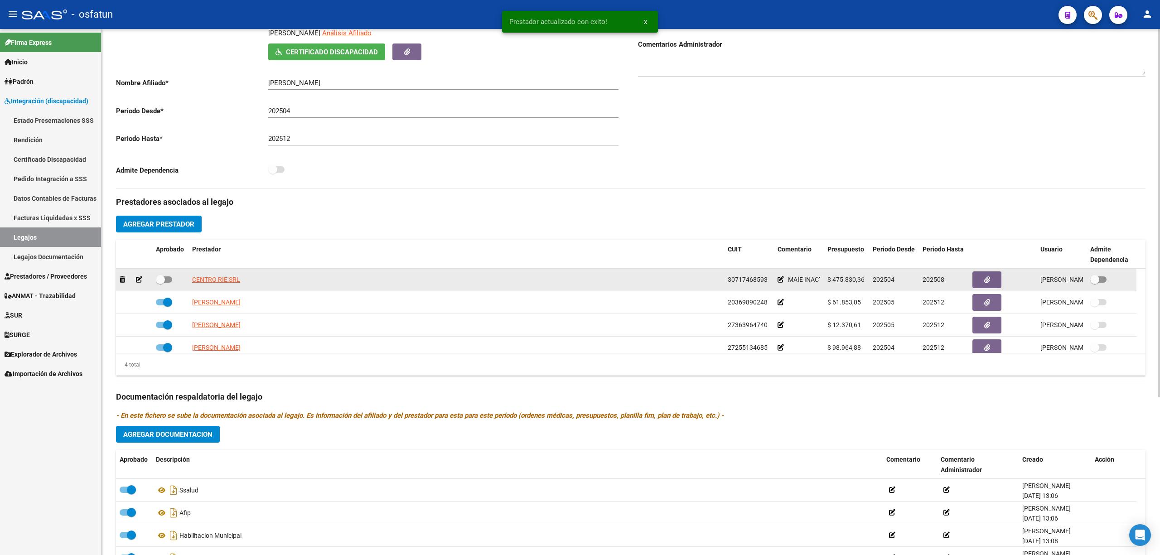
click at [170, 281] on span at bounding box center [164, 279] width 16 height 6
click at [160, 283] on input "checkbox" at bounding box center [160, 283] width 0 height 0
checkbox input "true"
drag, startPoint x: 247, startPoint y: 281, endPoint x: 180, endPoint y: 281, distance: 67.1
click at [180, 281] on div "CENTRO RIE SRL 30717468593 MAIE INACTIVO $ 475.830,36 202504 202508 SOLANGE URB…" at bounding box center [626, 280] width 1020 height 23
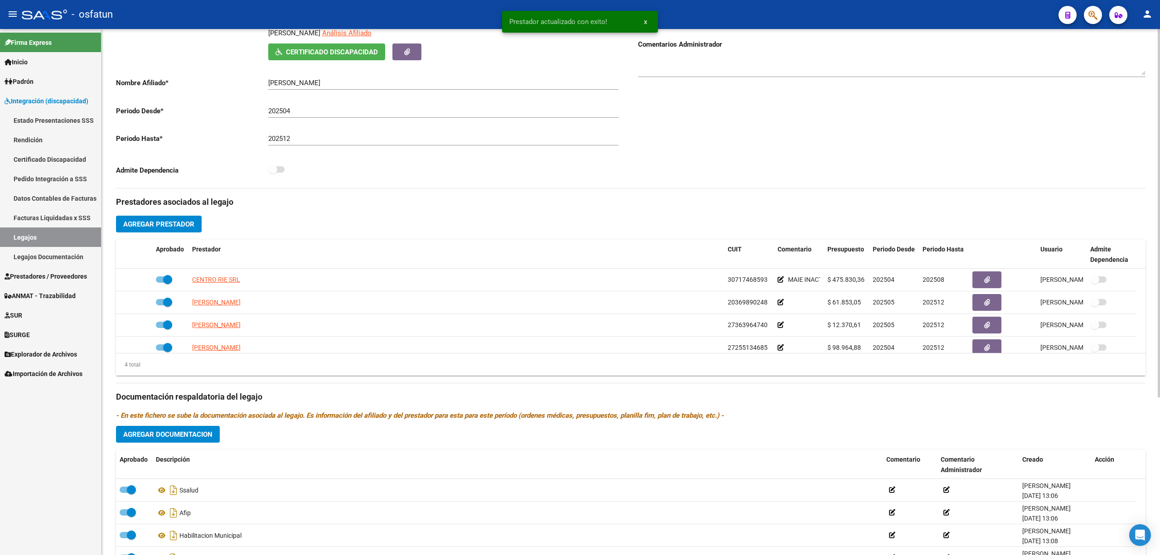
copy span "CENTRO RIE SRL"
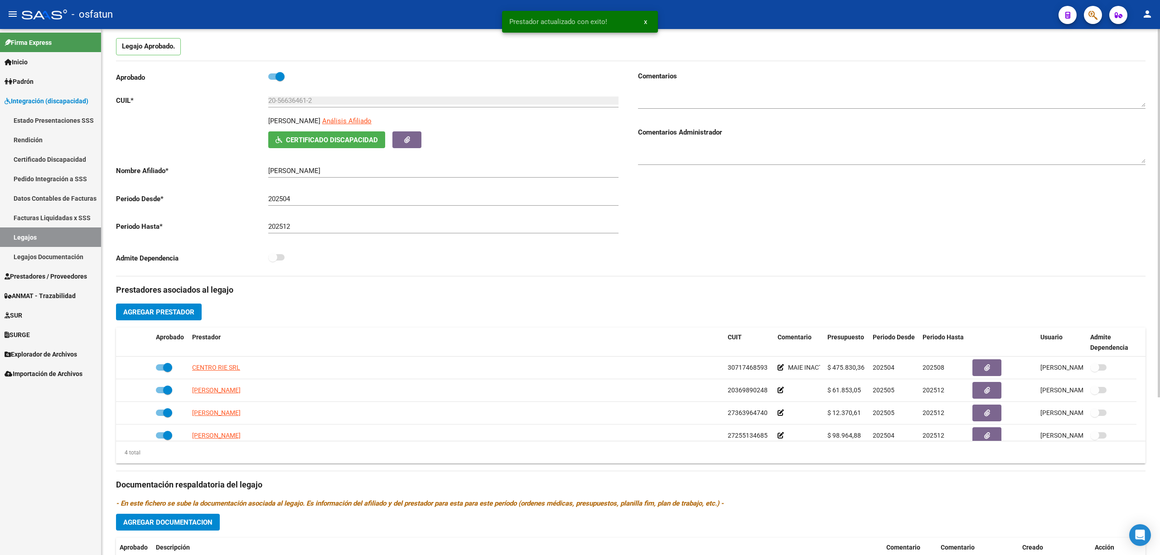
scroll to position [44, 0]
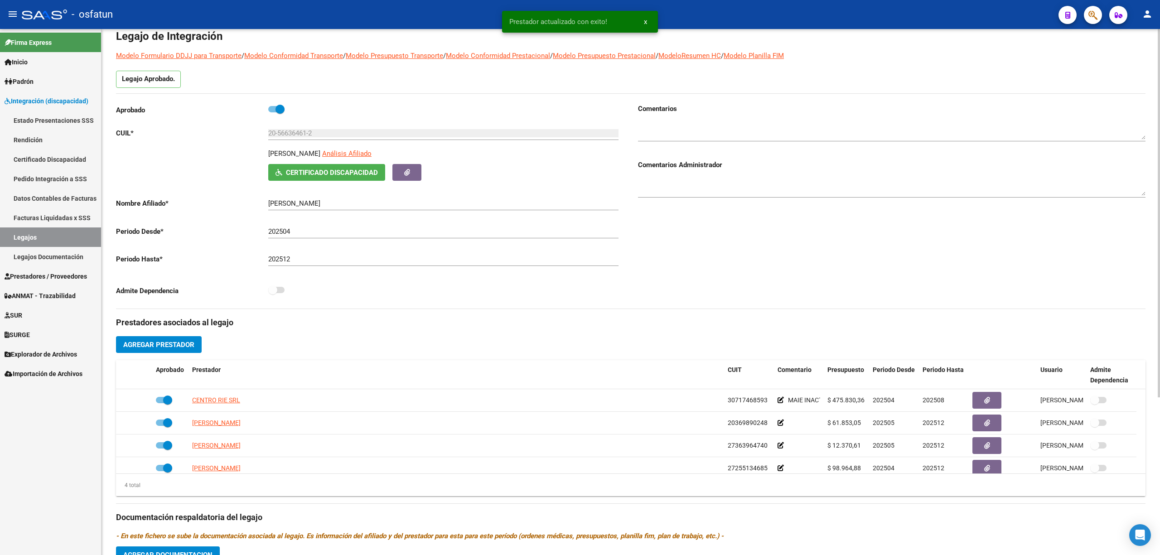
click at [680, 176] on div at bounding box center [892, 184] width 508 height 28
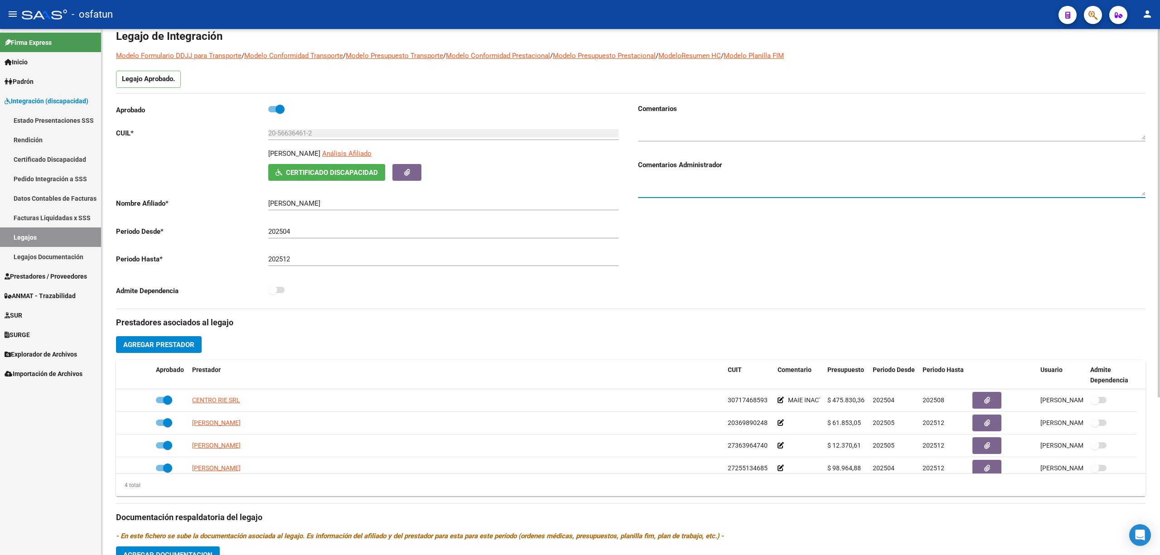
click at [669, 127] on textarea at bounding box center [892, 130] width 508 height 18
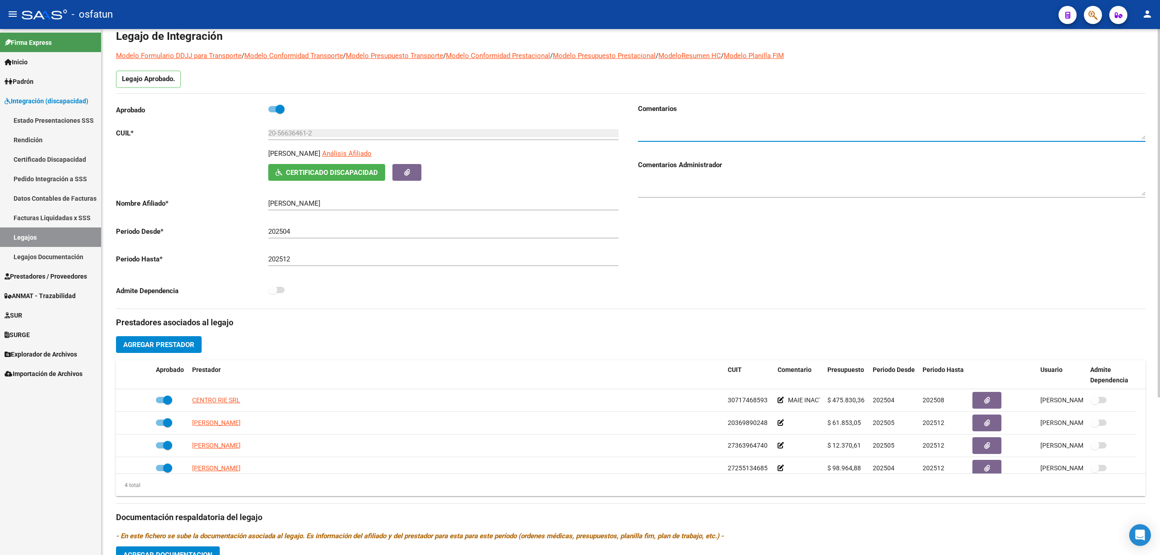
paste textarea "CENTRO RIE SRL"
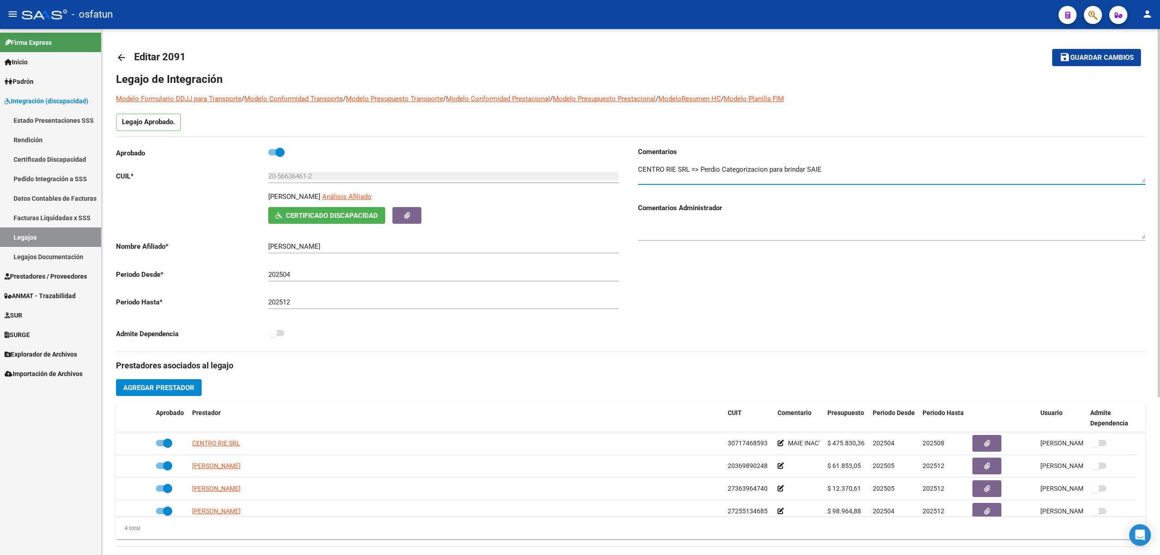
scroll to position [0, 0]
type textarea "CENTRO RIE SRL => Perdio Categorizacion para brindar SAIE"
click at [1094, 58] on span "Guardar cambios" at bounding box center [1101, 58] width 63 height 8
click at [702, 171] on textarea at bounding box center [892, 174] width 508 height 18
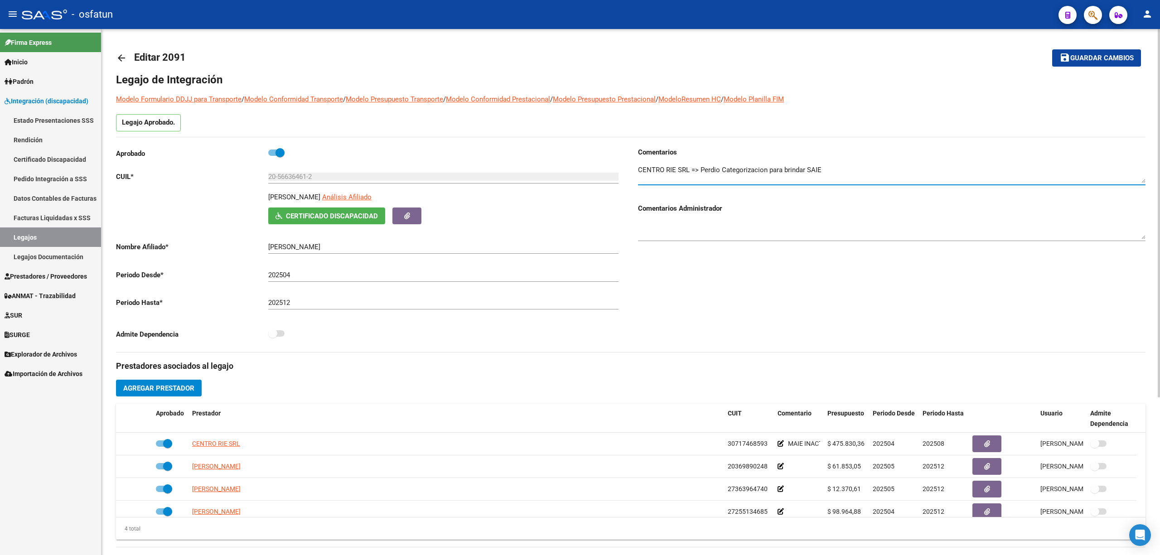
click at [702, 171] on textarea at bounding box center [892, 174] width 508 height 18
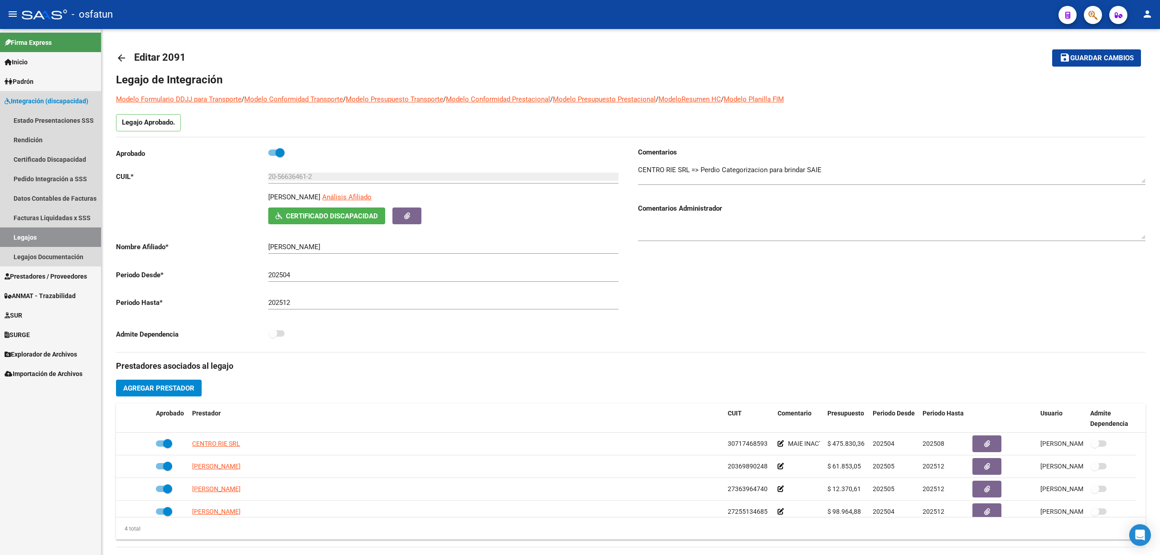
click at [64, 233] on link "Legajos" at bounding box center [50, 236] width 101 height 19
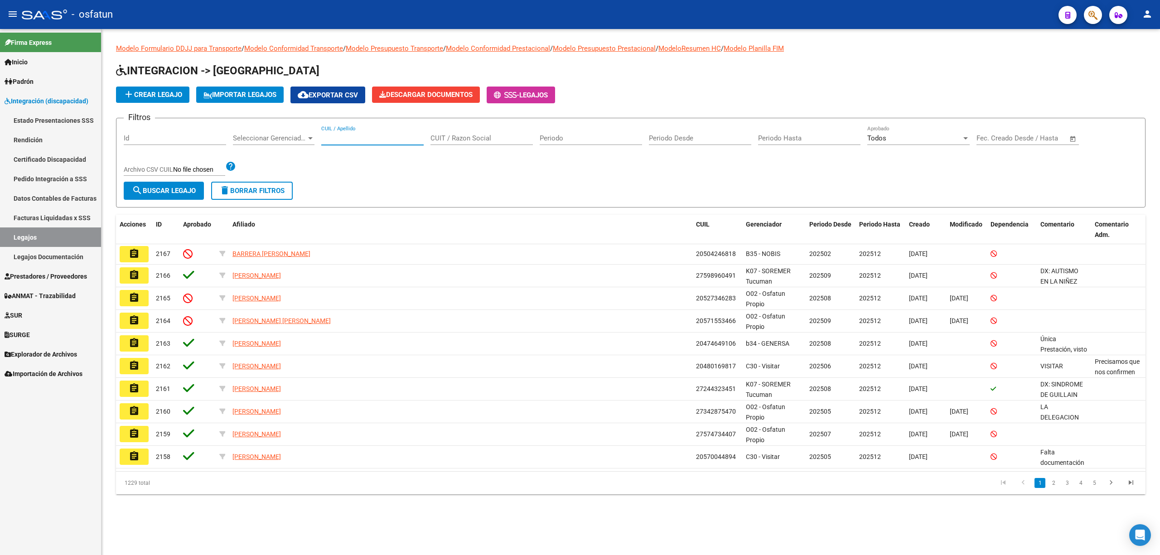
click at [354, 138] on input "CUIL / Apellido" at bounding box center [372, 138] width 102 height 8
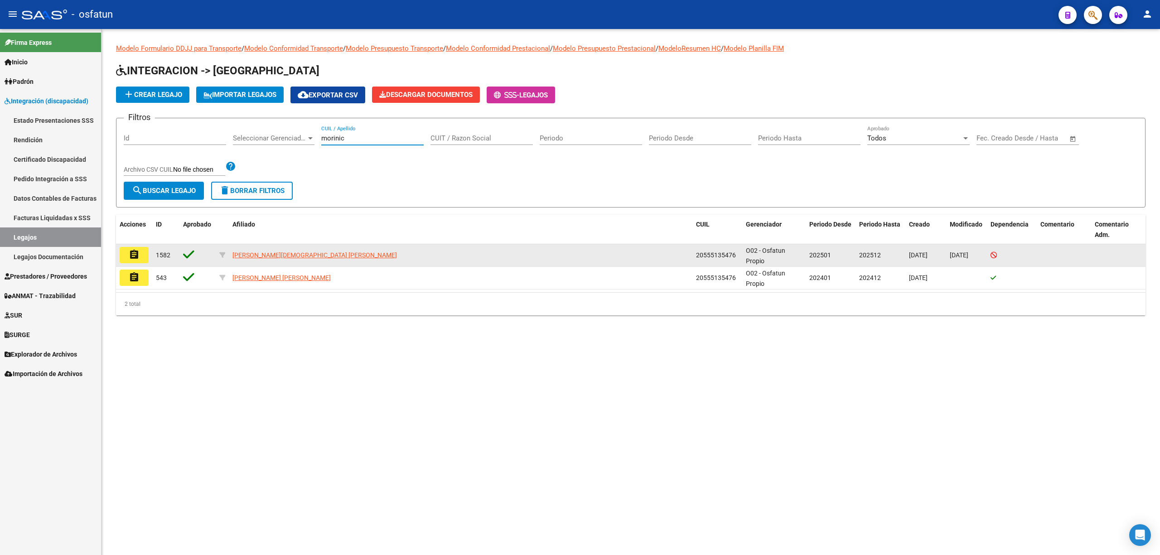
type input "morinic"
click at [142, 259] on button "assignment" at bounding box center [134, 255] width 29 height 16
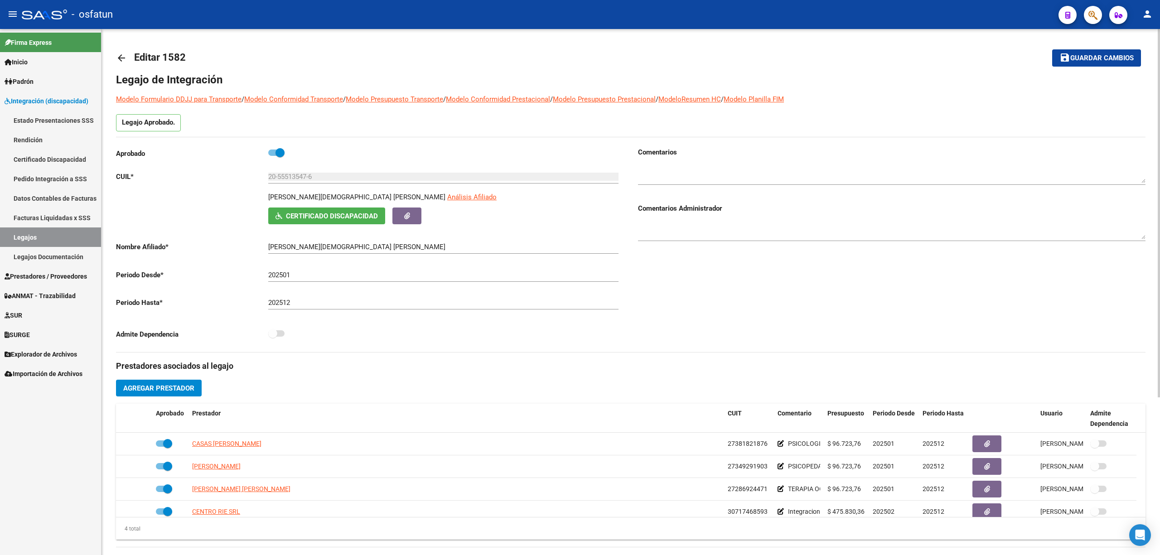
click at [755, 226] on textarea at bounding box center [892, 230] width 508 height 18
paste textarea "CENTRO RIE SRL => Perdio Categorizacion para brindar SAIE"
type textarea "CENTRO RIE SRL => Perdio Categorizacion para brindar SAIE"
click at [673, 174] on textarea at bounding box center [892, 174] width 508 height 18
paste textarea "CENTRO RIE SRL => Perdio Categorizacion para brindar SAIE"
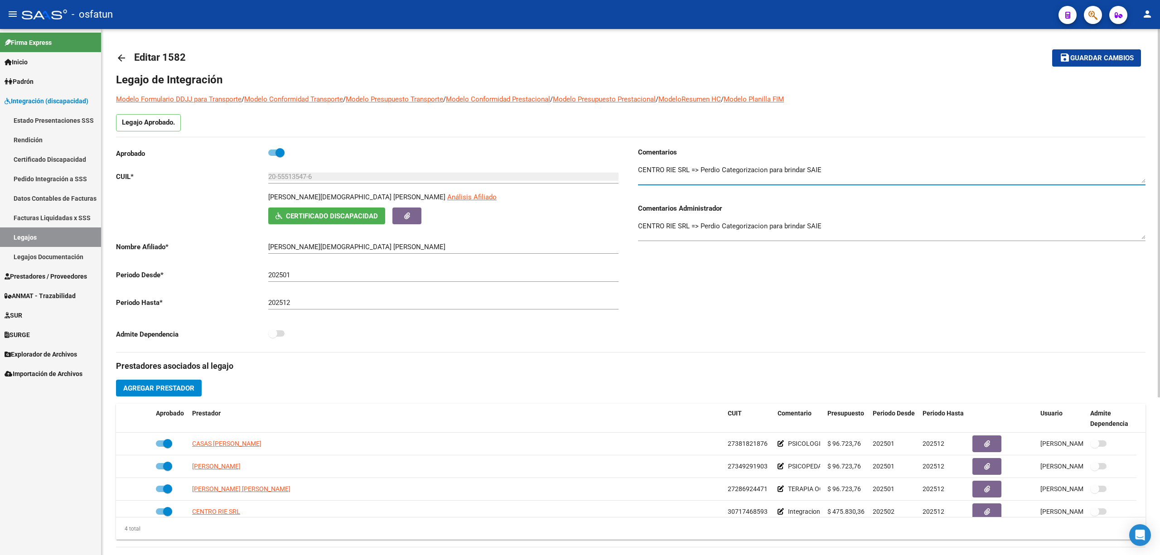
type textarea "CENTRO RIE SRL => Perdio Categorizacion para brindar SAIE"
click at [724, 228] on textarea "CENTRO RIE SRL => Perdio Categorizacion para brindar SAIE" at bounding box center [892, 230] width 508 height 18
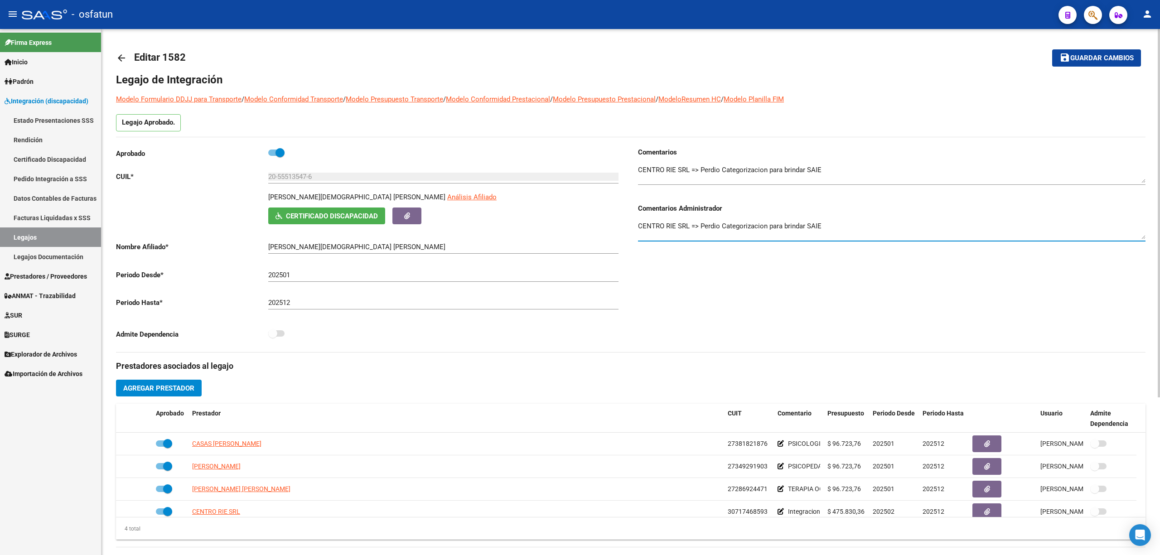
click at [724, 228] on textarea "CENTRO RIE SRL => Perdio Categorizacion para brindar SAIE" at bounding box center [892, 230] width 508 height 18
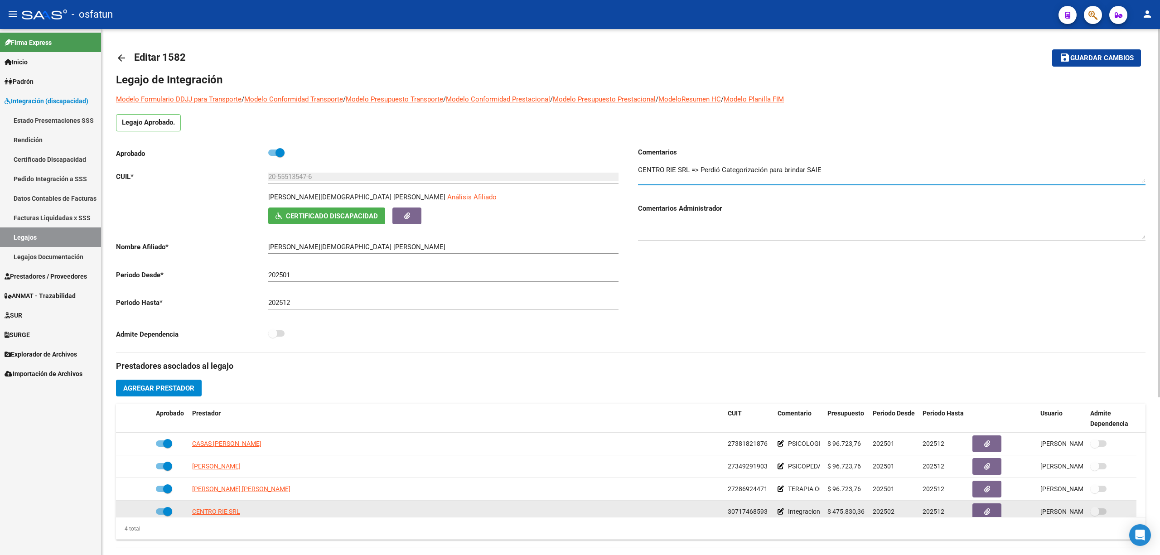
type textarea "CENTRO RIE SRL => Perdió Categorización para brindar SAIE"
click at [166, 516] on span at bounding box center [167, 511] width 9 height 9
click at [160, 515] on input "checkbox" at bounding box center [160, 515] width 0 height 0
checkbox input "false"
click at [140, 512] on icon at bounding box center [139, 511] width 6 height 6
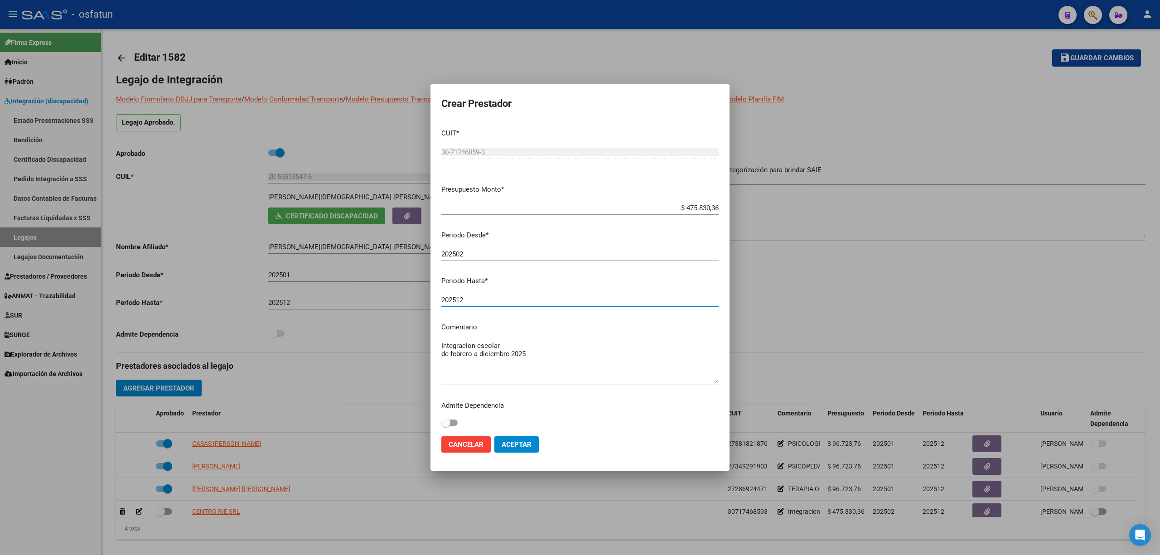
click at [486, 298] on input "202512" at bounding box center [579, 300] width 277 height 8
type input "202508"
click at [510, 444] on span "Aceptar" at bounding box center [517, 444] width 30 height 8
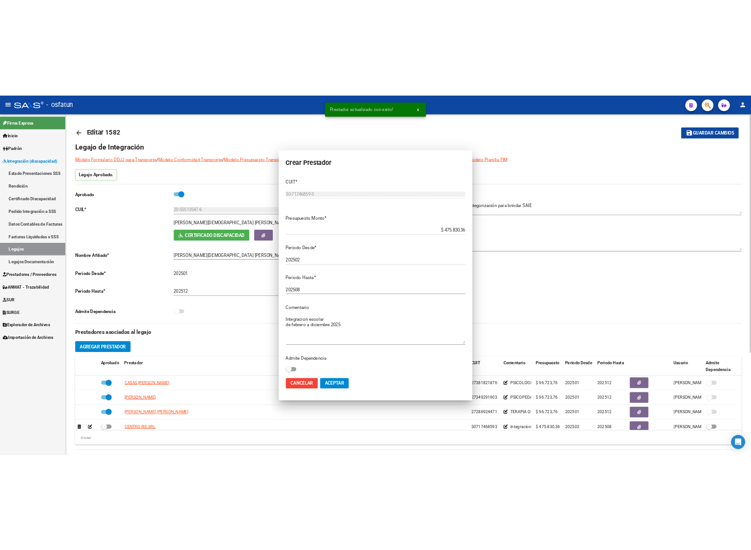
scroll to position [6, 0]
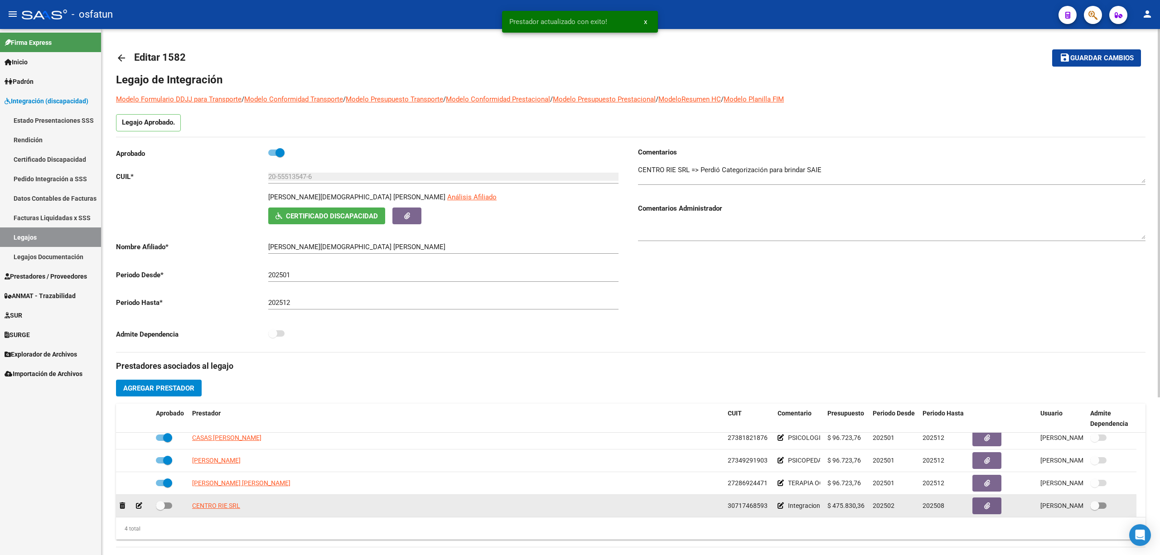
click at [169, 508] on span at bounding box center [164, 506] width 16 height 6
click at [160, 509] on input "checkbox" at bounding box center [160, 509] width 0 height 0
checkbox input "true"
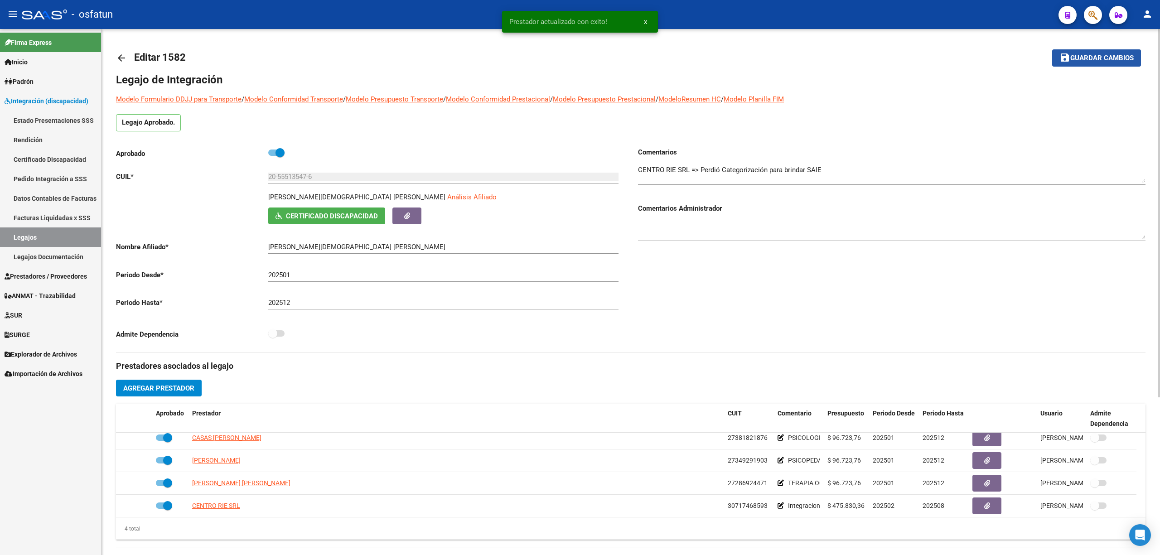
click at [1104, 66] on button "save Guardar cambios" at bounding box center [1096, 57] width 89 height 17
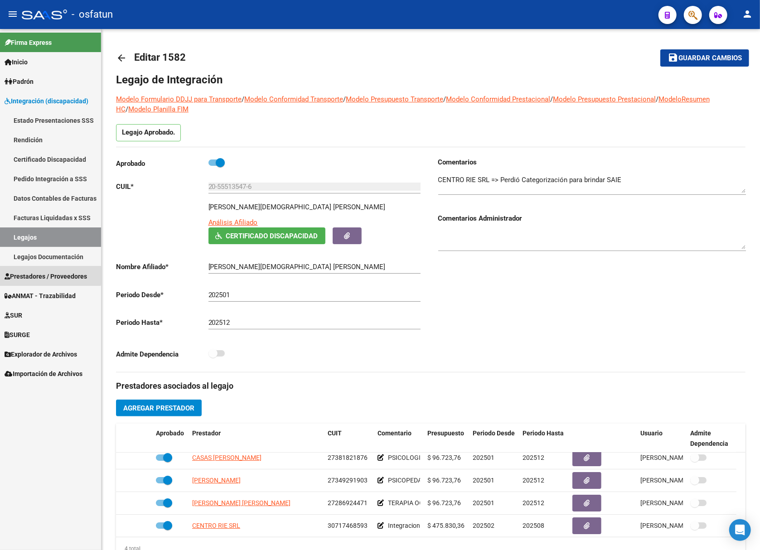
click at [42, 272] on span "Prestadores / Proveedores" at bounding box center [46, 276] width 82 height 10
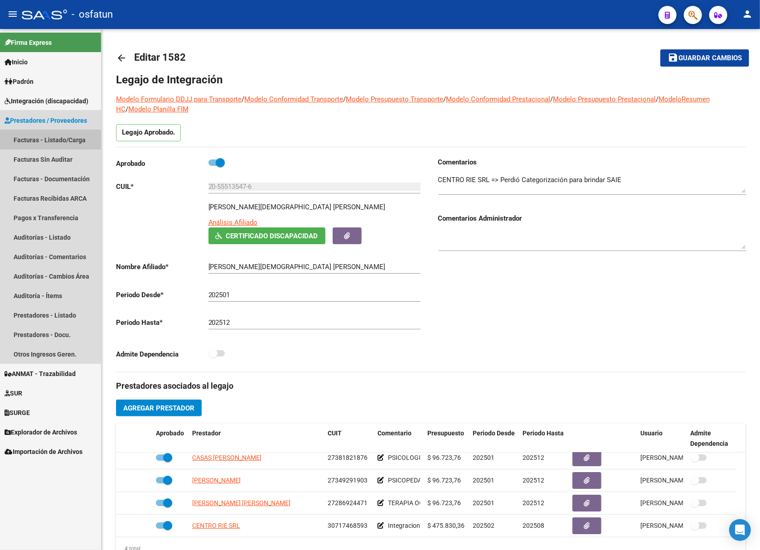
click at [43, 142] on link "Facturas - Listado/Carga" at bounding box center [50, 139] width 101 height 19
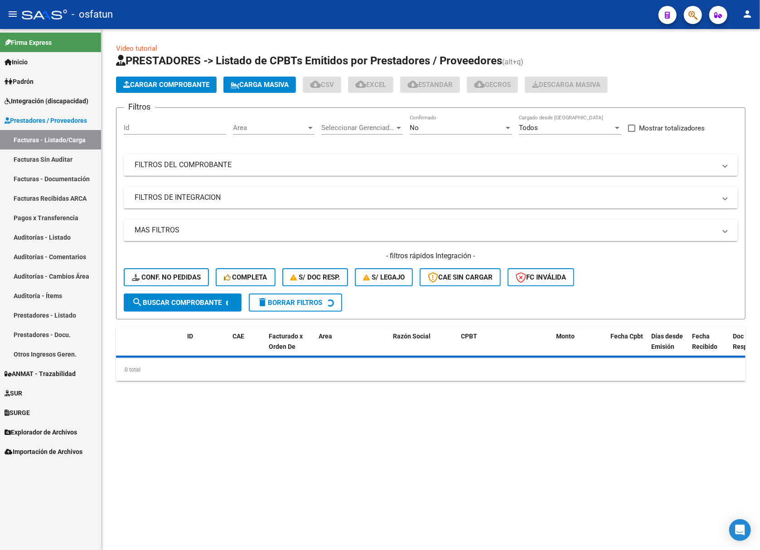
click at [166, 124] on input "Id" at bounding box center [175, 128] width 102 height 8
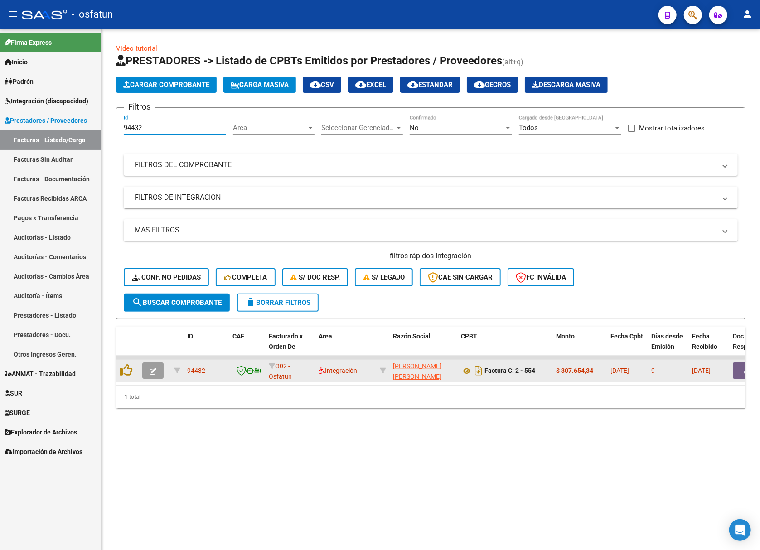
type input "94432"
click at [153, 373] on icon "button" at bounding box center [153, 371] width 7 height 7
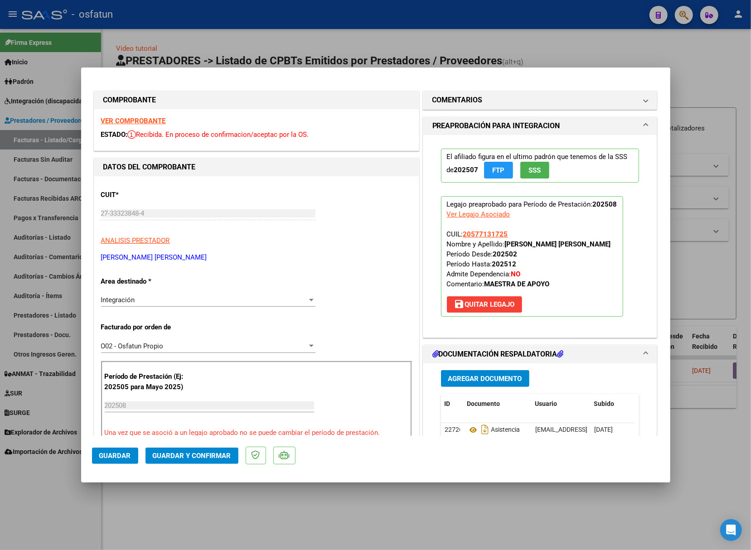
click at [160, 301] on div "Integración" at bounding box center [204, 300] width 206 height 8
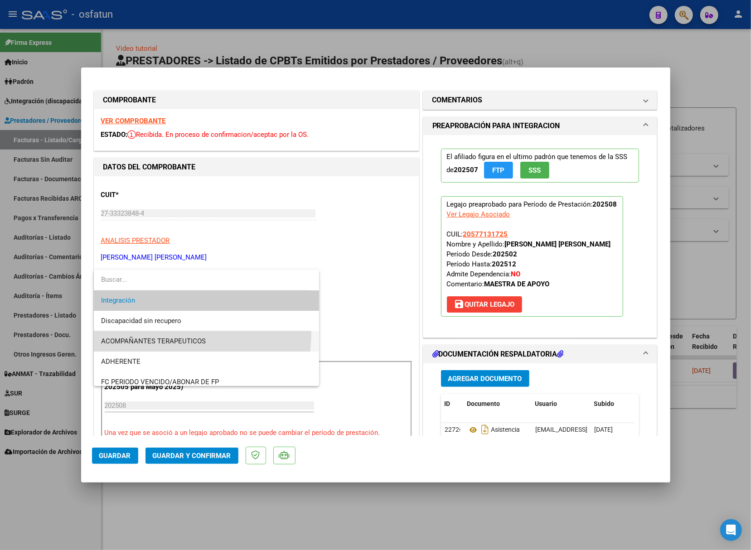
click at [152, 333] on span "ACOMPAÑANTES TERAPEUTICOS" at bounding box center [206, 341] width 211 height 20
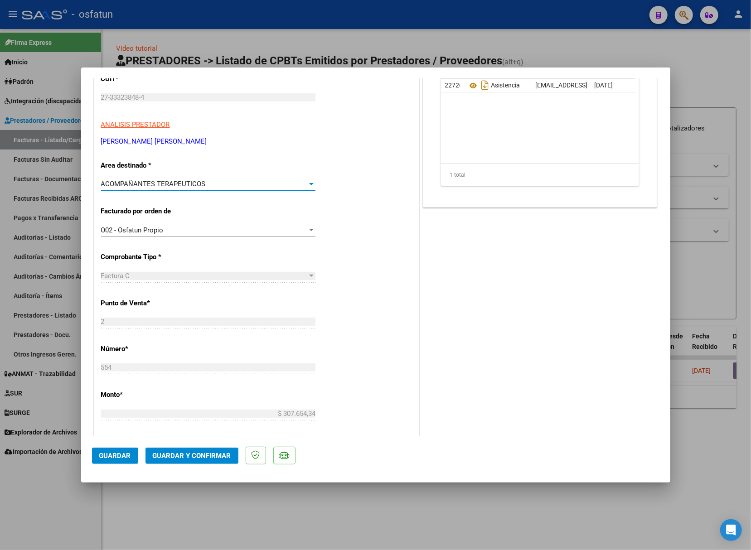
scroll to position [121, 0]
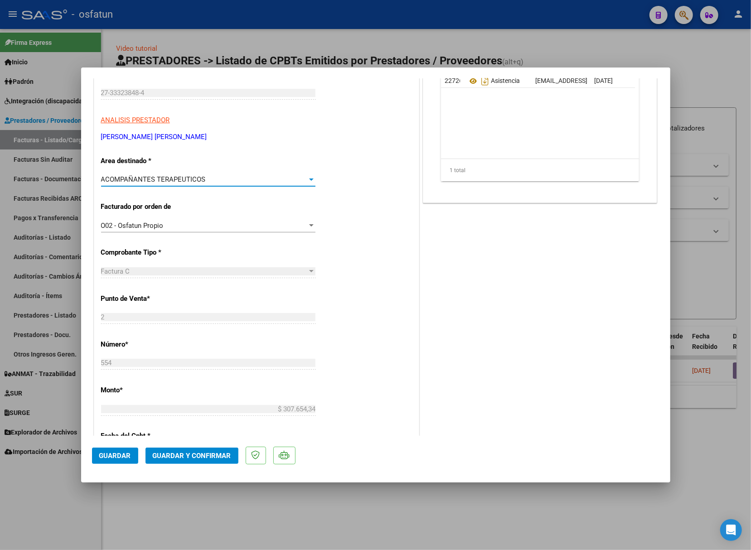
click at [49, 480] on div at bounding box center [375, 275] width 751 height 550
type input "$ 0,00"
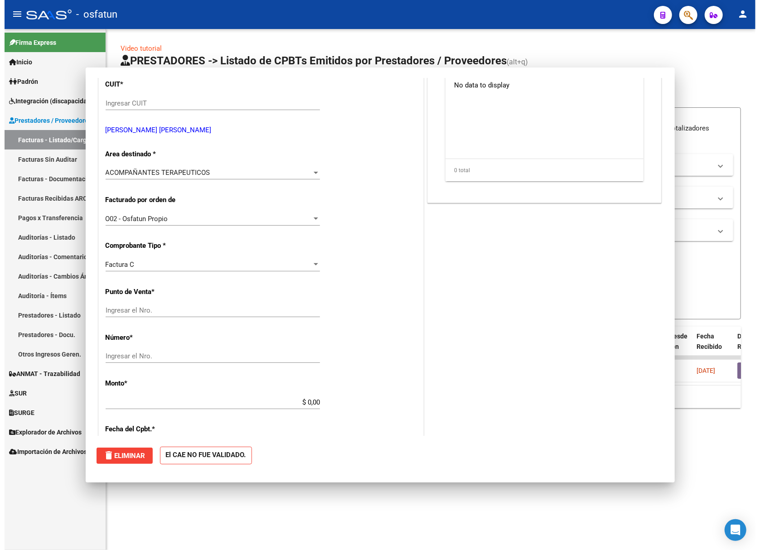
scroll to position [0, 0]
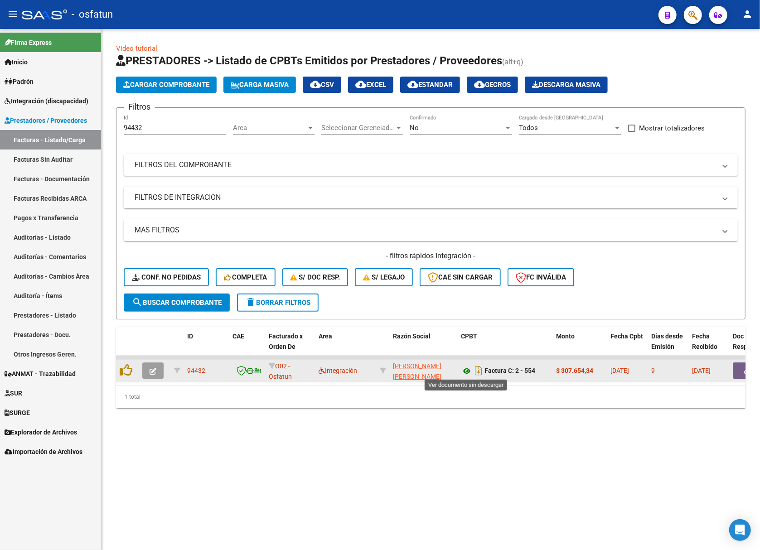
click at [466, 373] on icon at bounding box center [467, 371] width 12 height 11
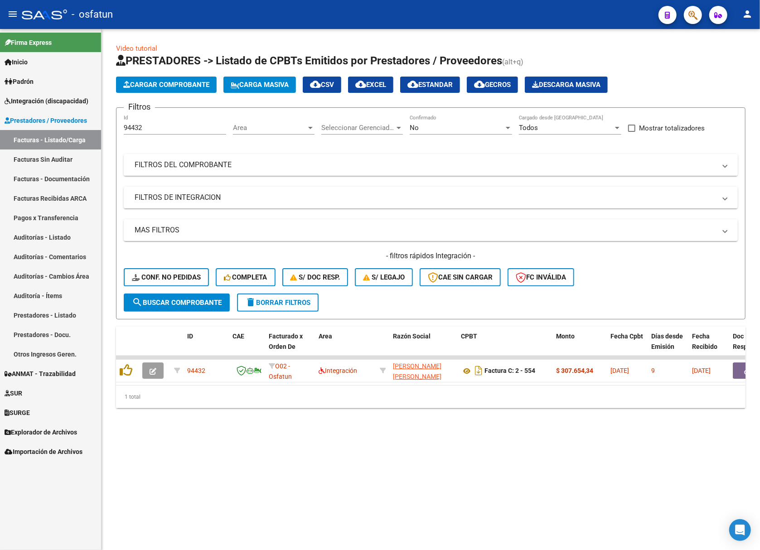
click at [273, 169] on mat-panel-title "FILTROS DEL COMPROBANTE" at bounding box center [425, 165] width 581 height 10
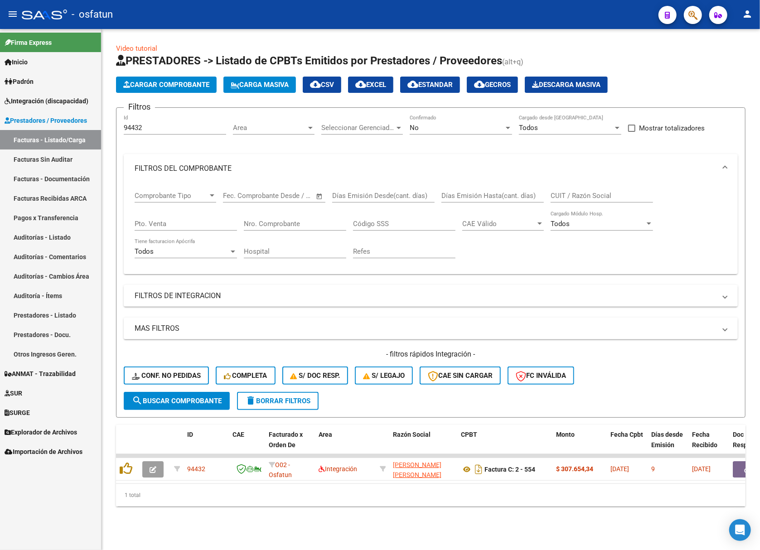
click at [570, 193] on input "CUIT / Razón Social" at bounding box center [602, 196] width 102 height 8
type input "mosoni"
click at [463, 125] on div "No" at bounding box center [457, 128] width 94 height 8
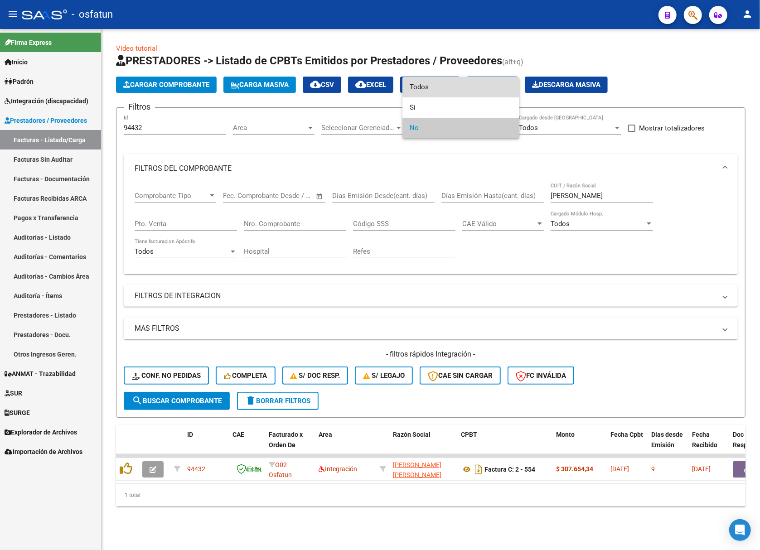
click at [439, 92] on span "Todos" at bounding box center [461, 87] width 102 height 20
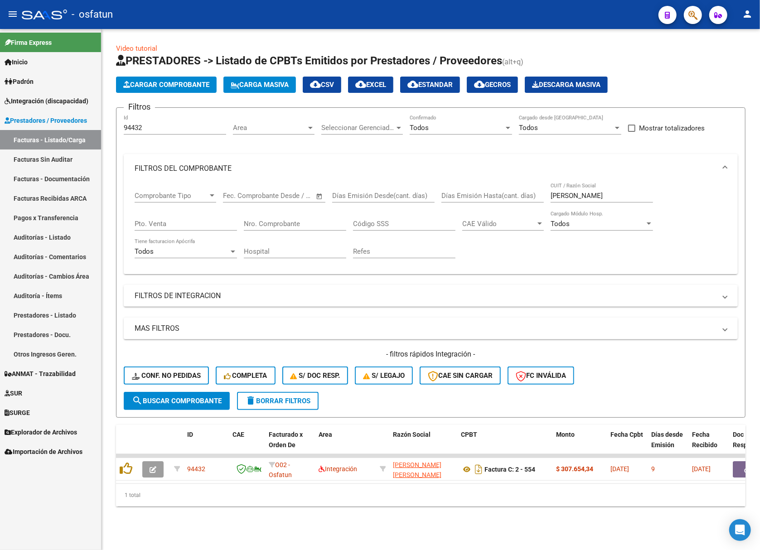
click at [186, 410] on form "Filtros 94432 Id Area Area Seleccionar Gerenciador Seleccionar Gerenciador Todo…" at bounding box center [430, 262] width 629 height 310
click at [190, 399] on span "search Buscar Comprobante" at bounding box center [177, 401] width 90 height 8
click at [139, 131] on input "94432" at bounding box center [175, 128] width 102 height 8
paste input "910"
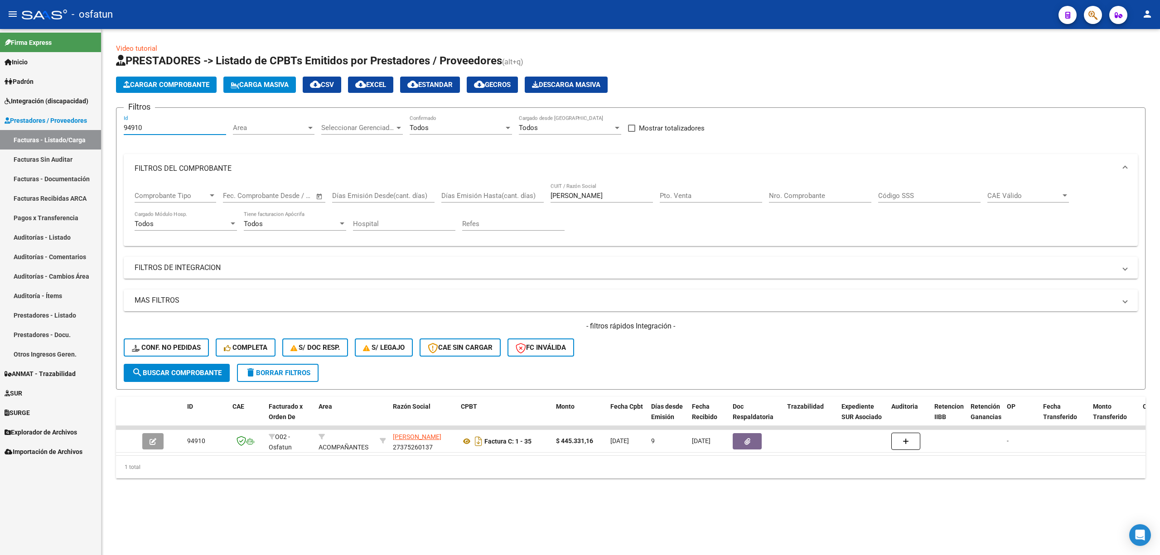
type input "94910"
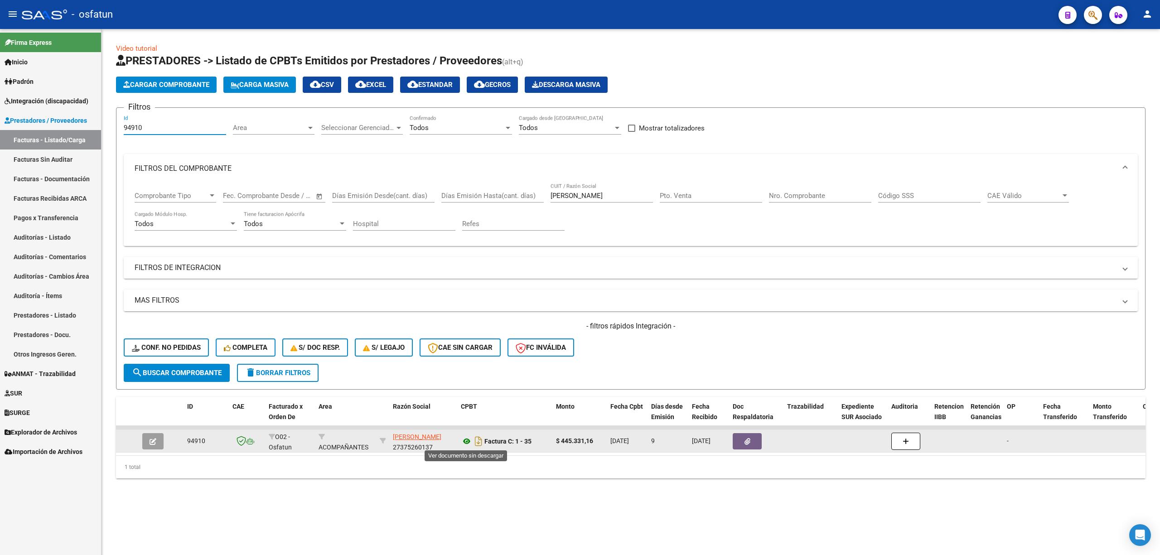
click at [461, 439] on icon at bounding box center [467, 441] width 12 height 11
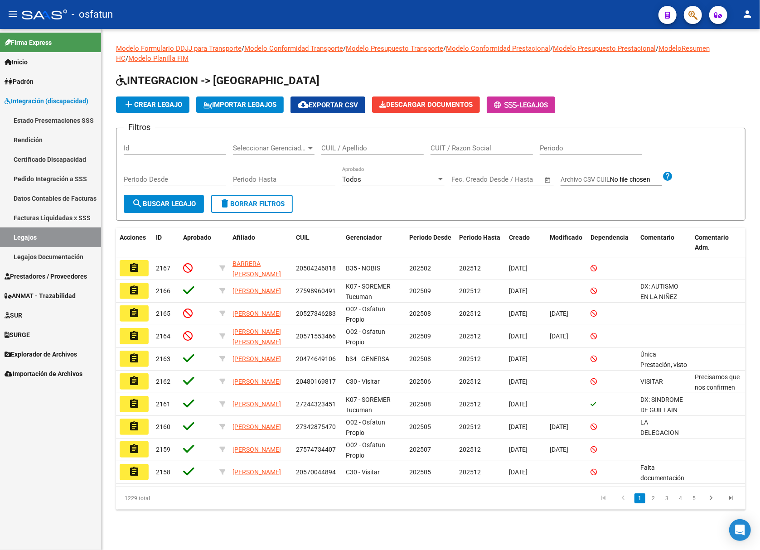
click at [346, 148] on input "CUIL / Apellido" at bounding box center [372, 148] width 102 height 8
type input "l"
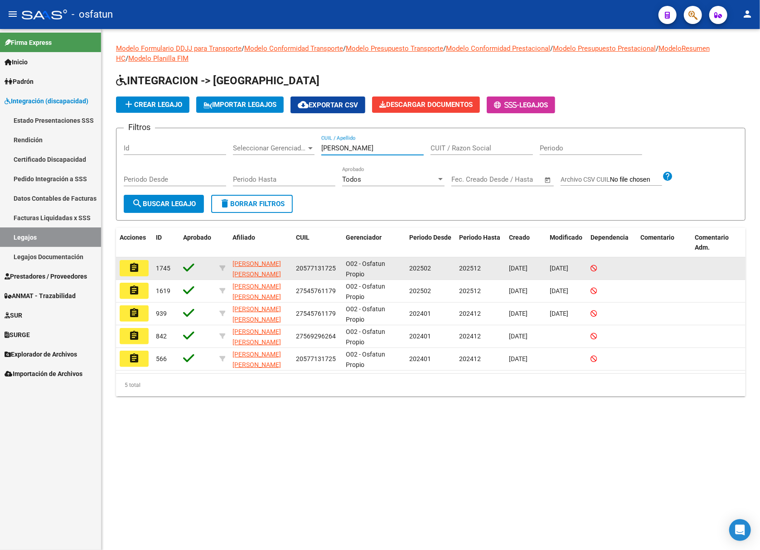
type input "[PERSON_NAME]"
click at [143, 267] on button "assignment" at bounding box center [134, 268] width 29 height 16
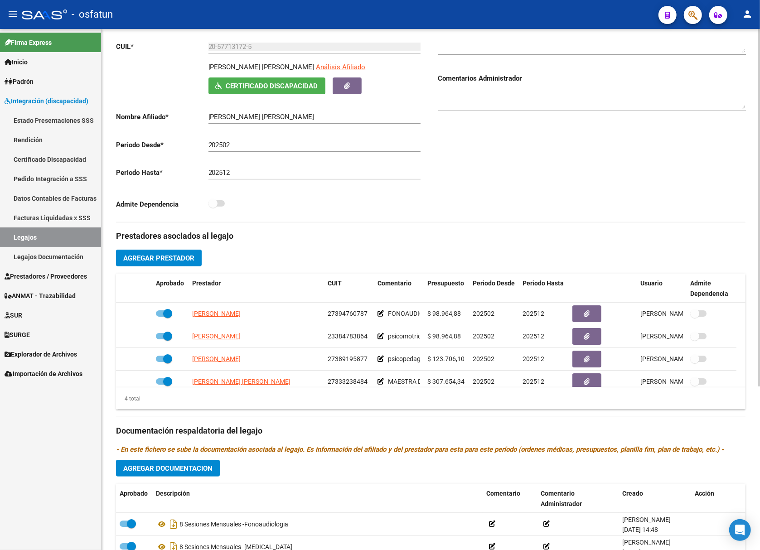
scroll to position [121, 0]
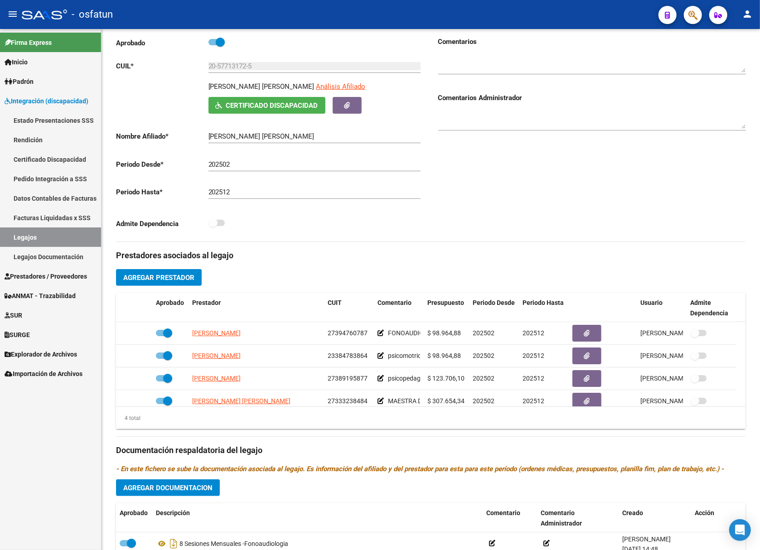
click at [48, 253] on link "Legajos Documentación" at bounding box center [50, 256] width 101 height 19
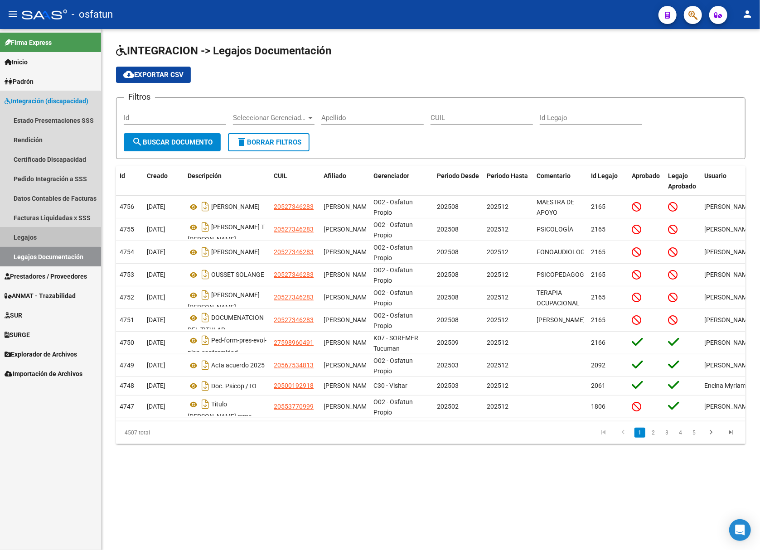
click at [41, 232] on link "Legajos" at bounding box center [50, 236] width 101 height 19
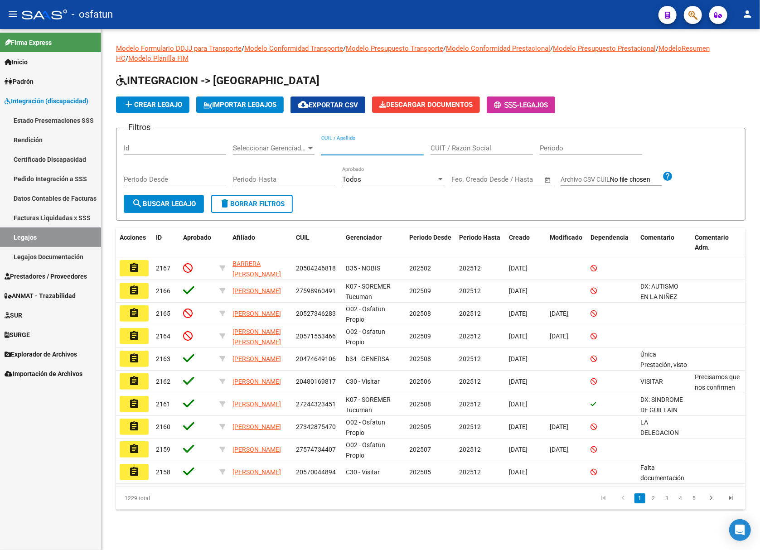
click at [350, 151] on input "CUIL / Apellido" at bounding box center [372, 148] width 102 height 8
paste input "Gutierrez Flores Kevin"
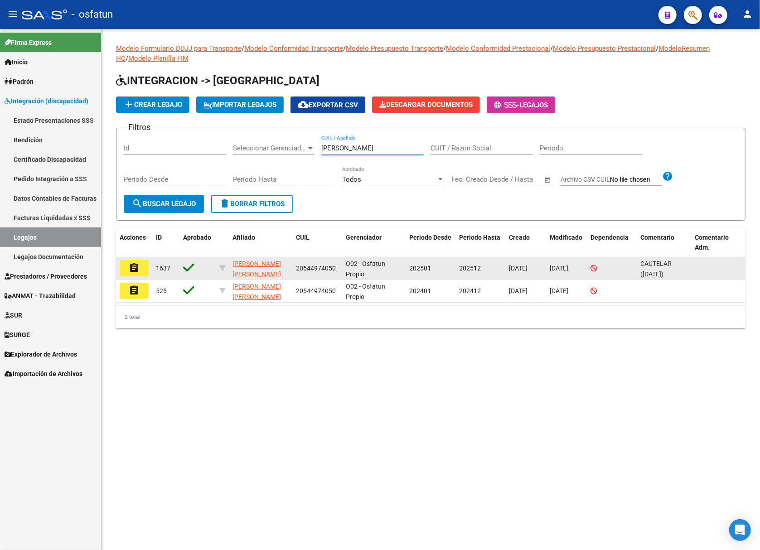
type input "Gutierrez Flores Kevin"
click at [140, 269] on button "assignment" at bounding box center [134, 268] width 29 height 16
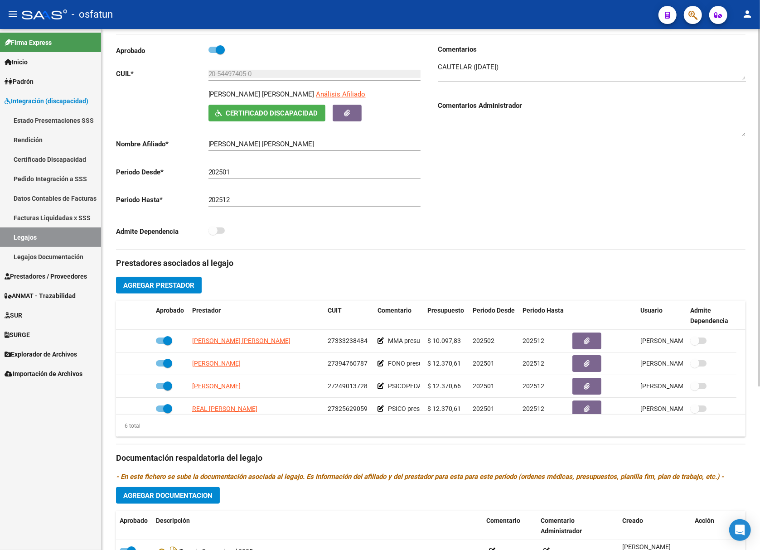
scroll to position [181, 0]
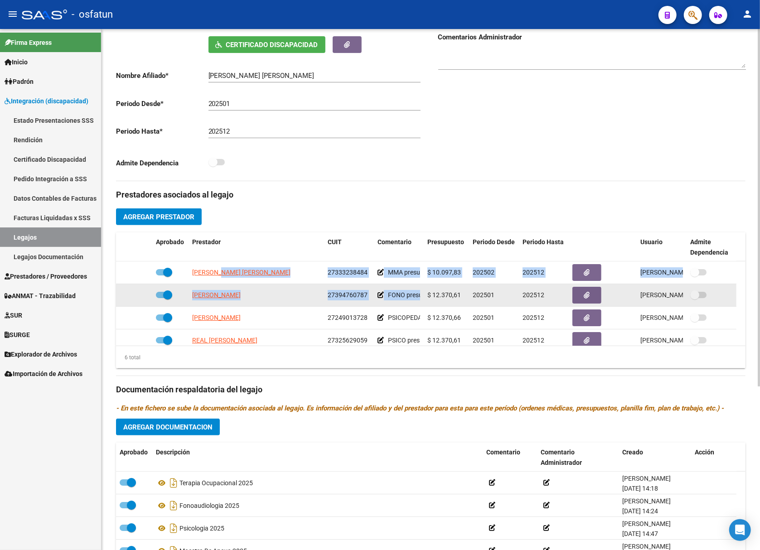
drag, startPoint x: 221, startPoint y: 275, endPoint x: 414, endPoint y: 290, distance: 193.2
click at [421, 290] on datatable-scroller "MOSONI MARIA EMILIA 27333238484 MMA presupuesto mensual $307.654.34 3 dias a la…" at bounding box center [430, 329] width 629 height 136
click at [253, 287] on datatable-body-cell "ORTIZ MILAGROS" at bounding box center [256, 295] width 135 height 22
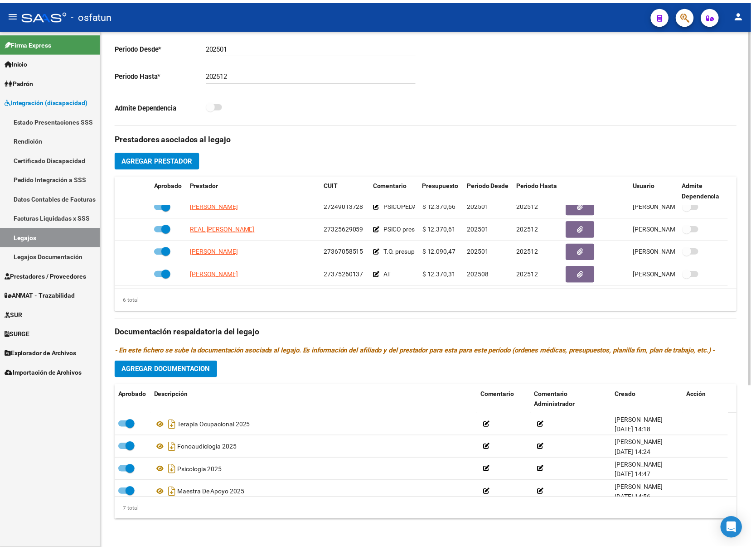
scroll to position [239, 0]
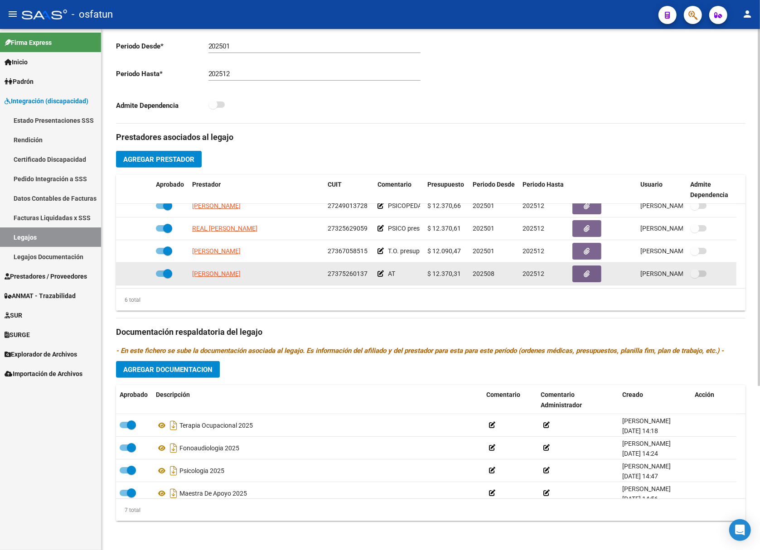
click at [238, 278] on app-link-go-to "MOSONI ROCIO MARIA" at bounding box center [216, 274] width 48 height 10
click at [231, 273] on span "MOSONI ROCIO MARIA" at bounding box center [216, 273] width 48 height 7
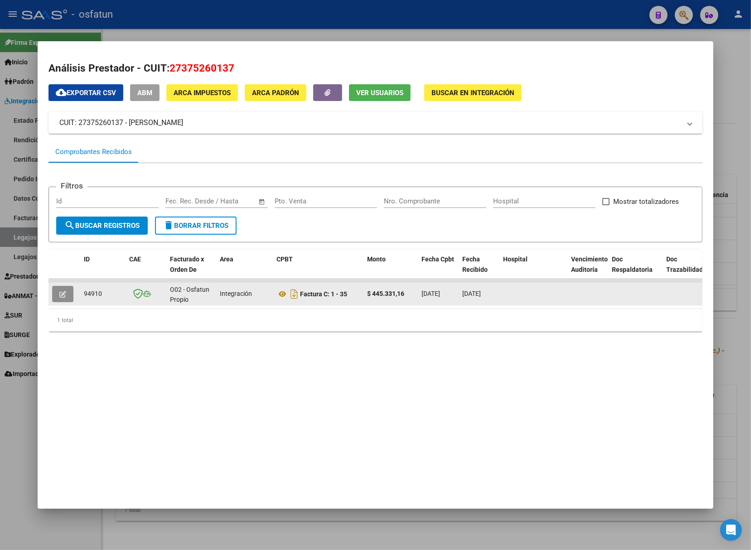
click at [64, 289] on button "button" at bounding box center [62, 294] width 21 height 16
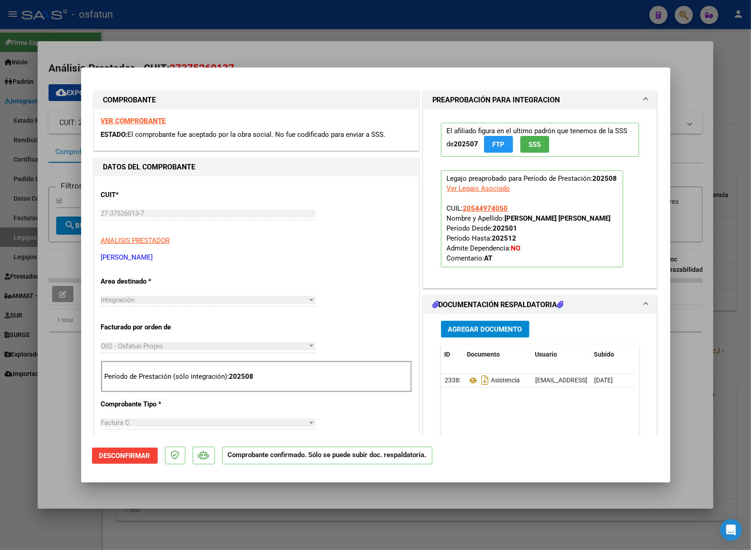
click at [703, 374] on div at bounding box center [375, 275] width 751 height 550
type input "$ 0,00"
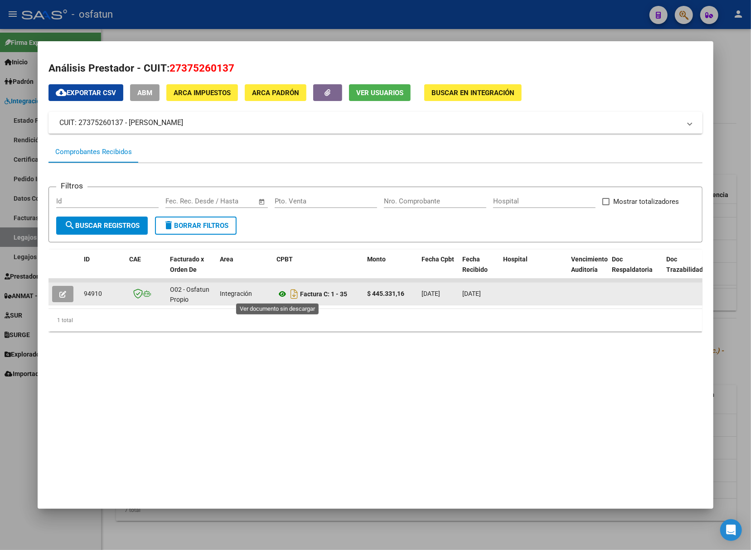
click at [276, 292] on icon at bounding box center [282, 294] width 12 height 11
click at [54, 288] on button "button" at bounding box center [62, 294] width 21 height 16
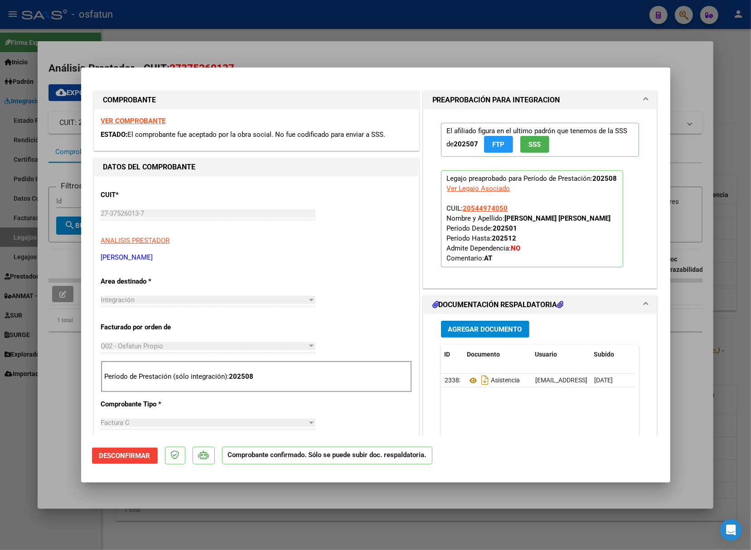
scroll to position [121, 0]
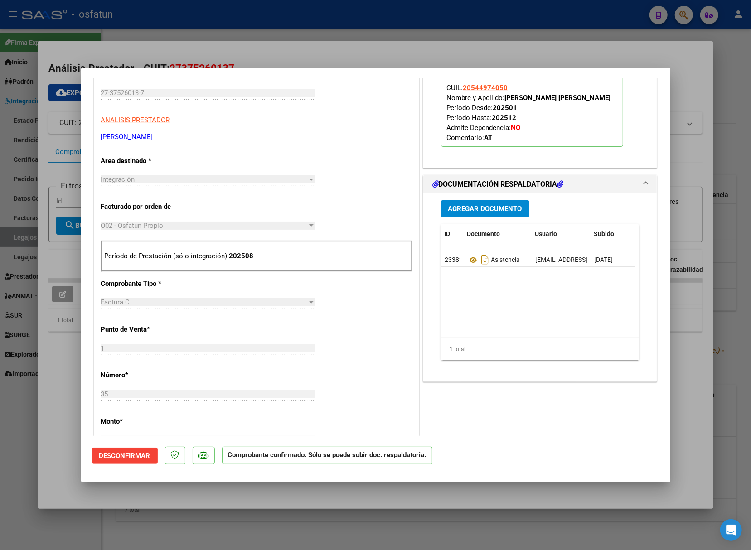
click at [145, 457] on span "Desconfirmar" at bounding box center [124, 456] width 51 height 8
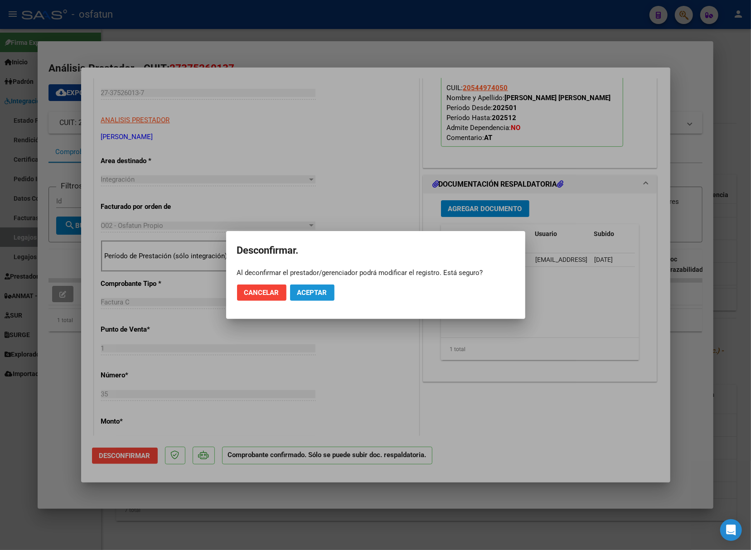
click at [311, 290] on span "Aceptar" at bounding box center [312, 293] width 30 height 8
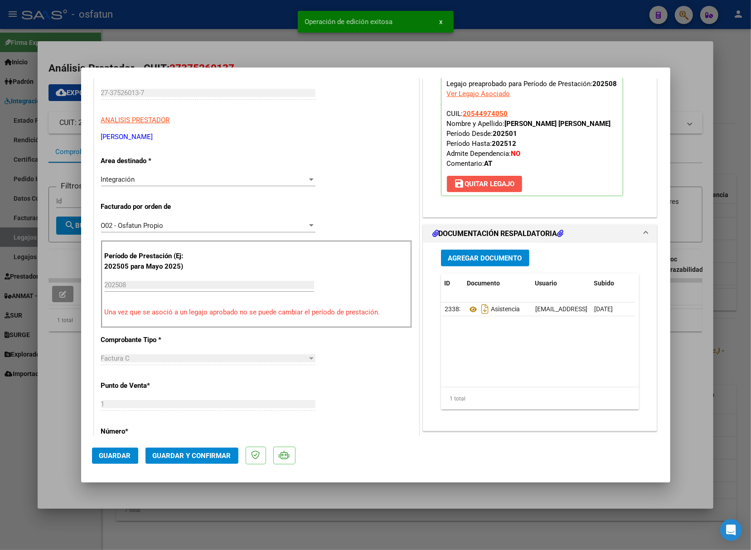
click at [481, 188] on span "save Quitar Legajo" at bounding box center [484, 184] width 61 height 8
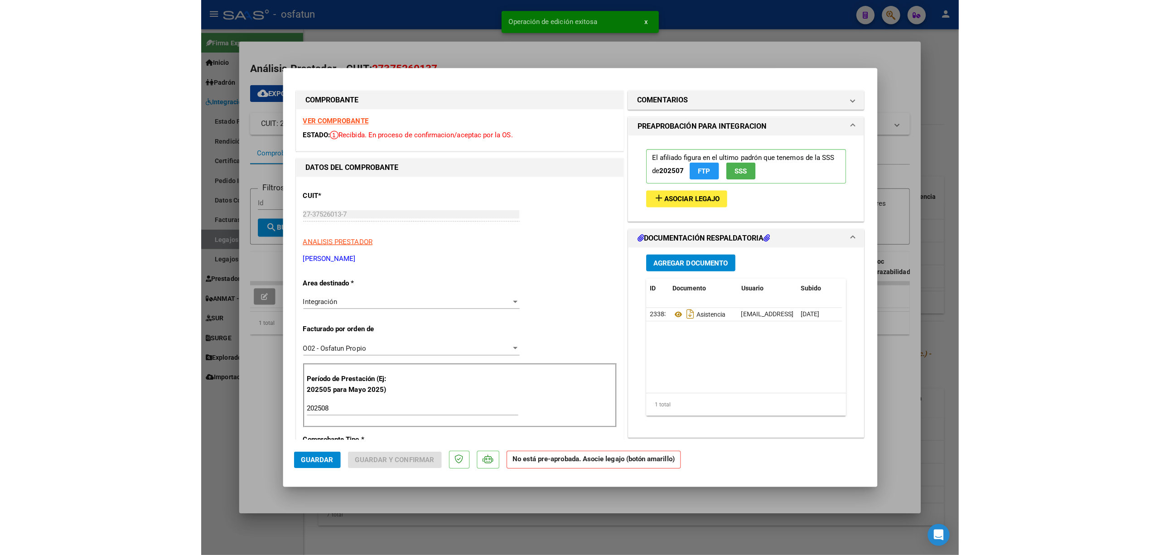
scroll to position [0, 0]
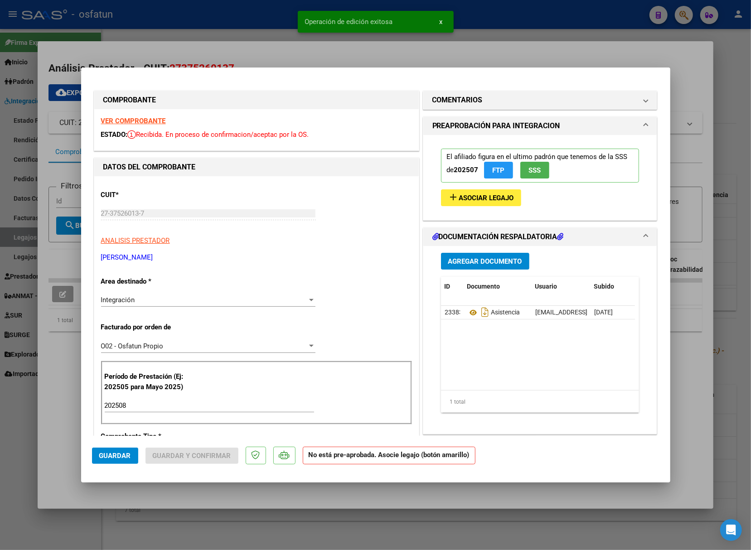
click at [464, 194] on button "add Asociar Legajo" at bounding box center [481, 197] width 80 height 17
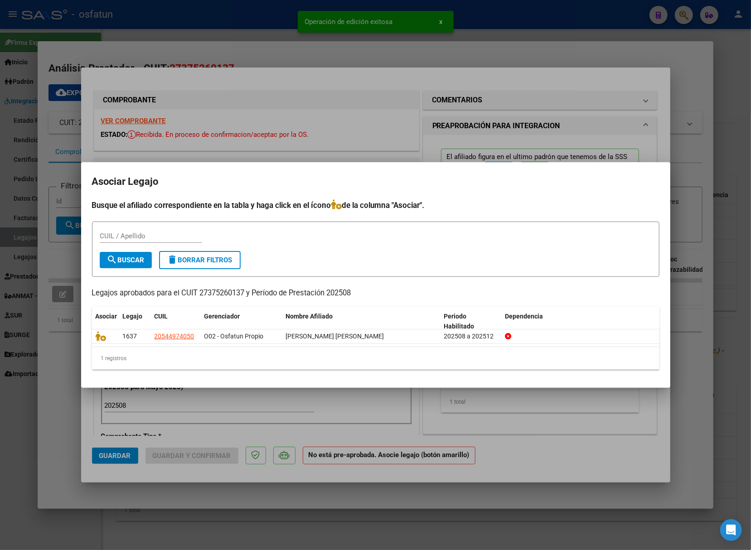
click at [376, 431] on div at bounding box center [375, 275] width 751 height 550
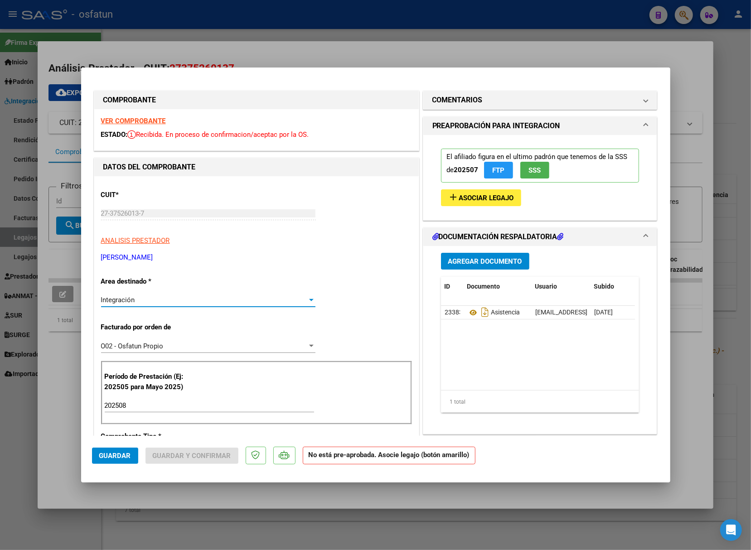
click at [153, 299] on div "Integración" at bounding box center [204, 300] width 206 height 8
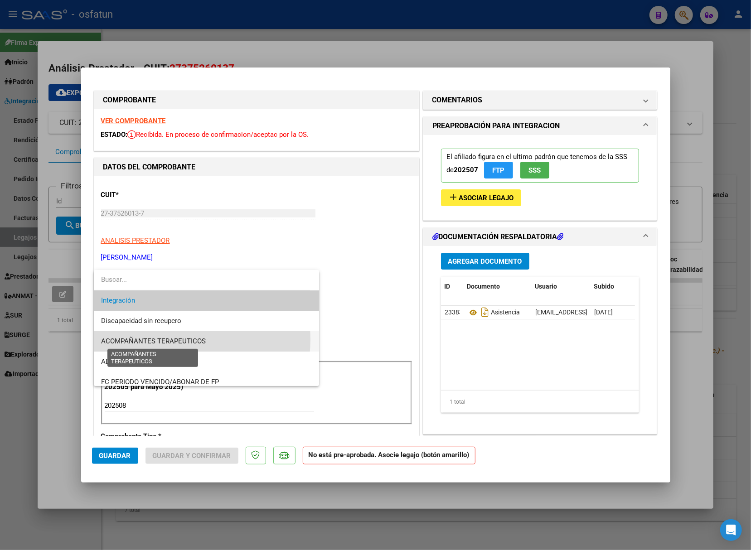
click at [153, 339] on span "ACOMPAÑANTES TERAPEUTICOS" at bounding box center [153, 341] width 105 height 8
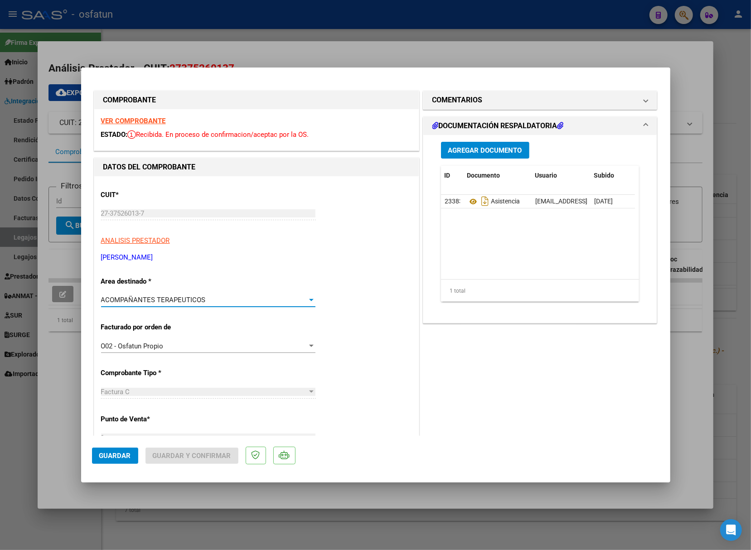
click at [128, 459] on span "Guardar" at bounding box center [115, 456] width 32 height 8
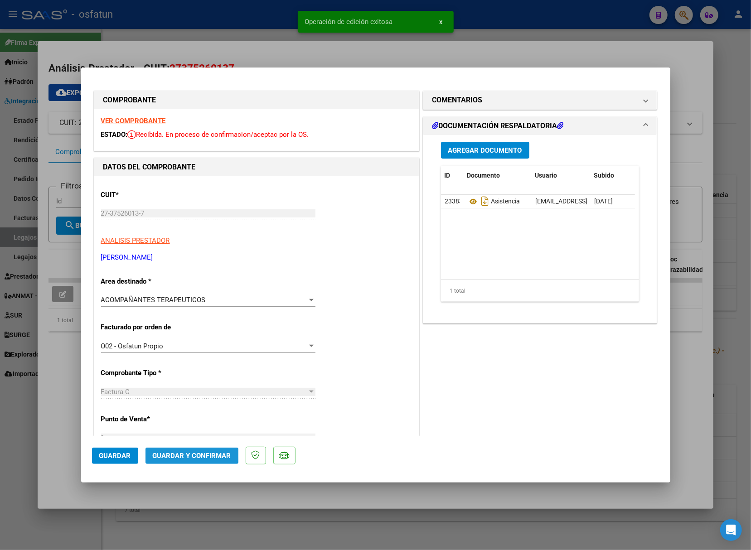
click at [176, 450] on button "Guardar y Confirmar" at bounding box center [191, 456] width 93 height 16
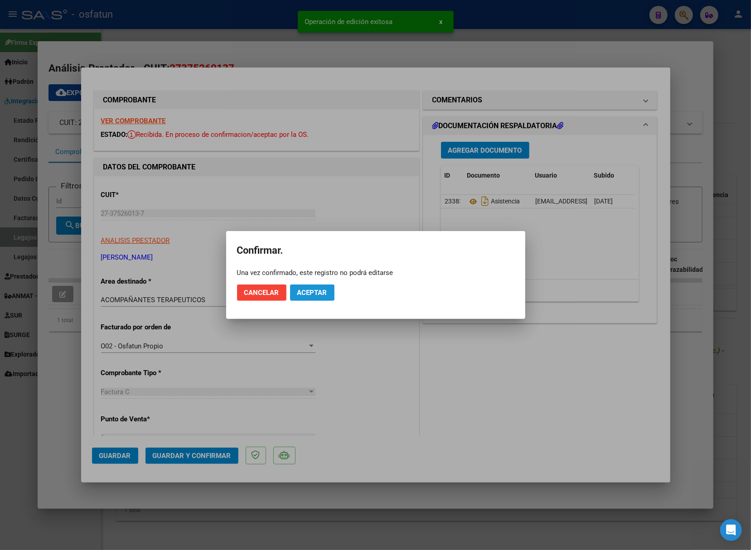
click at [314, 296] on span "Aceptar" at bounding box center [312, 293] width 30 height 8
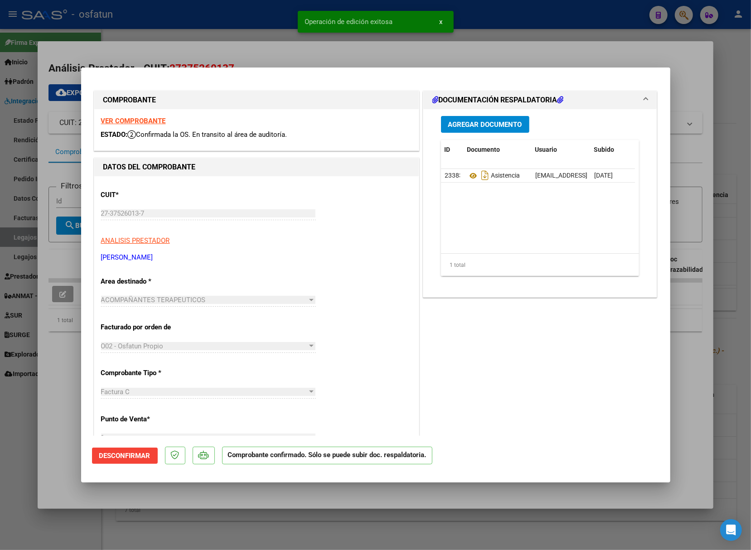
click at [58, 403] on div at bounding box center [375, 275] width 751 height 550
type input "$ 0,00"
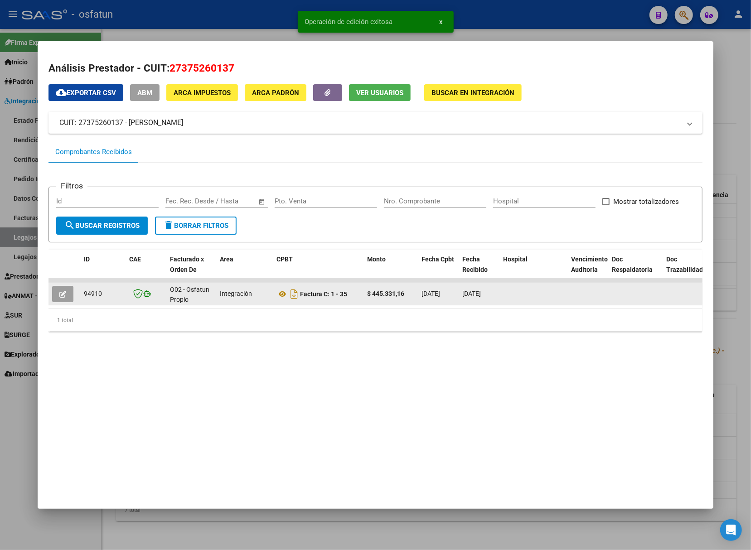
click at [84, 295] on span "94910" at bounding box center [93, 293] width 18 height 7
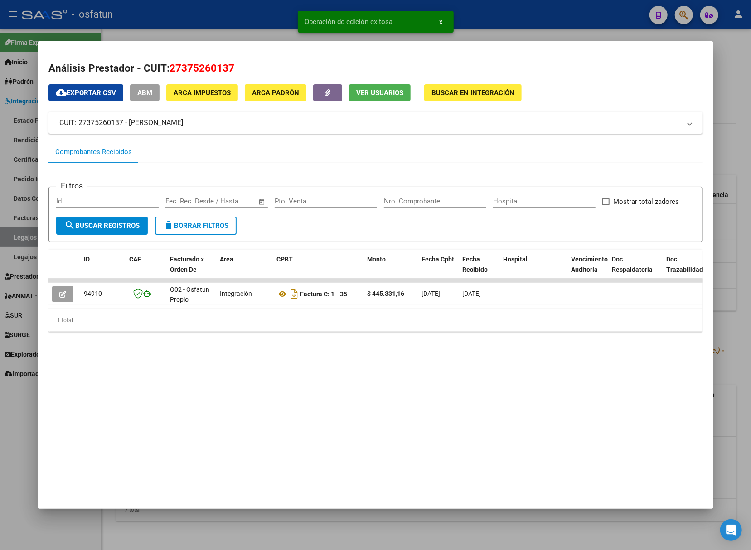
copy span "94910"
drag, startPoint x: 22, startPoint y: 422, endPoint x: 34, endPoint y: 372, distance: 51.3
click at [22, 421] on div at bounding box center [375, 275] width 751 height 550
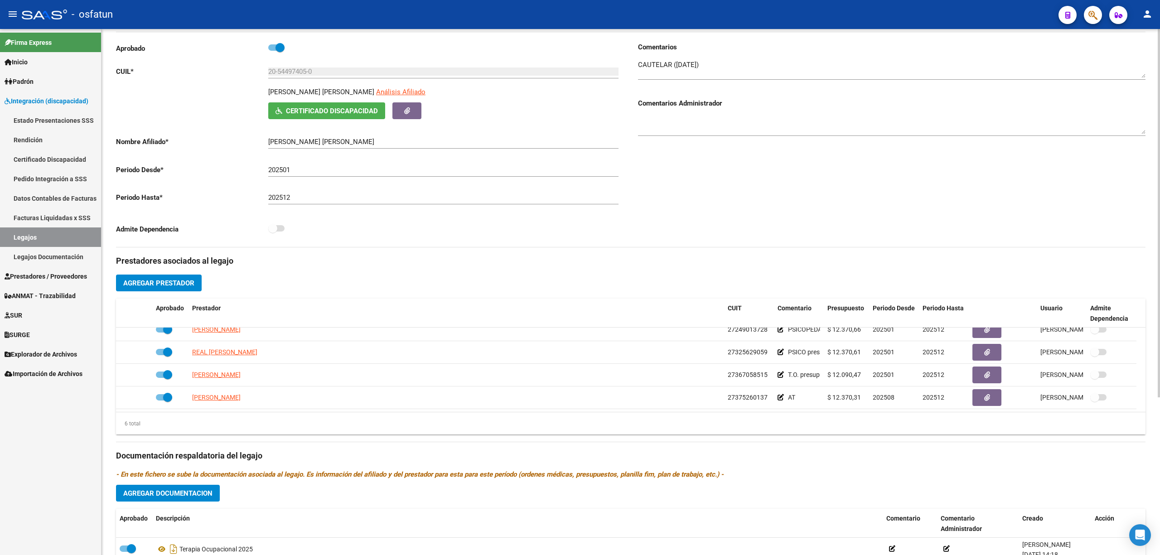
scroll to position [104, 0]
click at [155, 162] on div "Aprobado CUIL * 20-54497405-0 Ingresar CUIL GUTIERREZ FLORES KEVIN ALEXANDER An…" at bounding box center [370, 143] width 508 height 198
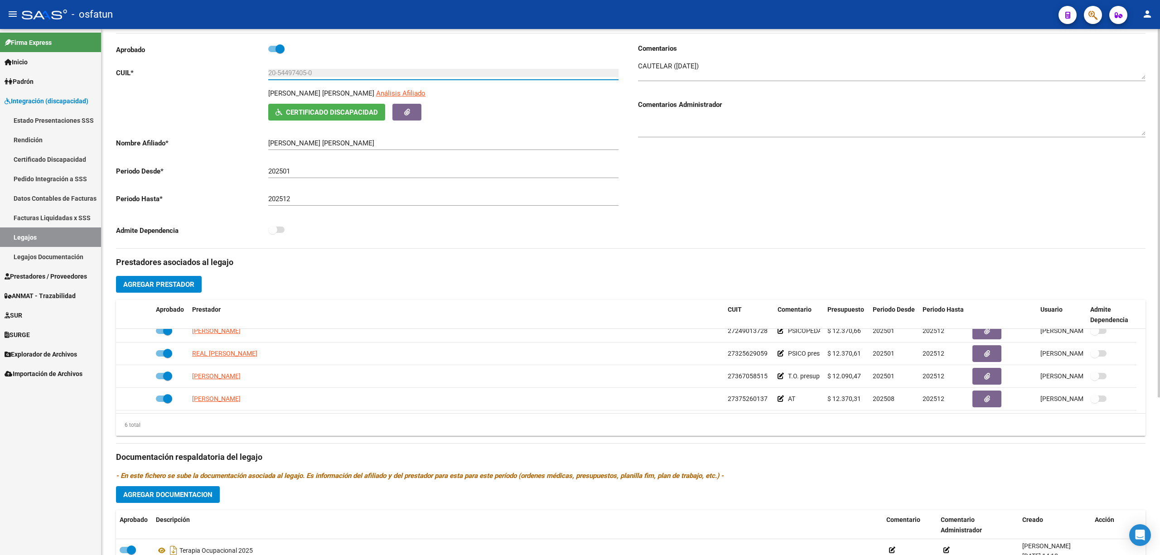
click at [276, 73] on input "20-54497405-0" at bounding box center [443, 73] width 350 height 8
click at [280, 93] on p "GUTIERREZ FLORES KEVIN ALEXANDER" at bounding box center [321, 93] width 106 height 10
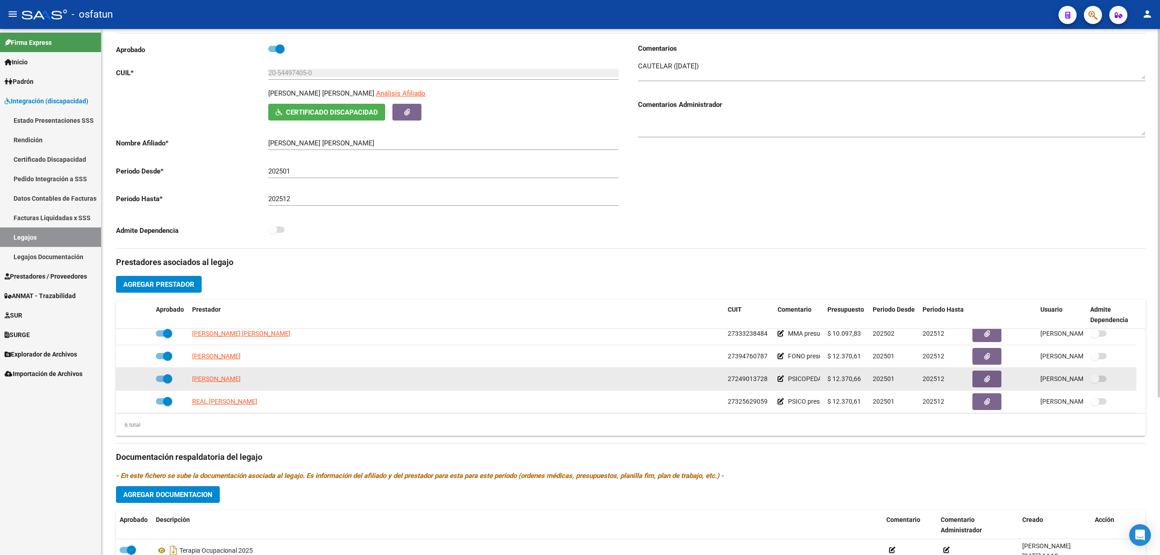
scroll to position [0, 0]
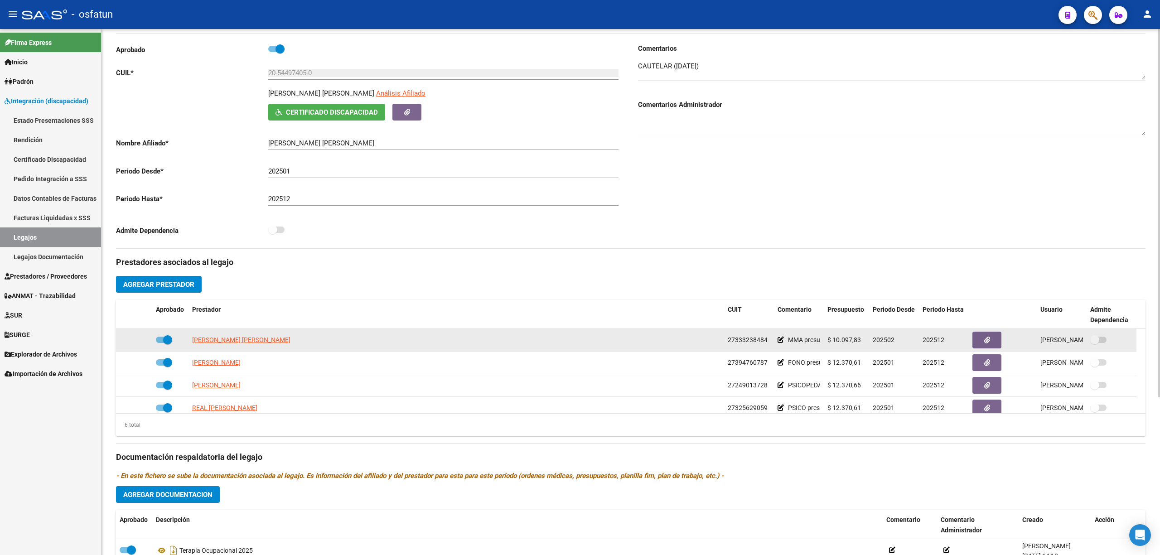
click at [757, 341] on span "27333238484" at bounding box center [748, 339] width 40 height 7
copy span "27333238484"
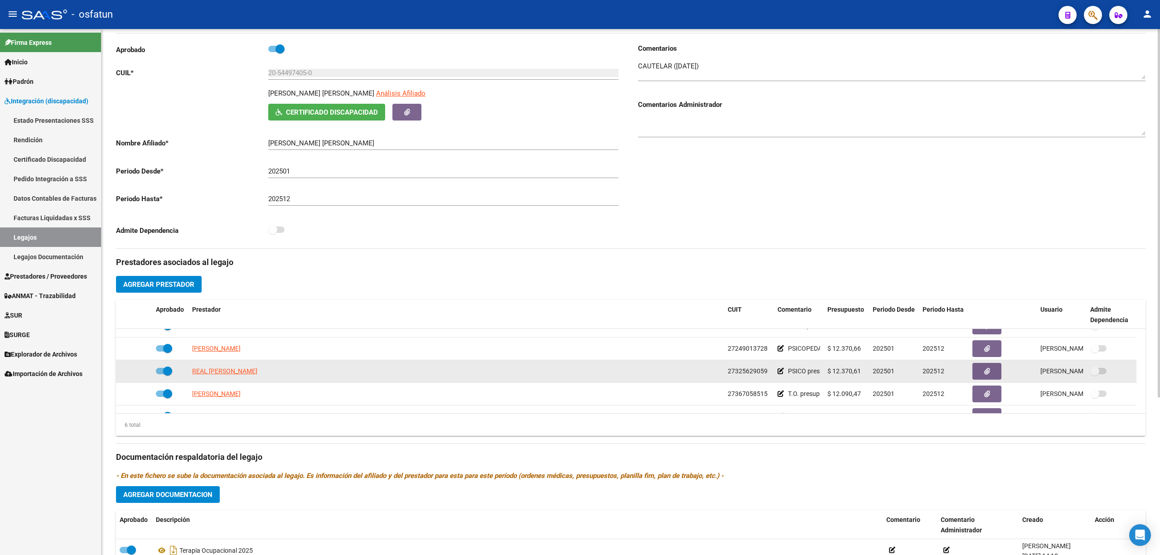
scroll to position [54, 0]
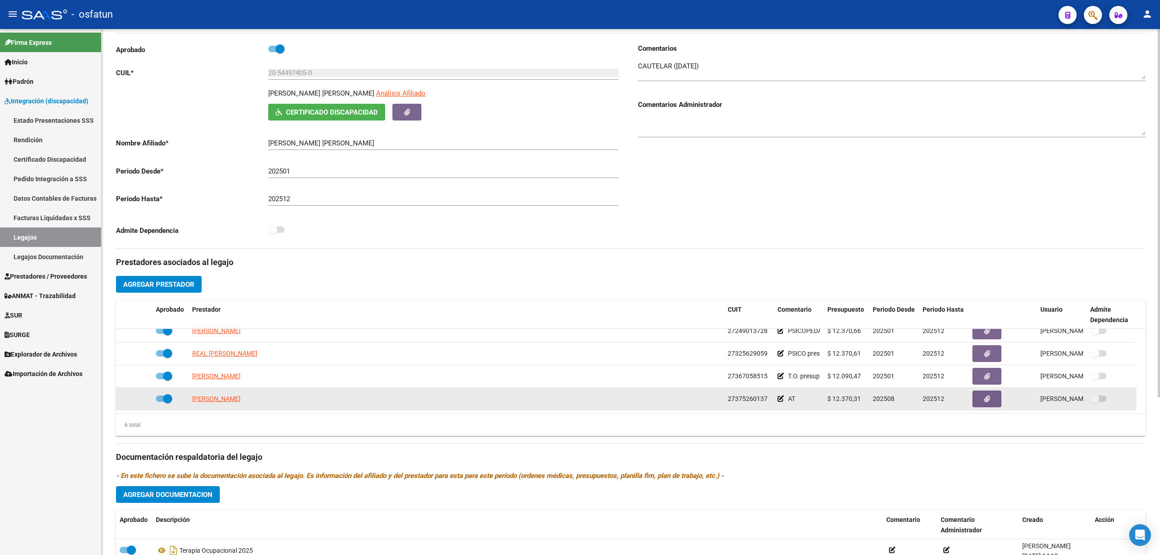
click at [745, 400] on span "27375260137" at bounding box center [748, 398] width 40 height 7
copy span "27375260137"
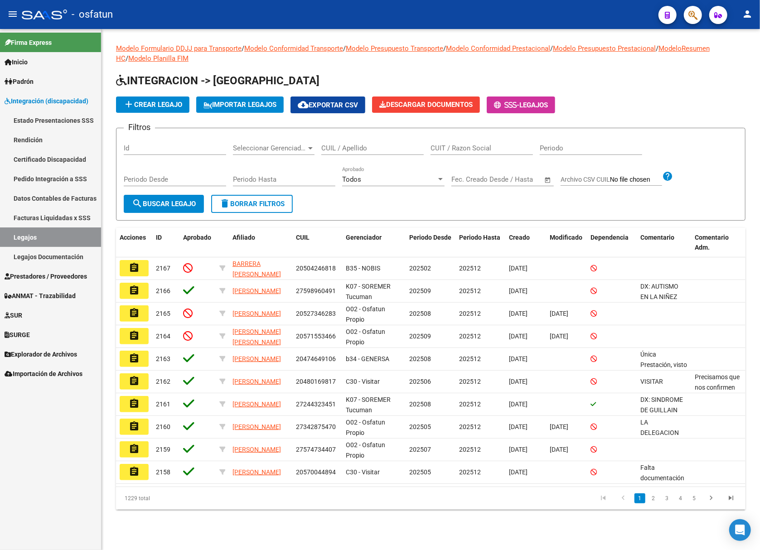
click at [350, 153] on div "CUIL / Apellido" at bounding box center [372, 144] width 102 height 19
click at [350, 147] on input "CUIL / Apellido" at bounding box center [372, 148] width 102 height 8
click at [60, 272] on span "Prestadores / Proveedores" at bounding box center [46, 276] width 82 height 10
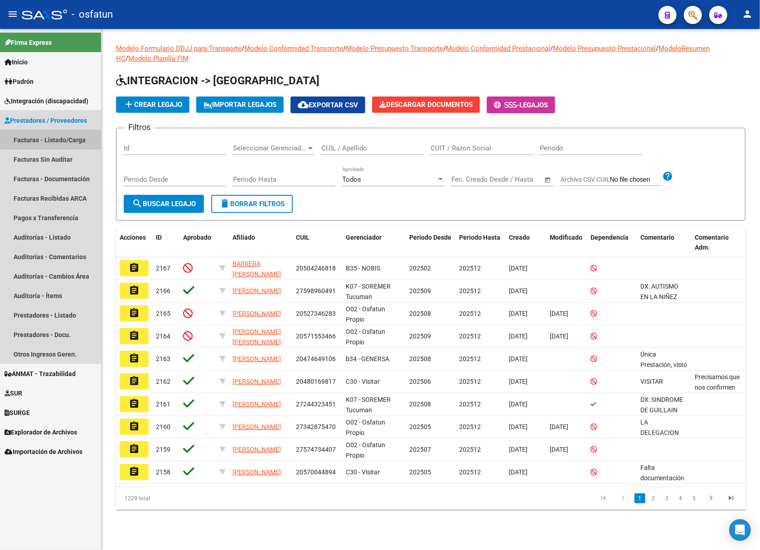
click at [82, 135] on link "Facturas - Listado/Carga" at bounding box center [50, 139] width 101 height 19
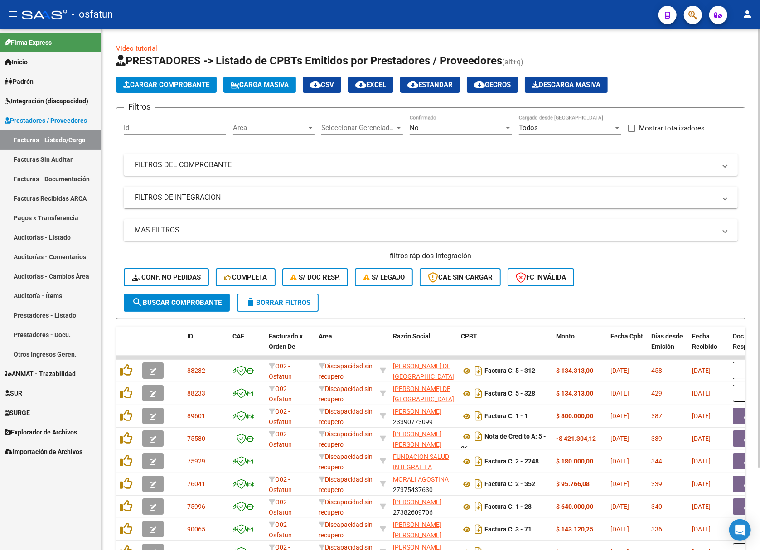
click at [295, 165] on mat-panel-title "FILTROS DEL COMPROBANTE" at bounding box center [425, 165] width 581 height 10
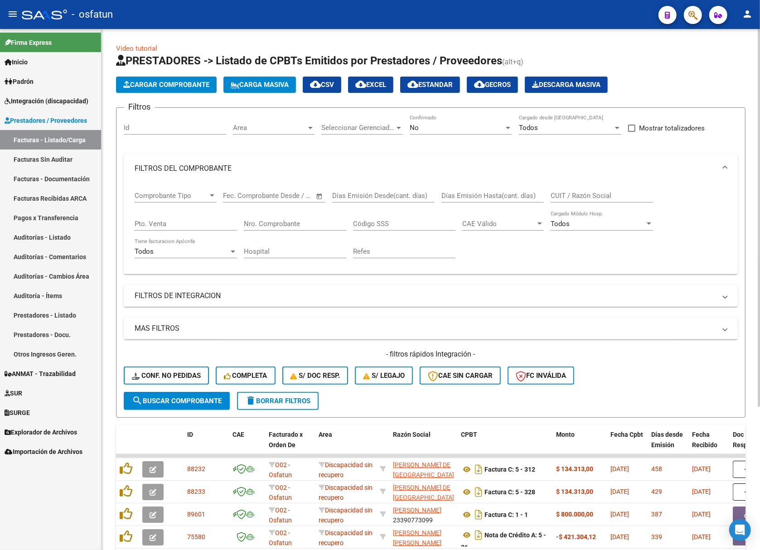
click at [604, 194] on input "CUIT / Razón Social" at bounding box center [602, 196] width 102 height 8
paste input "27333238484"
type input "27333238484"
click at [462, 134] on div "No Confirmado" at bounding box center [461, 124] width 102 height 19
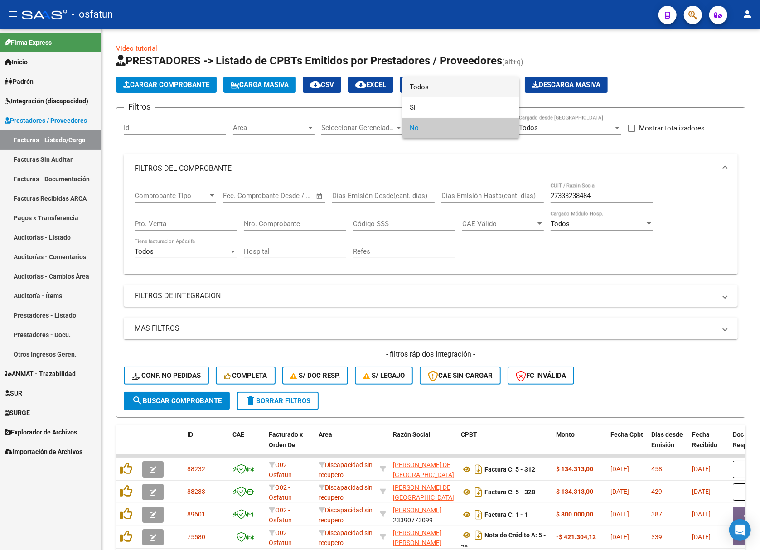
click at [426, 87] on span "Todos" at bounding box center [461, 87] width 102 height 20
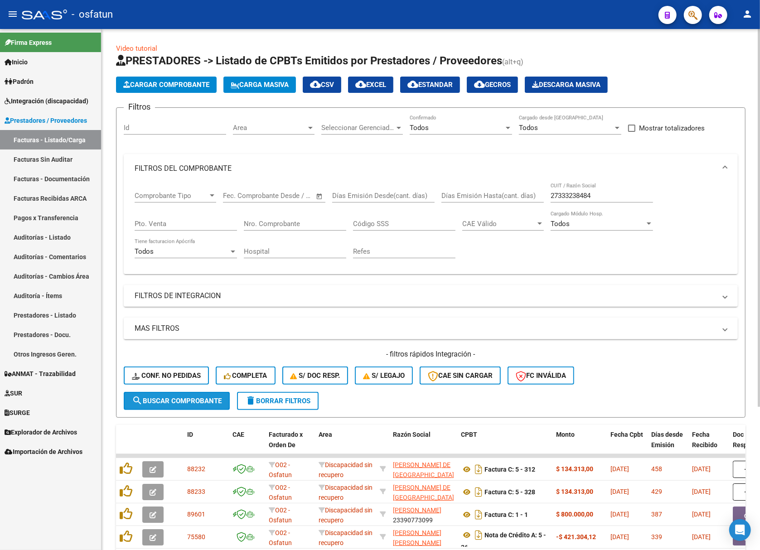
click at [205, 397] on span "search Buscar Comprobante" at bounding box center [177, 401] width 90 height 8
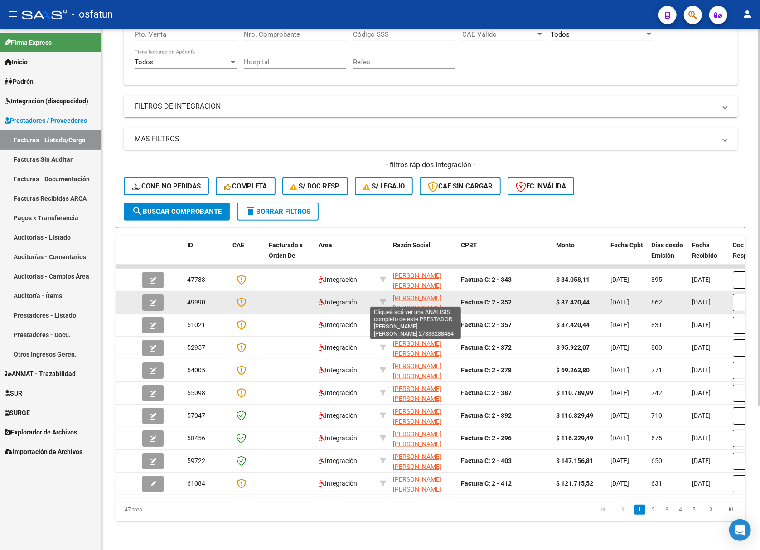
scroll to position [198, 0]
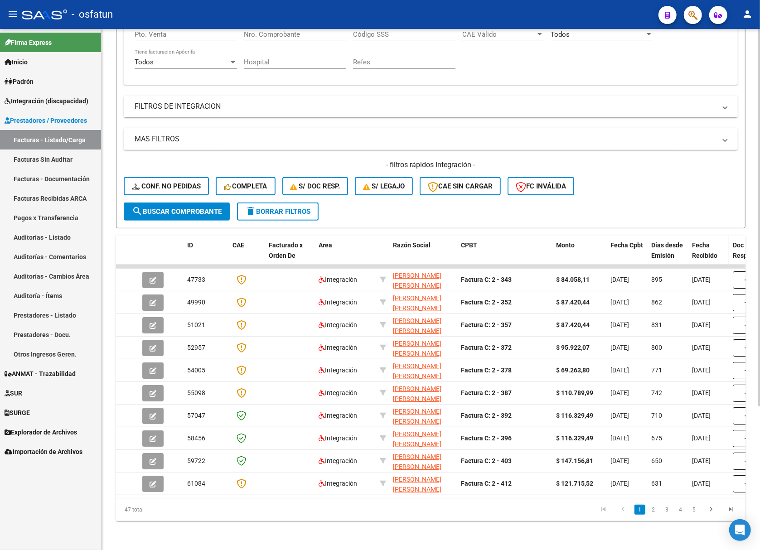
click at [700, 242] on span "Fecha Recibido" at bounding box center [704, 251] width 25 height 18
click at [710, 240] on div "Fecha Recibido" at bounding box center [709, 250] width 34 height 21
click at [709, 242] on span "Fecha Recibido" at bounding box center [704, 251] width 25 height 18
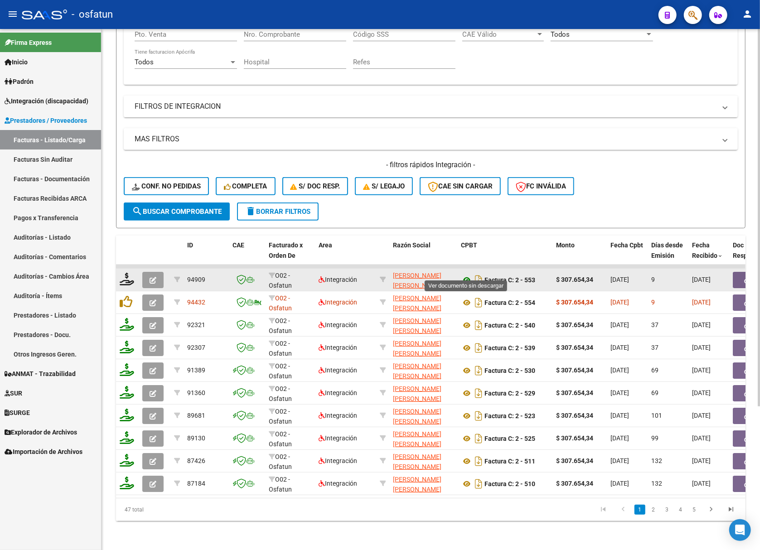
click at [463, 275] on icon at bounding box center [467, 280] width 12 height 11
click at [159, 272] on button "button" at bounding box center [152, 280] width 21 height 16
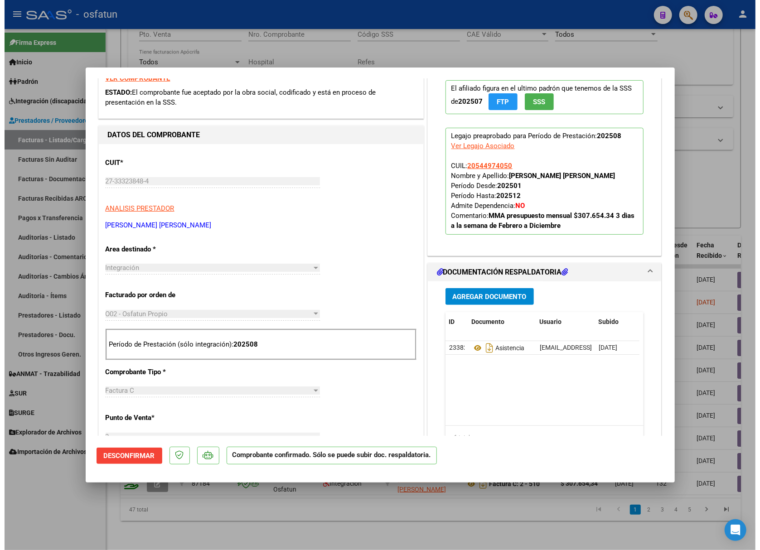
scroll to position [242, 0]
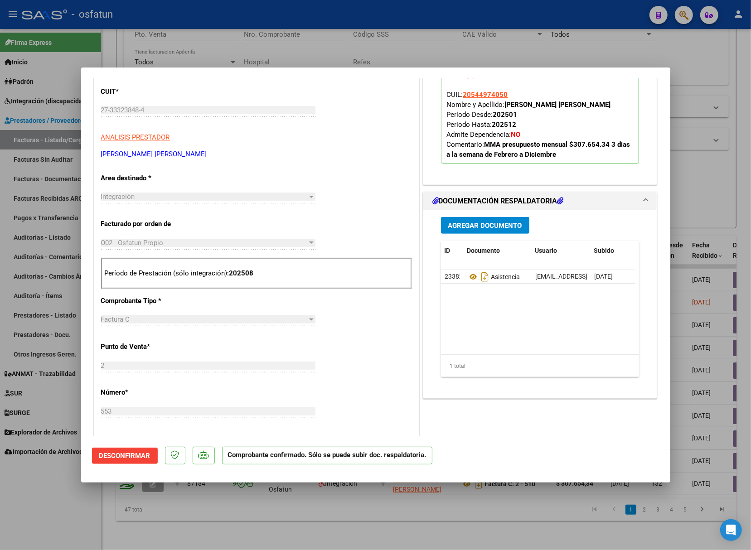
click at [269, 53] on div at bounding box center [375, 275] width 751 height 550
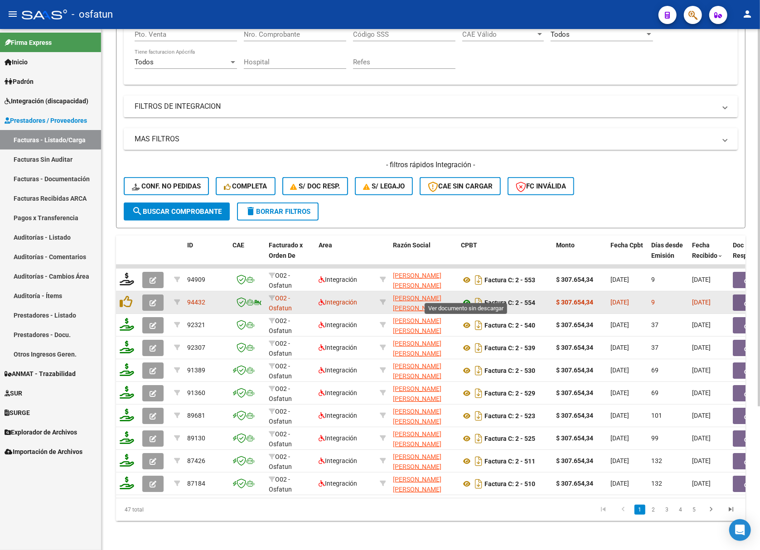
click at [468, 297] on icon at bounding box center [467, 302] width 12 height 11
click at [157, 295] on button "button" at bounding box center [152, 303] width 21 height 16
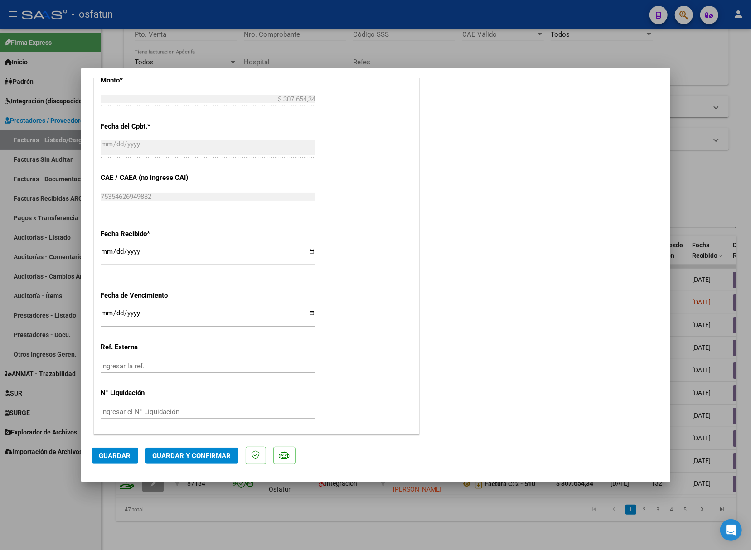
scroll to position [519, 0]
click at [189, 450] on button "Guardar y Confirmar" at bounding box center [191, 456] width 93 height 16
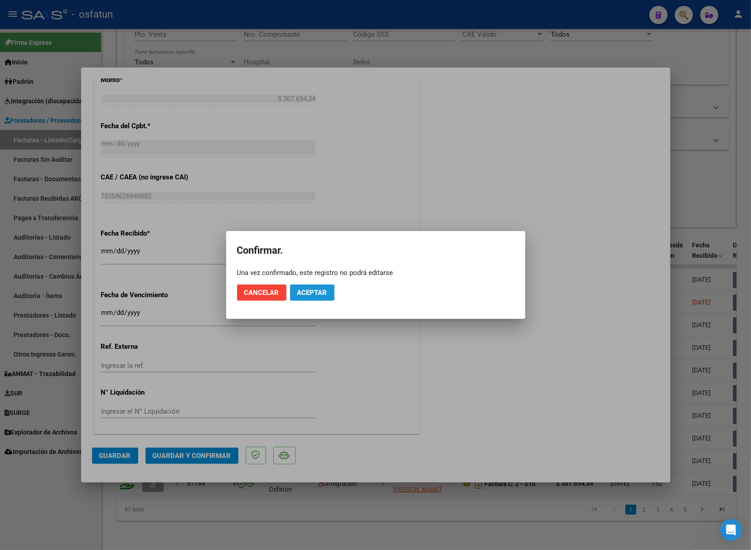
drag, startPoint x: 315, startPoint y: 291, endPoint x: 312, endPoint y: 297, distance: 7.1
click at [314, 294] on span "Aceptar" at bounding box center [312, 293] width 30 height 8
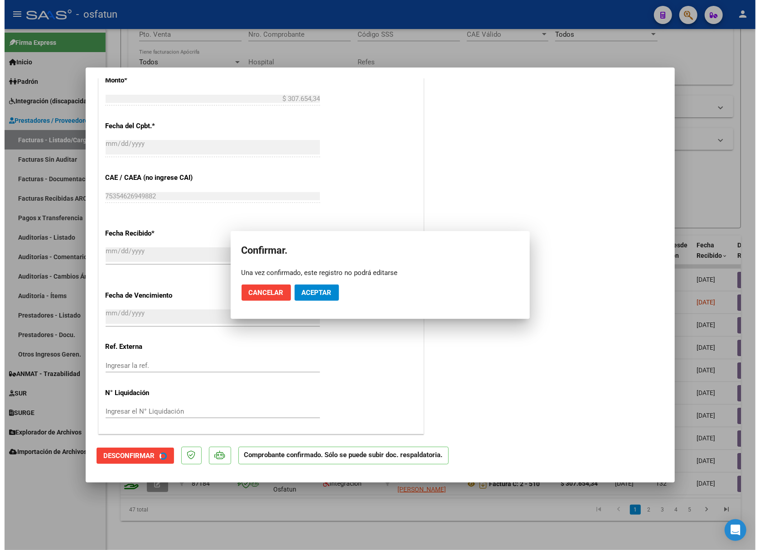
scroll to position [463, 0]
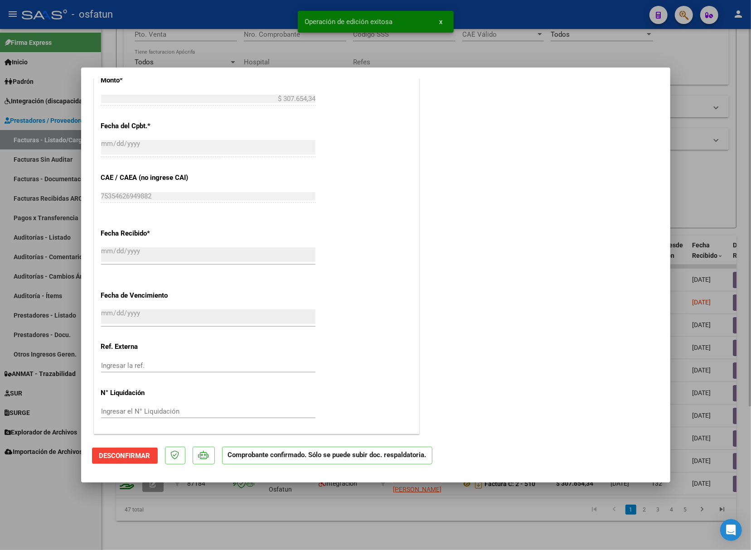
drag, startPoint x: 353, startPoint y: 504, endPoint x: 345, endPoint y: 502, distance: 8.5
click at [353, 504] on div at bounding box center [375, 275] width 751 height 550
type input "$ 0,00"
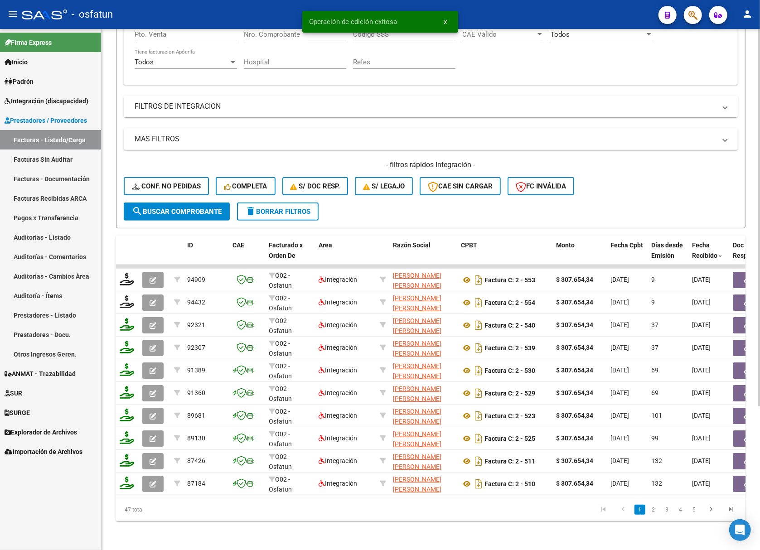
scroll to position [0, 0]
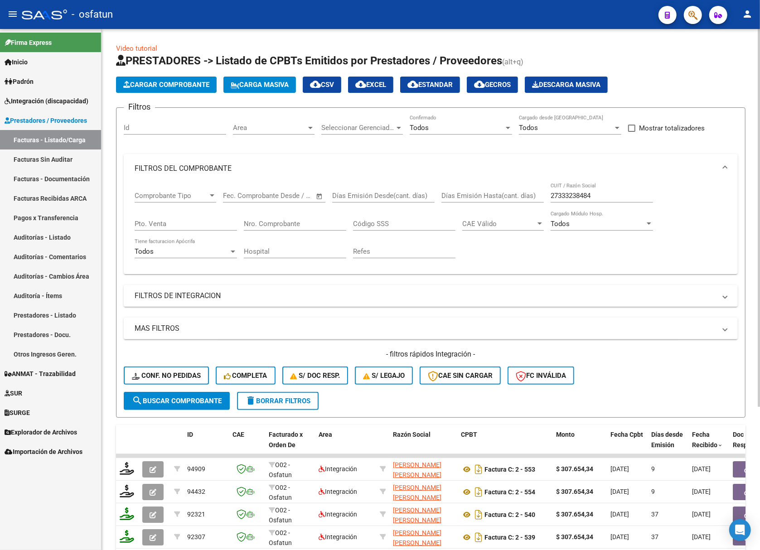
click at [575, 198] on input "27333238484" at bounding box center [602, 196] width 102 height 8
paste input "75260137"
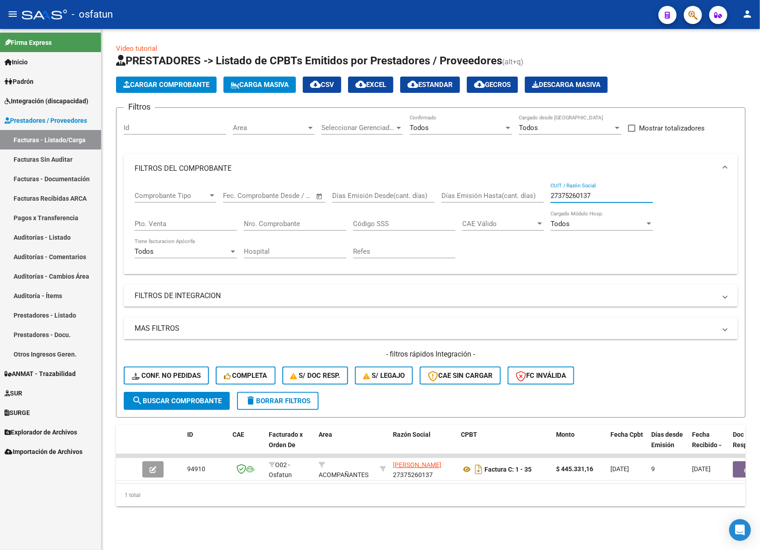
type input "27375260137"
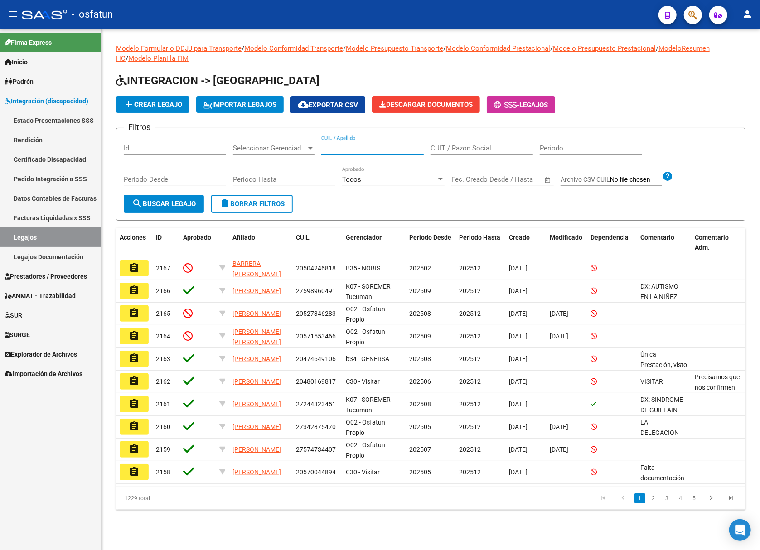
click at [387, 150] on input "CUIL / Apellido" at bounding box center [372, 148] width 102 height 8
paste input "[PERSON_NAME]"
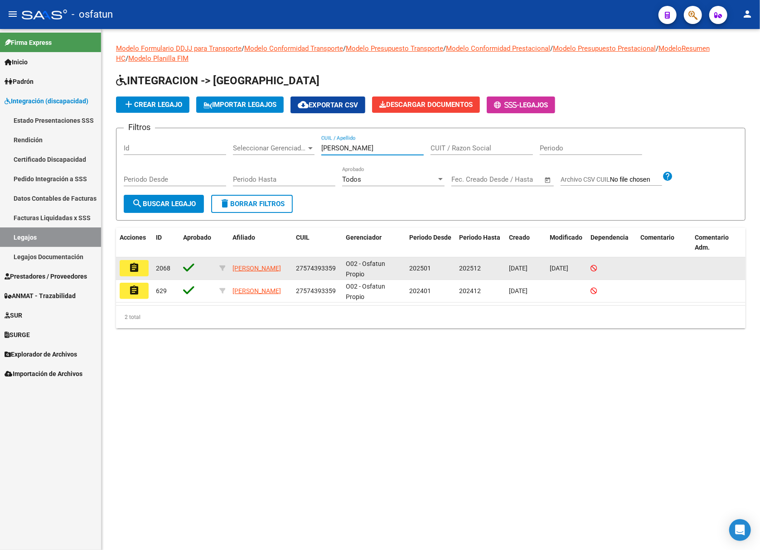
type input "ROLDAN HELENA"
click at [131, 269] on mat-icon "assignment" at bounding box center [134, 267] width 11 height 11
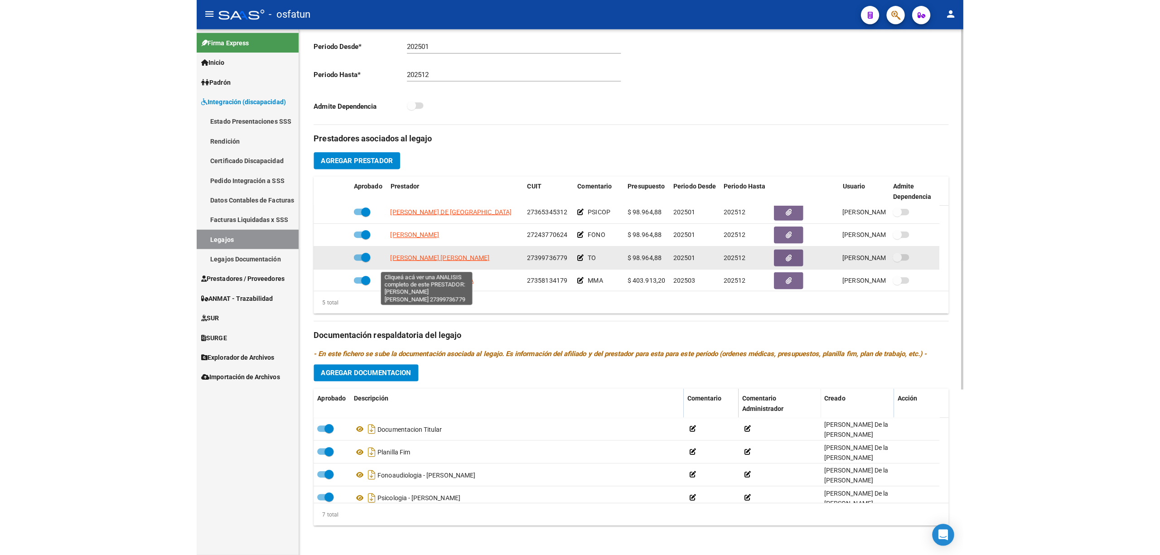
scroll to position [31, 0]
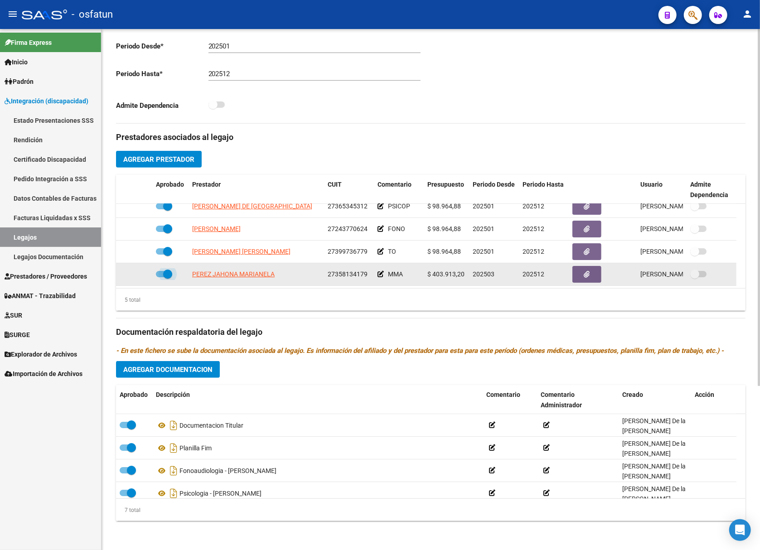
click at [162, 272] on span at bounding box center [164, 274] width 16 height 6
click at [160, 277] on input "checkbox" at bounding box center [160, 277] width 0 height 0
checkbox input "false"
click at [121, 275] on icon at bounding box center [122, 274] width 5 height 6
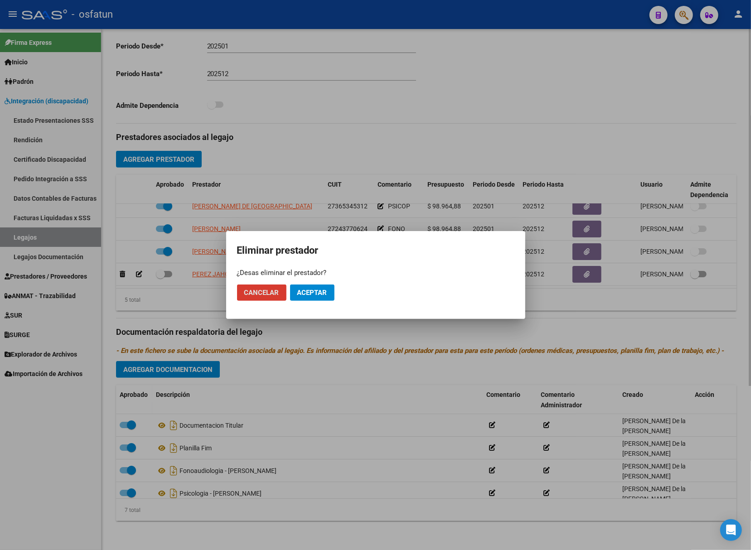
drag, startPoint x: 313, startPoint y: 332, endPoint x: 307, endPoint y: 329, distance: 6.7
click at [312, 332] on div at bounding box center [375, 275] width 751 height 550
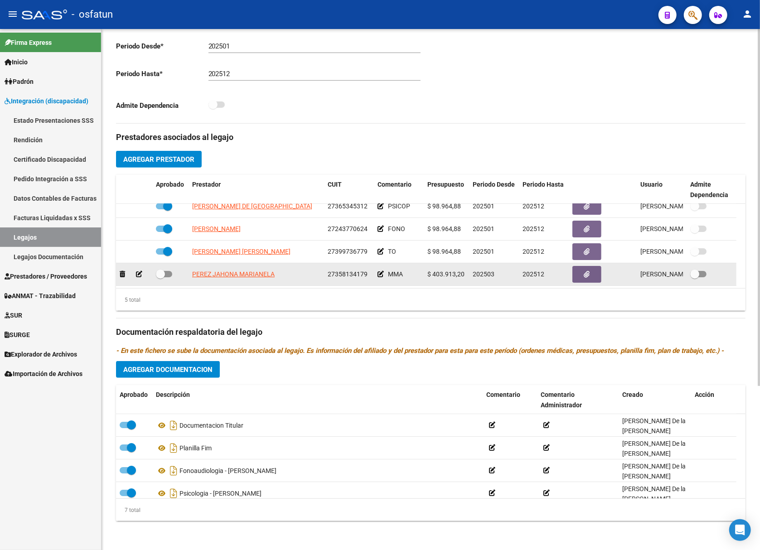
click at [140, 276] on icon at bounding box center [139, 274] width 6 height 6
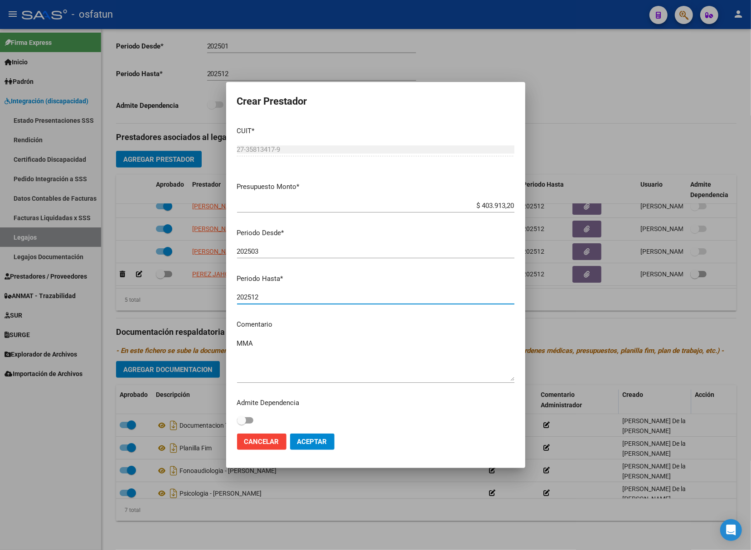
click at [266, 293] on input "202512" at bounding box center [375, 297] width 277 height 8
type input "202506"
click at [324, 436] on button "Aceptar" at bounding box center [312, 442] width 44 height 16
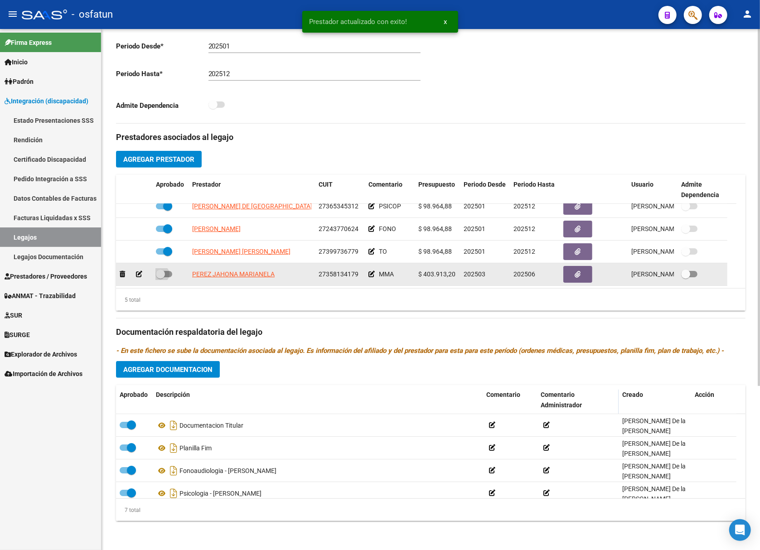
drag, startPoint x: 169, startPoint y: 276, endPoint x: 164, endPoint y: 280, distance: 6.7
click at [169, 276] on span at bounding box center [164, 274] width 16 height 6
click at [160, 277] on input "checkbox" at bounding box center [160, 277] width 0 height 0
checkbox input "true"
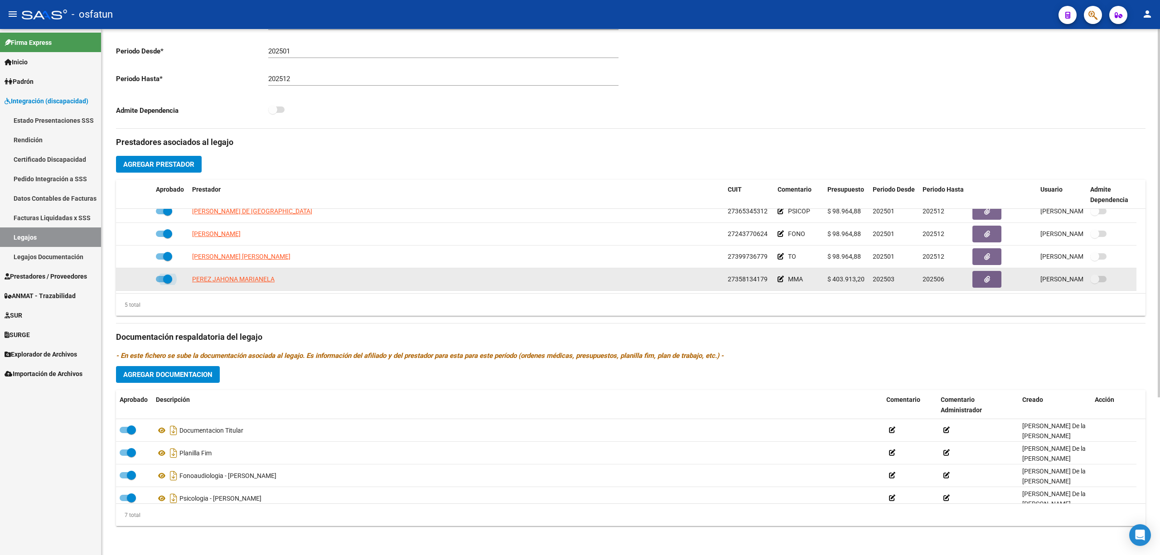
click at [157, 276] on span at bounding box center [164, 279] width 16 height 6
click at [160, 282] on input "checkbox" at bounding box center [160, 282] width 0 height 0
checkbox input "false"
click at [134, 280] on div at bounding box center [134, 279] width 29 height 10
click at [136, 280] on icon at bounding box center [139, 279] width 6 height 6
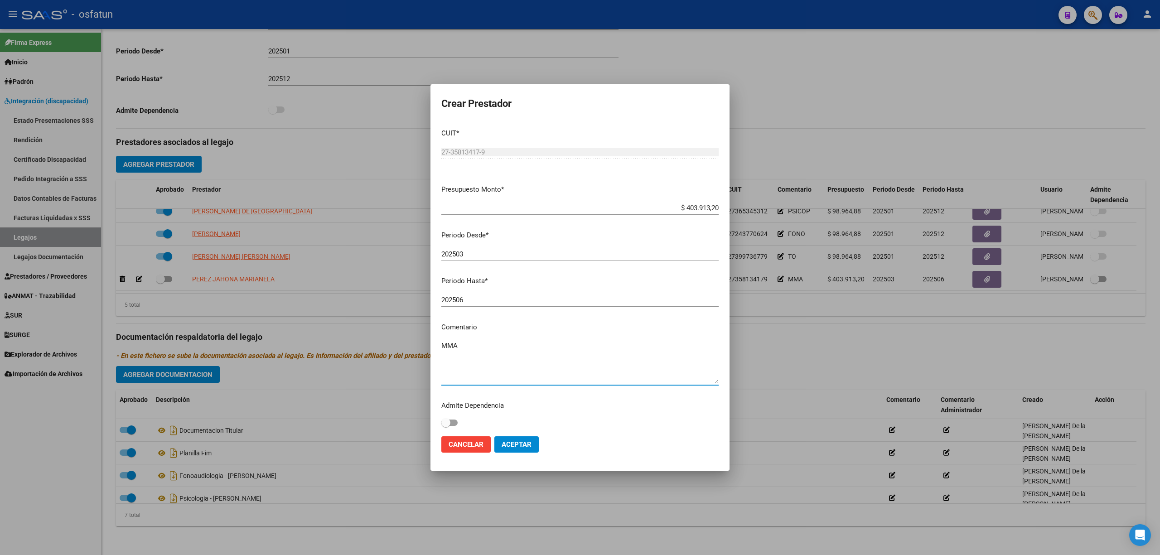
click at [497, 341] on textarea "MMA" at bounding box center [579, 362] width 277 height 43
type textarea "MMA I"
click at [508, 434] on mat-dialog-actions "Cancelar Aceptar" at bounding box center [579, 444] width 277 height 31
click at [508, 439] on button "Aceptar" at bounding box center [516, 444] width 44 height 16
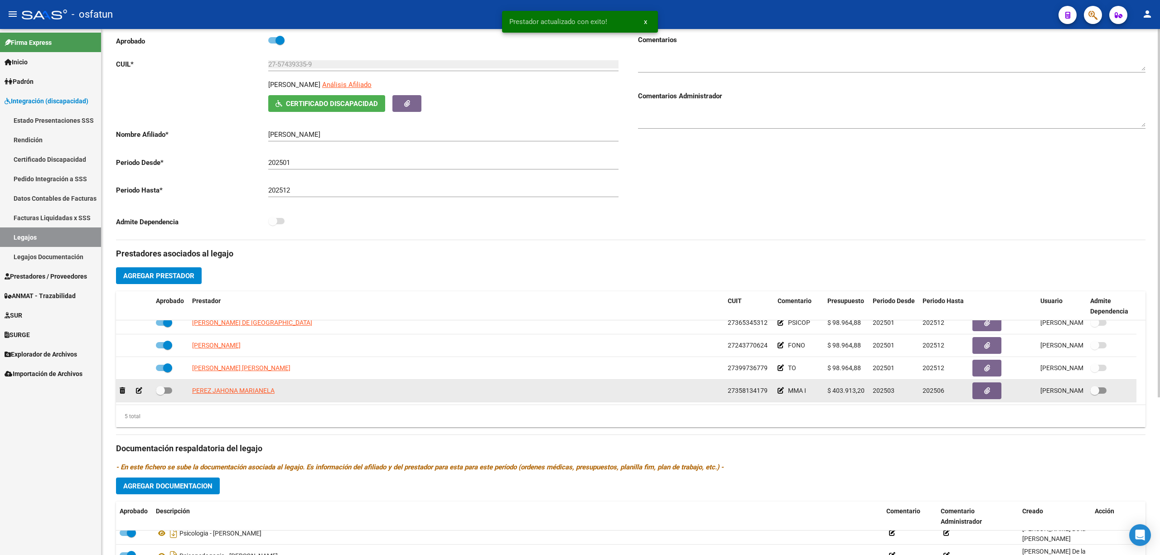
scroll to position [104, 0]
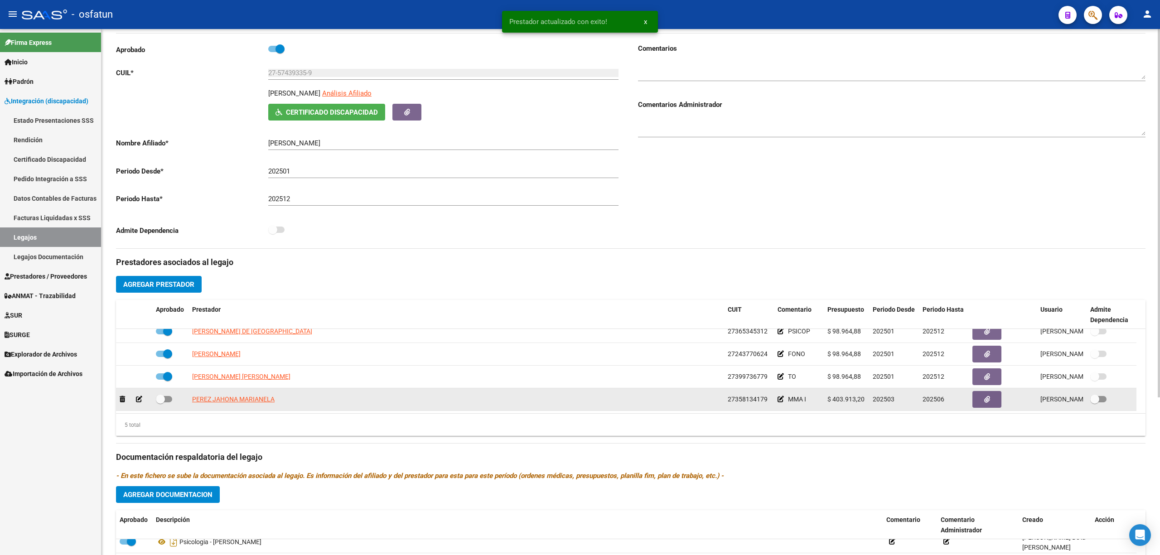
click at [168, 403] on label at bounding box center [164, 399] width 16 height 11
click at [160, 403] on input "checkbox" at bounding box center [160, 402] width 0 height 0
checkbox input "true"
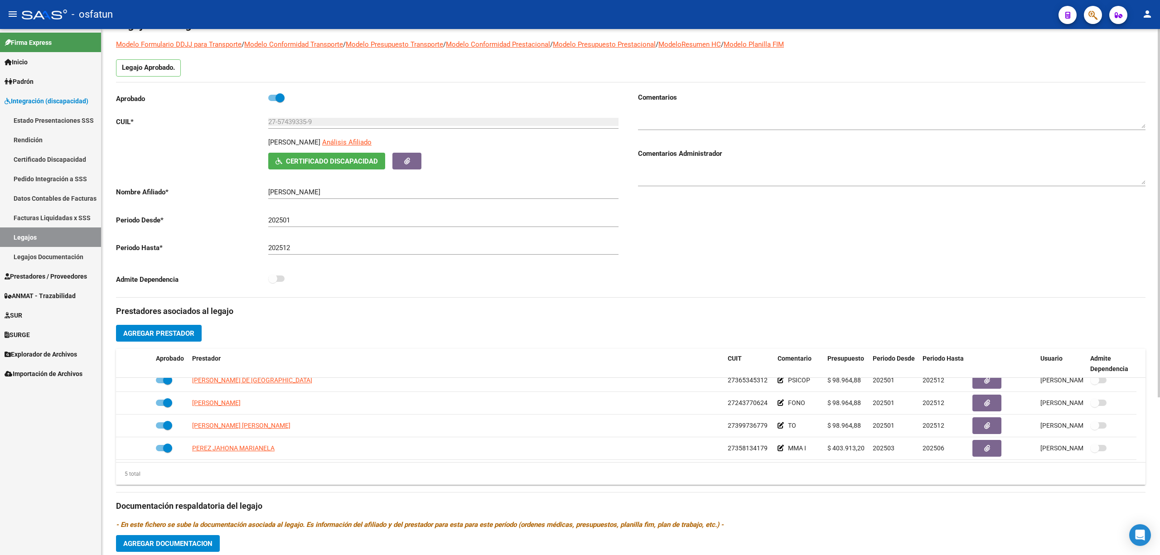
scroll to position [0, 0]
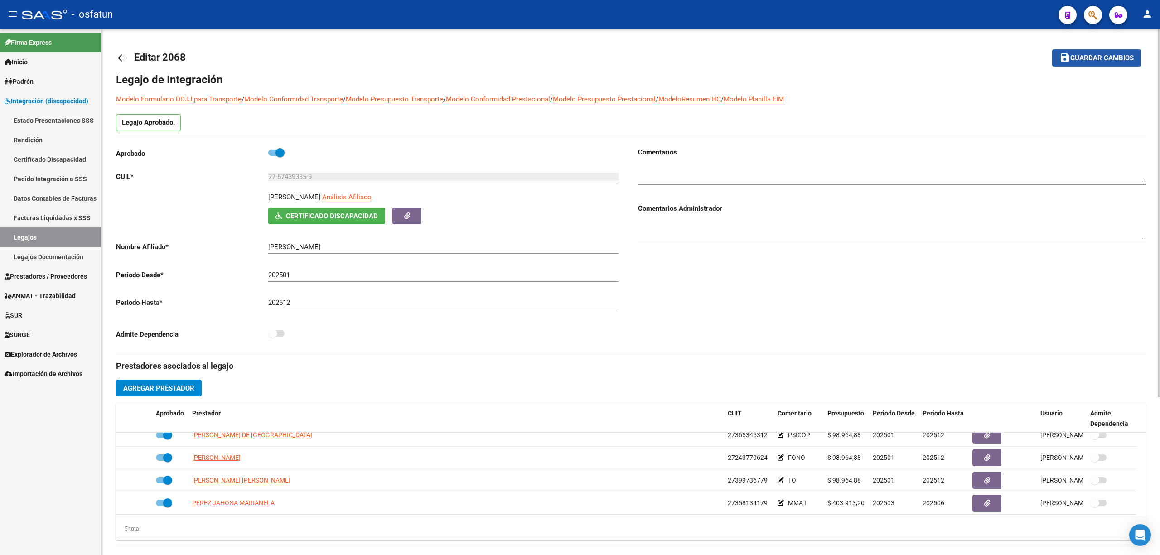
click at [759, 53] on button "save Guardar cambios" at bounding box center [1096, 57] width 89 height 17
click at [759, 53] on button "save Guardar cambios" at bounding box center [1090, 57] width 101 height 17
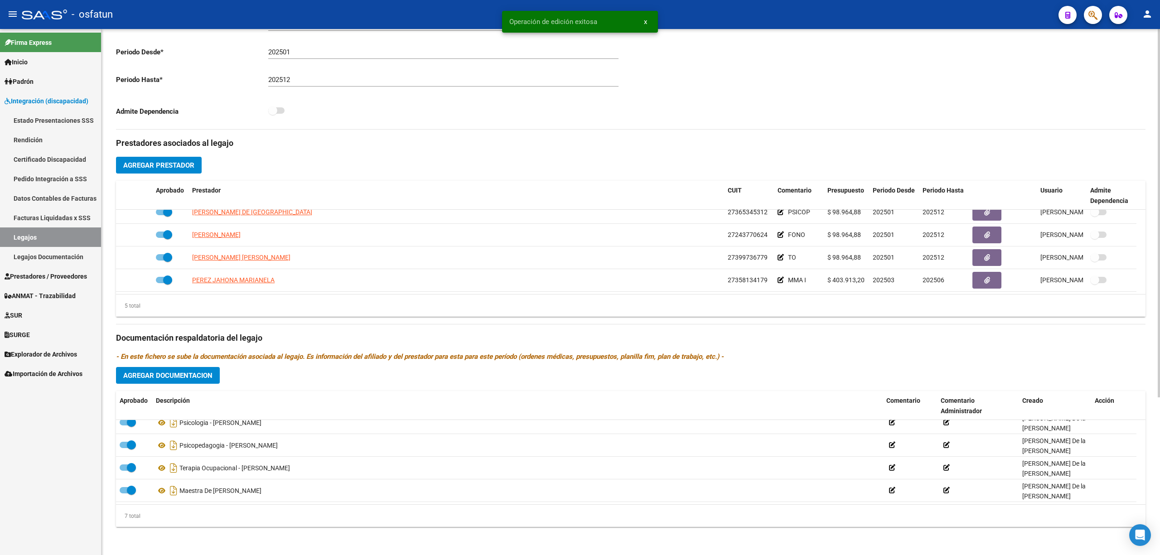
scroll to position [225, 0]
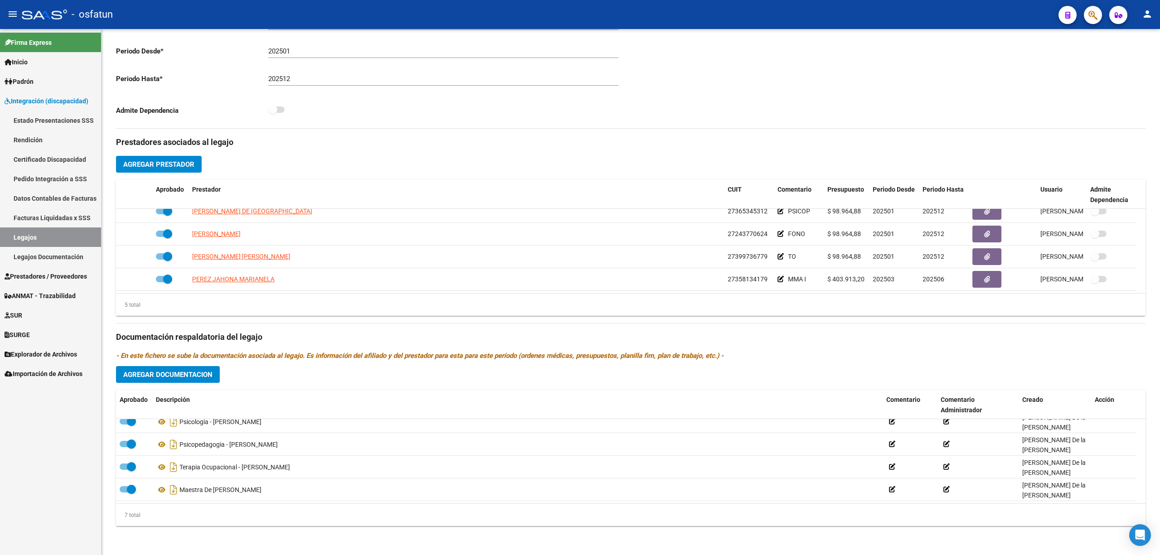
drag, startPoint x: 78, startPoint y: 468, endPoint x: 63, endPoint y: 376, distance: 93.6
click at [75, 463] on div "Firma Express Inicio Calendario SSS Instructivos Contacto OS Padrón Análisis Af…" at bounding box center [50, 292] width 101 height 526
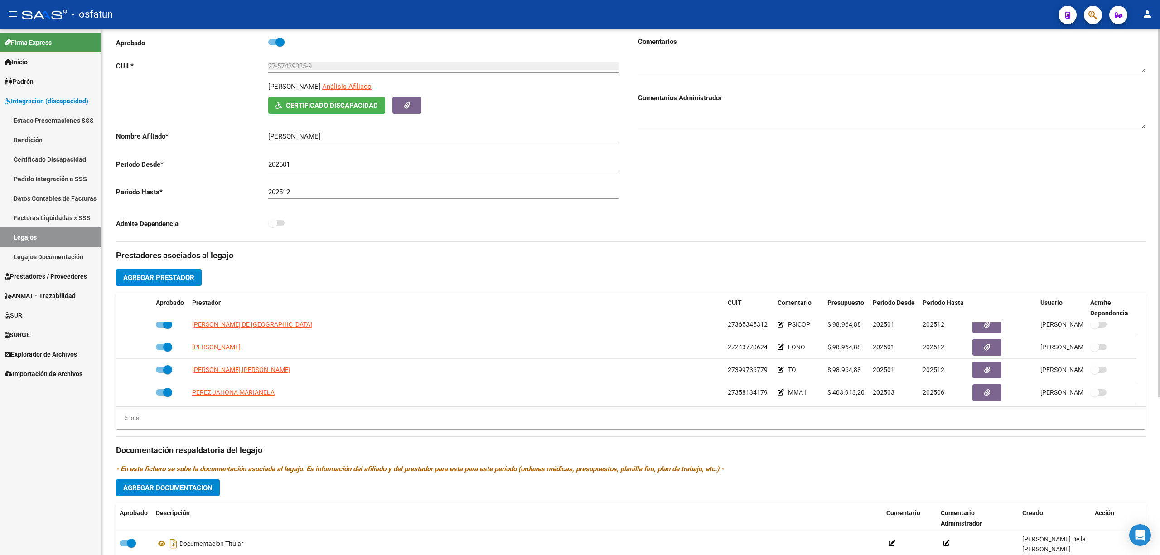
scroll to position [0, 0]
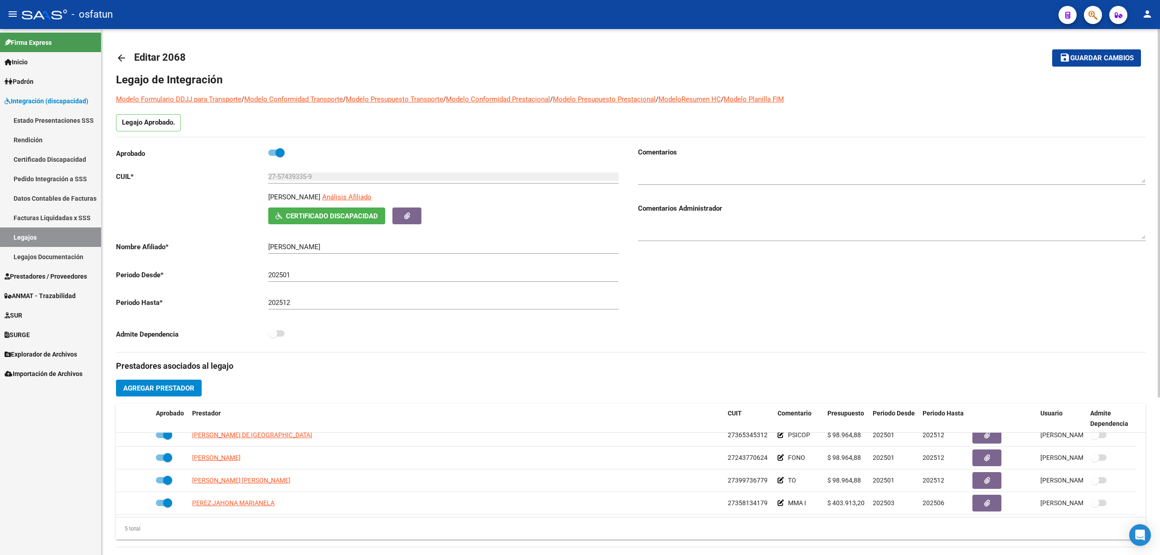
click at [33, 230] on link "Legajos" at bounding box center [50, 236] width 101 height 19
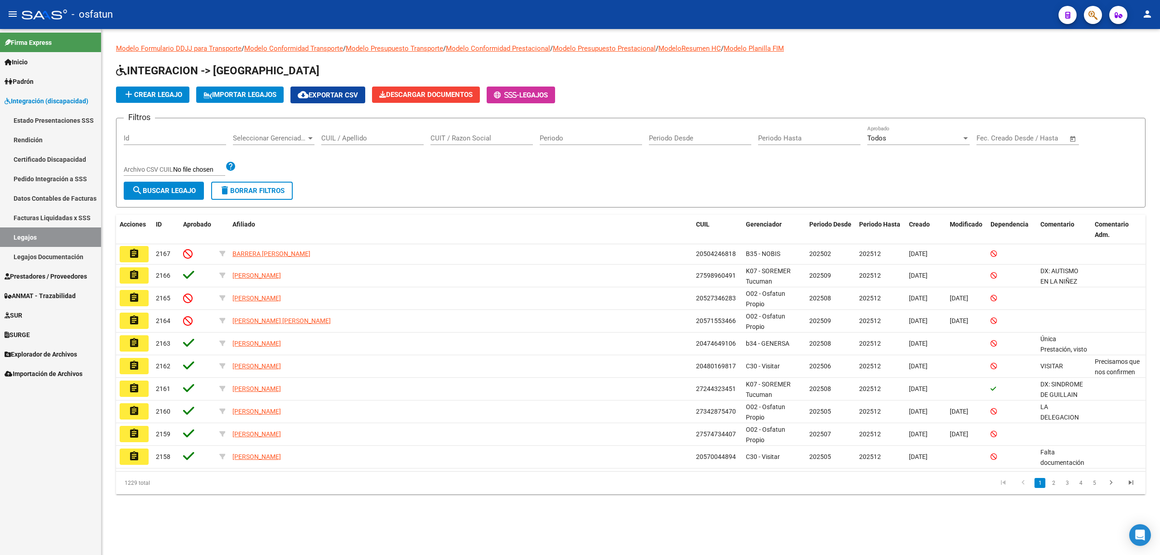
click at [354, 136] on input "CUIL / Apellido" at bounding box center [372, 138] width 102 height 8
paste input "52734628"
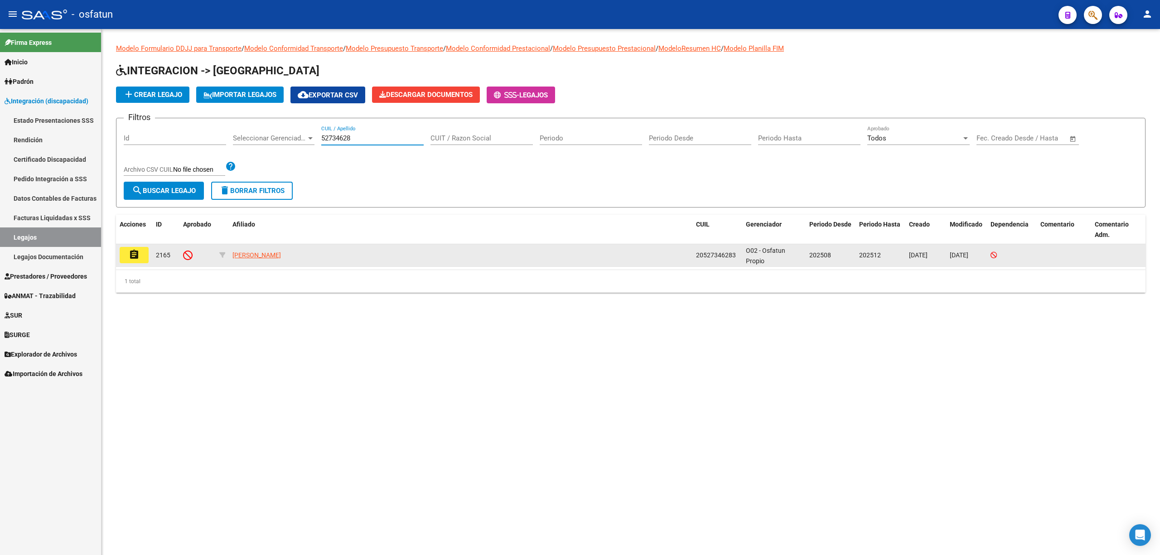
type input "52734628"
click at [715, 254] on span "20527346283" at bounding box center [716, 254] width 40 height 7
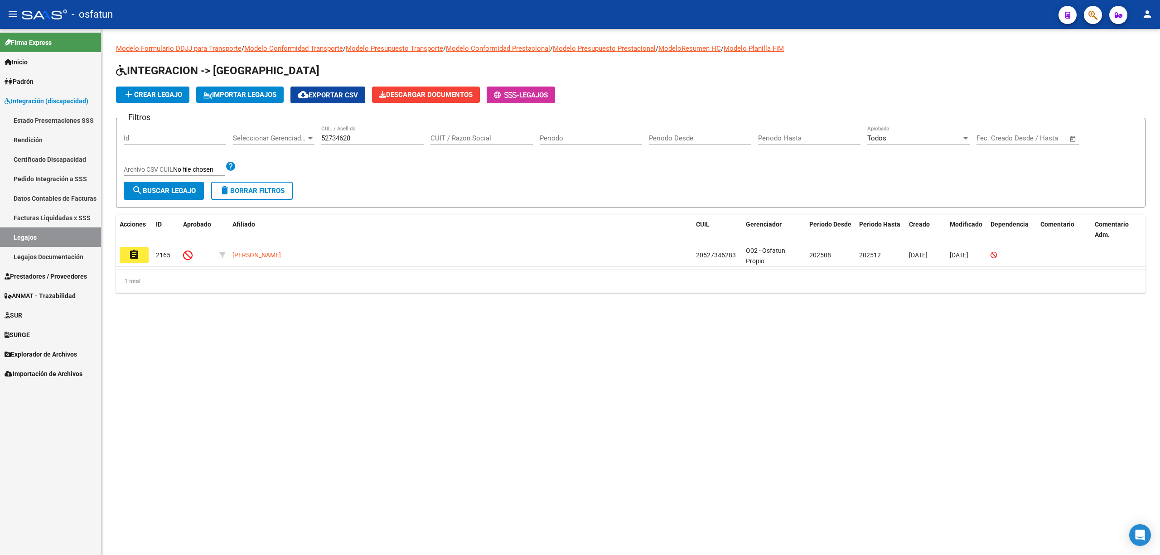
copy span "20527346283"
click at [58, 156] on link "Certificado Discapacidad" at bounding box center [50, 159] width 101 height 19
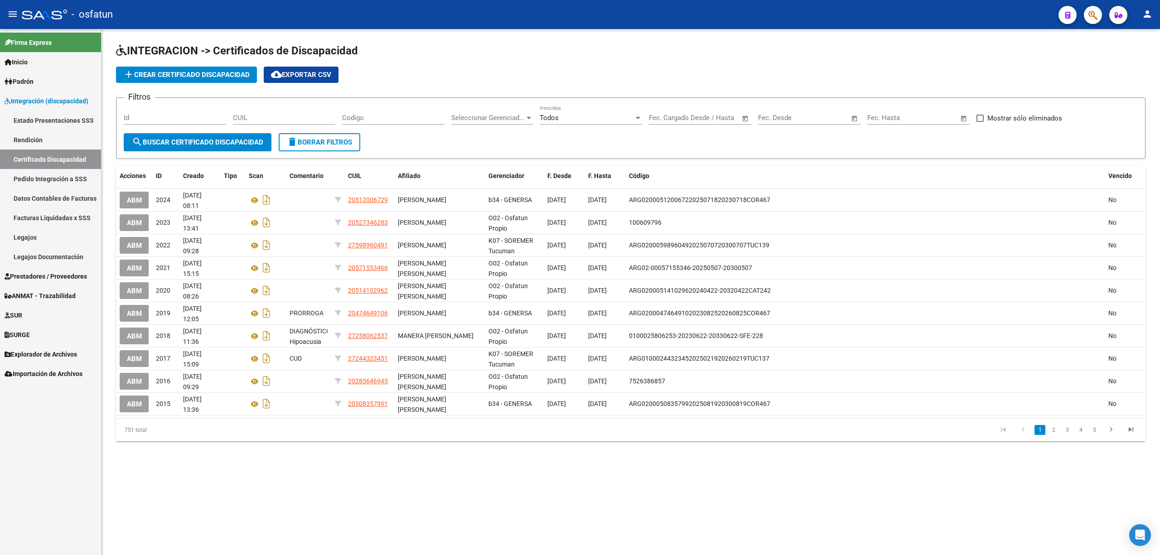
click at [315, 116] on input "CUIL" at bounding box center [284, 118] width 102 height 8
paste input "20-52734628-3"
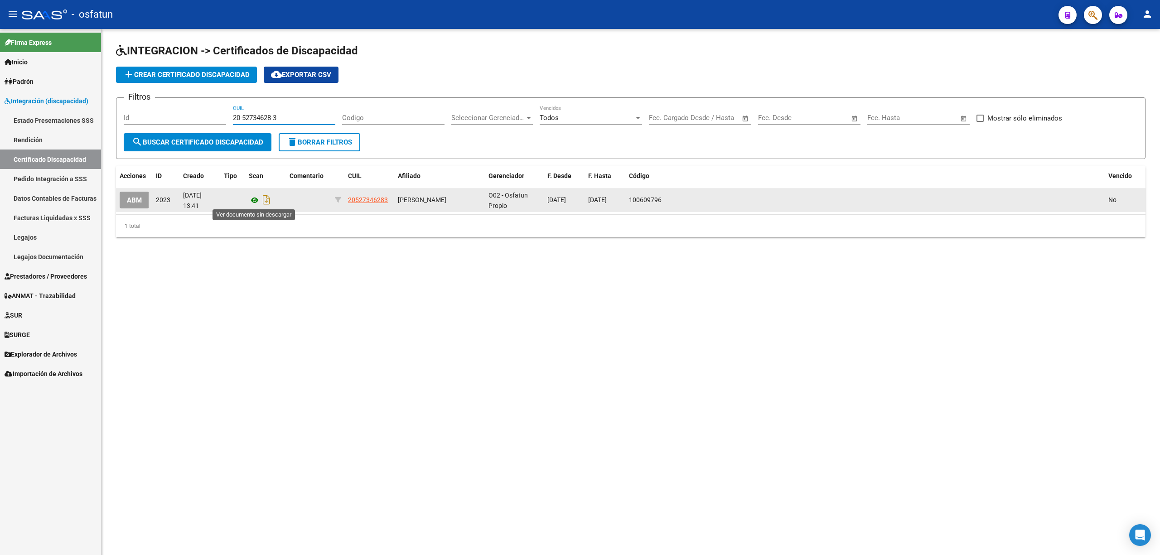
type input "20-52734628-3"
click at [256, 201] on icon at bounding box center [255, 200] width 12 height 11
drag, startPoint x: 392, startPoint y: 200, endPoint x: 340, endPoint y: 199, distance: 52.1
click at [340, 199] on div "ABM 2023 10/09/2025 13:41 20527346283 ARMOA MAXIMO TOMAS O02 - Osfatun Propio 1…" at bounding box center [631, 200] width 1030 height 23
copy div "20527346283"
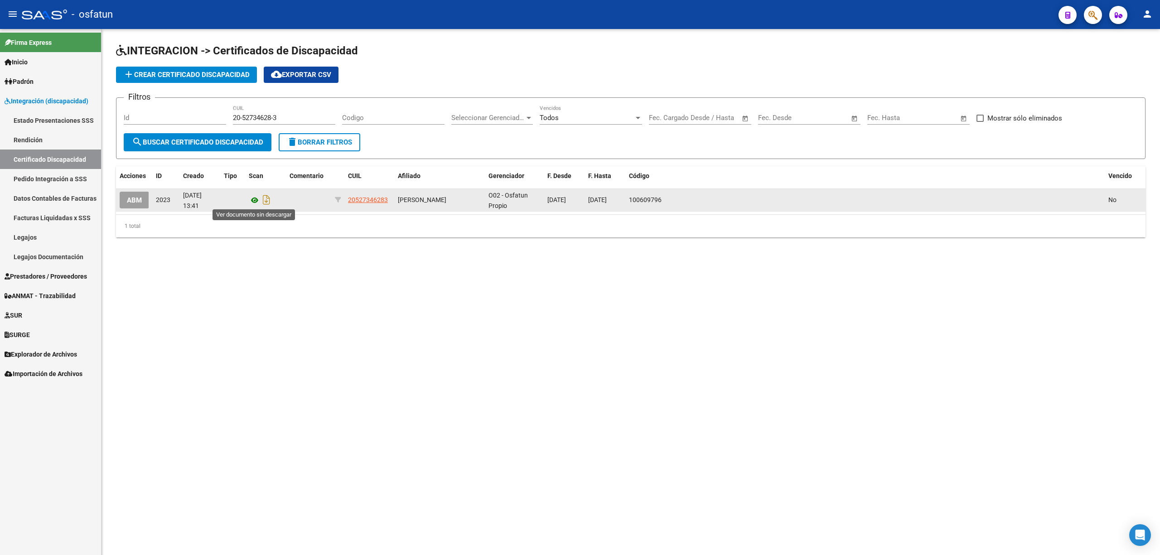
click at [256, 199] on icon at bounding box center [255, 200] width 12 height 11
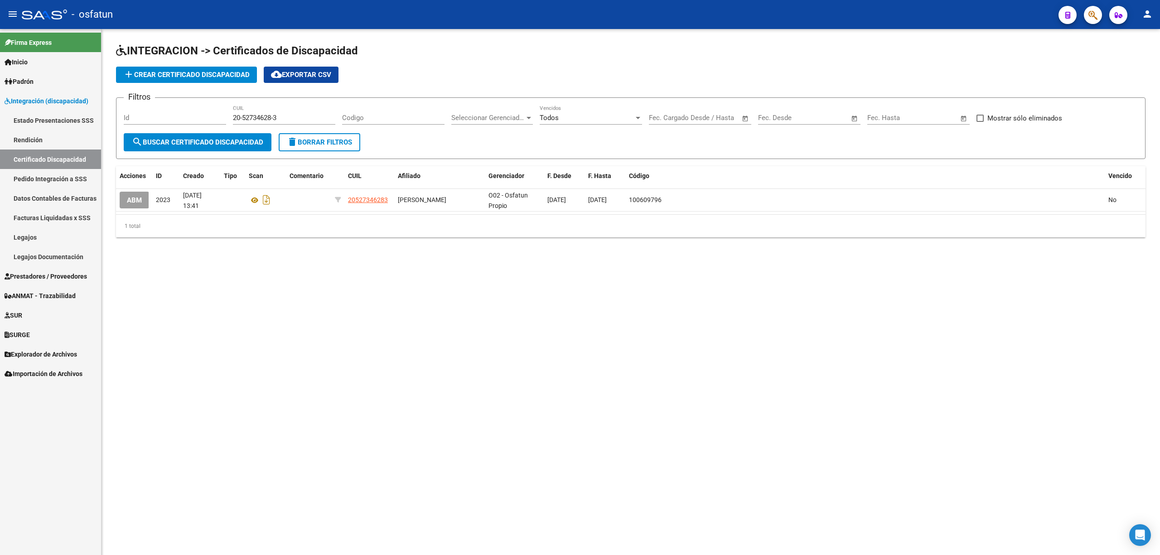
copy div "20527346283"
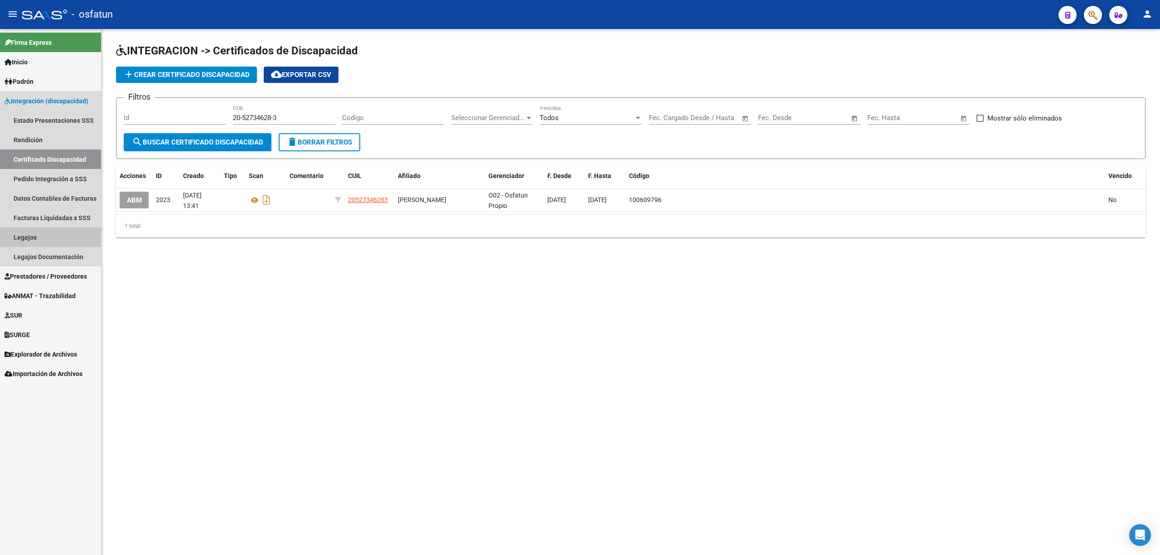
click at [24, 235] on link "Legajos" at bounding box center [50, 236] width 101 height 19
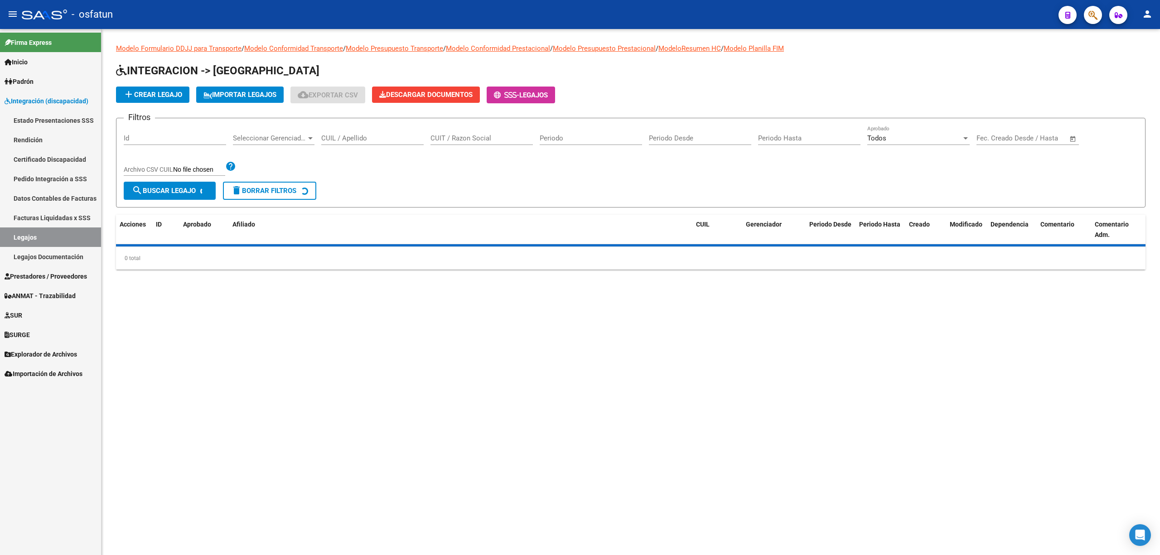
click at [338, 136] on input "CUIL / Apellido" at bounding box center [372, 138] width 102 height 8
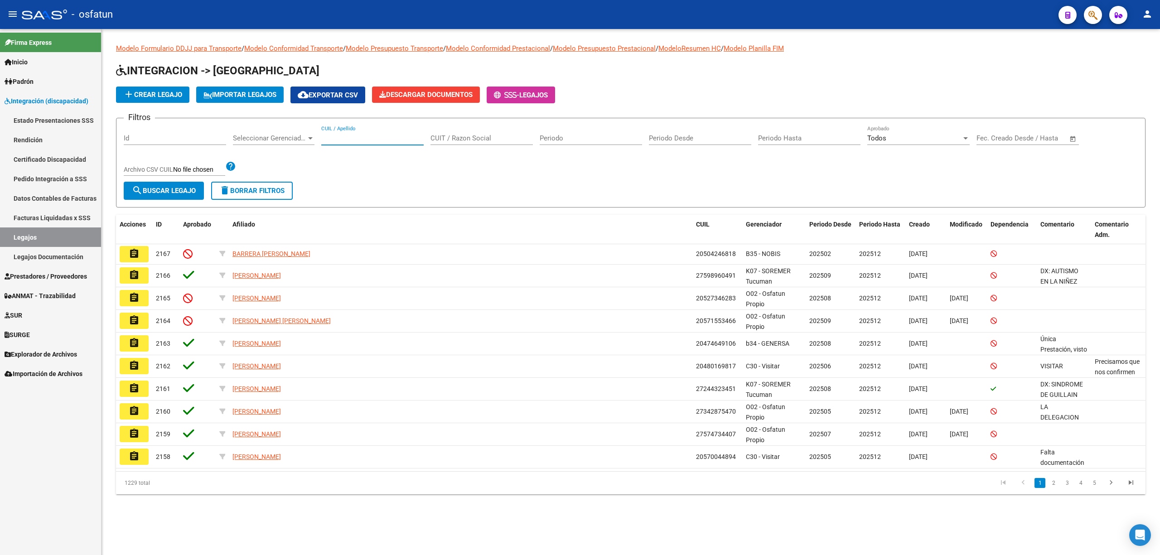
paste input "20527346283"
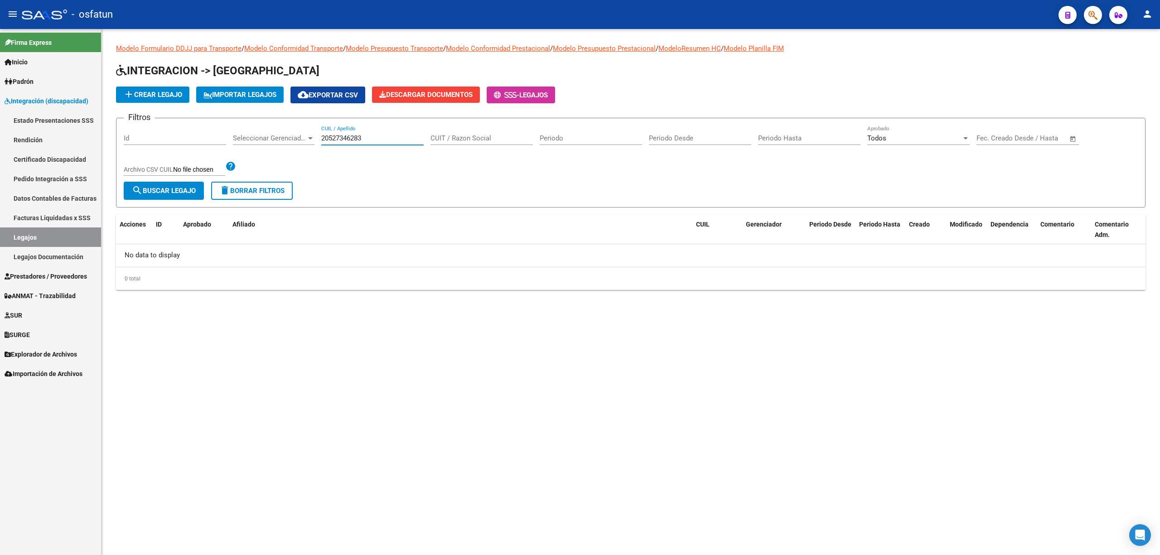
click at [325, 136] on input "20527346283" at bounding box center [372, 138] width 102 height 8
click at [318, 141] on app-drop-down-list "Seleccionar Gerenciador Seleccionar Gerenciador" at bounding box center [277, 140] width 88 height 28
click at [326, 140] on input "20527346283" at bounding box center [372, 138] width 102 height 8
click at [324, 140] on input "20527346283" at bounding box center [372, 138] width 102 height 8
click at [341, 135] on input "20527346283" at bounding box center [372, 138] width 102 height 8
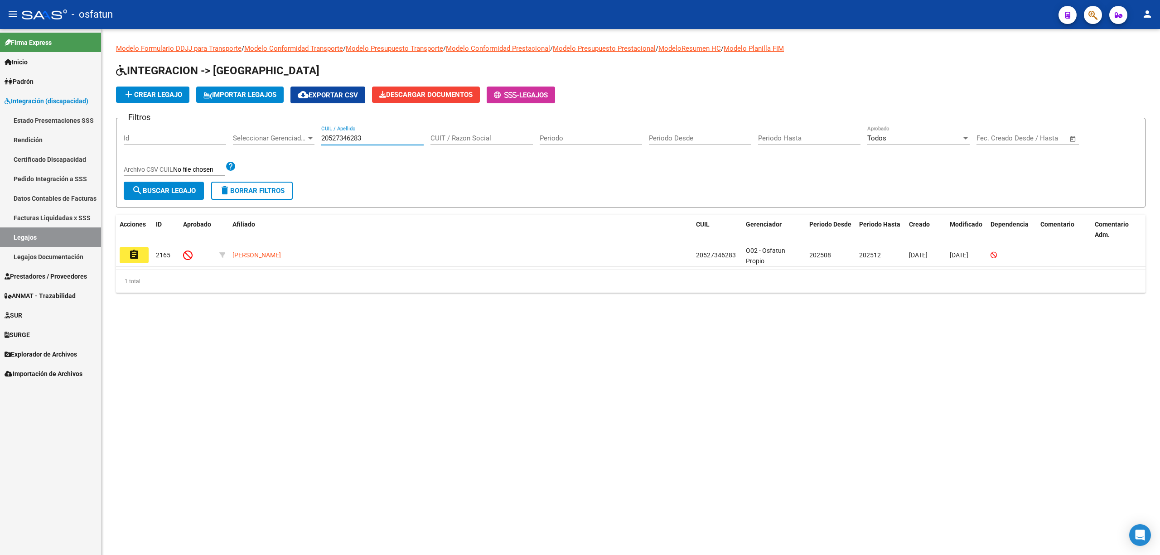
click at [341, 135] on input "20527346283" at bounding box center [372, 138] width 102 height 8
type input "20527346283"
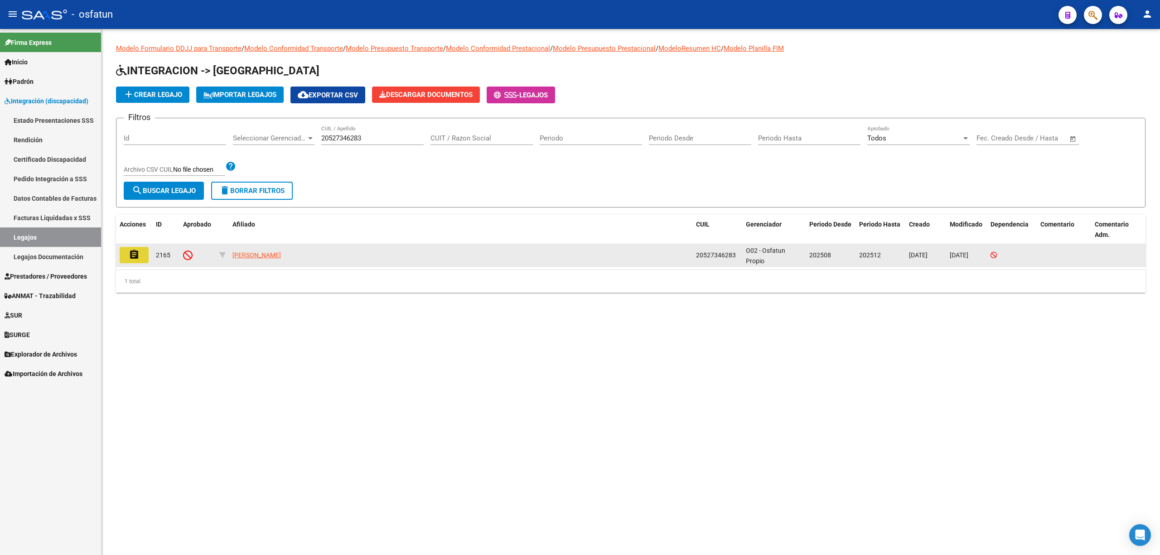
click at [142, 257] on button "assignment" at bounding box center [134, 255] width 29 height 16
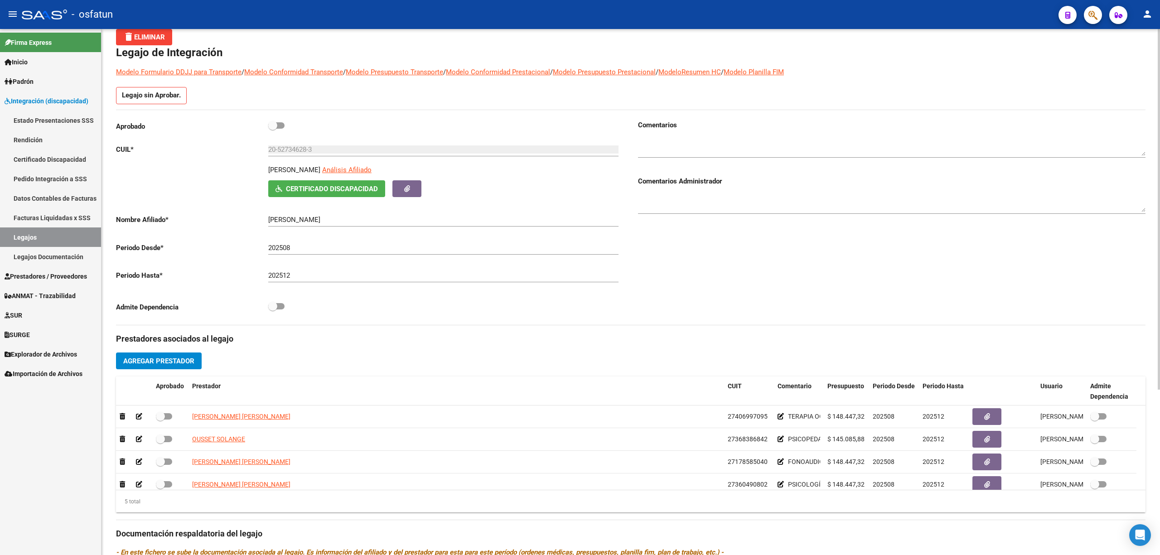
scroll to position [60, 0]
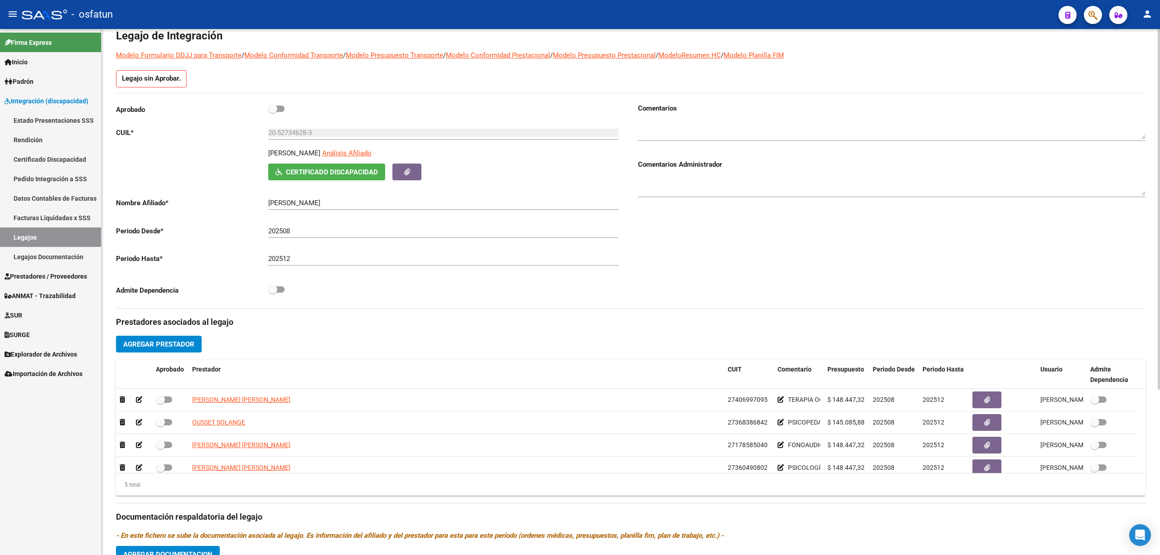
click at [282, 107] on span at bounding box center [276, 109] width 16 height 6
click at [273, 112] on input "checkbox" at bounding box center [272, 112] width 0 height 0
checkbox input "true"
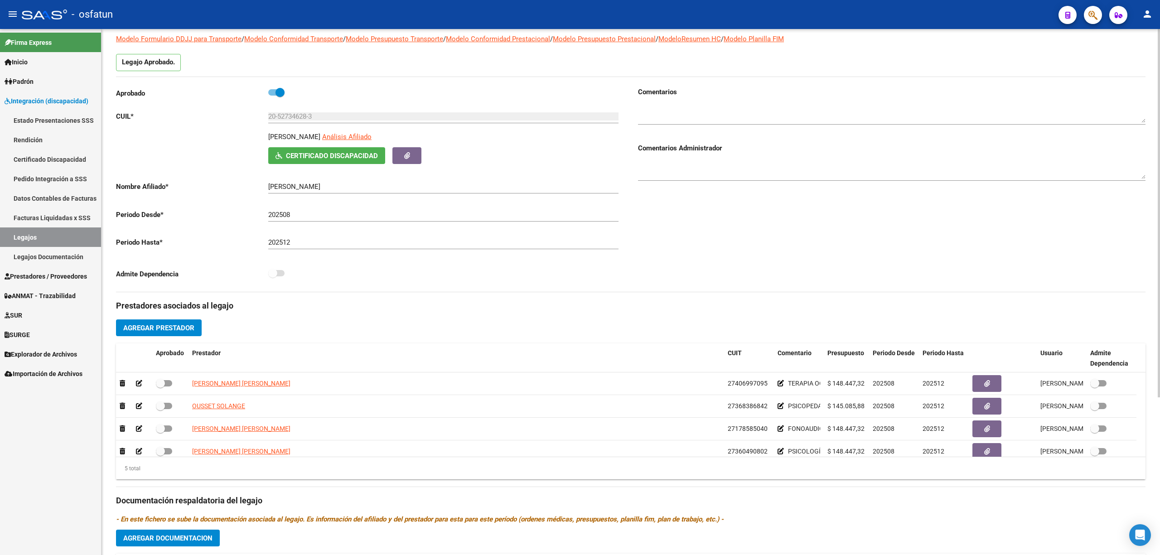
scroll to position [44, 0]
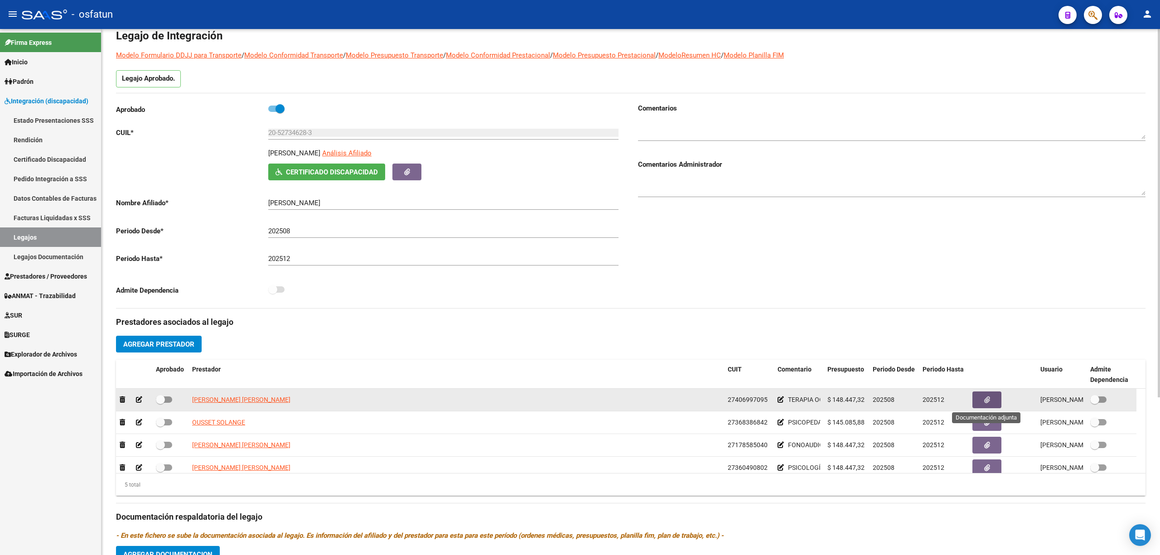
click at [759, 399] on button "button" at bounding box center [986, 400] width 29 height 17
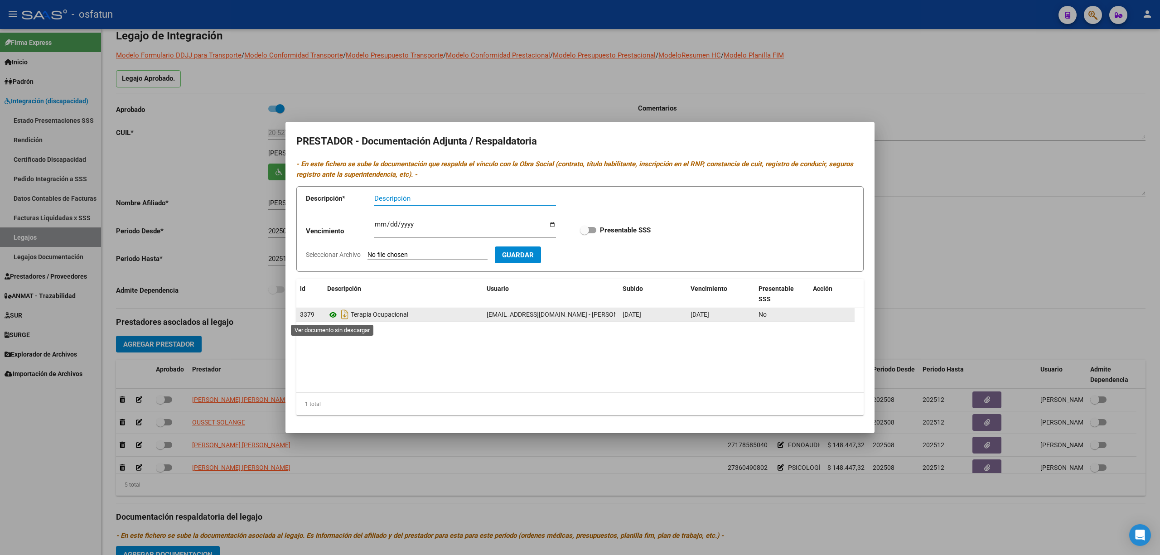
click at [336, 316] on icon at bounding box center [333, 314] width 12 height 11
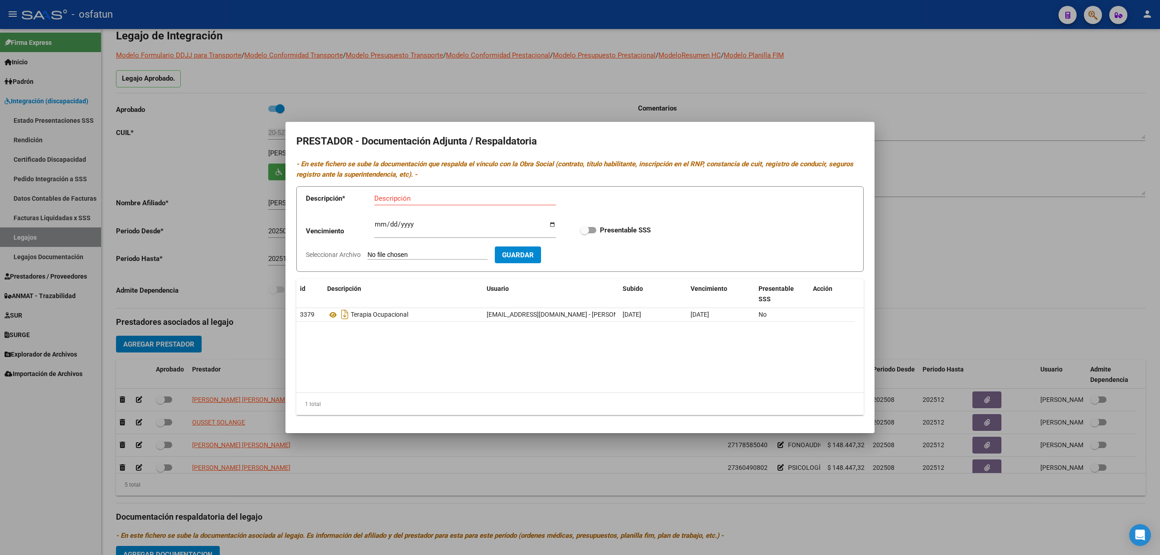
click at [214, 323] on div at bounding box center [580, 277] width 1160 height 555
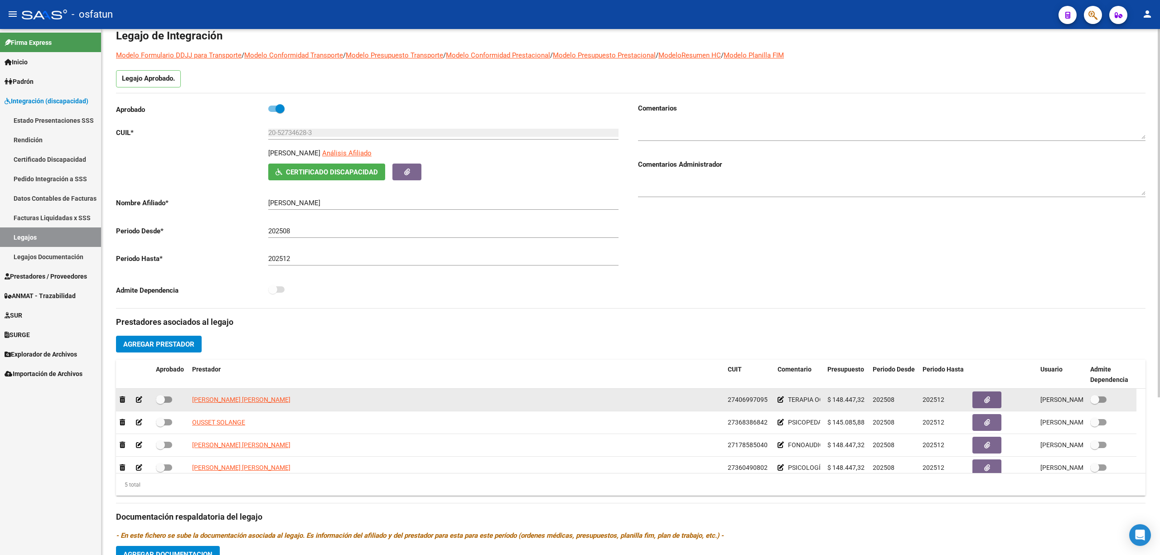
click at [171, 397] on label at bounding box center [164, 399] width 16 height 11
click at [160, 403] on input "checkbox" at bounding box center [160, 403] width 0 height 0
click at [162, 399] on span at bounding box center [164, 399] width 16 height 6
click at [160, 403] on input "checkbox" at bounding box center [160, 403] width 0 height 0
checkbox input "false"
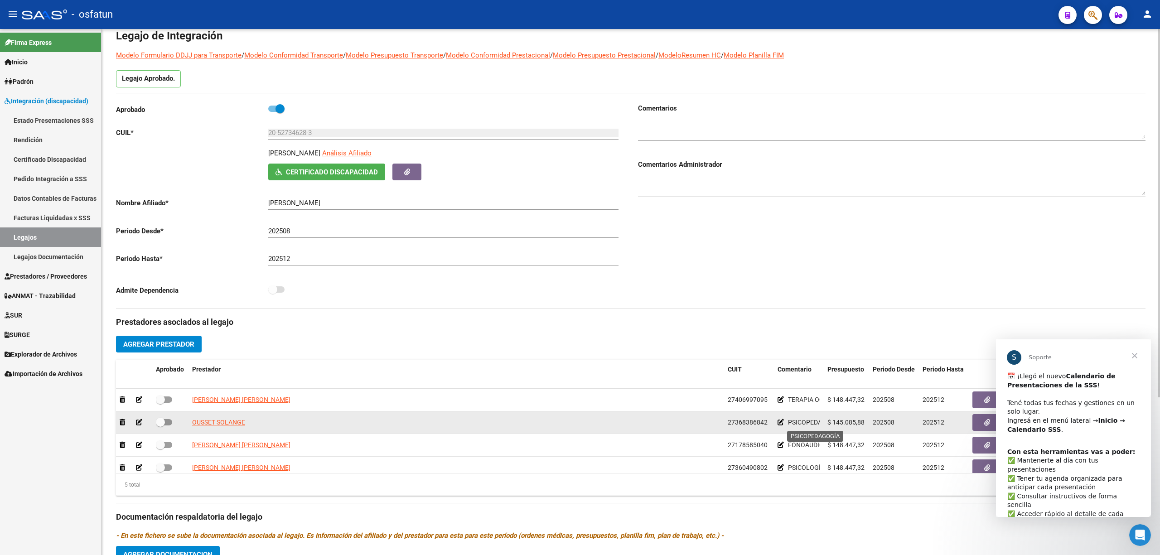
scroll to position [0, 0]
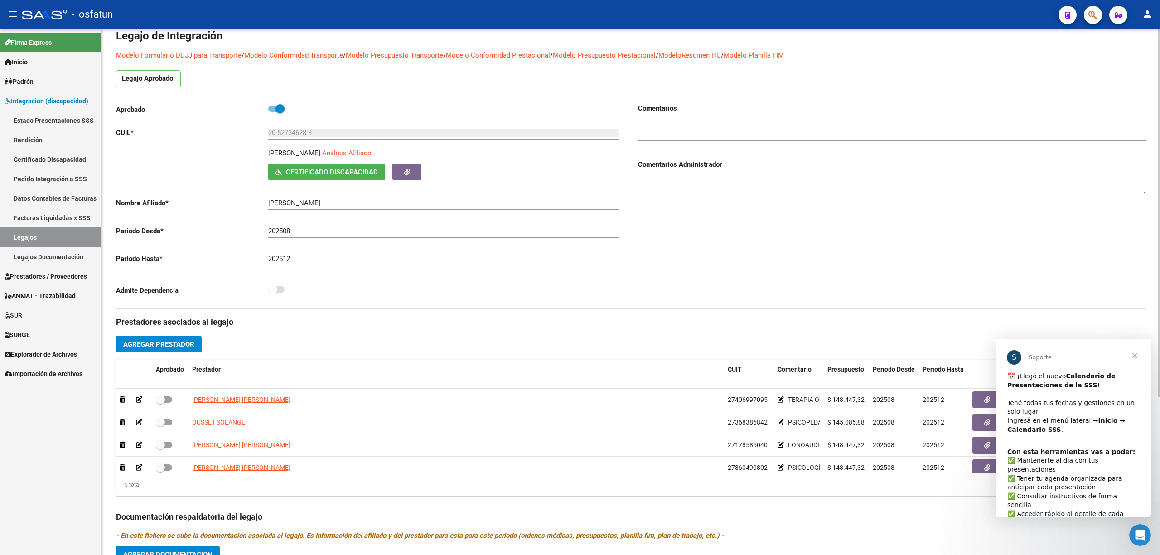
drag, startPoint x: 852, startPoint y: 261, endPoint x: 1129, endPoint y: 323, distance: 284.0
click at [759, 261] on div "Comentarios Comentarios Administrador" at bounding box center [888, 205] width 515 height 205
click at [759, 360] on span "Cerrar" at bounding box center [1134, 355] width 33 height 33
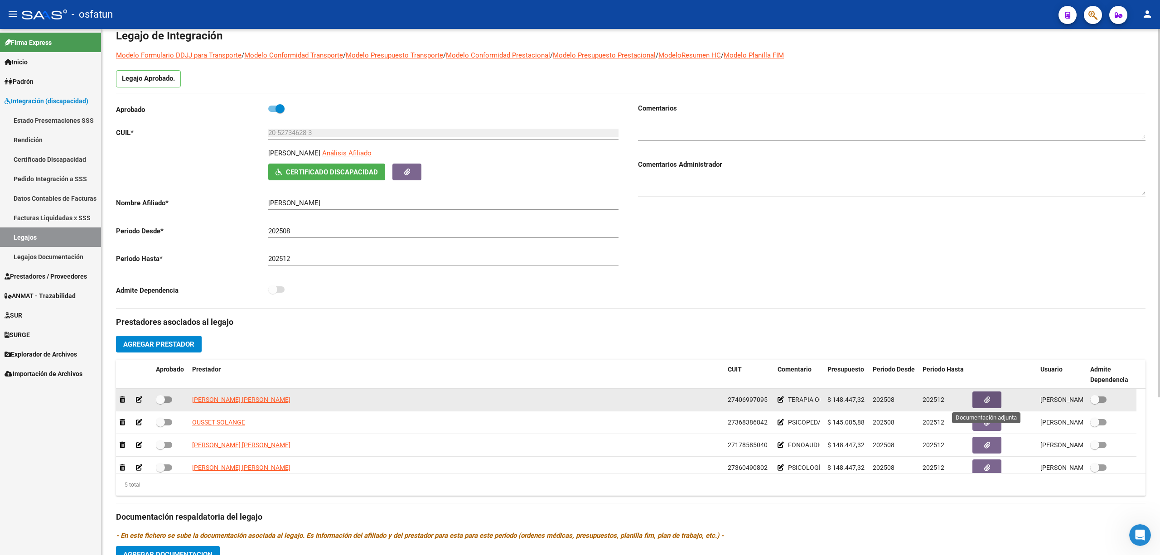
click at [759, 394] on button "button" at bounding box center [986, 400] width 29 height 17
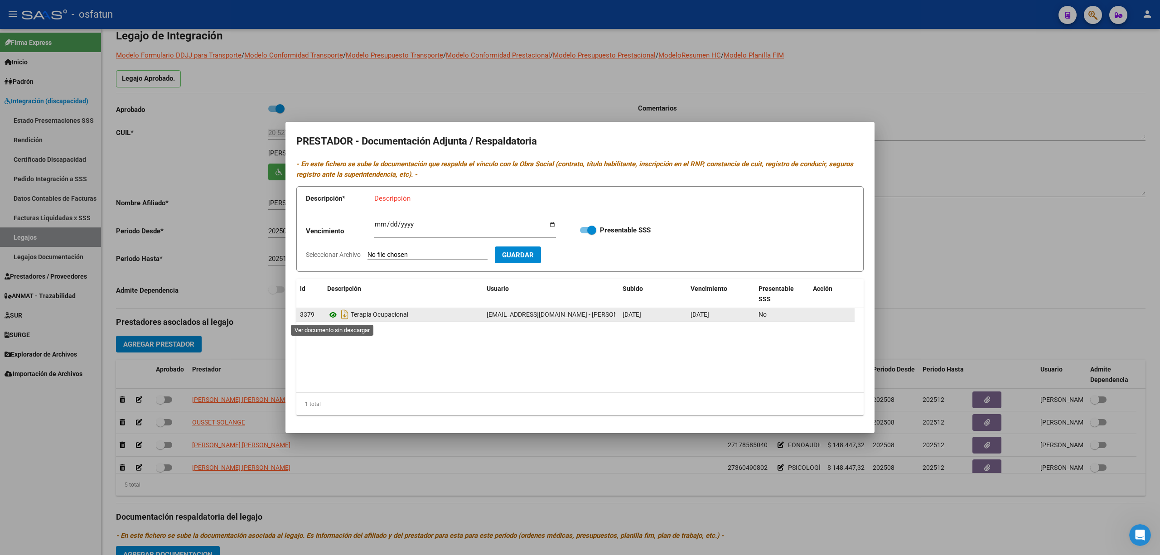
click at [330, 314] on icon at bounding box center [333, 314] width 12 height 11
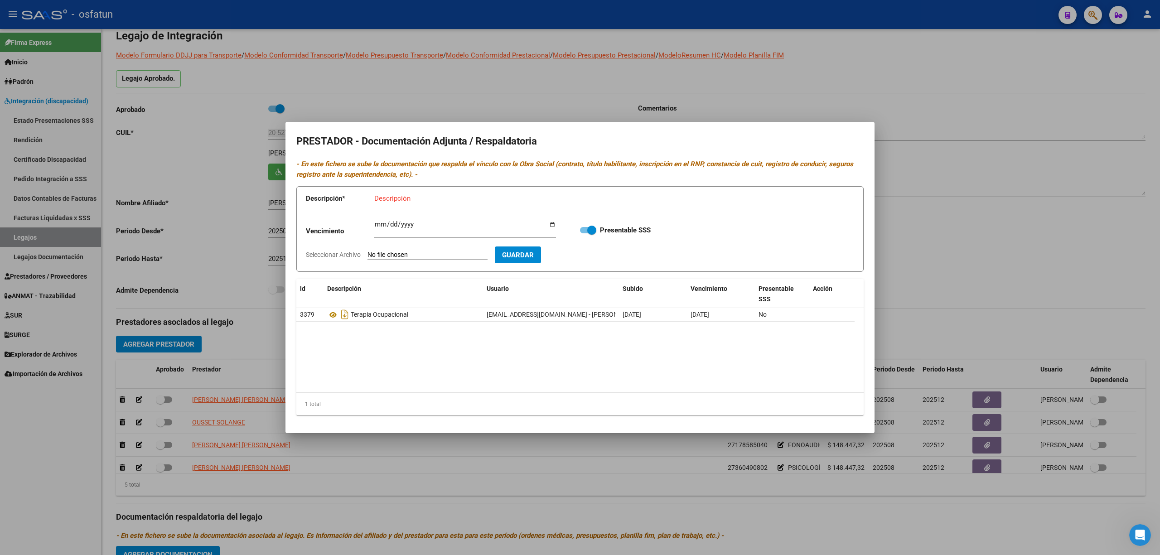
click at [217, 356] on div at bounding box center [580, 277] width 1160 height 555
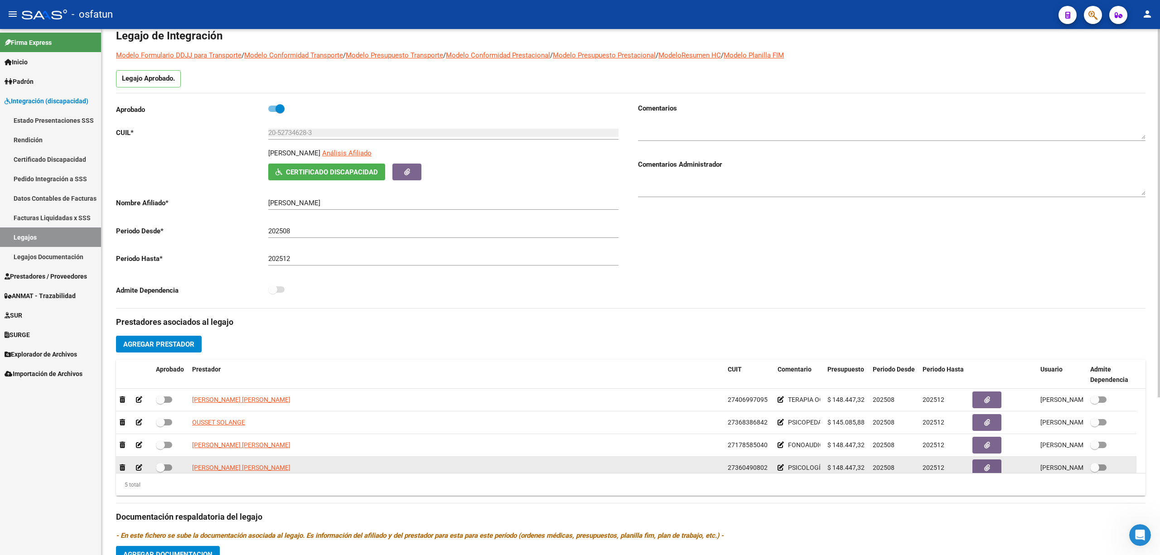
scroll to position [31, 0]
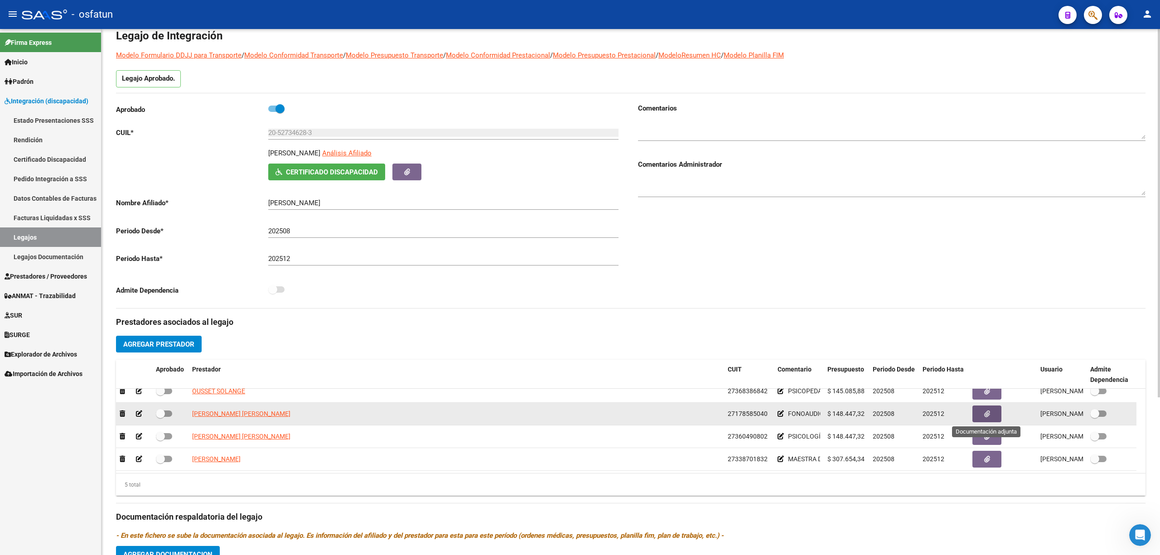
click at [759, 419] on button "button" at bounding box center [986, 414] width 29 height 17
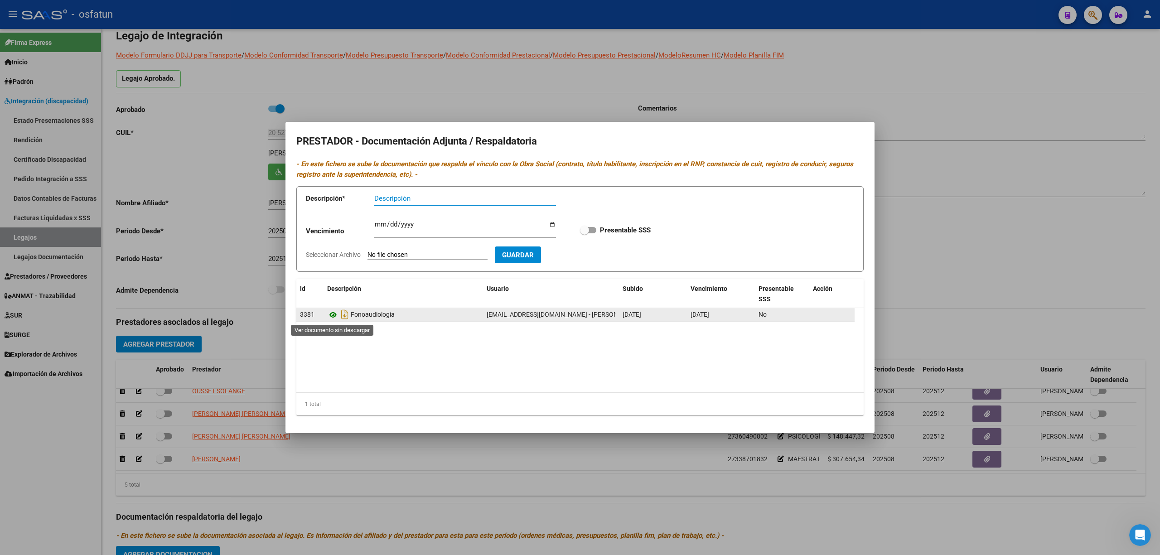
click at [332, 316] on icon at bounding box center [333, 314] width 12 height 11
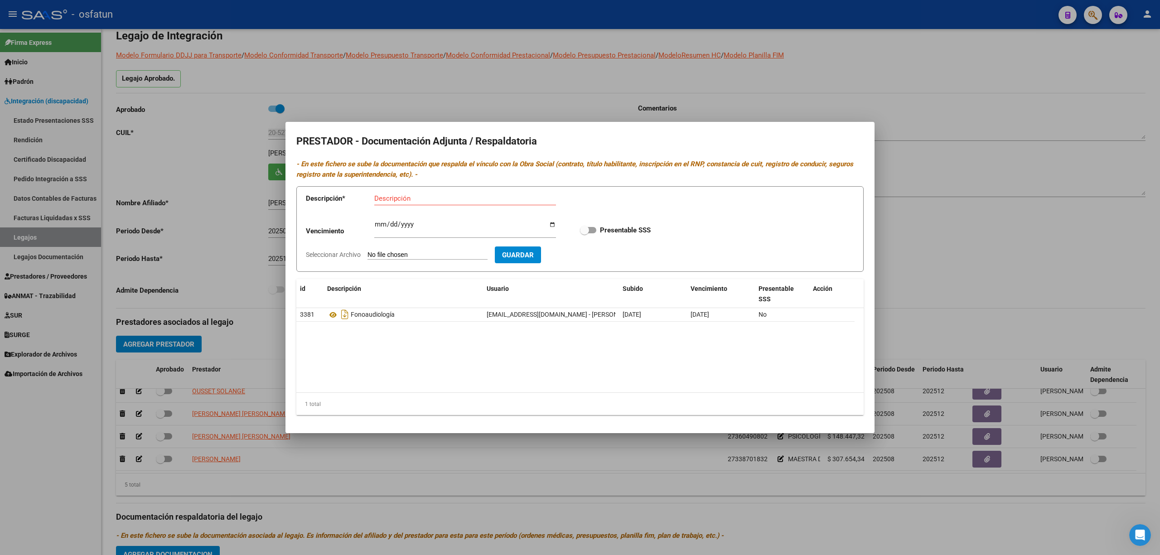
click at [442, 486] on div at bounding box center [580, 277] width 1160 height 555
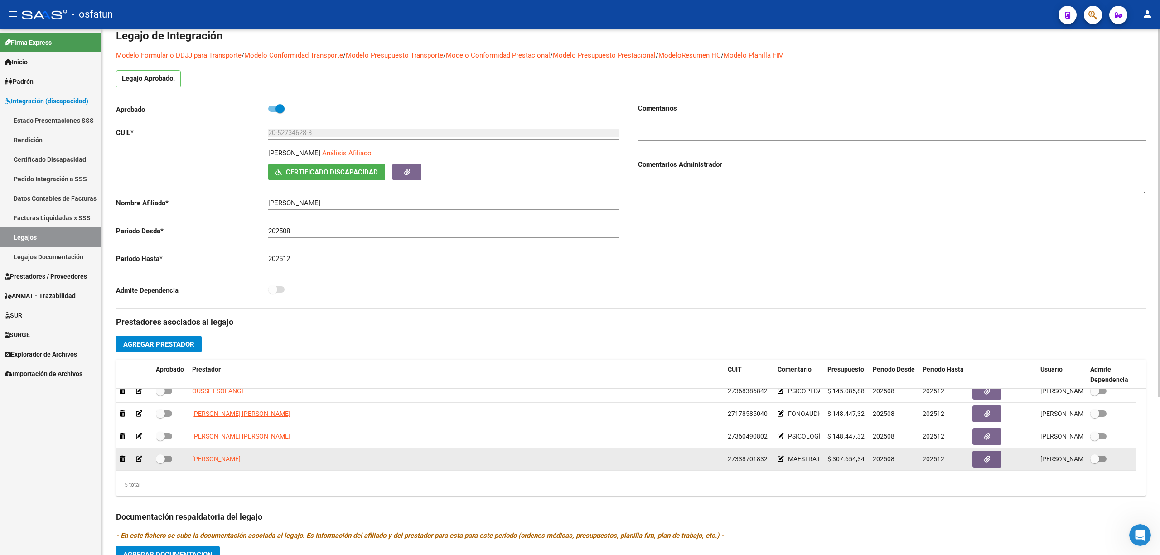
scroll to position [0, 0]
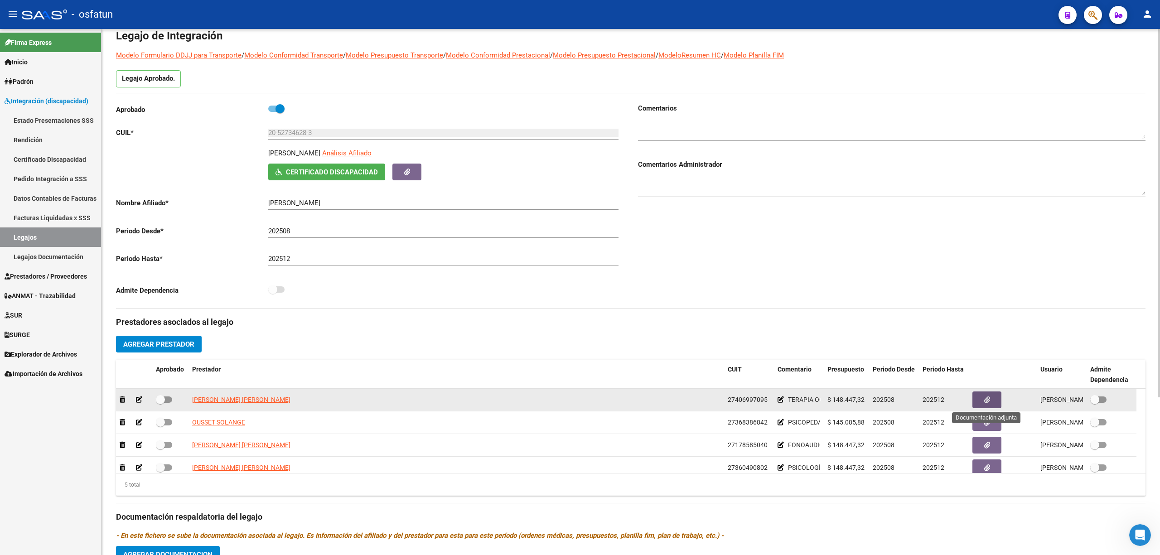
click at [759, 400] on button "button" at bounding box center [986, 400] width 29 height 17
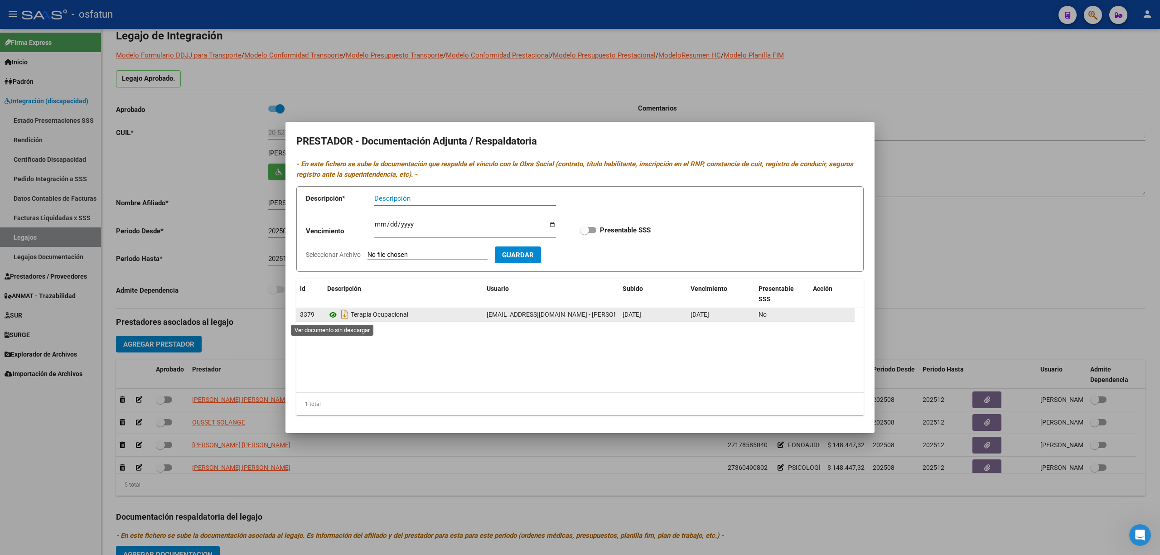
click at [329, 314] on icon at bounding box center [333, 314] width 12 height 11
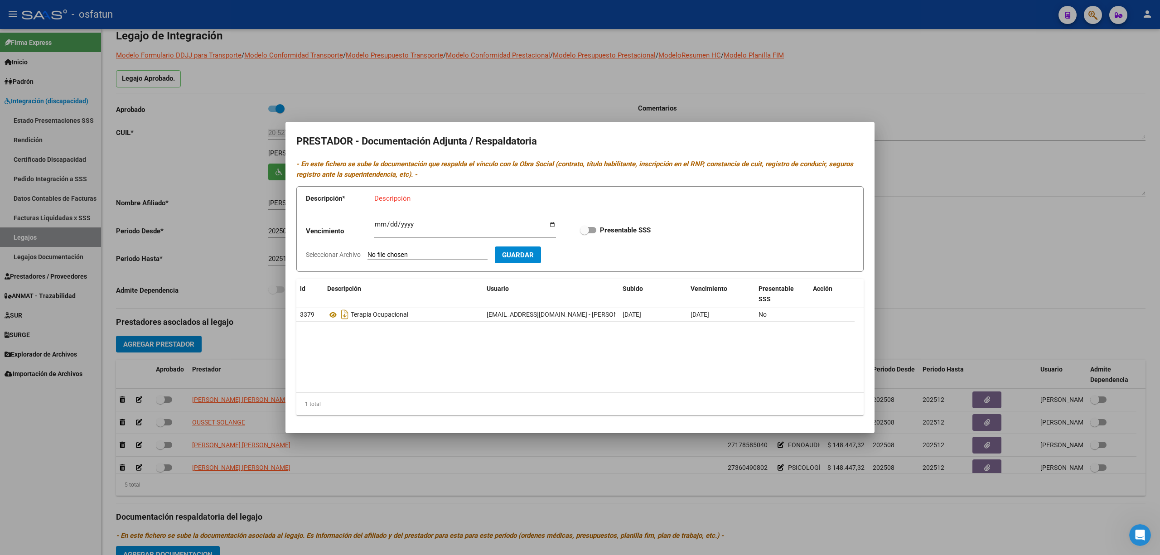
click at [759, 194] on div at bounding box center [580, 277] width 1160 height 555
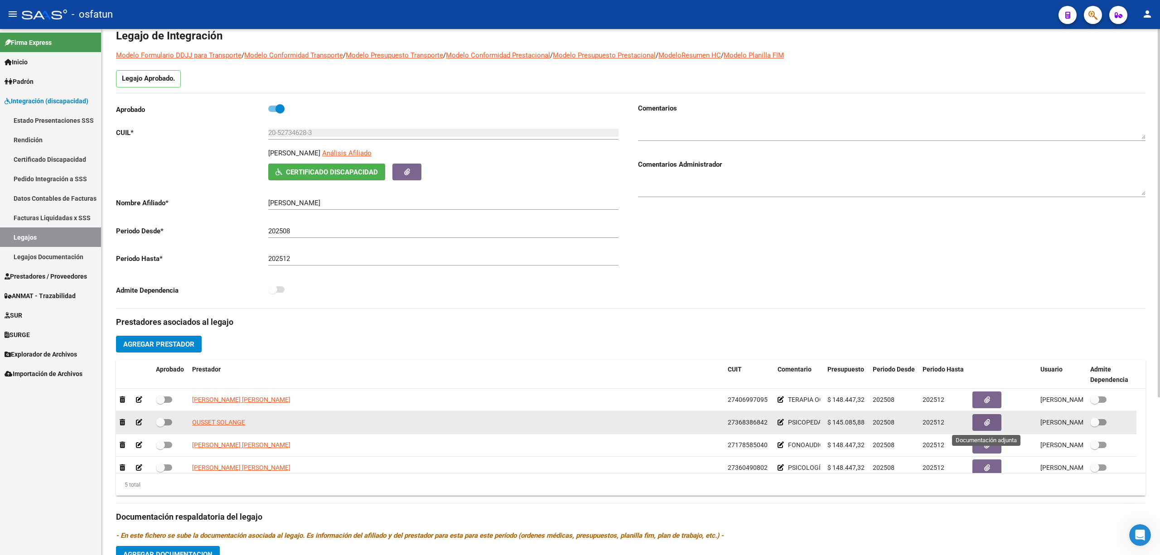
click at [759, 424] on button "button" at bounding box center [986, 422] width 29 height 17
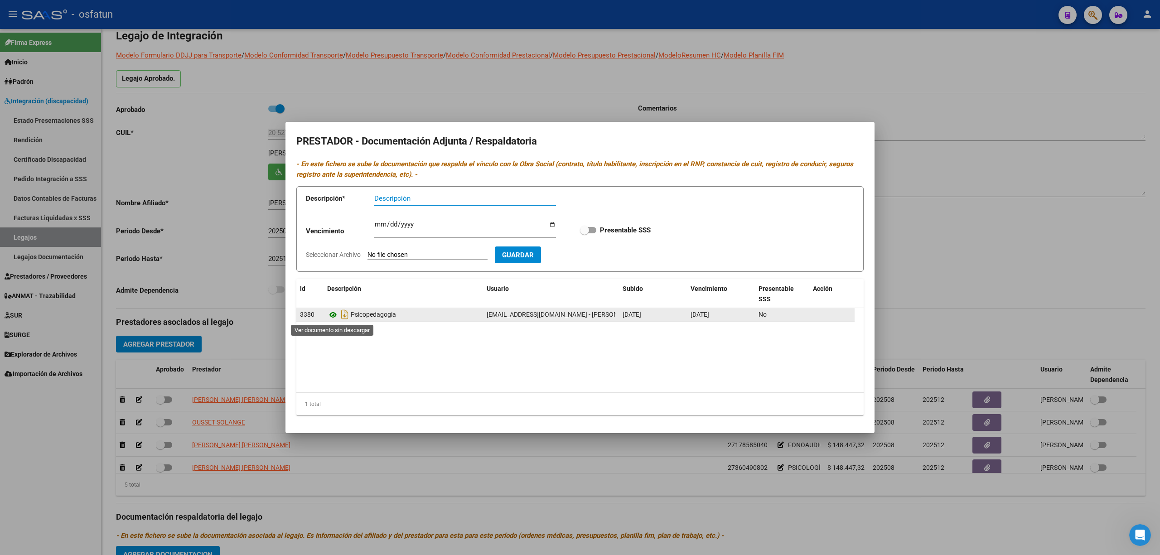
click at [334, 319] on icon at bounding box center [333, 314] width 12 height 11
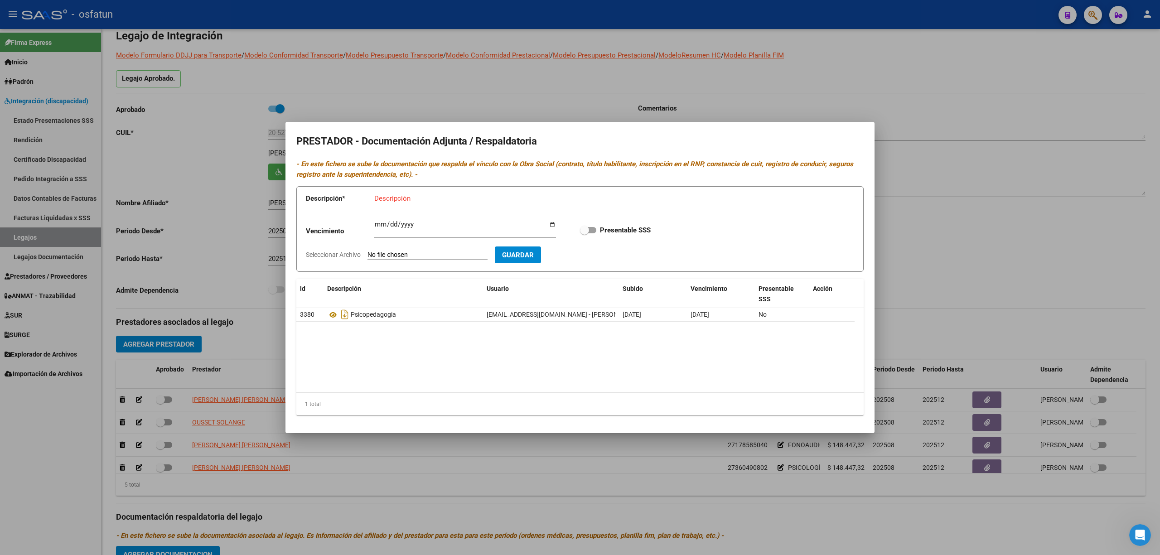
click at [759, 269] on div at bounding box center [580, 277] width 1160 height 555
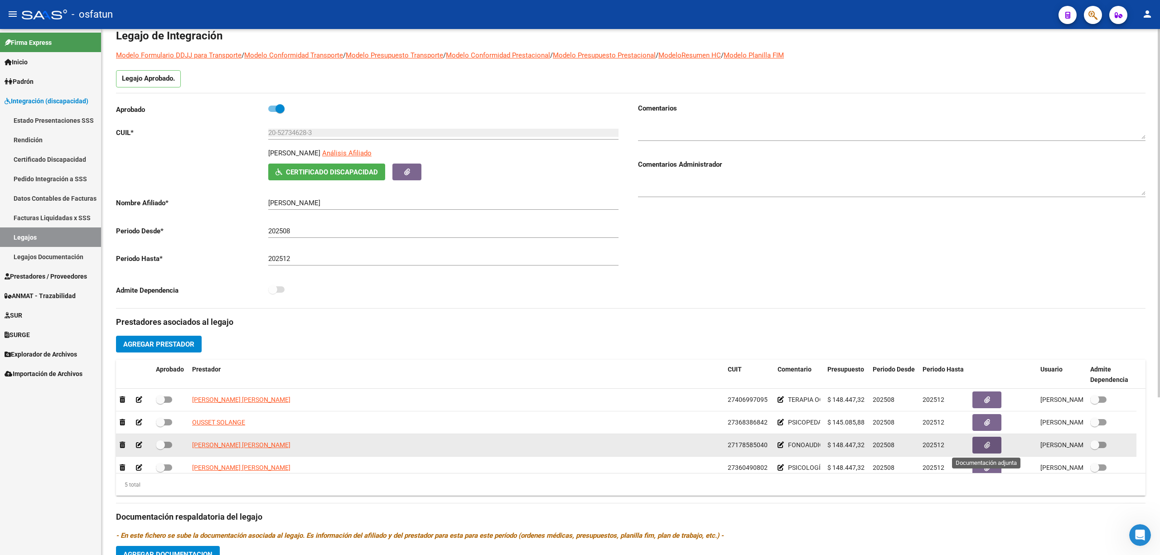
click at [759, 448] on button "button" at bounding box center [986, 445] width 29 height 17
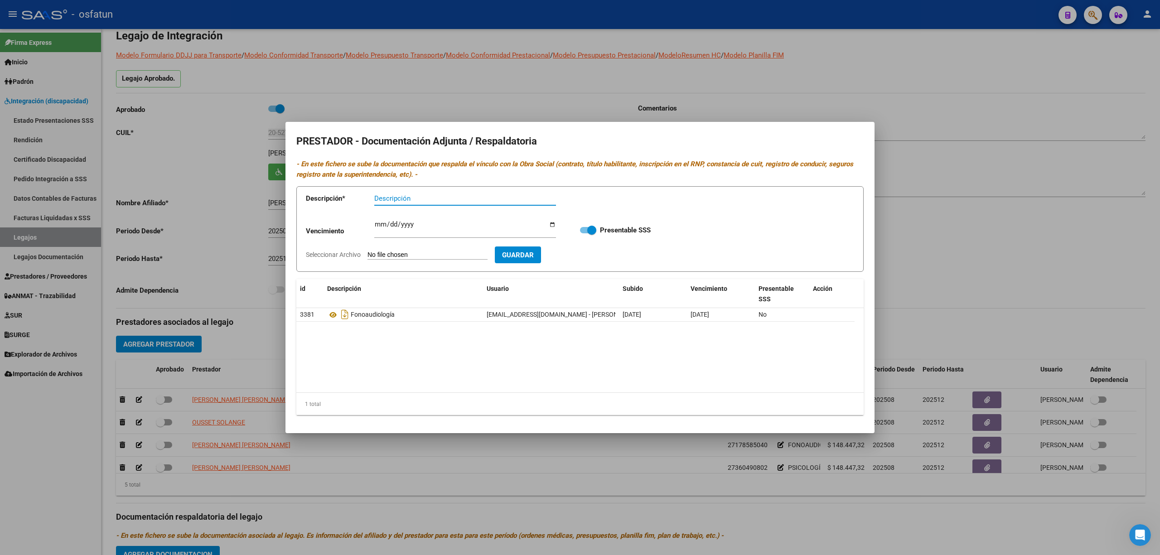
click at [759, 223] on div at bounding box center [580, 277] width 1160 height 555
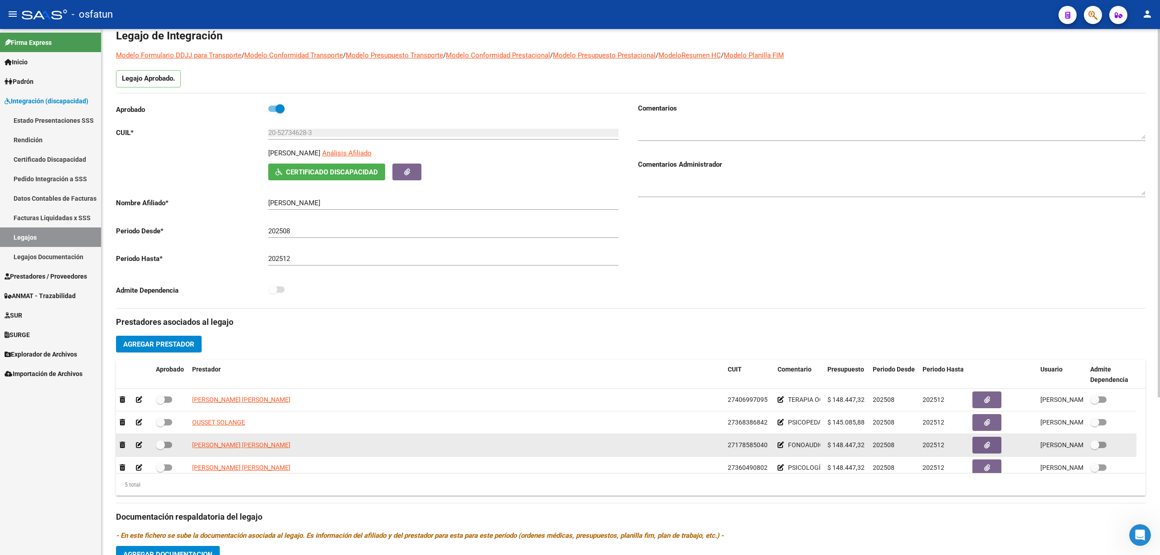
click at [167, 448] on span at bounding box center [164, 445] width 16 height 6
click at [160, 448] on input "checkbox" at bounding box center [160, 448] width 0 height 0
checkbox input "true"
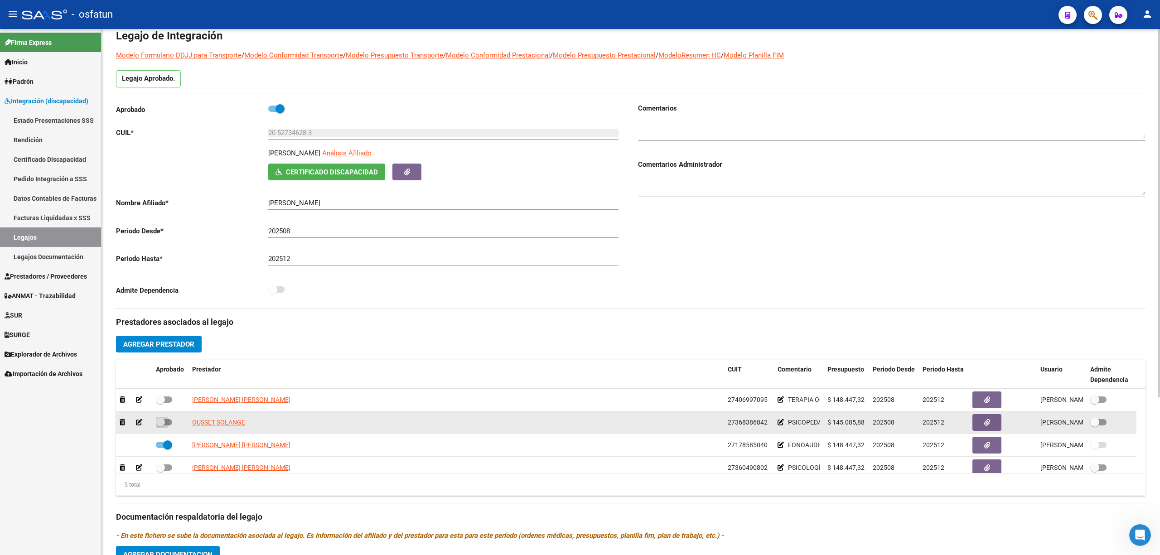
click at [169, 425] on span at bounding box center [164, 422] width 16 height 6
click at [160, 425] on input "checkbox" at bounding box center [160, 425] width 0 height 0
checkbox input "true"
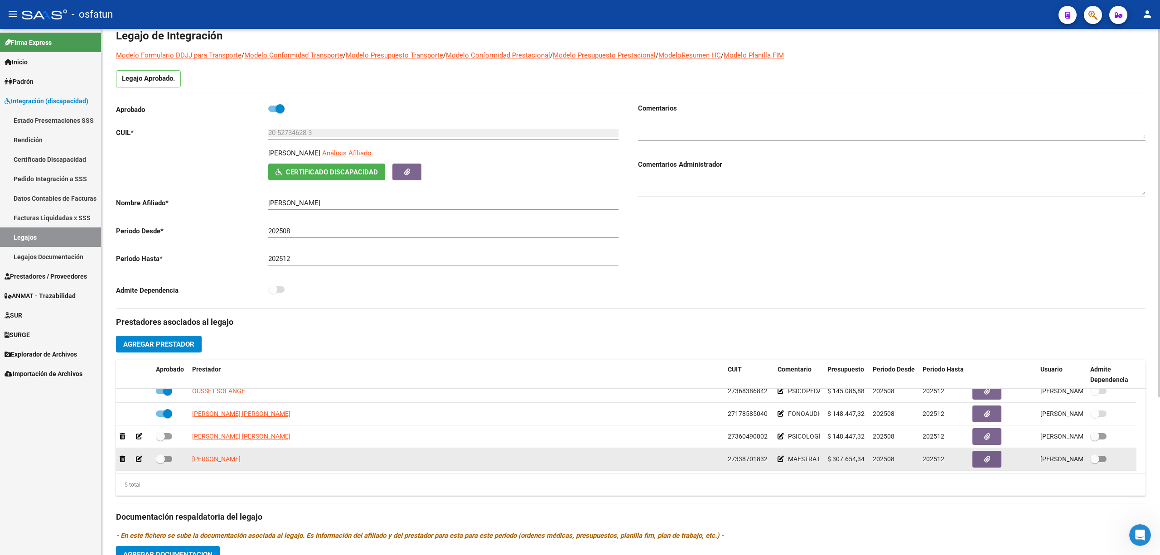
scroll to position [2, 0]
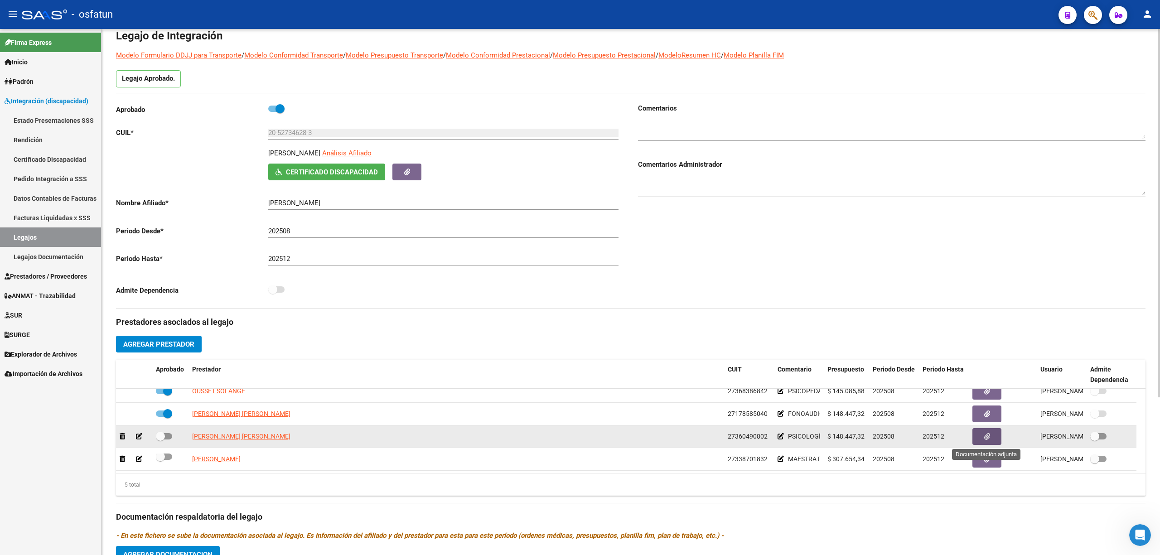
click at [759, 443] on button "button" at bounding box center [986, 436] width 29 height 17
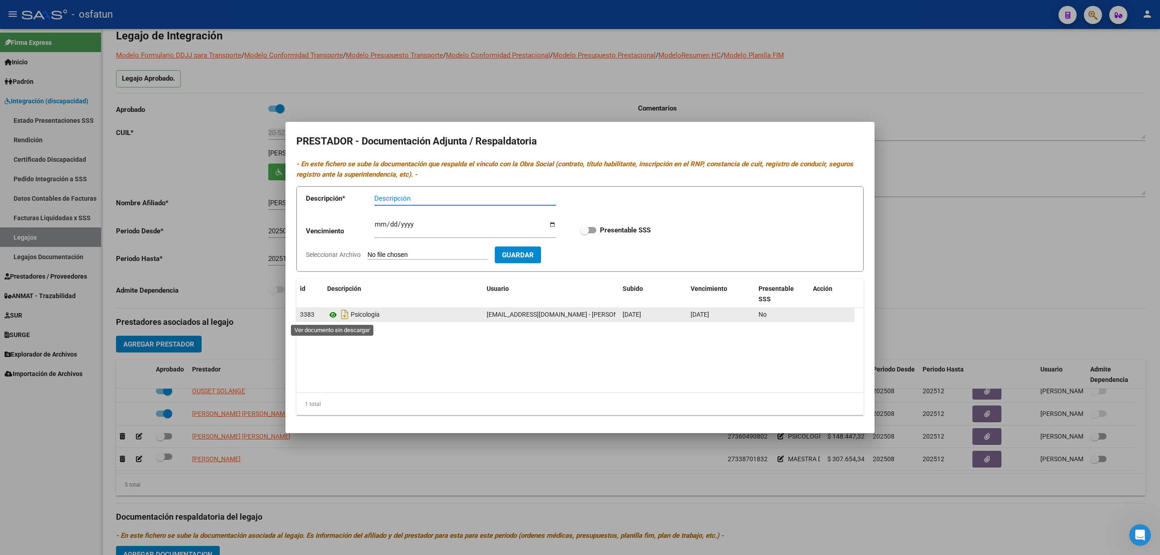
click at [329, 316] on icon at bounding box center [333, 314] width 12 height 11
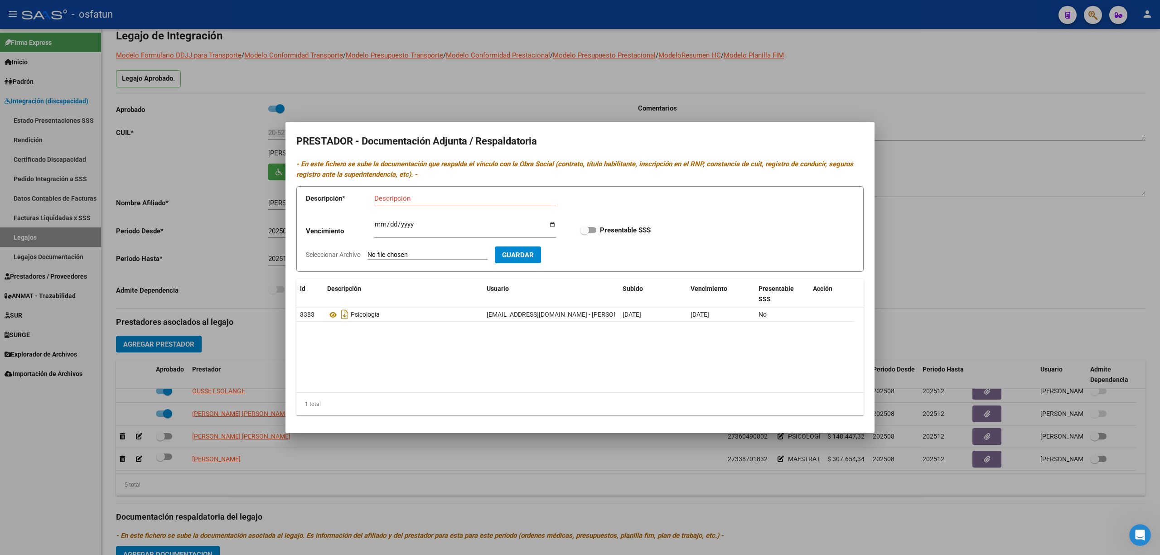
click at [759, 276] on div at bounding box center [580, 277] width 1160 height 555
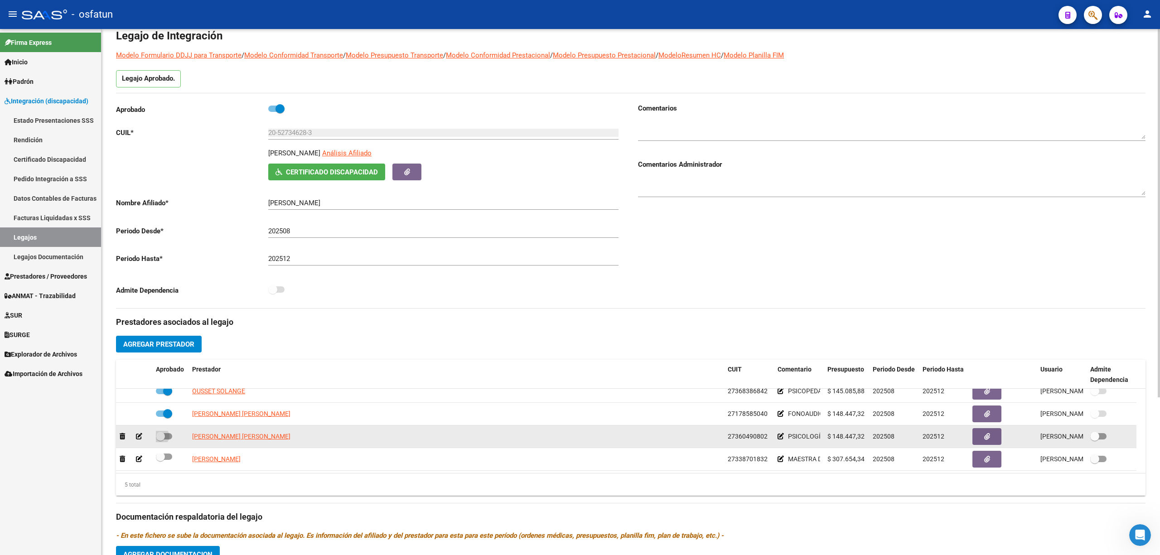
click at [171, 435] on span at bounding box center [164, 436] width 16 height 6
click at [160, 440] on input "checkbox" at bounding box center [160, 440] width 0 height 0
checkbox input "true"
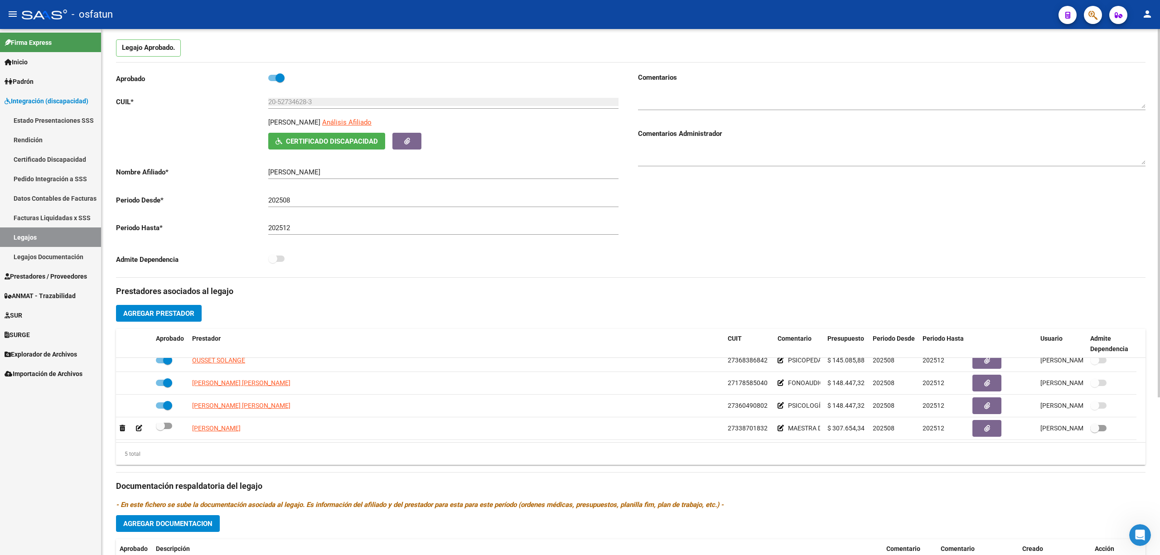
scroll to position [104, 0]
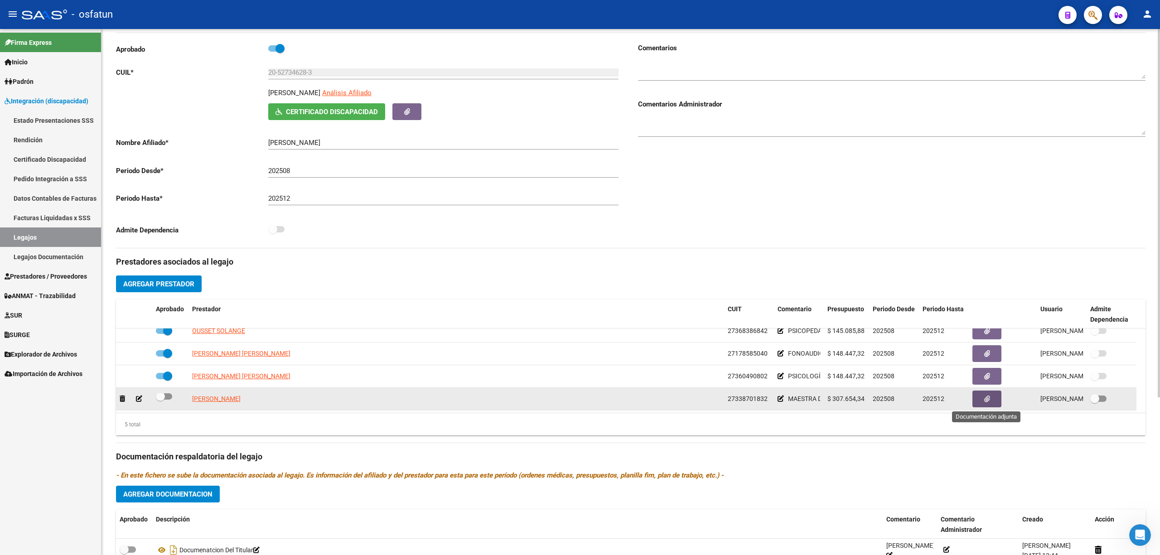
click at [759, 403] on span "button" at bounding box center [987, 399] width 6 height 8
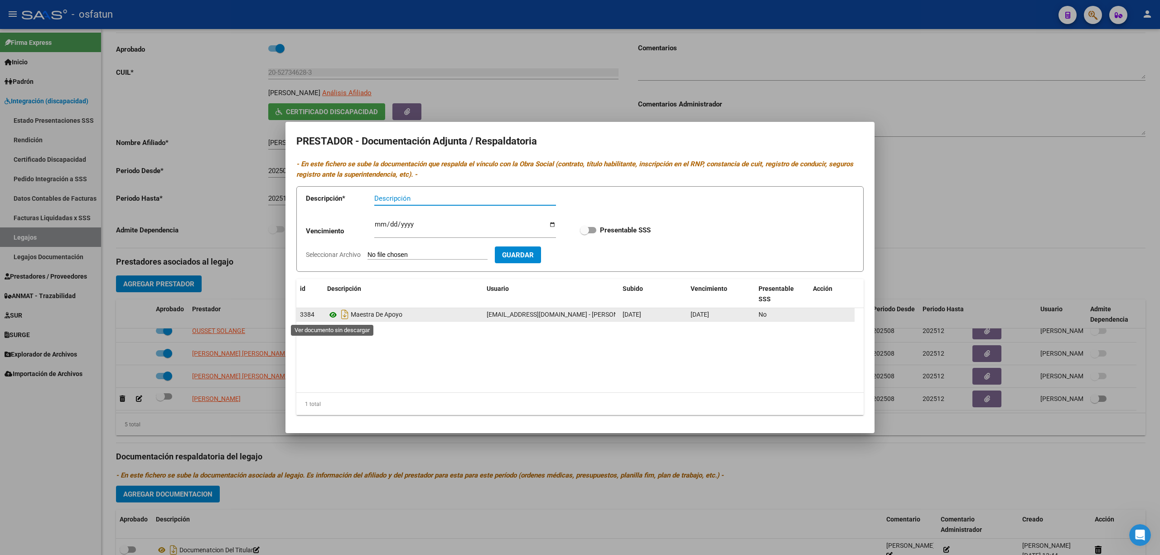
click at [329, 318] on icon at bounding box center [333, 314] width 12 height 11
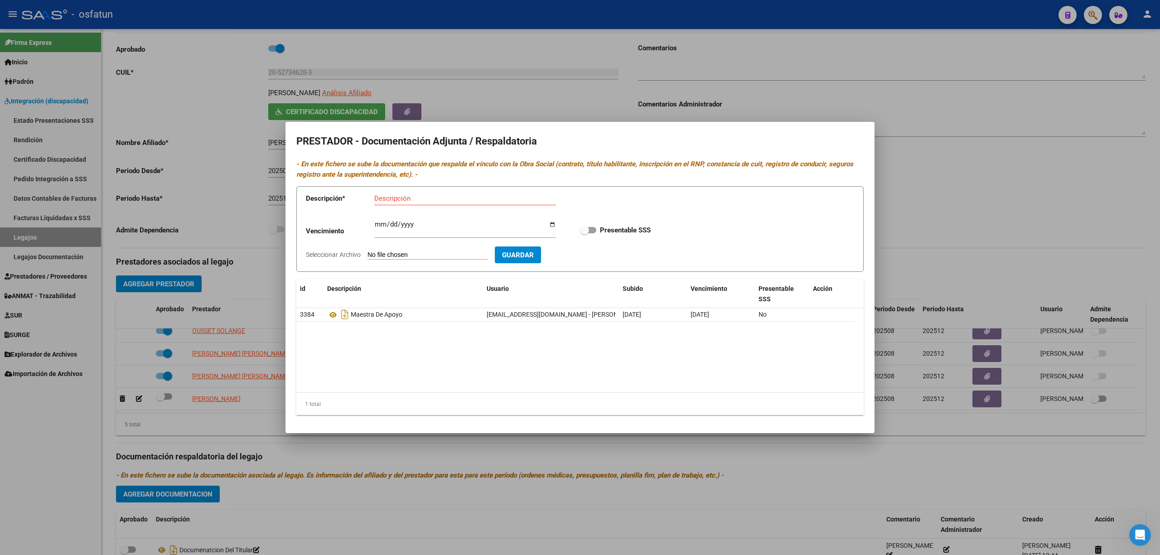
click at [409, 481] on div at bounding box center [580, 277] width 1160 height 555
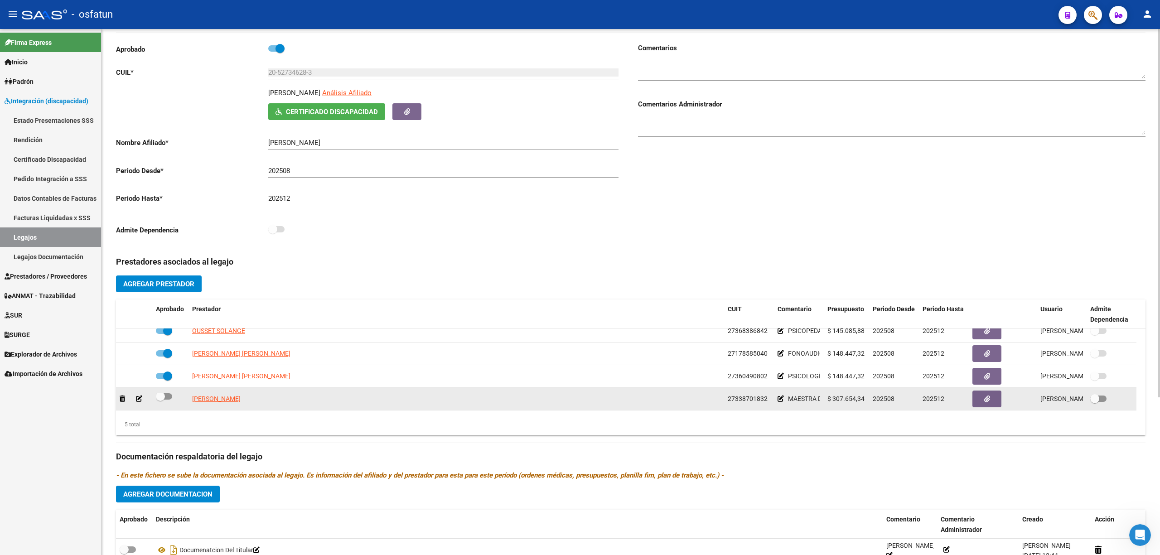
click at [169, 394] on span at bounding box center [164, 396] width 16 height 6
click at [160, 400] on input "checkbox" at bounding box center [160, 400] width 0 height 0
checkbox input "true"
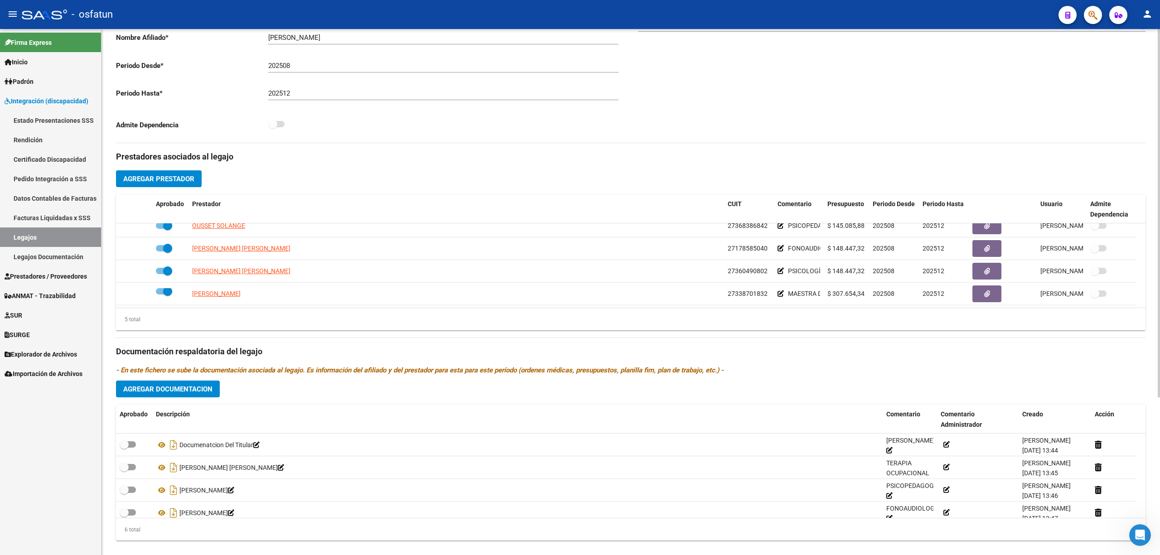
scroll to position [225, 0]
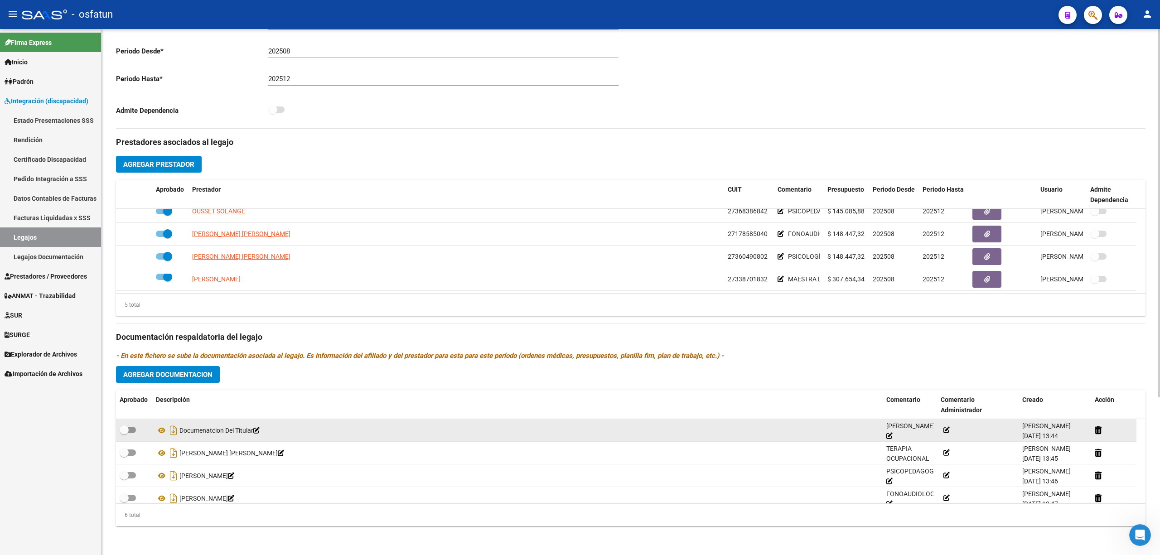
click at [132, 432] on span at bounding box center [128, 430] width 16 height 6
click at [124, 433] on input "checkbox" at bounding box center [124, 433] width 0 height 0
checkbox input "true"
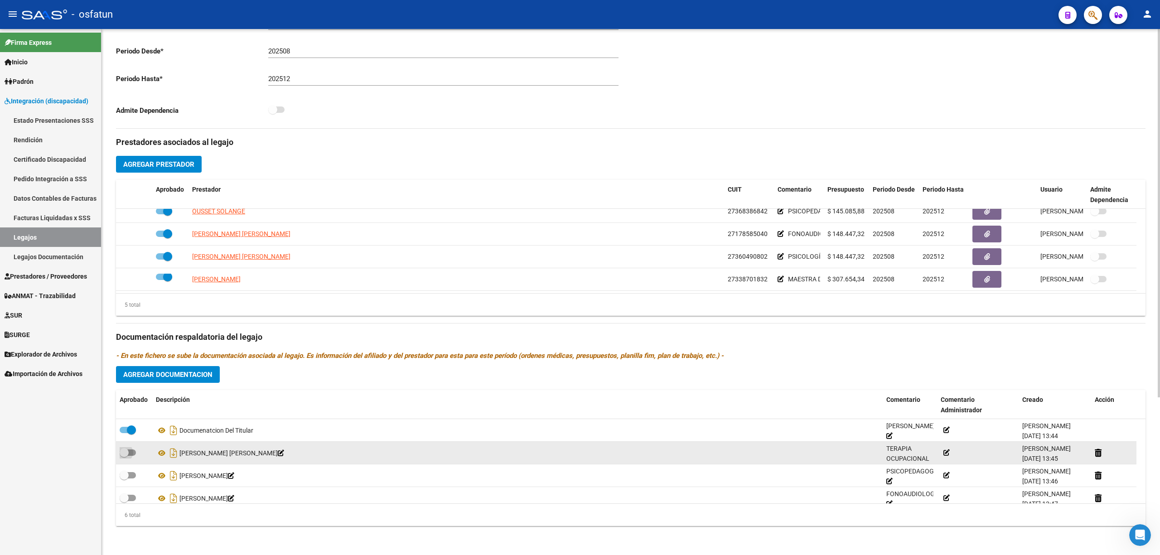
click at [131, 453] on span at bounding box center [128, 453] width 16 height 6
click at [124, 456] on input "checkbox" at bounding box center [124, 456] width 0 height 0
checkbox input "true"
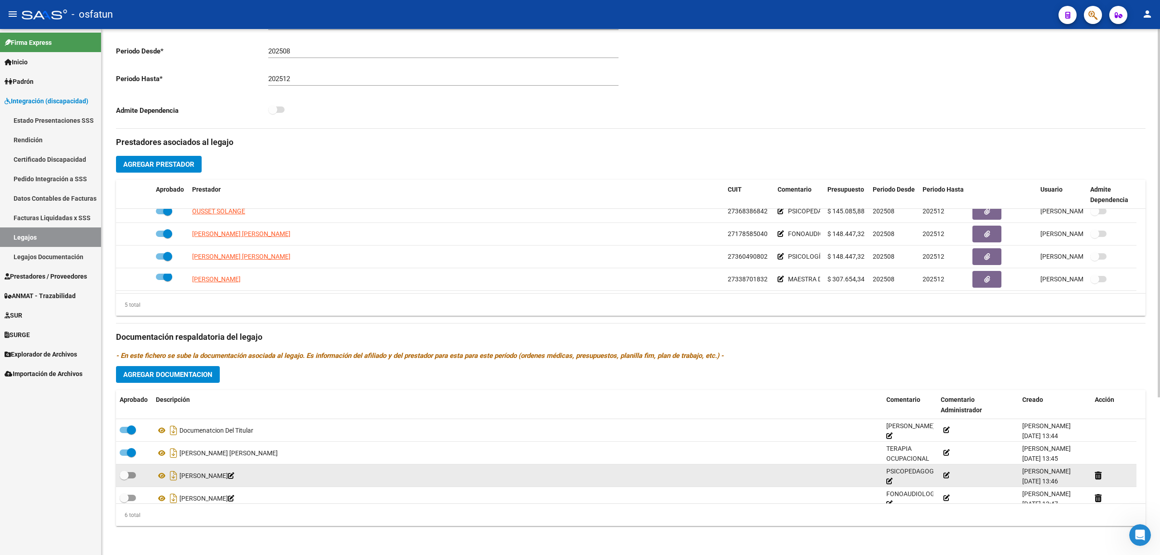
click at [129, 475] on span at bounding box center [128, 475] width 16 height 6
click at [124, 479] on input "checkbox" at bounding box center [124, 479] width 0 height 0
checkbox input "true"
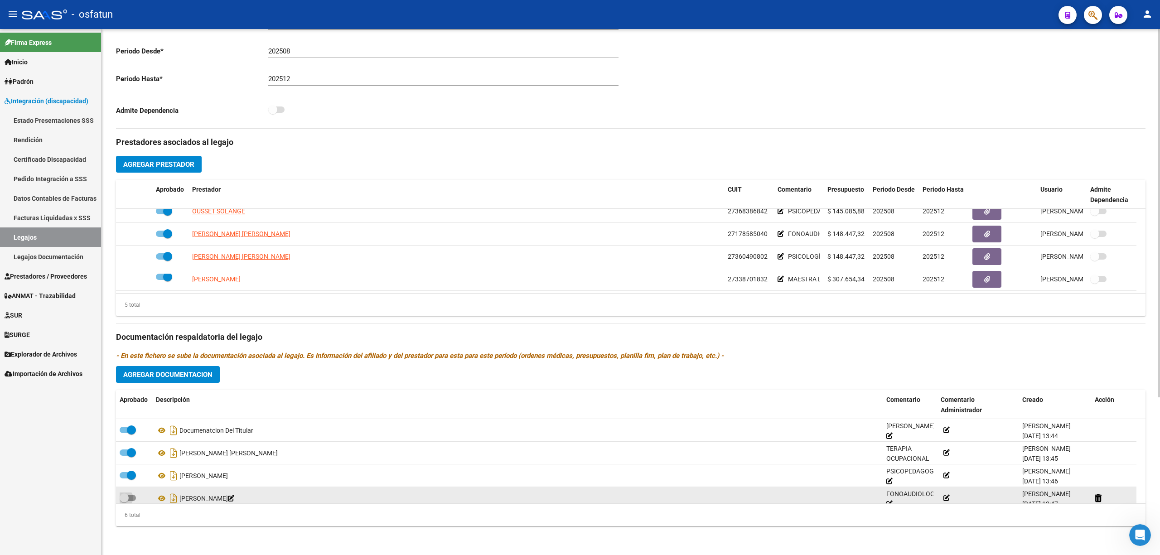
click at [130, 499] on span at bounding box center [128, 498] width 16 height 6
click at [124, 501] on input "checkbox" at bounding box center [124, 501] width 0 height 0
checkbox input "true"
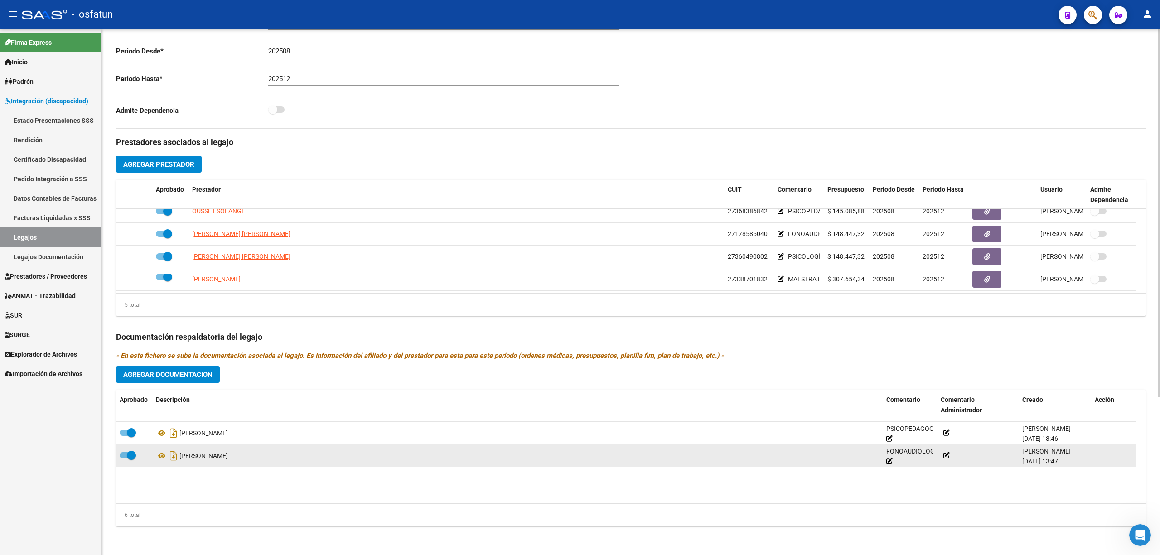
scroll to position [54, 0]
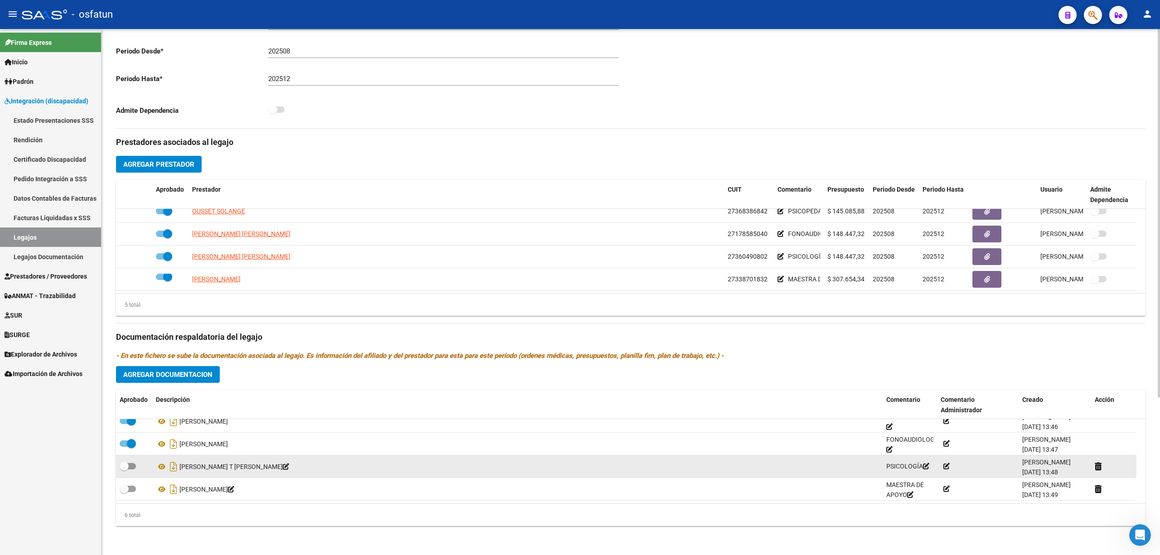
click at [134, 464] on span at bounding box center [128, 466] width 16 height 6
click at [124, 469] on input "checkbox" at bounding box center [124, 469] width 0 height 0
checkbox input "true"
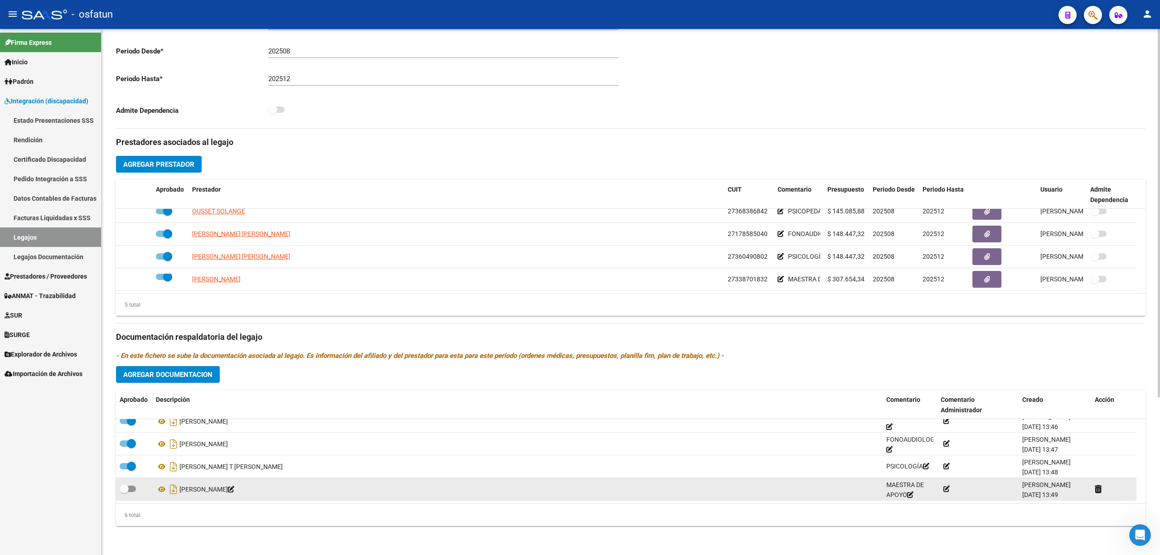
click at [131, 490] on span at bounding box center [128, 489] width 16 height 6
click at [124, 492] on input "checkbox" at bounding box center [124, 492] width 0 height 0
checkbox input "true"
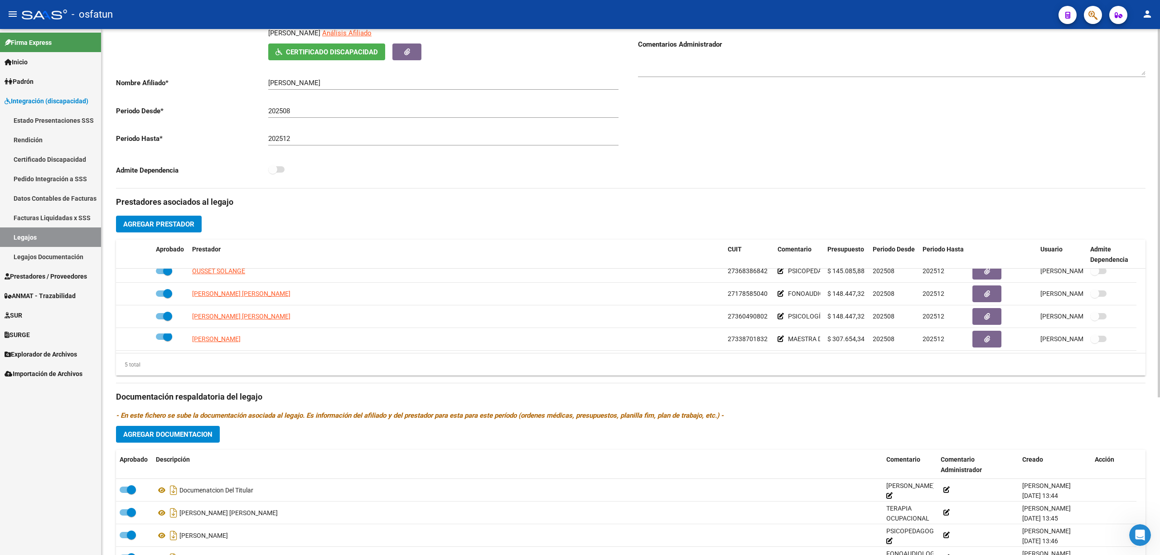
scroll to position [0, 0]
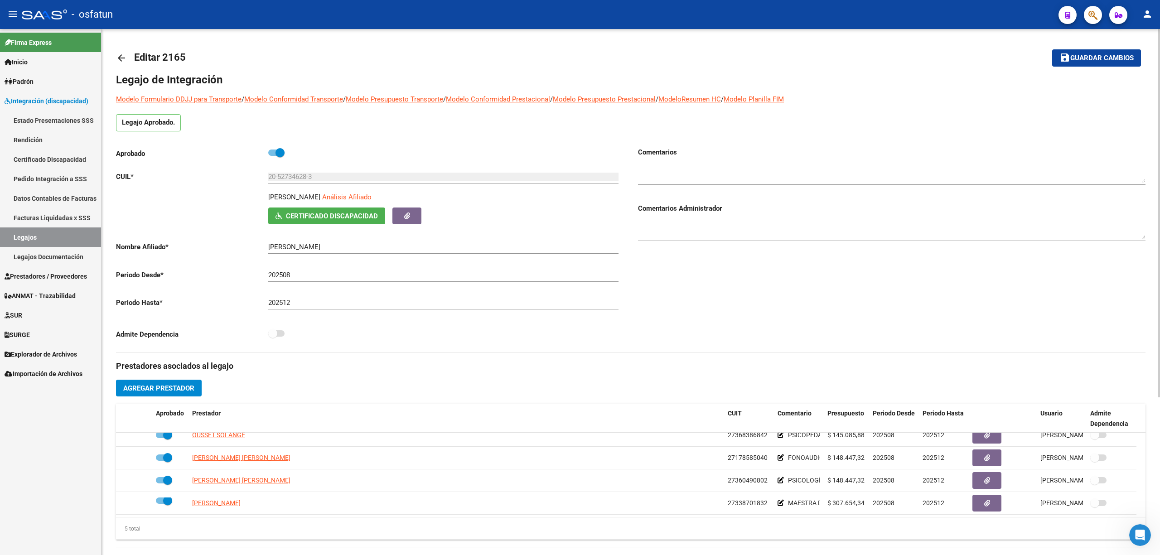
click at [759, 171] on textarea at bounding box center [892, 174] width 508 height 18
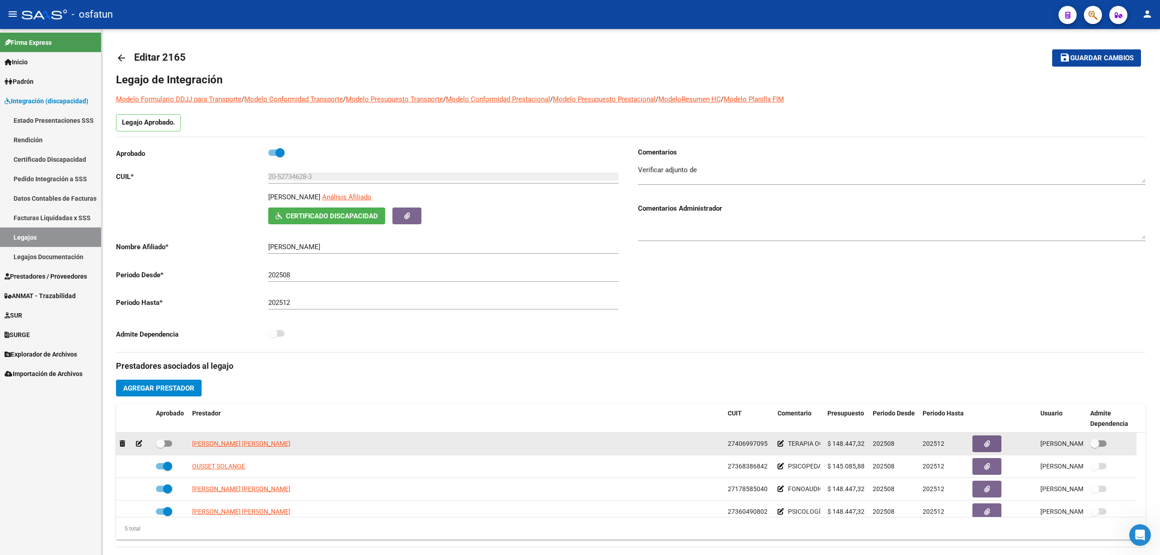
drag, startPoint x: 276, startPoint y: 441, endPoint x: 187, endPoint y: 445, distance: 88.4
click at [187, 445] on div "CASTILLO MARIA CANDELA 27406997095 TERAPIA OCUPACIONAL $ 148.447,32 202508 2025…" at bounding box center [626, 444] width 1020 height 23
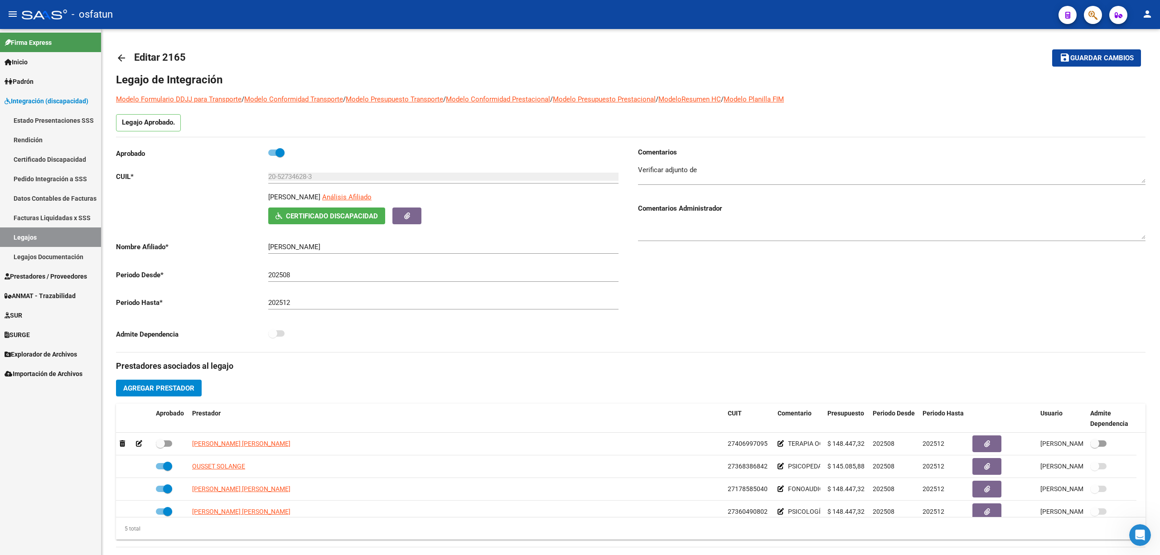
copy span "CASTILLO MARIA CANDELA"
click at [747, 158] on div at bounding box center [892, 171] width 508 height 28
click at [747, 167] on textarea at bounding box center [892, 174] width 508 height 18
paste textarea "CASTILLO MARIA CANDELA"
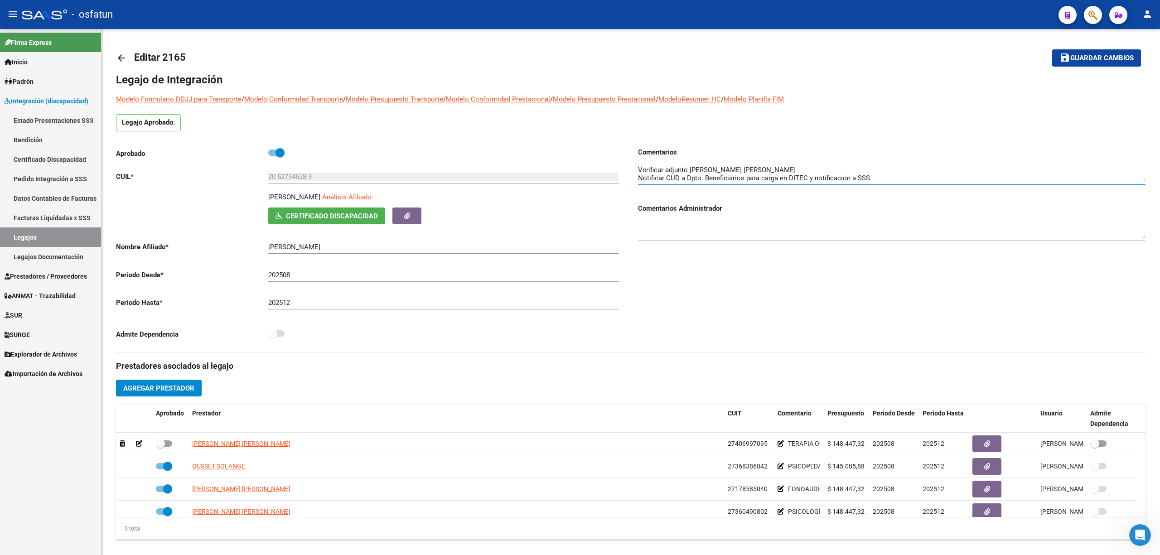
click at [747, 167] on textarea at bounding box center [892, 174] width 508 height 18
paste textarea "Verificar adjunto de CASTILLO MARIA CANDELA"
drag, startPoint x: 796, startPoint y: 176, endPoint x: 550, endPoint y: 162, distance: 246.9
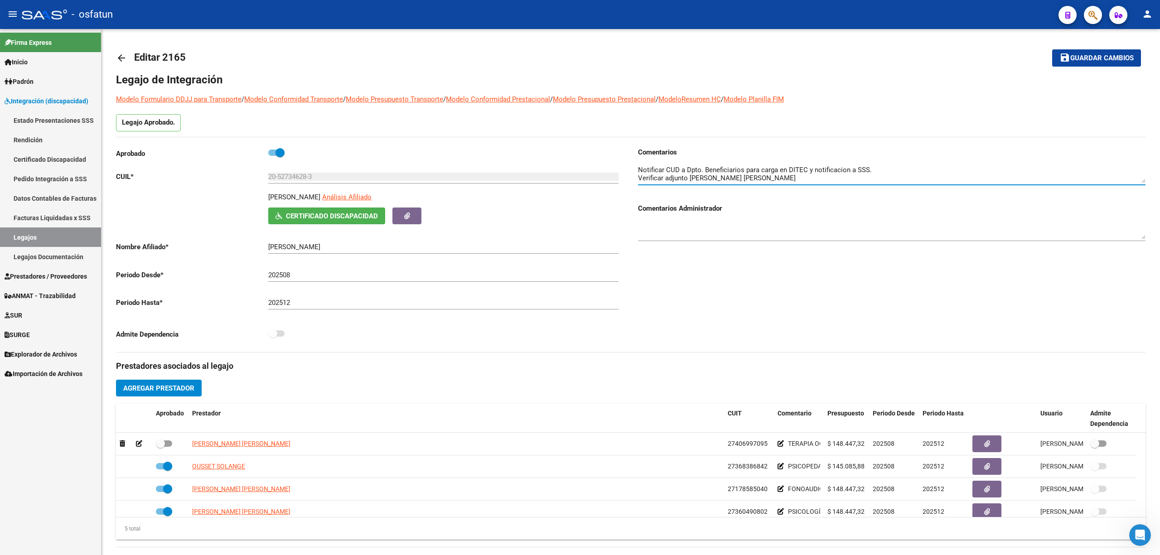
click at [550, 162] on div "Aprobado CUIL * 20-52734628-3 Ingresar CUIL ARMOA MAXIMO TOMAS Análisis Afiliad…" at bounding box center [631, 249] width 1030 height 205
type textarea "Notificar CUD a Dpto. Beneficiarios para carga en DITEC y notificacion a SSS. V…"
click at [759, 55] on span "Guardar cambios" at bounding box center [1101, 58] width 63 height 8
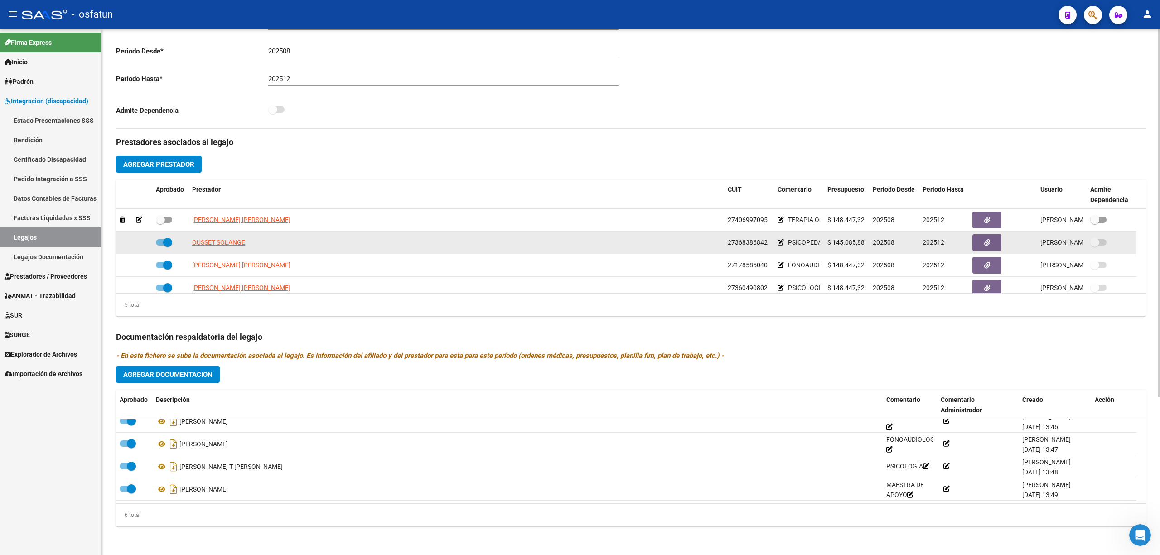
click at [162, 247] on label at bounding box center [164, 242] width 16 height 11
click at [160, 246] on input "checkbox" at bounding box center [160, 246] width 0 height 0
checkbox input "false"
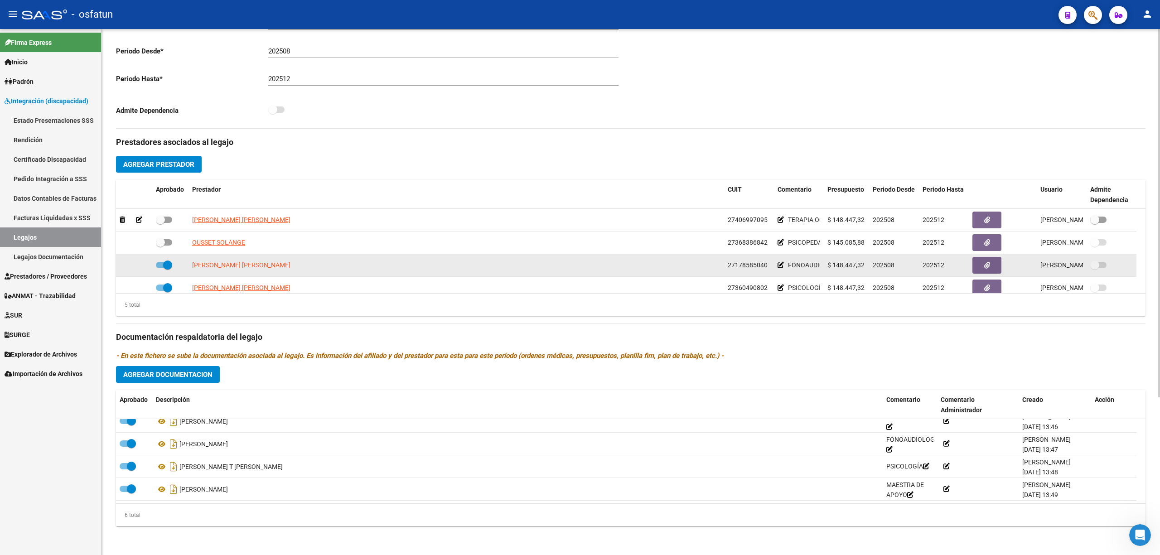
click at [161, 263] on span at bounding box center [164, 265] width 16 height 6
click at [160, 268] on input "checkbox" at bounding box center [160, 268] width 0 height 0
checkbox input "false"
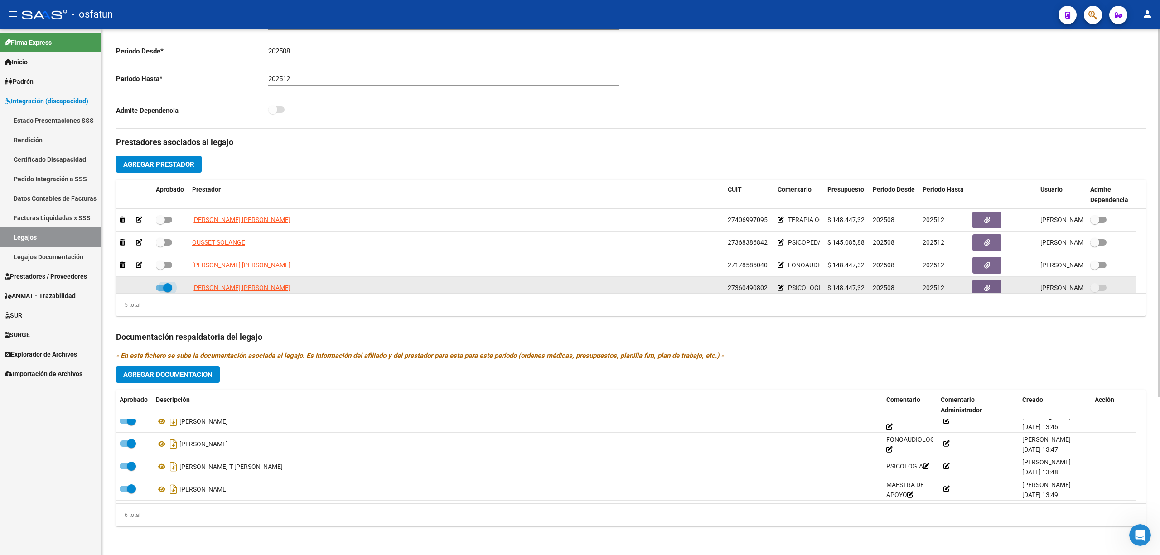
click at [160, 286] on span at bounding box center [164, 288] width 16 height 6
click at [160, 291] on input "checkbox" at bounding box center [160, 291] width 0 height 0
checkbox input "false"
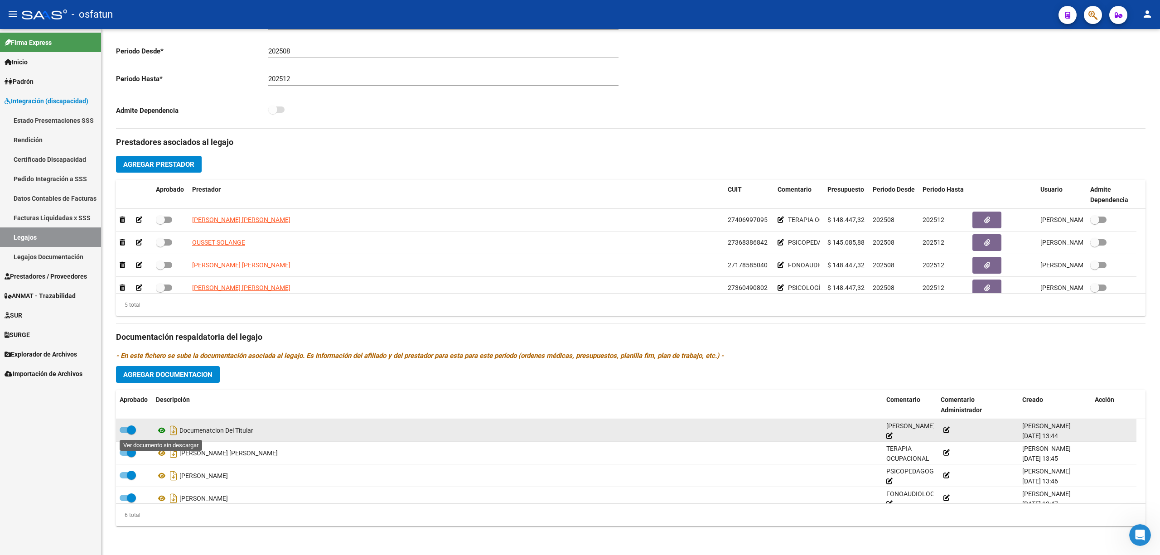
click at [159, 428] on icon at bounding box center [162, 430] width 12 height 11
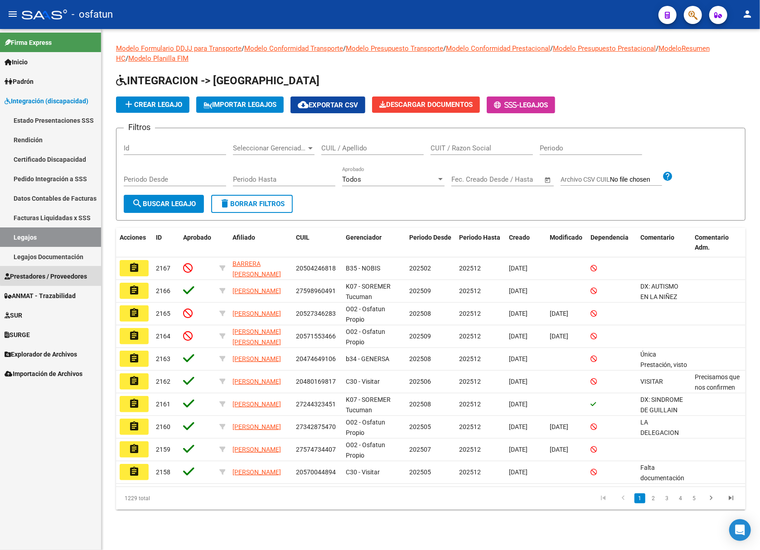
click at [61, 272] on span "Prestadores / Proveedores" at bounding box center [46, 276] width 82 height 10
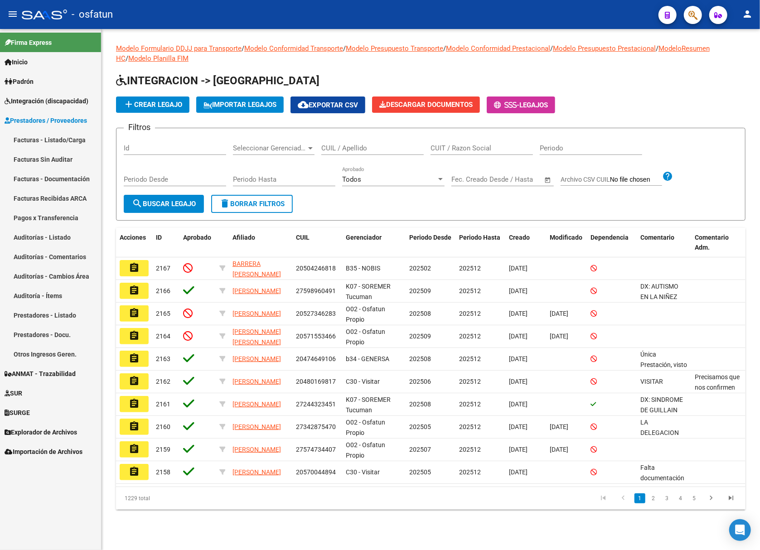
click at [73, 139] on link "Facturas - Listado/Carga" at bounding box center [50, 139] width 101 height 19
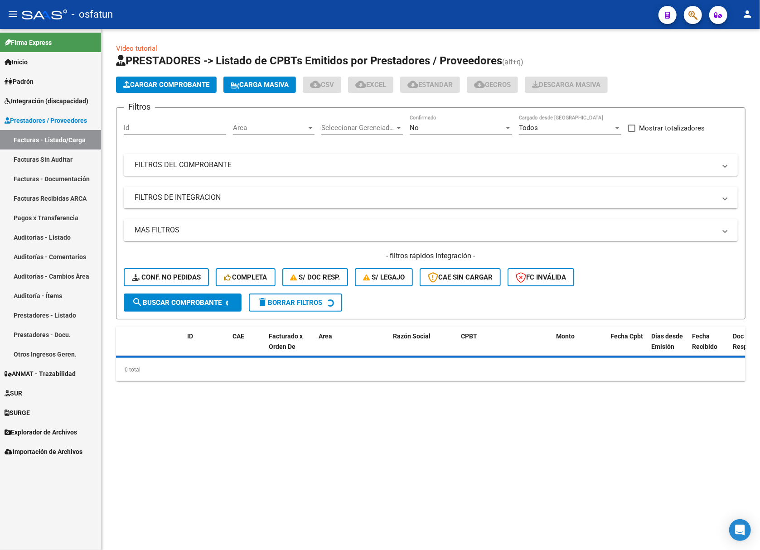
drag, startPoint x: 303, startPoint y: 155, endPoint x: 303, endPoint y: 162, distance: 6.8
click at [303, 158] on mat-expansion-panel-header "FILTROS DEL COMPROBANTE" at bounding box center [431, 165] width 614 height 22
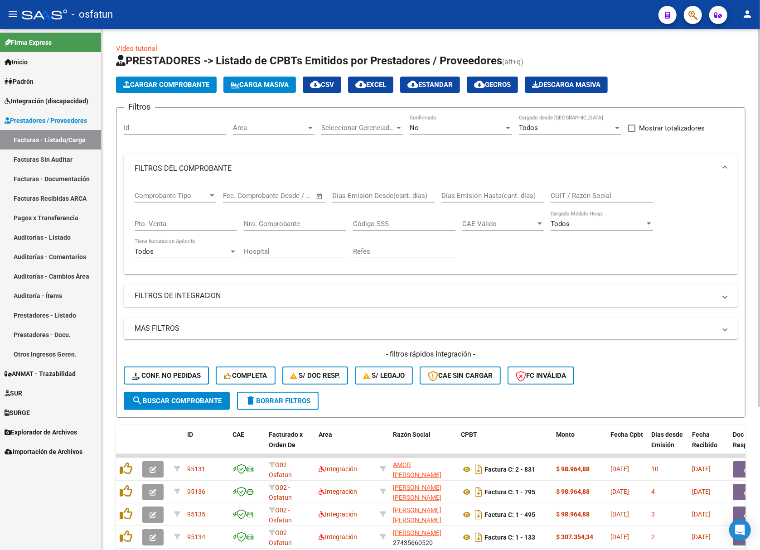
click at [587, 198] on input "CUIT / Razón Social" at bounding box center [602, 196] width 102 height 8
paste input "22656890"
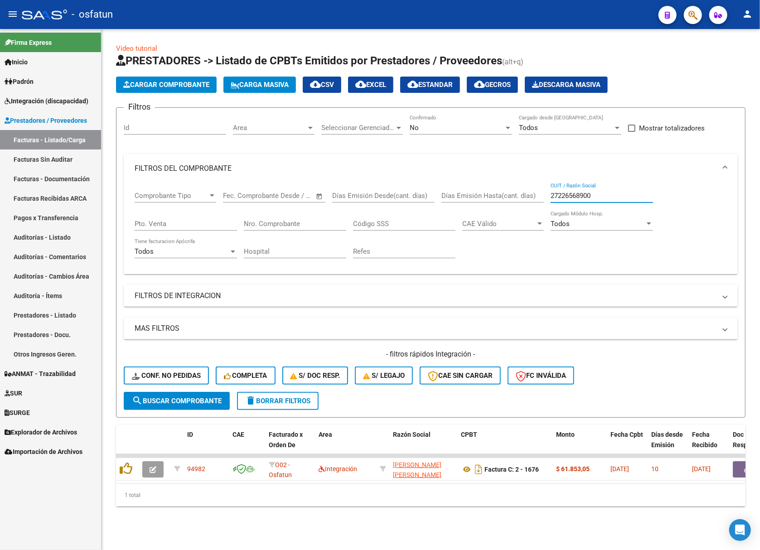
click at [559, 199] on input "27226568900" at bounding box center [602, 196] width 102 height 8
type input "27226568900"
click at [454, 130] on div "No" at bounding box center [457, 128] width 94 height 8
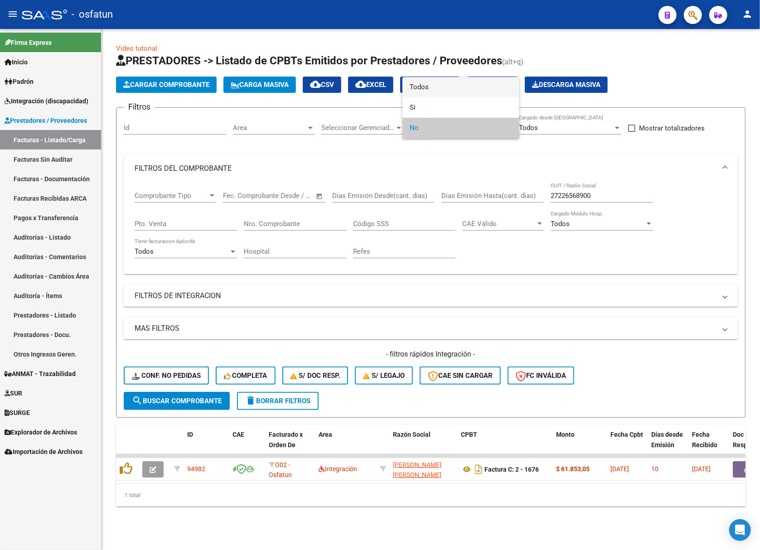
click at [435, 92] on span "Todos" at bounding box center [461, 87] width 102 height 20
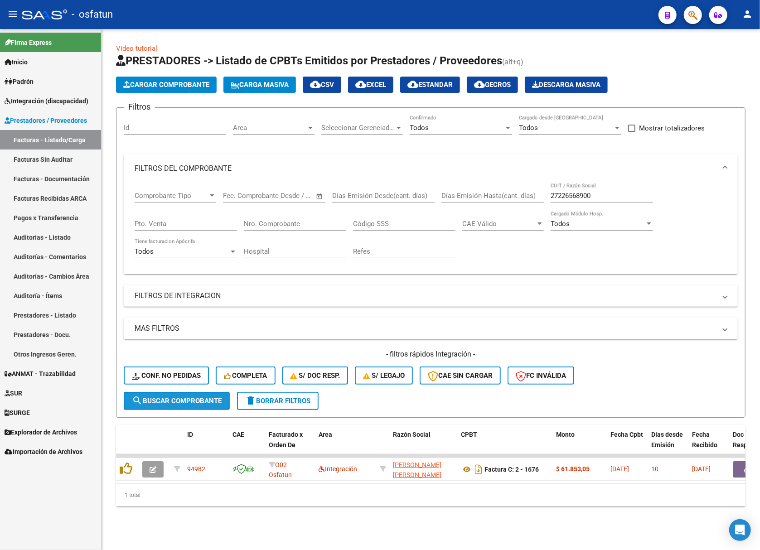
click at [169, 402] on span "search Buscar Comprobante" at bounding box center [177, 401] width 90 height 8
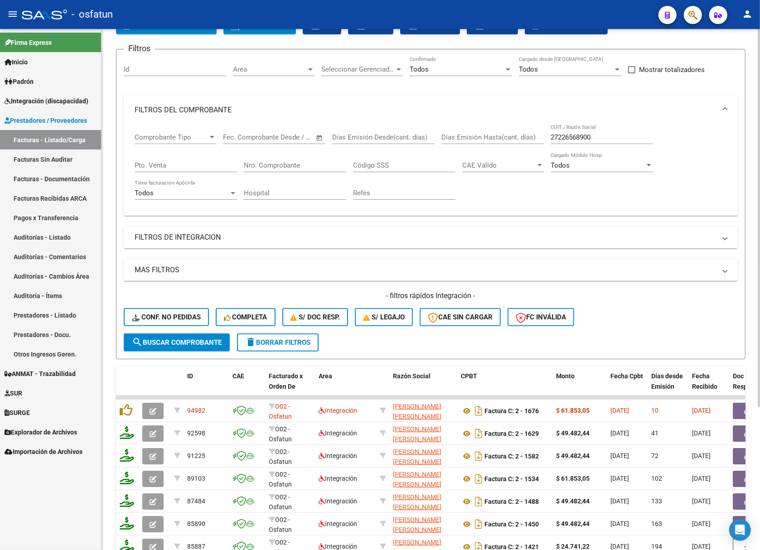
scroll to position [198, 0]
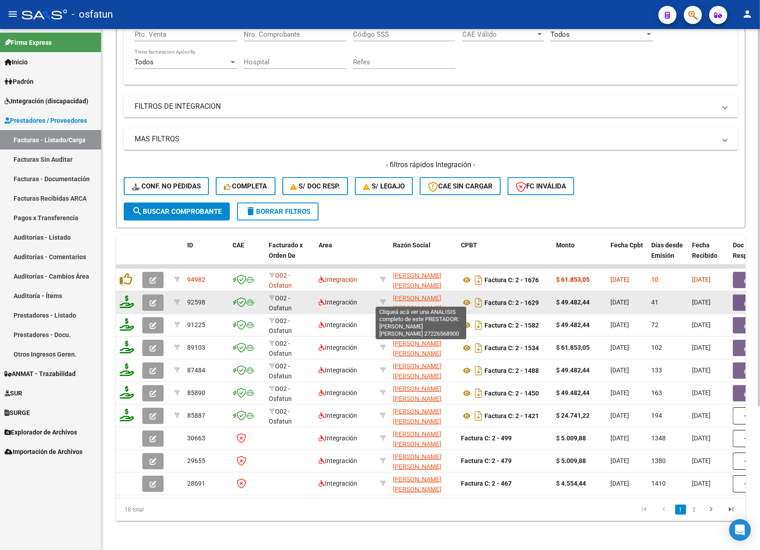
click at [403, 295] on span "SESSAREGO MARIA VERONICA" at bounding box center [417, 304] width 48 height 18
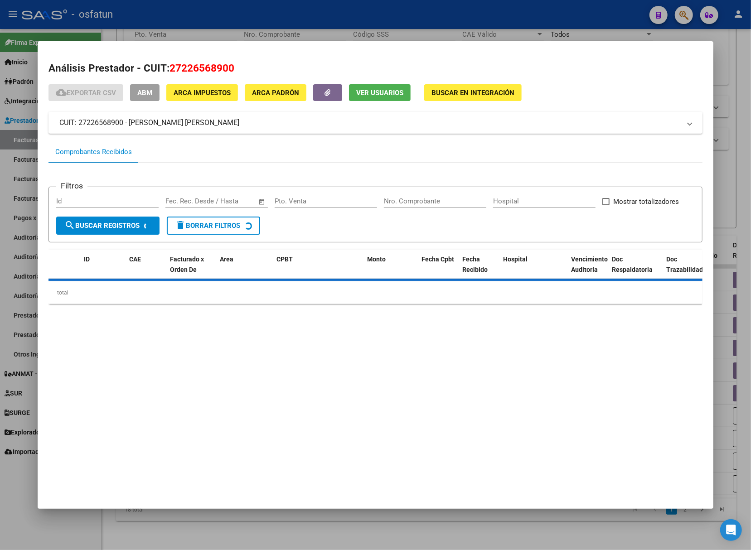
click at [200, 60] on mat-dialog-content "Análisis Prestador - CUIT: 27226568900 cloud_download Exportar CSV ABM ARCA Imp…" at bounding box center [376, 186] width 676 height 269
copy span "27226568900"
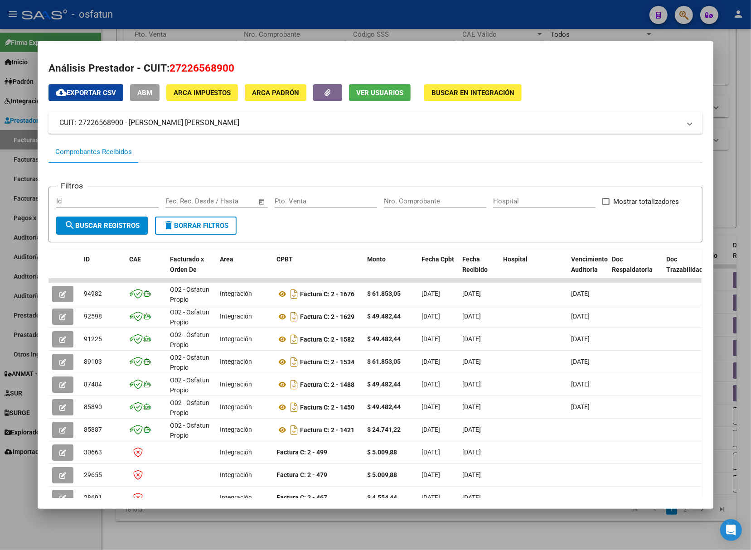
click at [202, 63] on span "27226568900" at bounding box center [201, 68] width 65 height 12
click at [229, 18] on div at bounding box center [375, 275] width 751 height 550
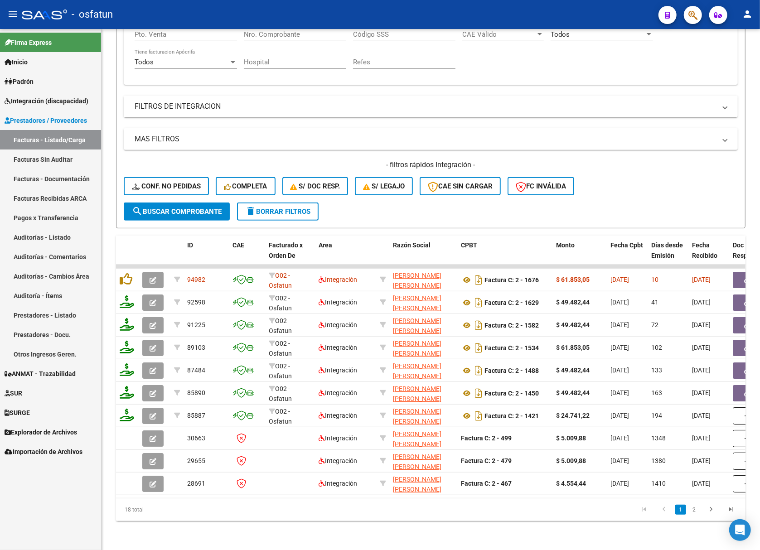
click at [44, 155] on link "Facturas Sin Auditar" at bounding box center [50, 159] width 101 height 19
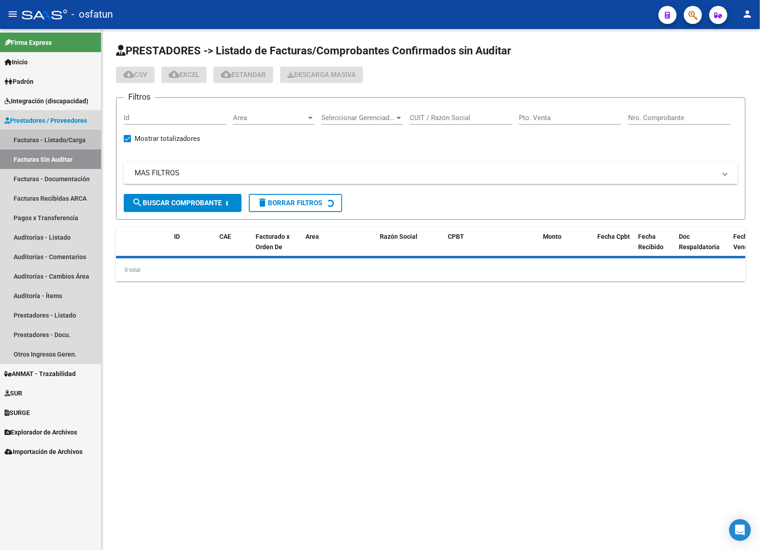
click at [44, 140] on link "Facturas - Listado/Carga" at bounding box center [50, 139] width 101 height 19
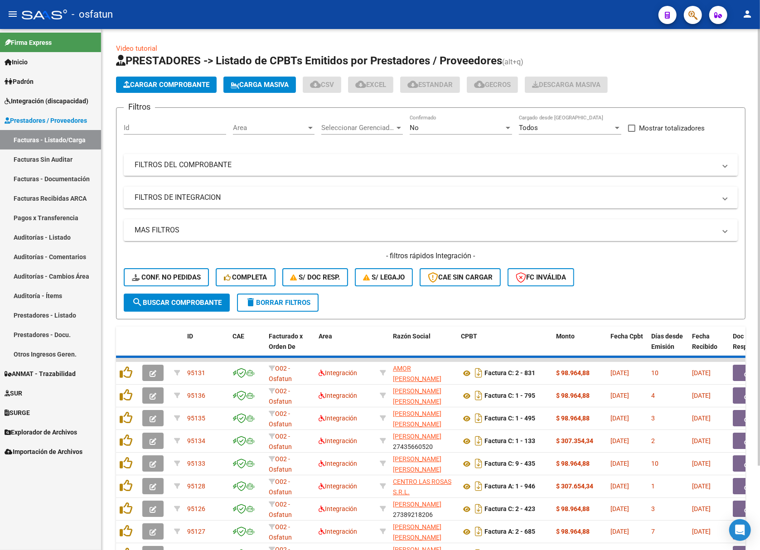
click at [203, 166] on mat-panel-title "FILTROS DEL COMPROBANTE" at bounding box center [425, 165] width 581 height 10
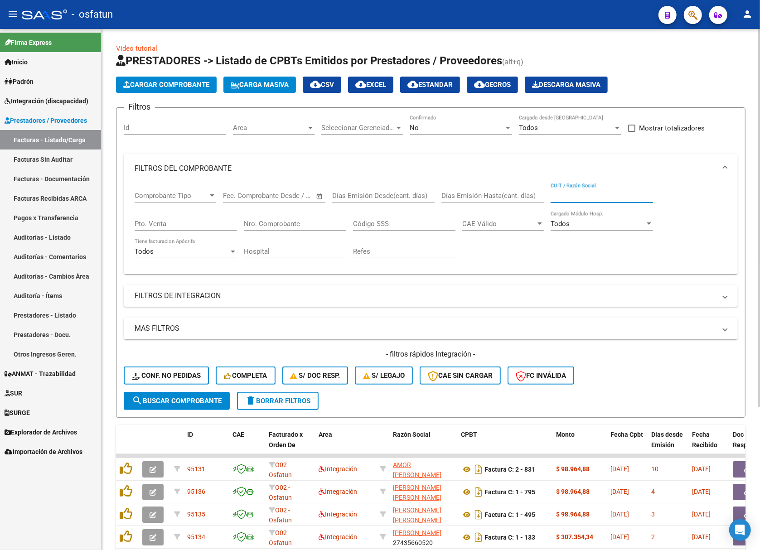
click at [588, 192] on input "CUIT / Razón Social" at bounding box center [602, 196] width 102 height 8
paste input "27226568900"
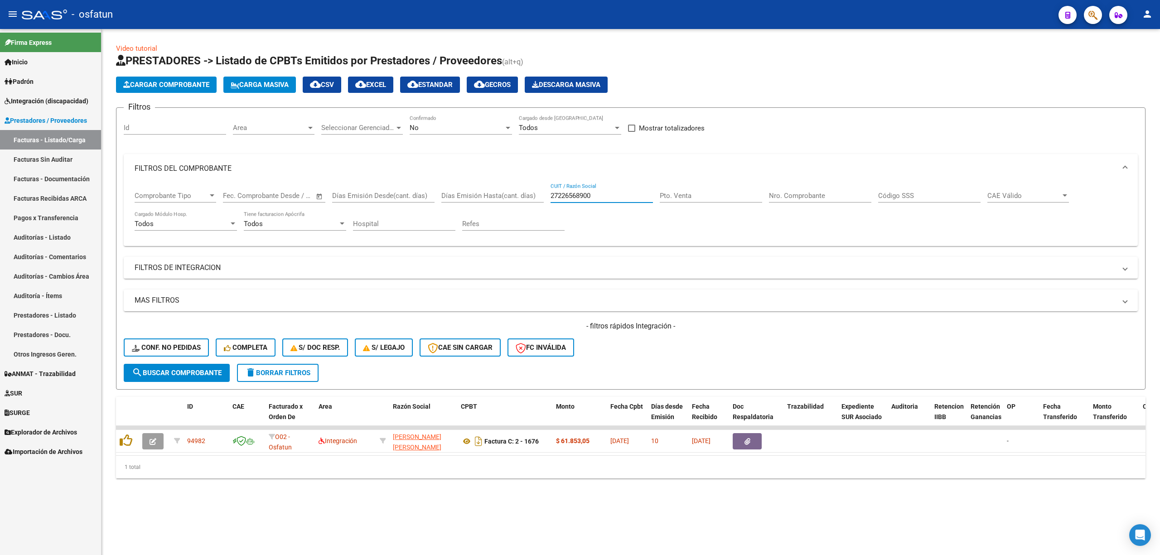
type input "27226568900"
click at [446, 138] on div "No Confirmado" at bounding box center [461, 129] width 102 height 28
click at [439, 125] on div "No" at bounding box center [457, 128] width 94 height 8
click at [431, 91] on span "Todos" at bounding box center [461, 87] width 102 height 20
click at [196, 371] on span "search Buscar Comprobante" at bounding box center [177, 373] width 90 height 8
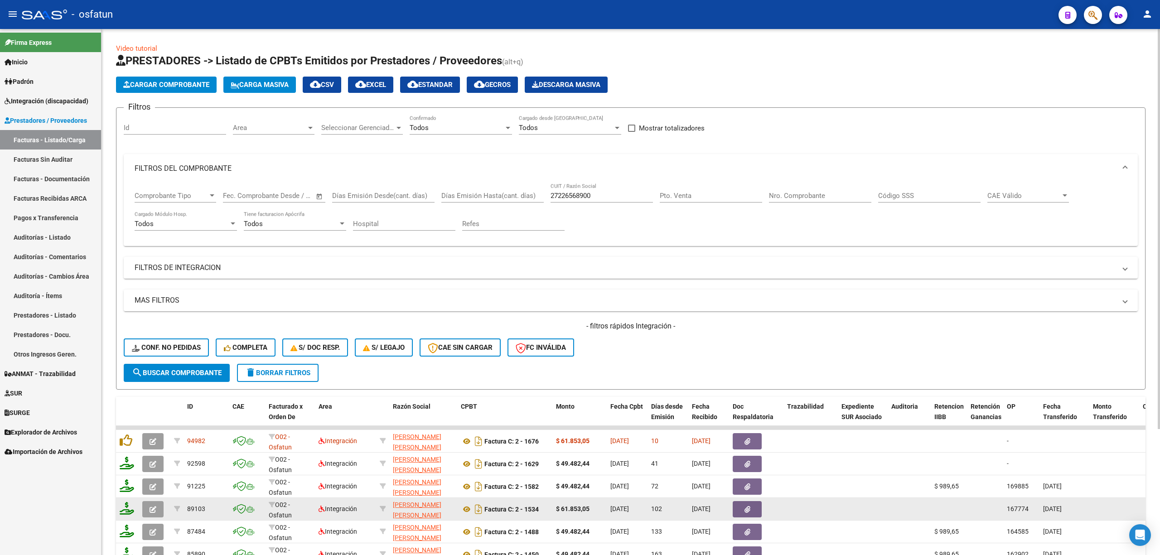
scroll to position [60, 0]
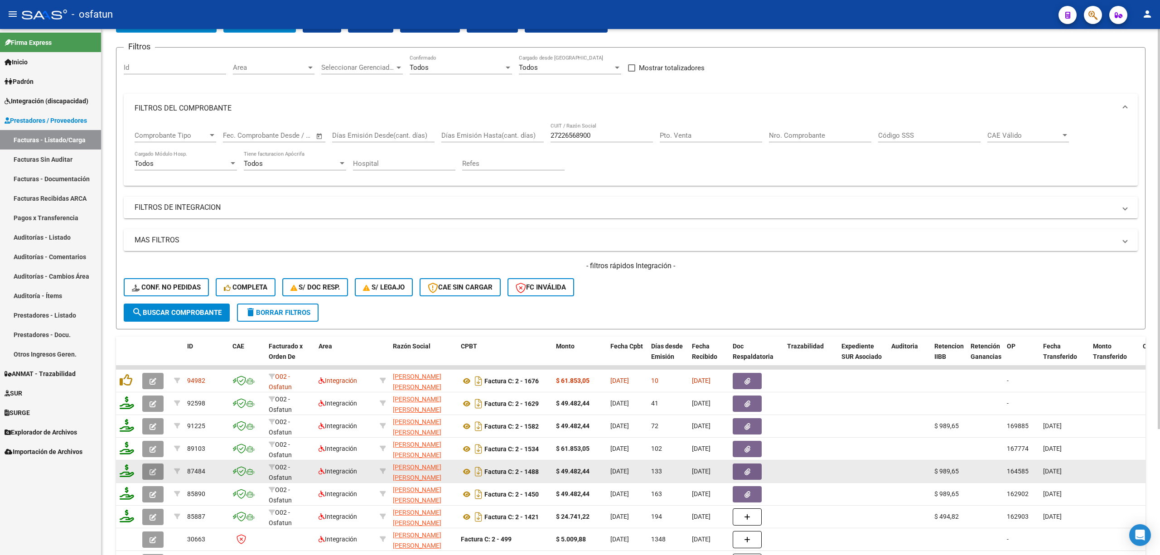
click at [151, 470] on icon "button" at bounding box center [153, 472] width 7 height 7
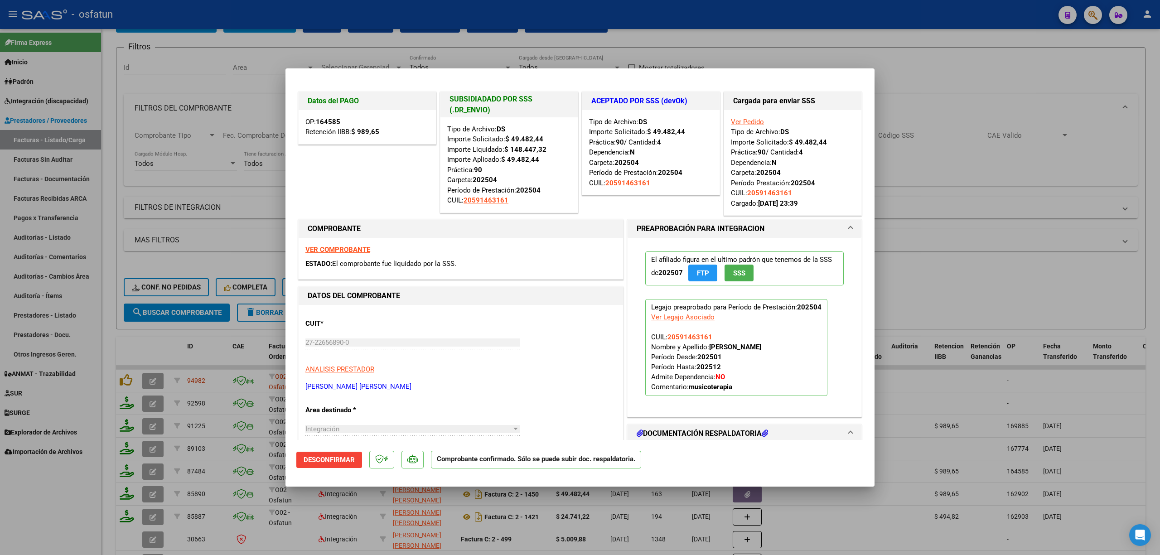
click at [199, 260] on div at bounding box center [580, 277] width 1160 height 555
type input "$ 0,00"
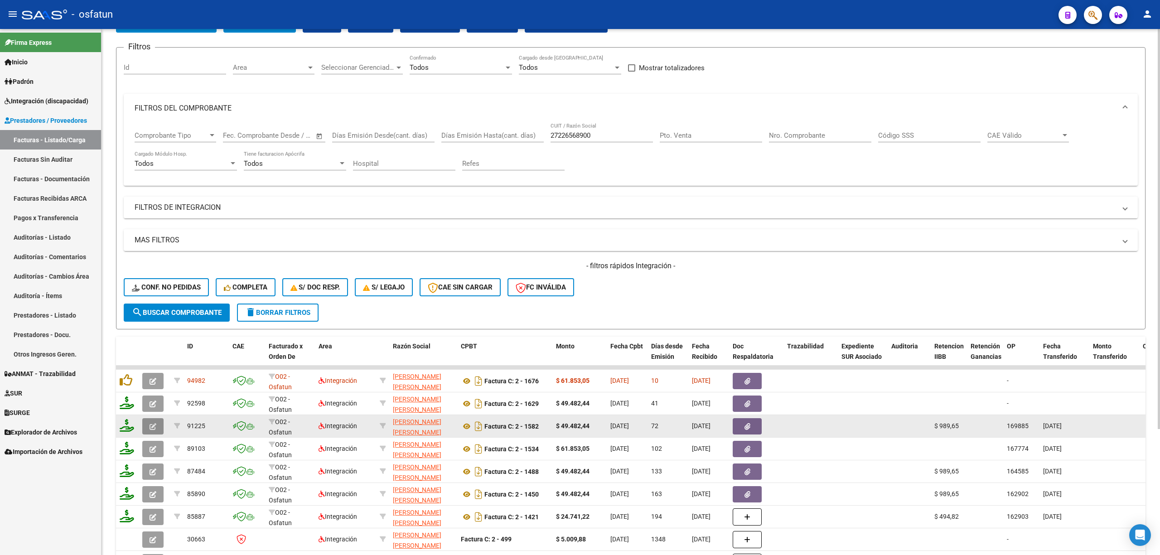
click at [155, 424] on icon "button" at bounding box center [153, 426] width 7 height 7
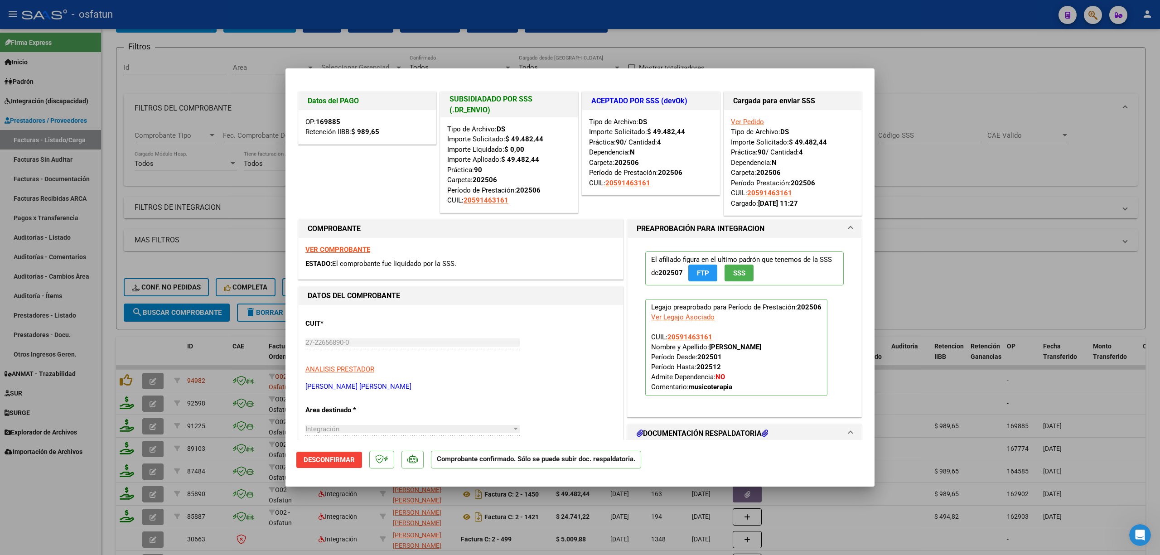
scroll to position [0, 0]
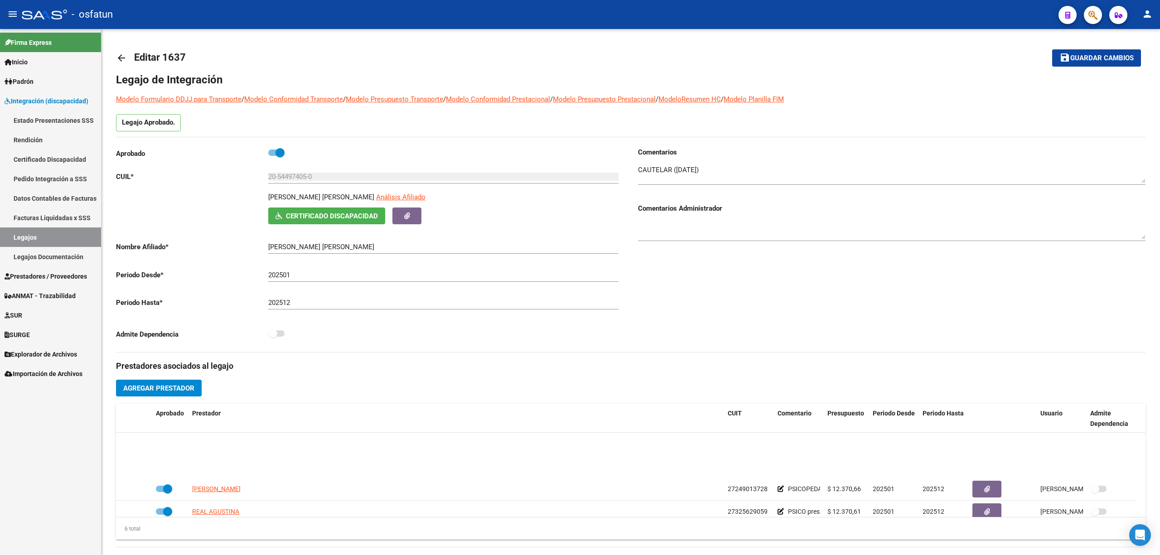
scroll to position [54, 0]
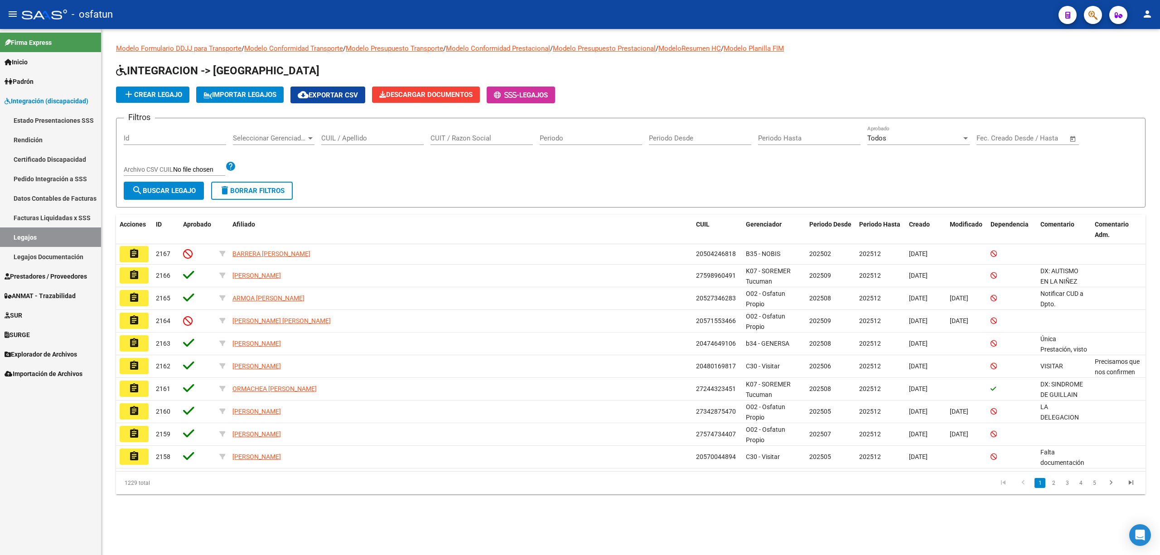
click at [135, 137] on input "Id" at bounding box center [175, 138] width 102 height 8
paste input "95150"
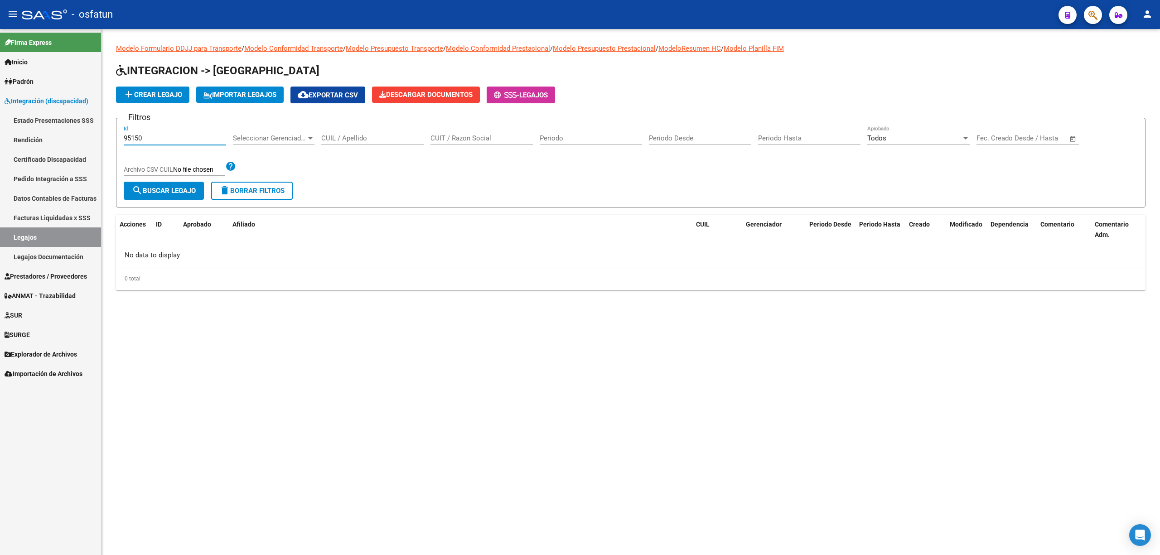
type input "95150"
click at [44, 280] on span "Prestadores / Proveedores" at bounding box center [46, 276] width 82 height 10
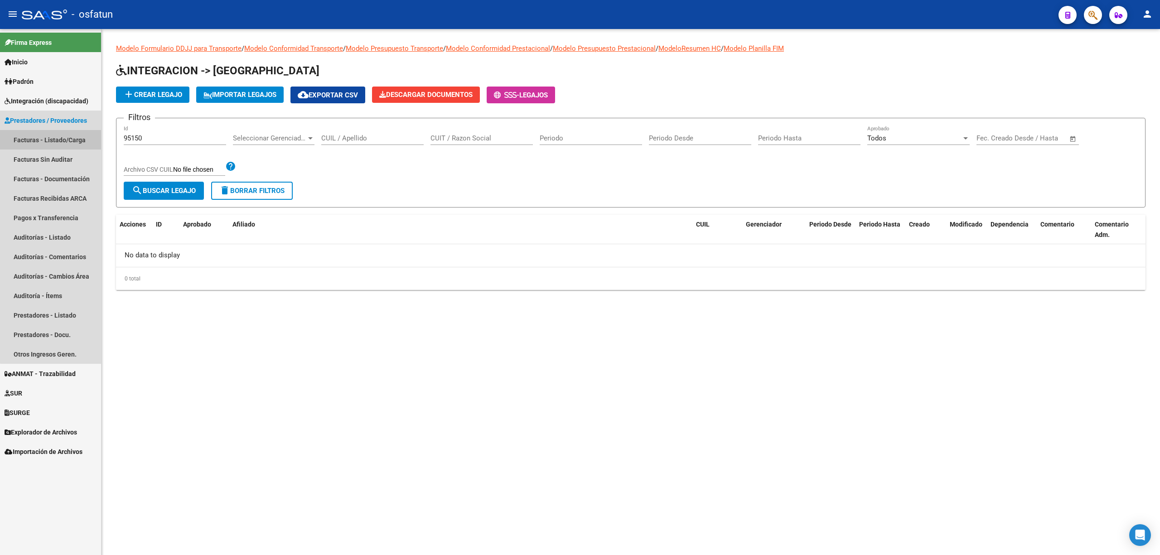
click at [73, 135] on link "Facturas - Listado/Carga" at bounding box center [50, 139] width 101 height 19
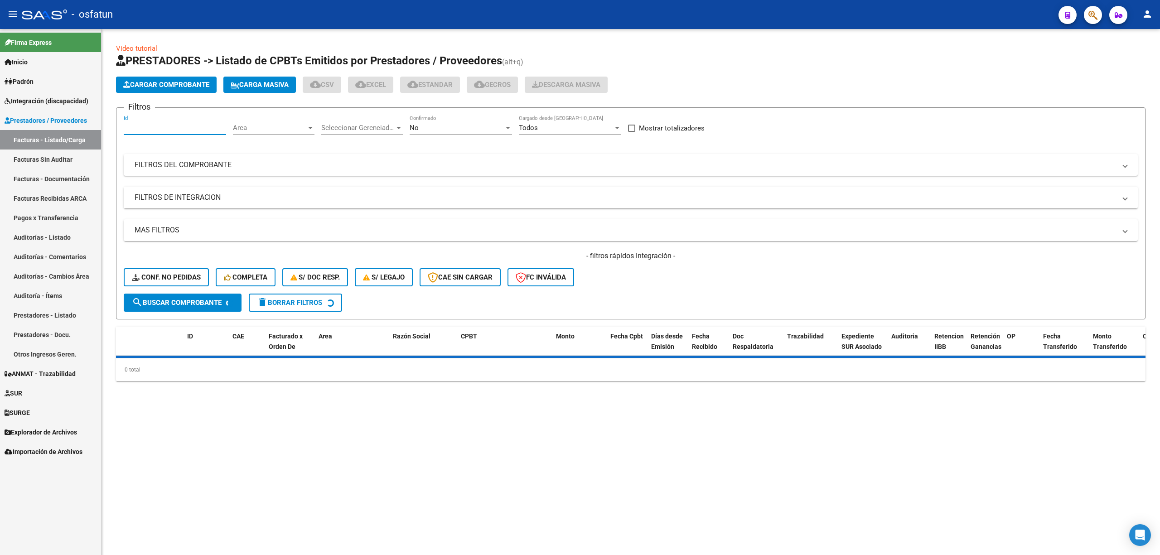
click at [170, 133] on div "Id" at bounding box center [175, 124] width 102 height 19
paste input "95150"
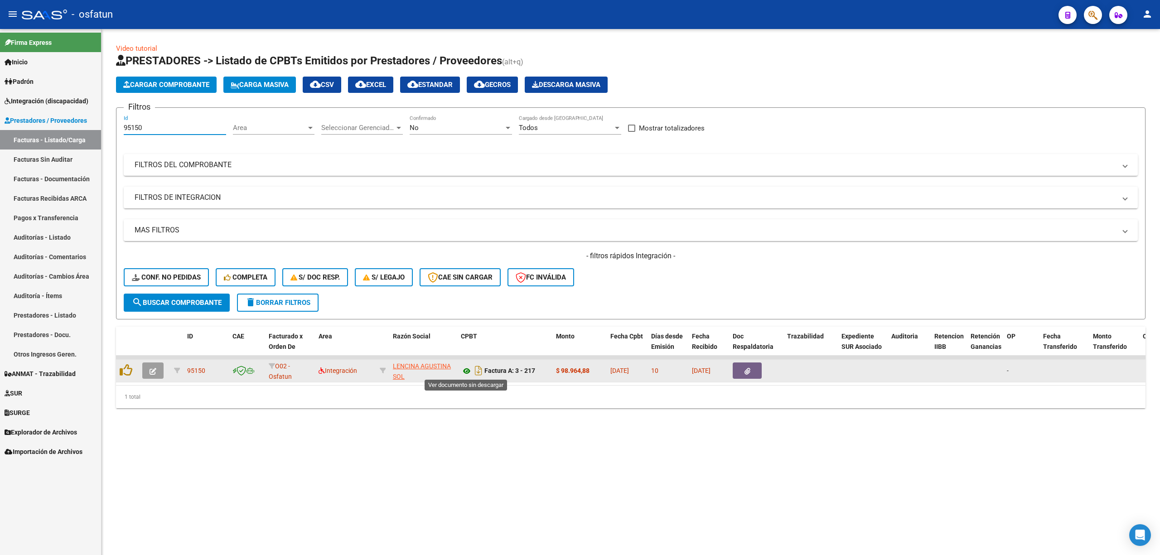
type input "95150"
click at [468, 371] on icon at bounding box center [467, 371] width 12 height 11
click at [160, 374] on button "button" at bounding box center [152, 371] width 21 height 16
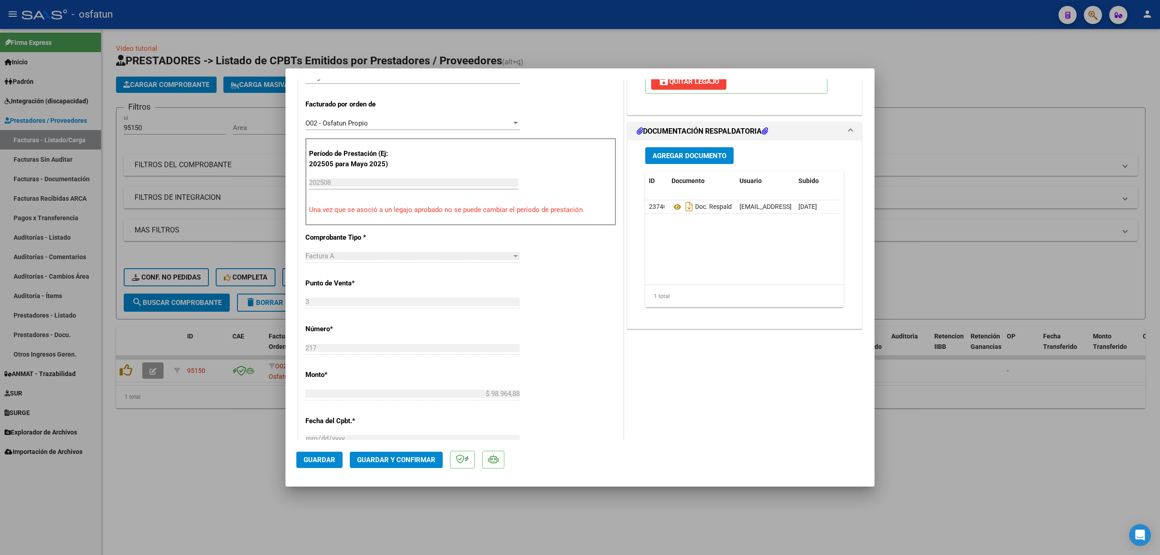
scroll to position [242, 0]
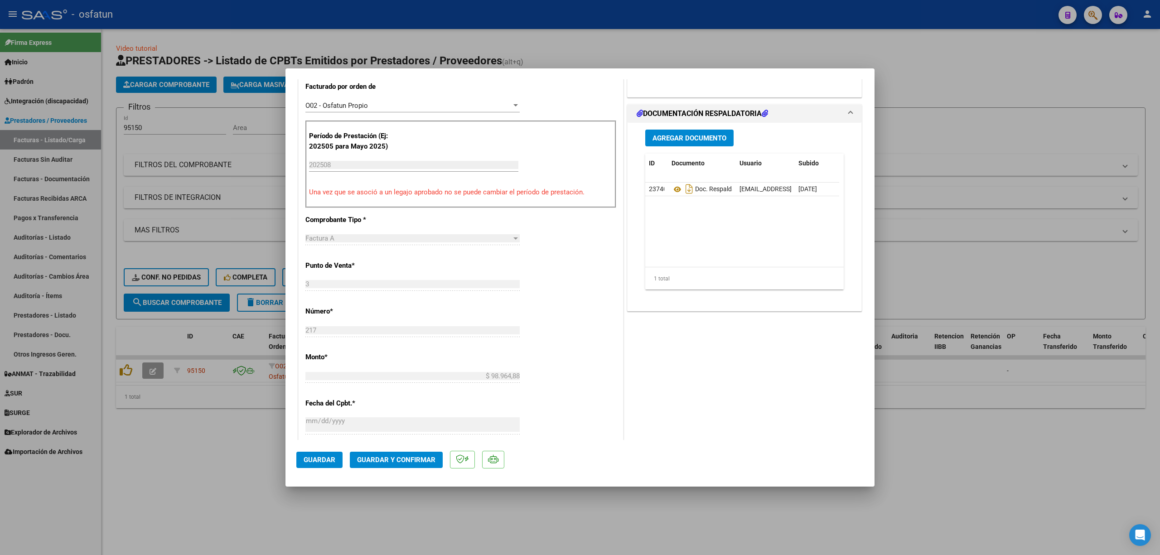
click at [414, 470] on mat-dialog-actions "Guardar Guardar y Confirmar" at bounding box center [579, 458] width 567 height 36
click at [409, 464] on button "Guardar y Confirmar" at bounding box center [396, 460] width 93 height 16
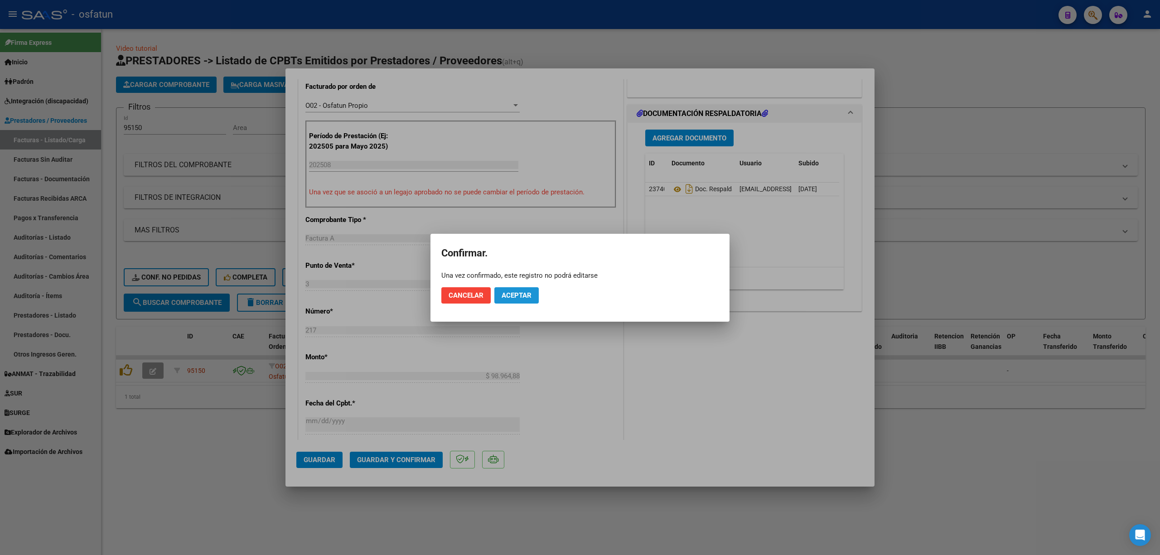
click at [510, 295] on span "Aceptar" at bounding box center [517, 295] width 30 height 8
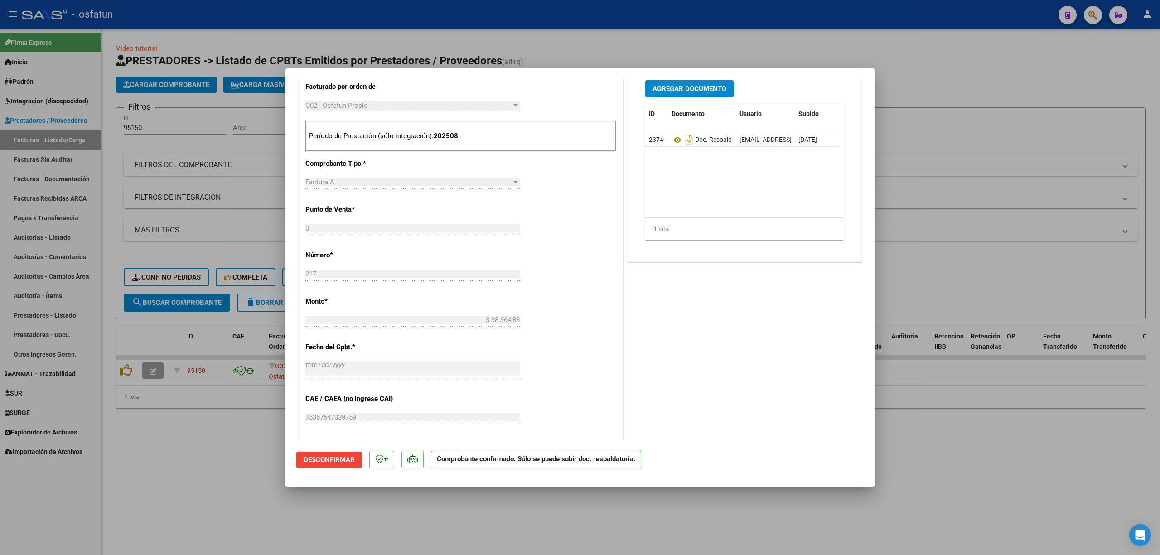
drag, startPoint x: 968, startPoint y: 179, endPoint x: 789, endPoint y: 171, distance: 178.7
click at [964, 178] on div at bounding box center [580, 277] width 1160 height 555
type input "$ 0,00"
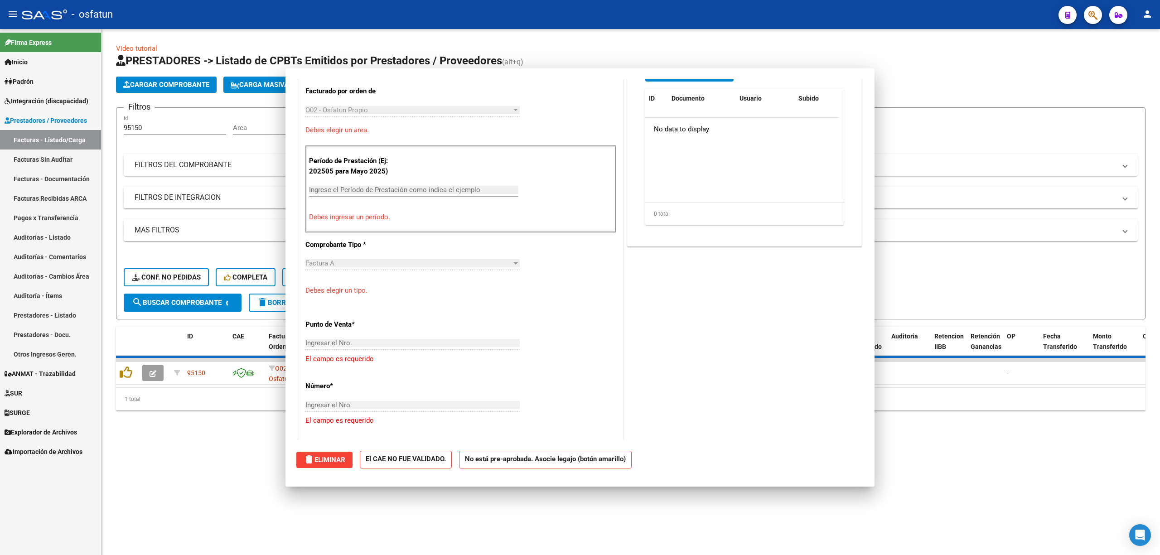
scroll to position [258, 0]
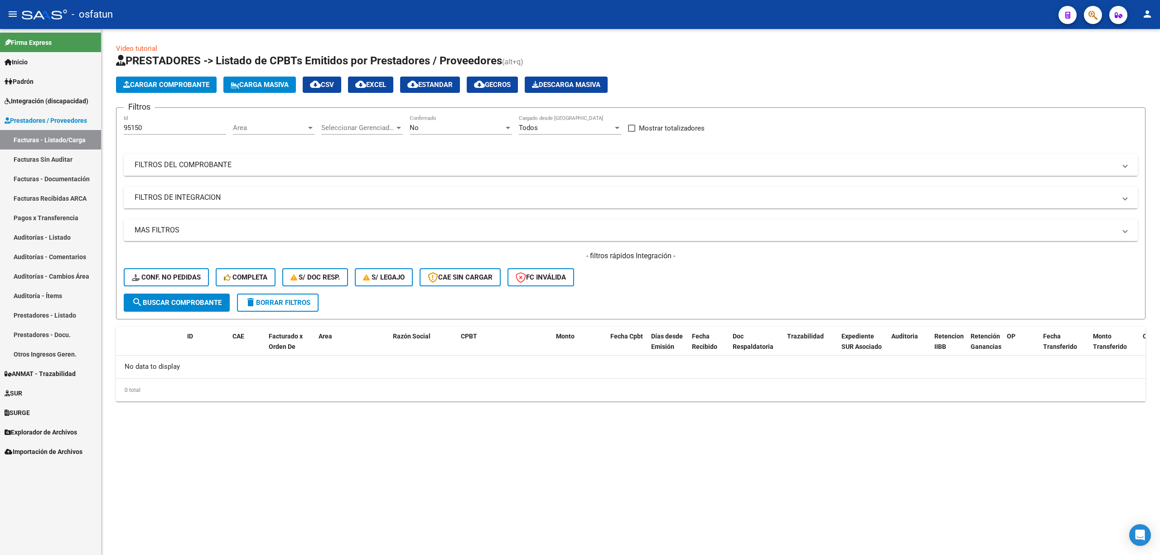
click at [165, 170] on mat-expansion-panel-header "FILTROS DEL COMPROBANTE" at bounding box center [631, 165] width 1014 height 22
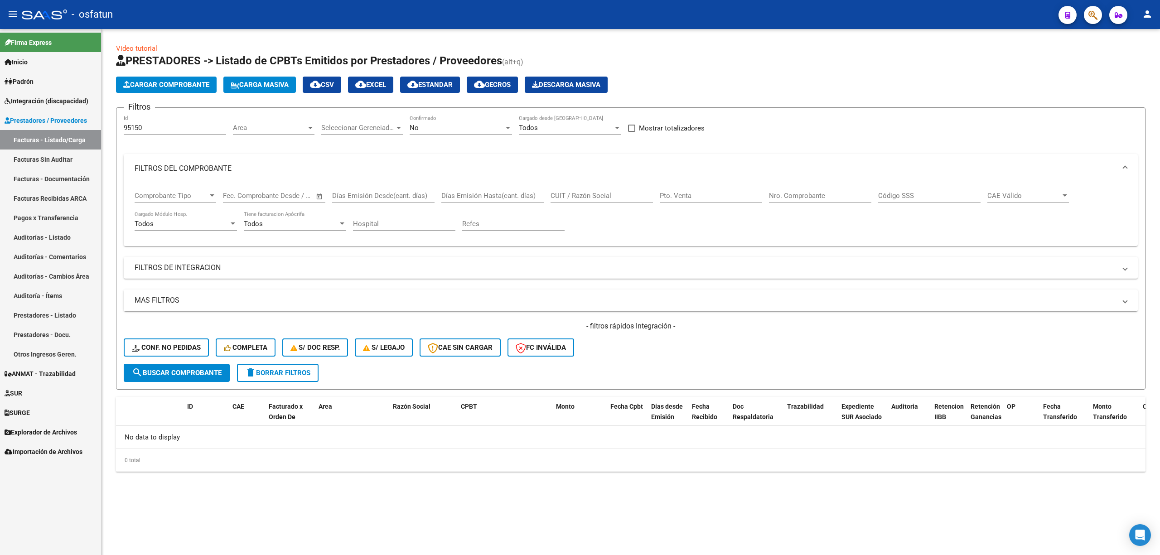
click at [52, 159] on link "Facturas Sin Auditar" at bounding box center [50, 159] width 101 height 19
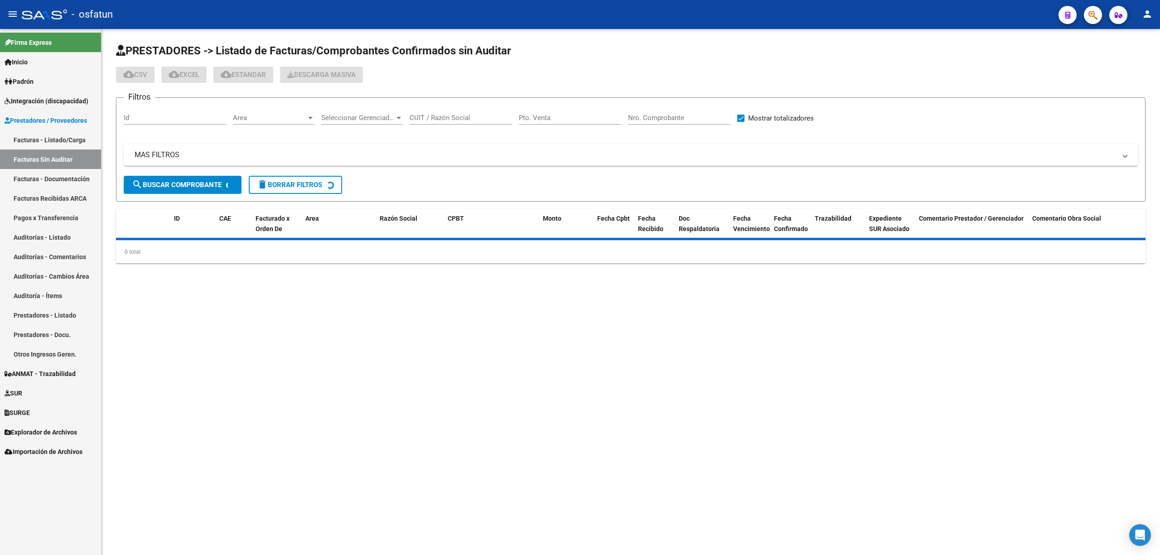
click at [52, 103] on span "Integración (discapacidad)" at bounding box center [47, 101] width 84 height 10
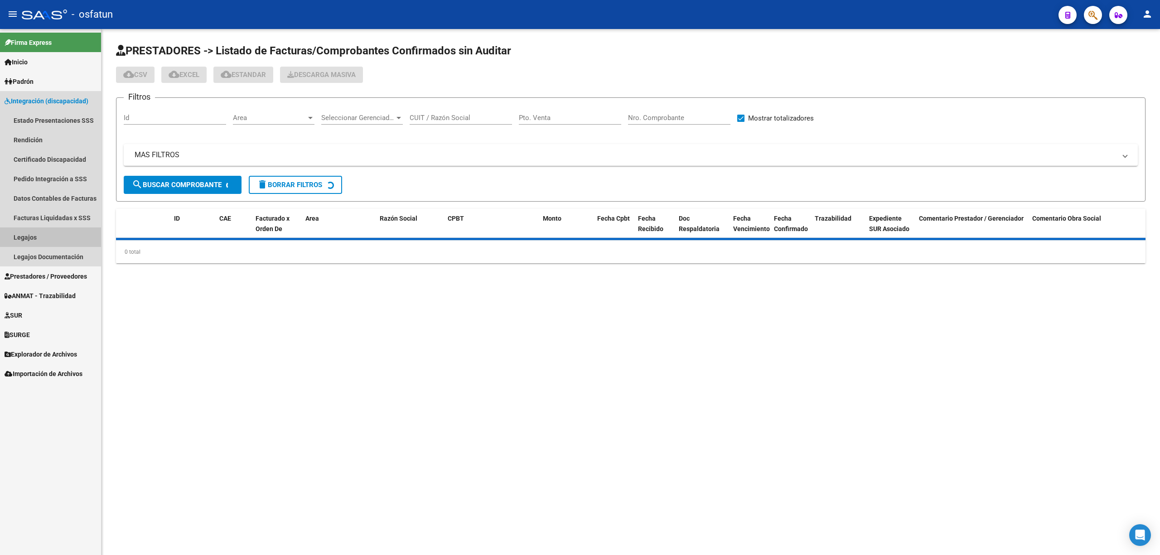
click at [32, 236] on link "Legajos" at bounding box center [50, 236] width 101 height 19
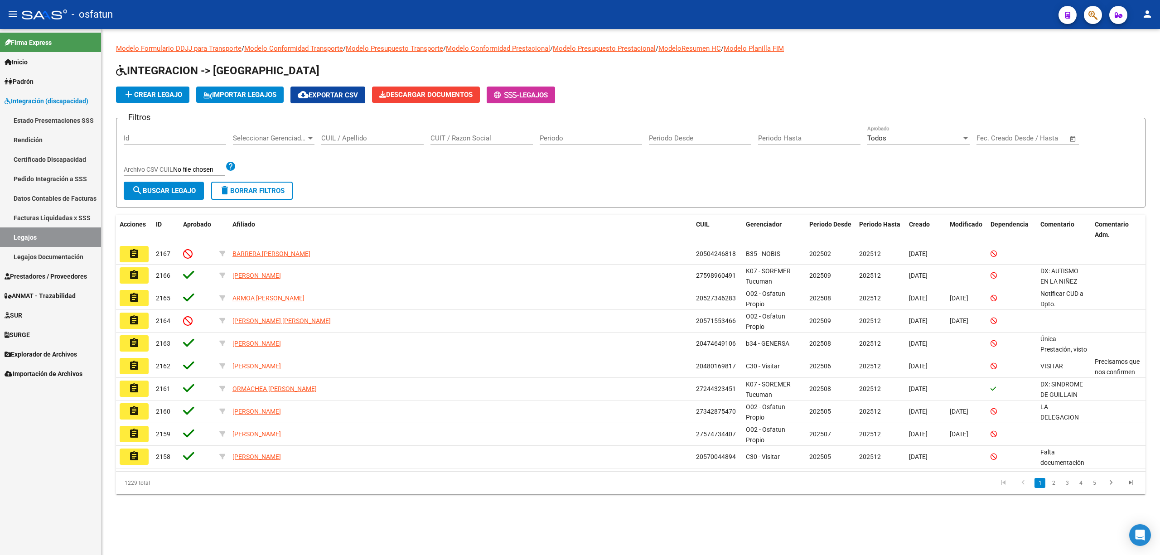
click at [377, 139] on input "CUIL / Apellido" at bounding box center [372, 138] width 102 height 8
paste input "ARMOA"
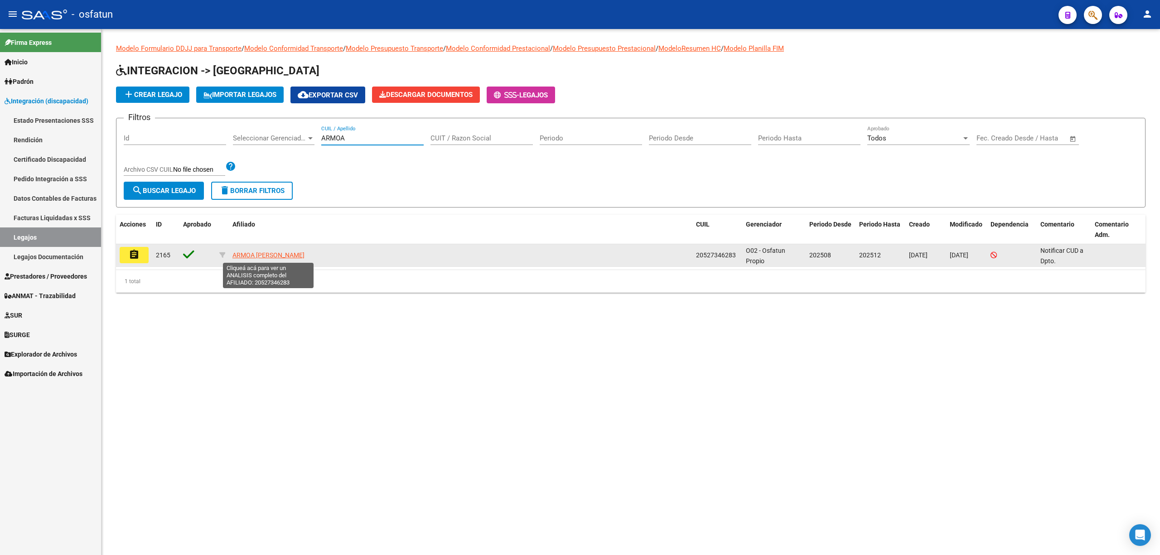
type input "ARMOA"
click at [254, 257] on span "ARMOA [PERSON_NAME]" at bounding box center [268, 254] width 72 height 7
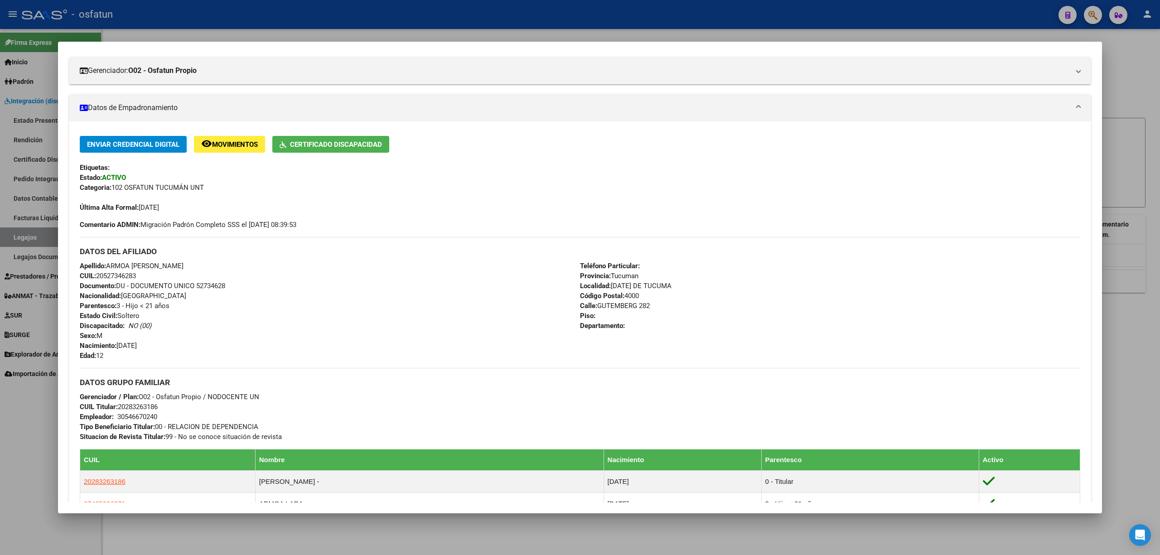
scroll to position [121, 0]
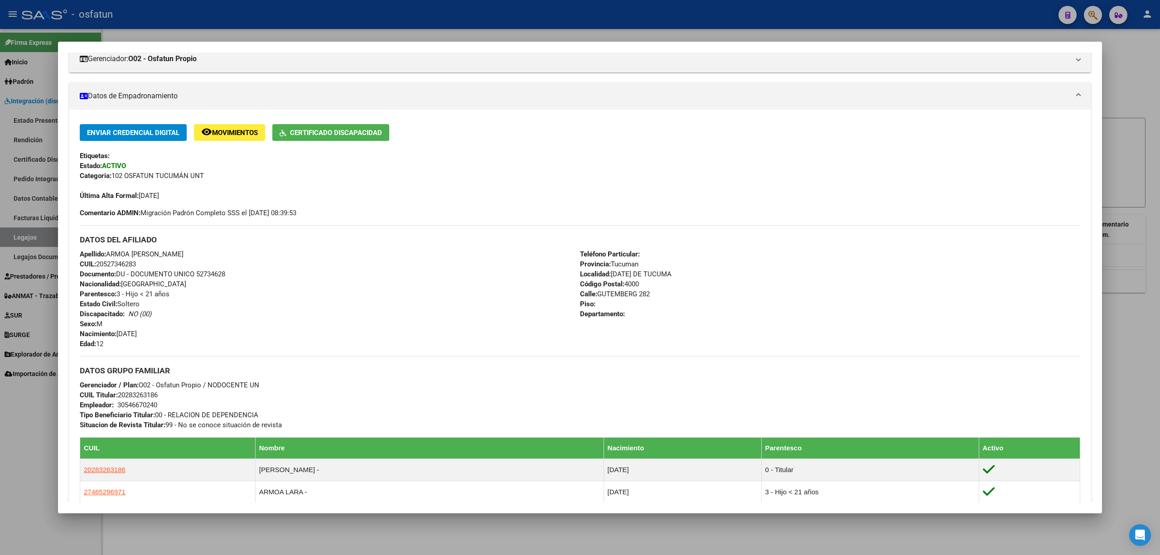
click at [452, 17] on div at bounding box center [580, 277] width 1160 height 555
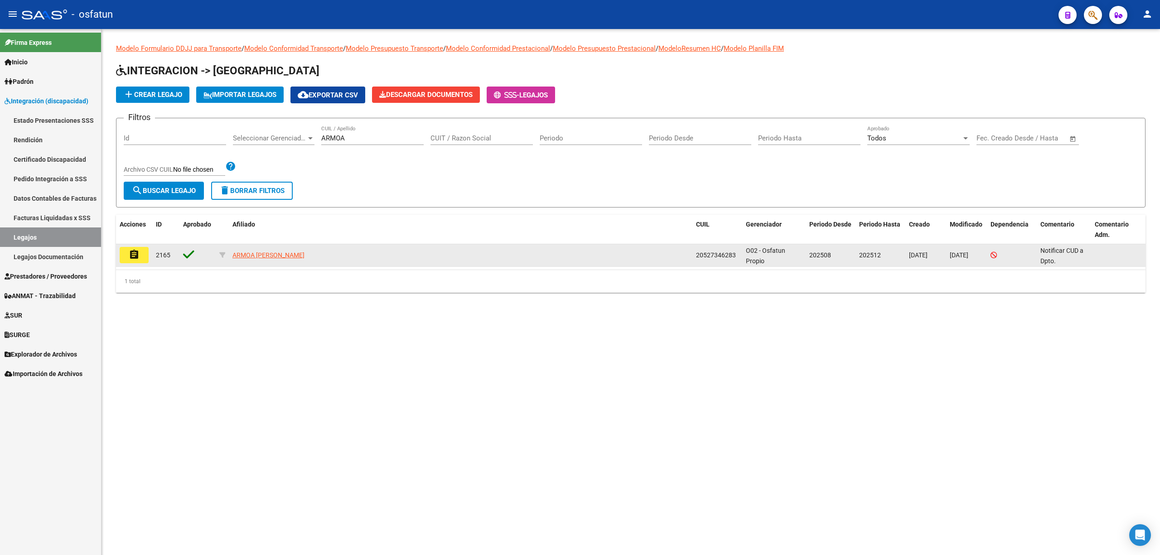
click at [131, 254] on mat-icon "assignment" at bounding box center [134, 254] width 11 height 11
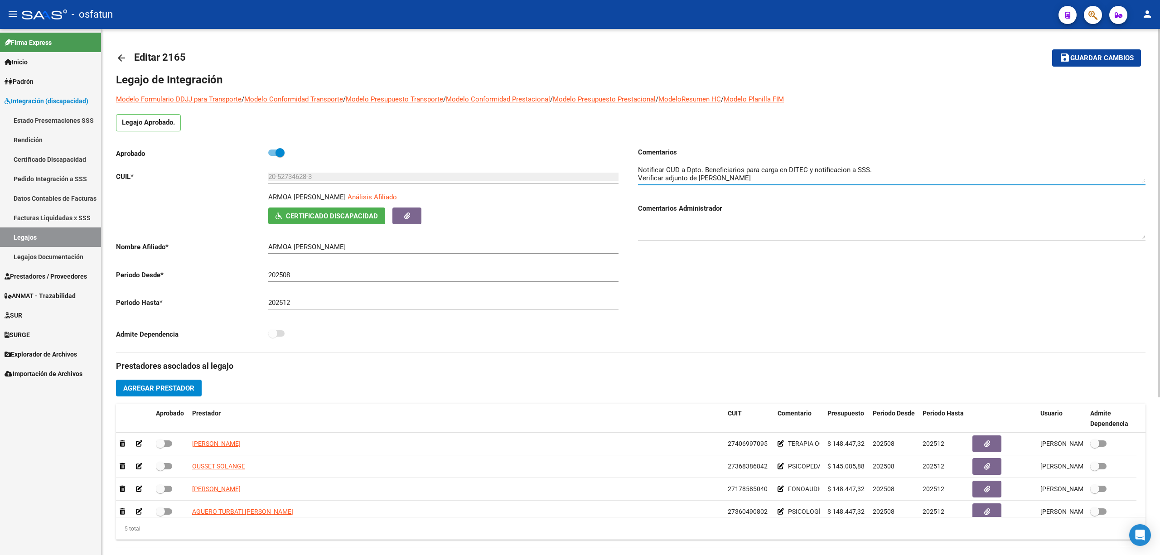
click at [701, 178] on textarea at bounding box center [892, 174] width 508 height 18
drag, startPoint x: 700, startPoint y: 178, endPoint x: 580, endPoint y: 109, distance: 137.8
click at [798, 179] on textarea at bounding box center [892, 174] width 508 height 18
click at [719, 229] on textarea at bounding box center [892, 230] width 508 height 18
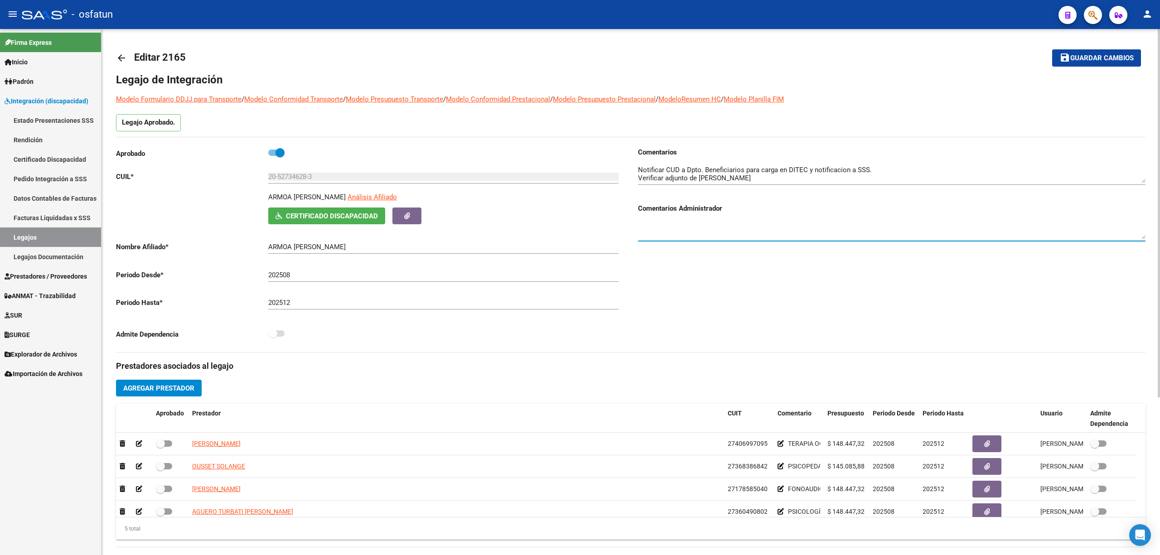
scroll to position [0, 0]
drag, startPoint x: 725, startPoint y: 224, endPoint x: 709, endPoint y: 222, distance: 16.5
click at [724, 225] on textarea at bounding box center [892, 230] width 508 height 18
